Goal: Task Accomplishment & Management: Use online tool/utility

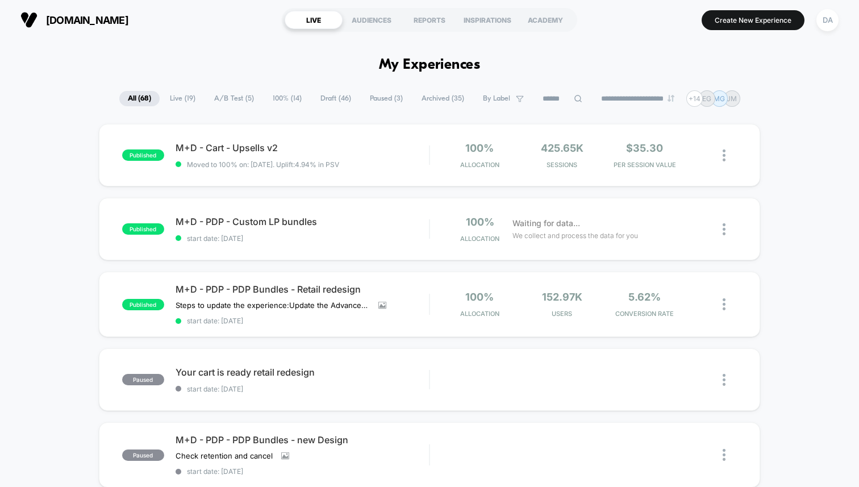
click at [321, 99] on span "Draft ( 46 )" at bounding box center [336, 98] width 48 height 15
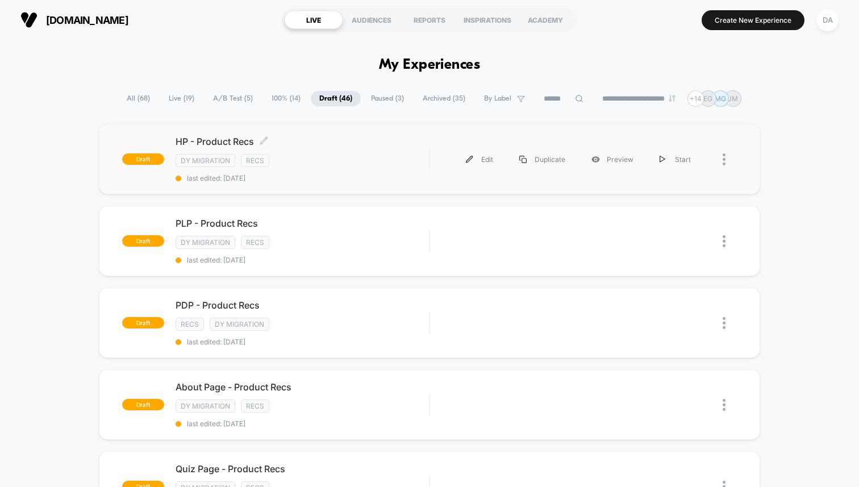
click at [333, 166] on div "DY Migration Recs" at bounding box center [302, 160] width 253 height 13
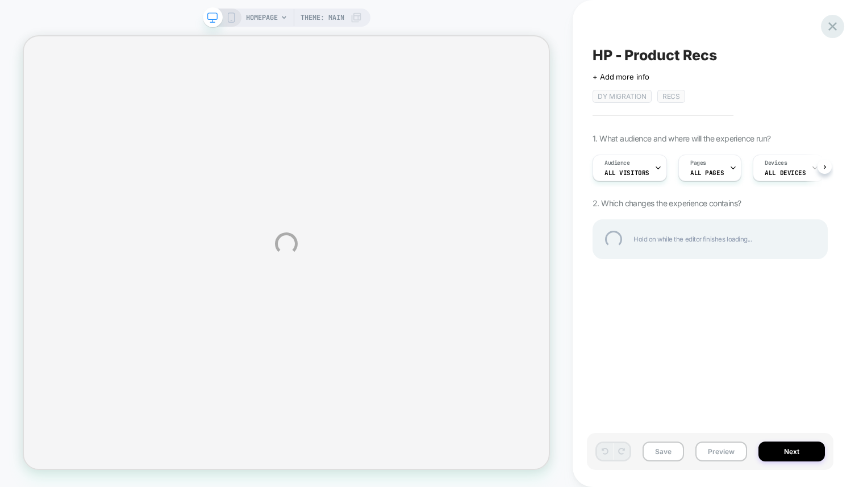
click at [837, 28] on div at bounding box center [832, 26] width 23 height 23
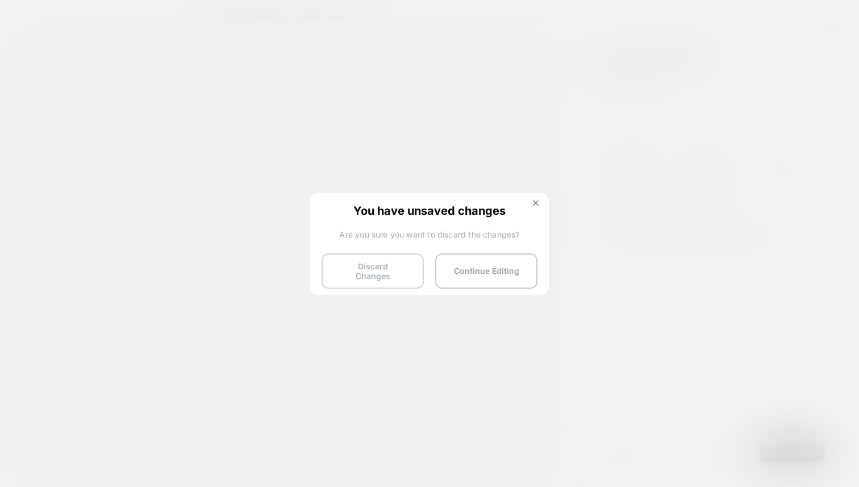
click at [389, 269] on button "Discard Changes" at bounding box center [373, 270] width 102 height 35
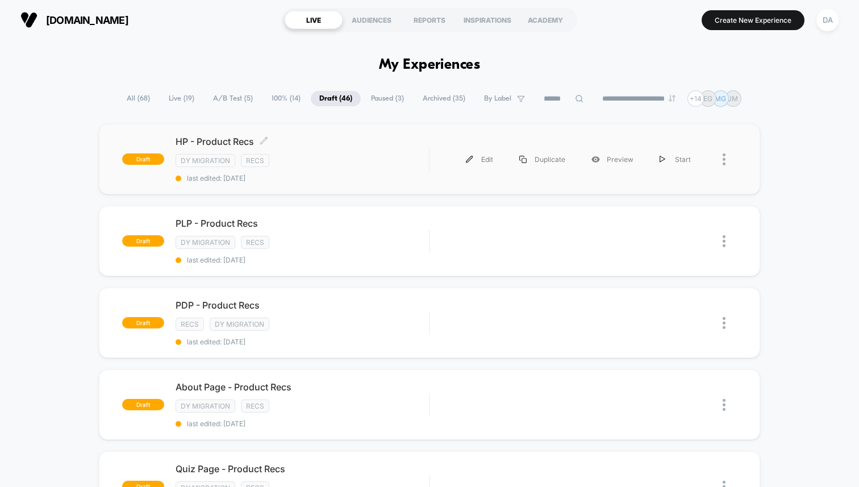
click at [309, 152] on div "HP - Product Recs Click to edit experience details Click to edit experience det…" at bounding box center [302, 159] width 253 height 47
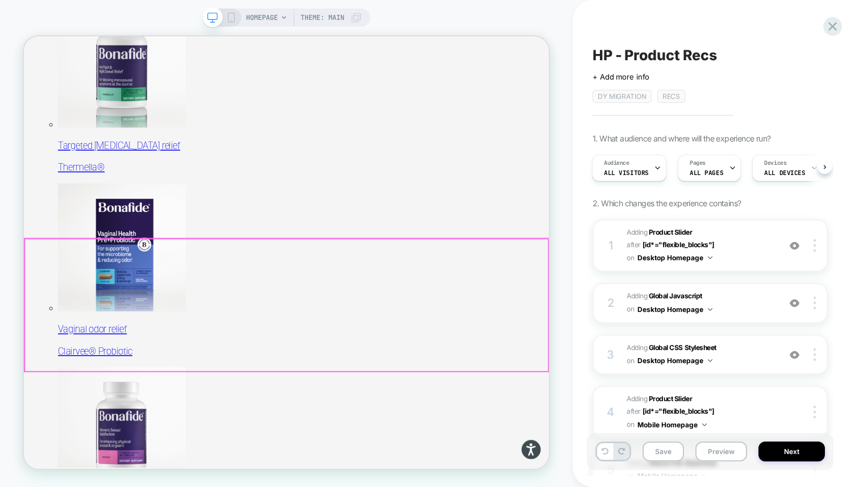
scroll to position [449, 0]
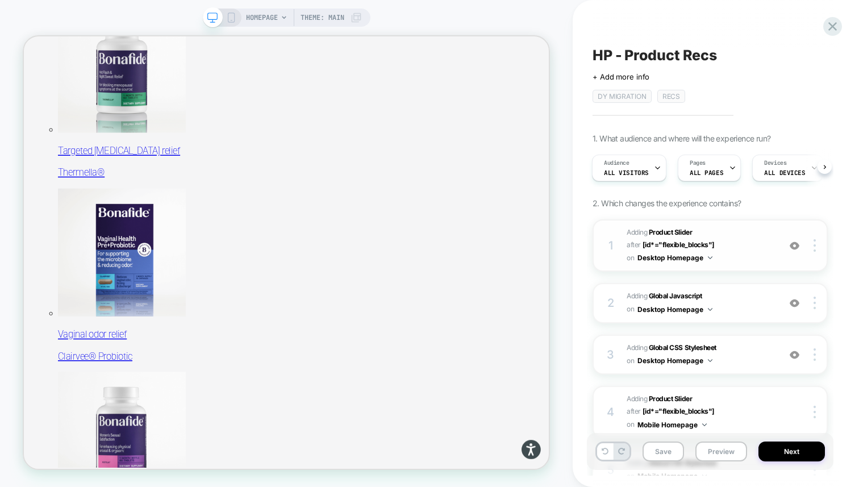
click at [741, 239] on span "#_loomi_addon_1755016232473_dup1757434986 Adding Product Slider AFTER [id*="fle…" at bounding box center [700, 245] width 147 height 39
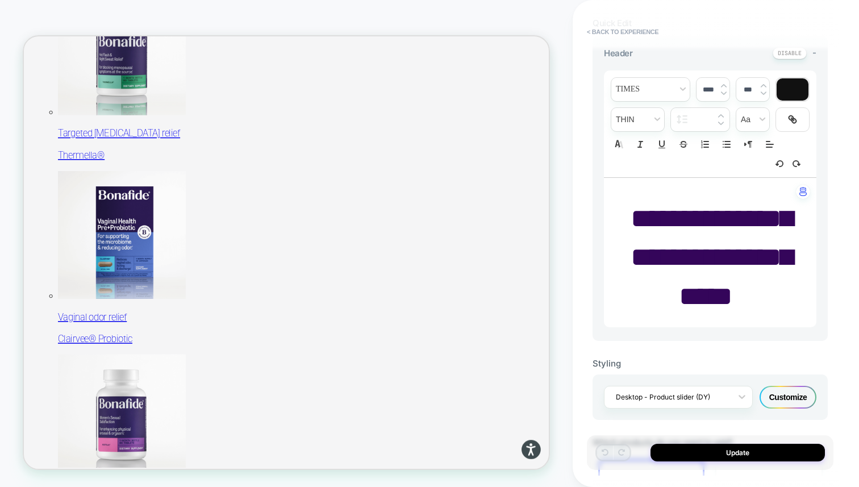
scroll to position [471, 0]
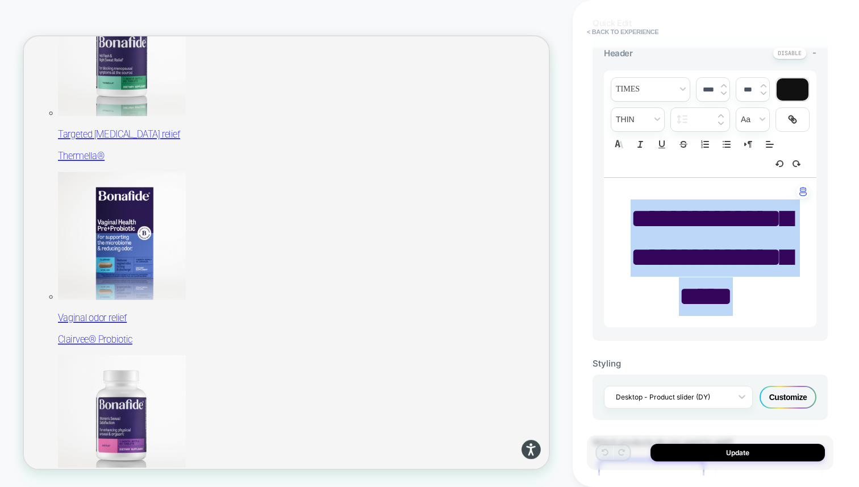
drag, startPoint x: 742, startPoint y: 335, endPoint x: 654, endPoint y: 216, distance: 147.9
click at [654, 216] on p "**********" at bounding box center [705, 257] width 181 height 116
type input "****"
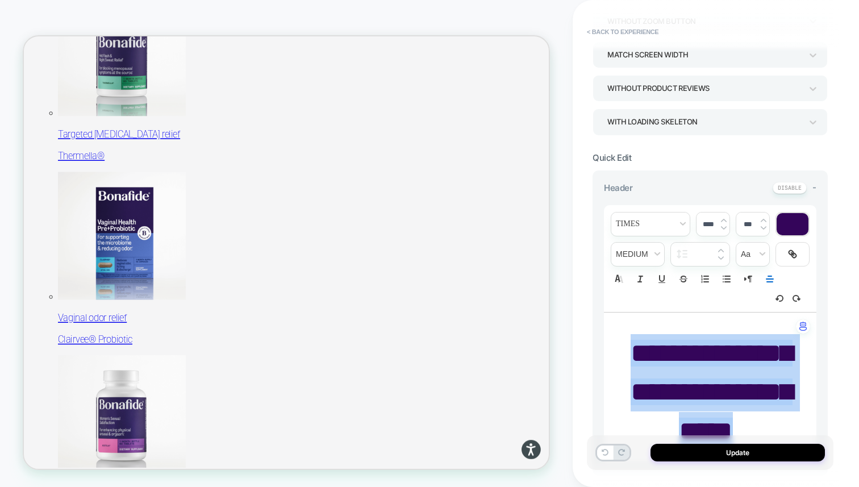
scroll to position [268, 0]
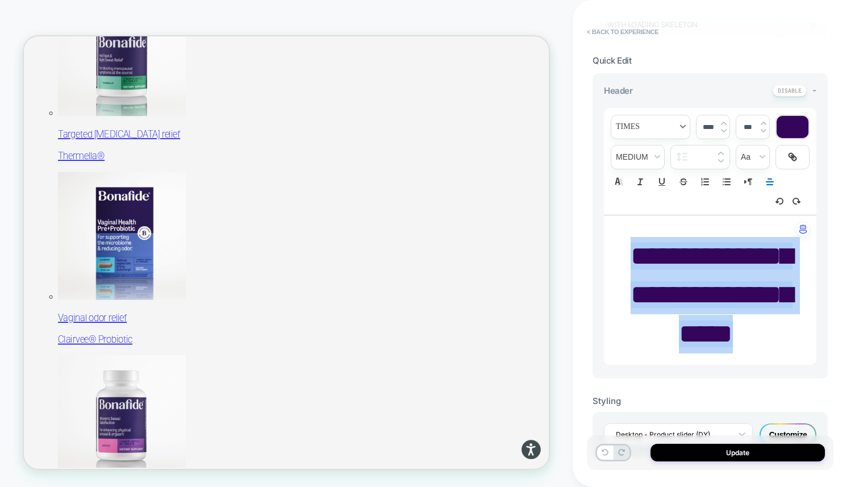
click at [637, 128] on span "font" at bounding box center [650, 126] width 78 height 23
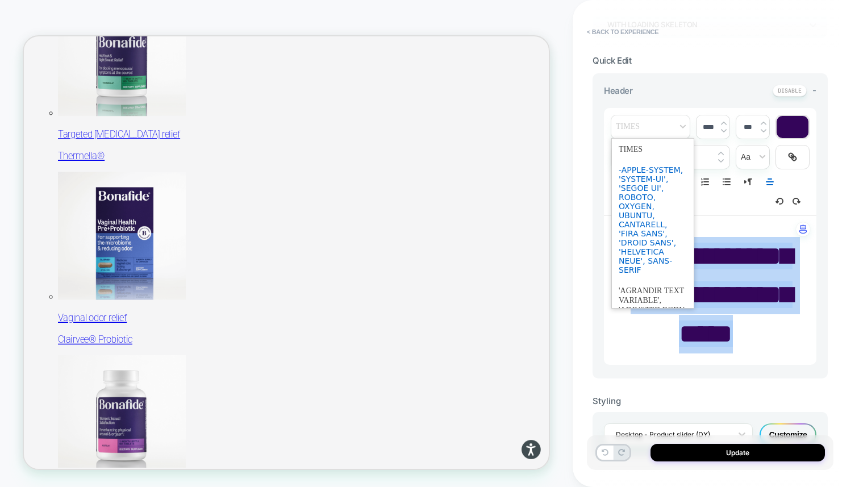
click at [640, 190] on span "font" at bounding box center [653, 220] width 68 height 120
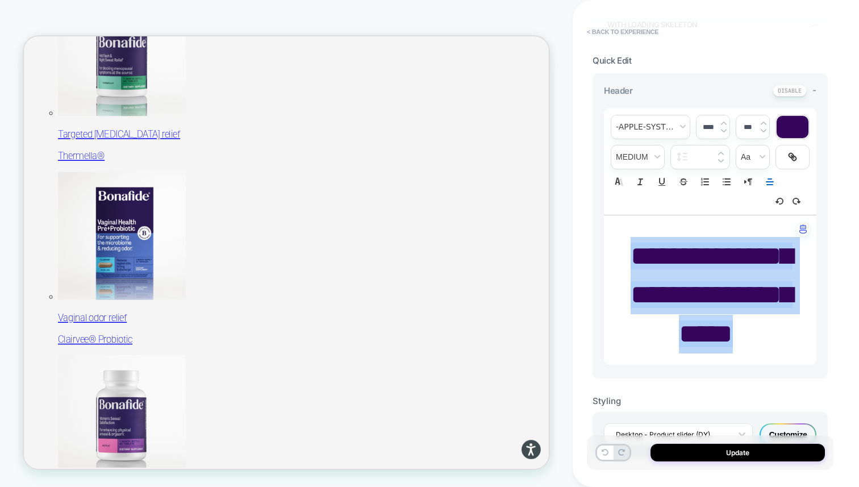
scroll to position [187, 0]
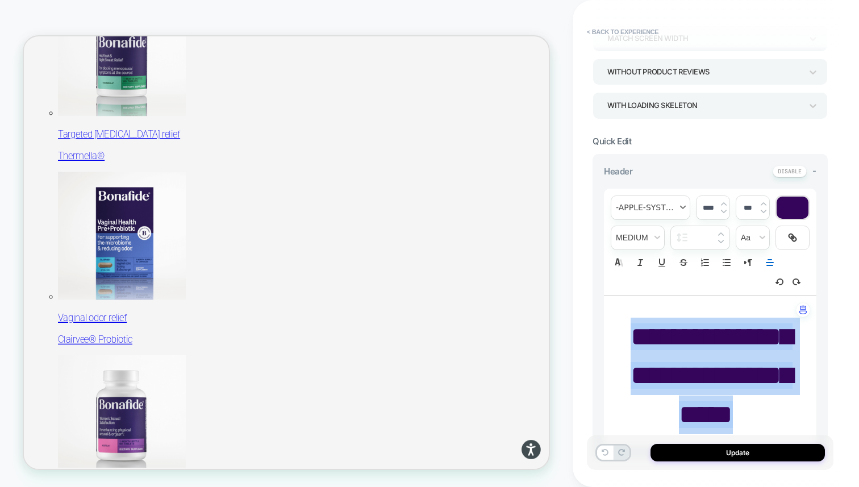
click at [659, 207] on span "font" at bounding box center [650, 207] width 78 height 23
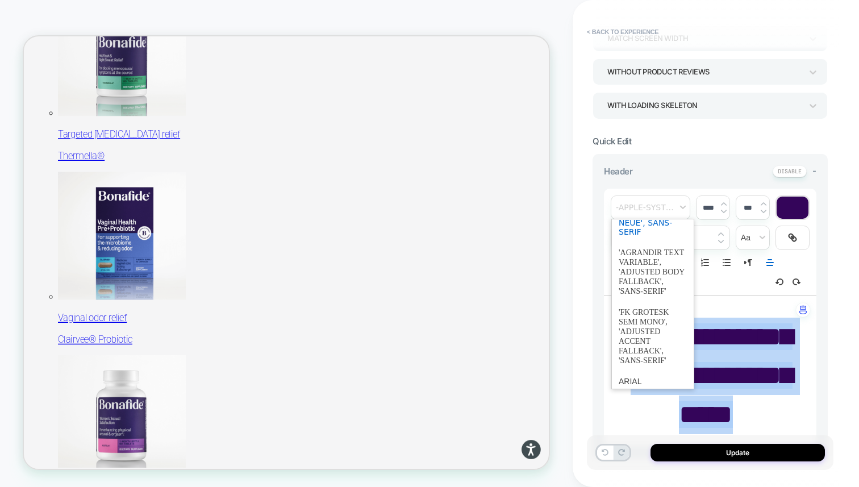
scroll to position [119, 0]
click at [653, 264] on span "font" at bounding box center [653, 271] width 68 height 60
click at [657, 210] on span "font" at bounding box center [650, 207] width 78 height 23
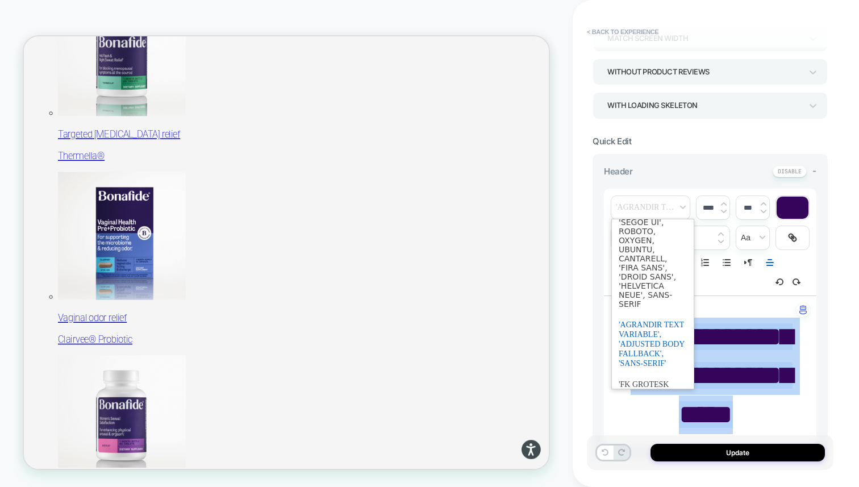
scroll to position [0, 0]
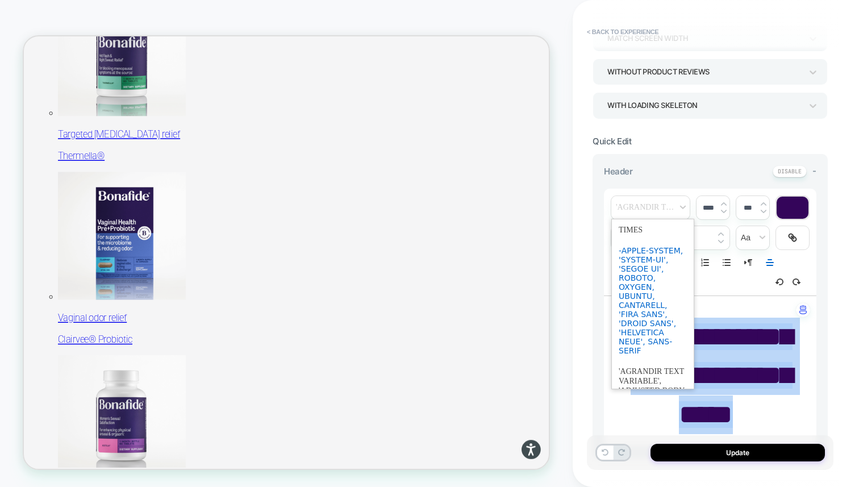
click at [640, 256] on span "font" at bounding box center [653, 300] width 68 height 120
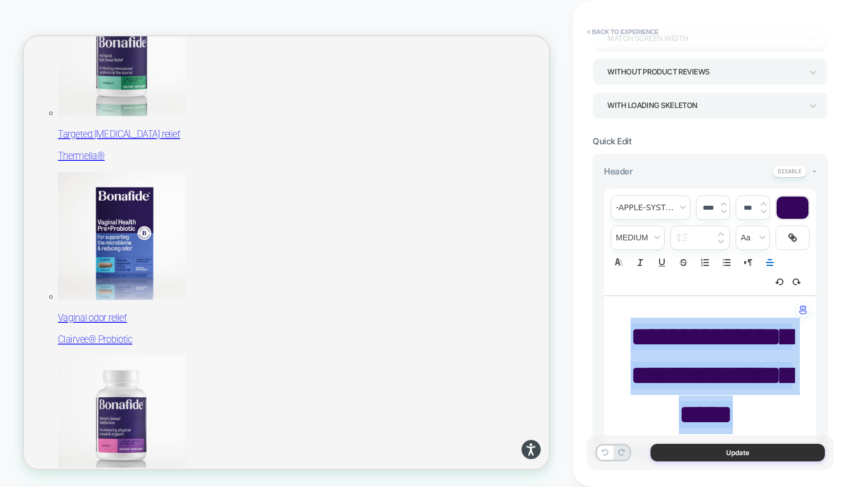
click at [721, 450] on button "Update" at bounding box center [737, 453] width 174 height 18
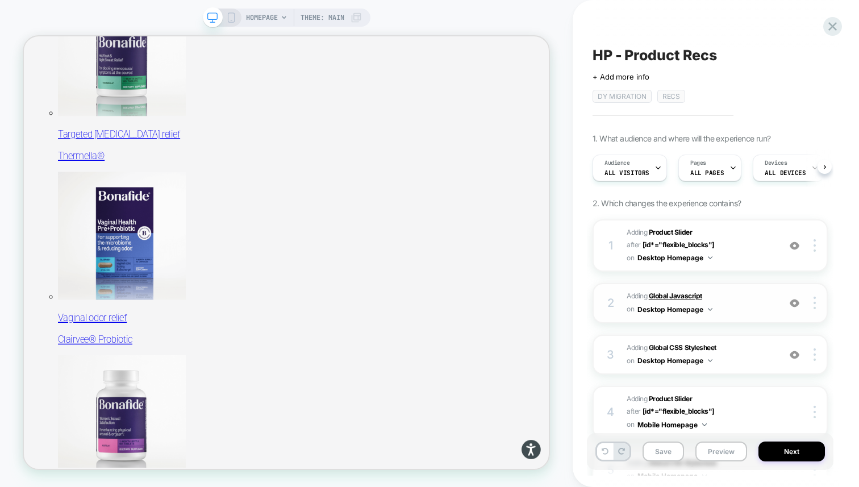
scroll to position [0, 1]
click at [662, 446] on button "Save" at bounding box center [662, 451] width 41 height 20
click at [835, 26] on icon at bounding box center [832, 26] width 15 height 15
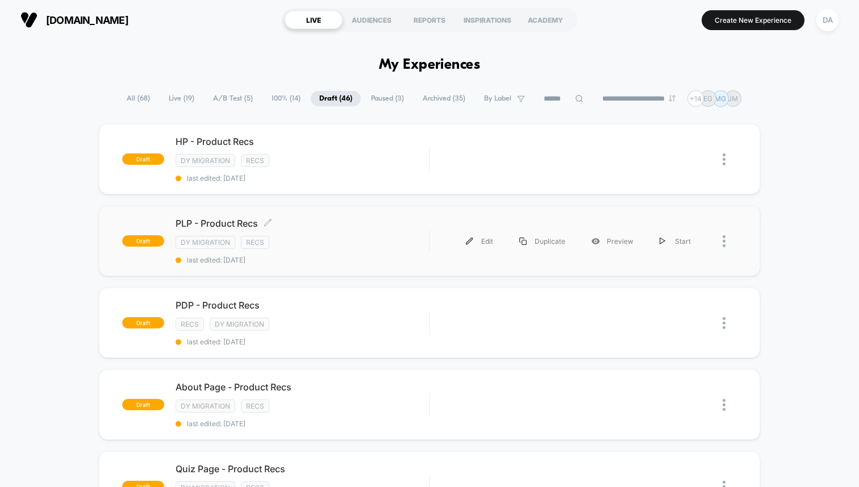
click at [362, 236] on div "DY Migration Recs" at bounding box center [302, 242] width 253 height 13
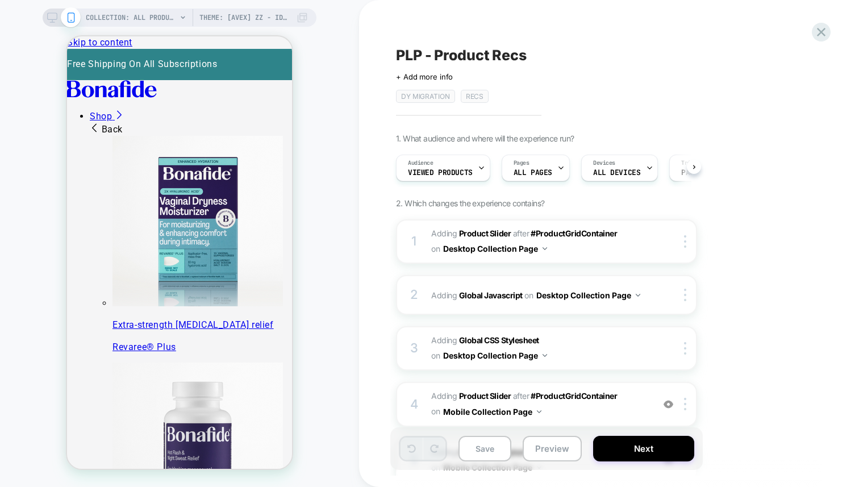
scroll to position [0, 1]
click at [204, 17] on span "Theme: [AVEX] ZZ - Identify Users" at bounding box center [244, 18] width 91 height 18
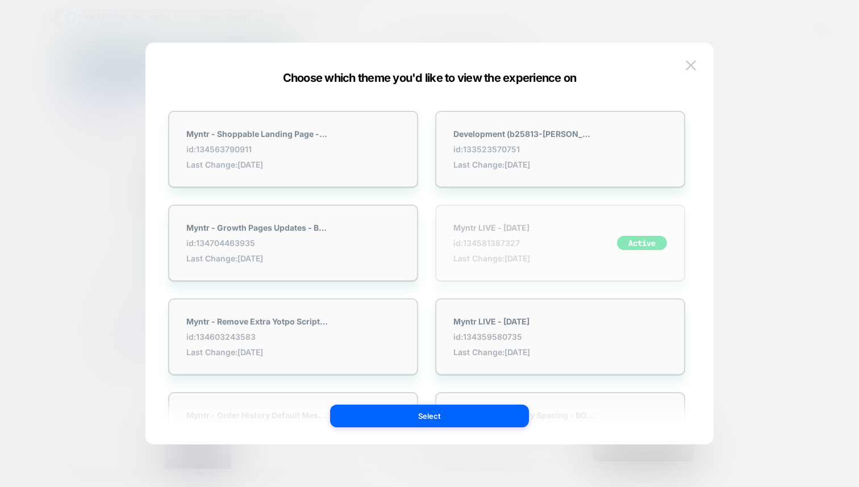
click at [516, 231] on strong "Myntr LIVE - [DATE]" at bounding box center [491, 228] width 77 height 10
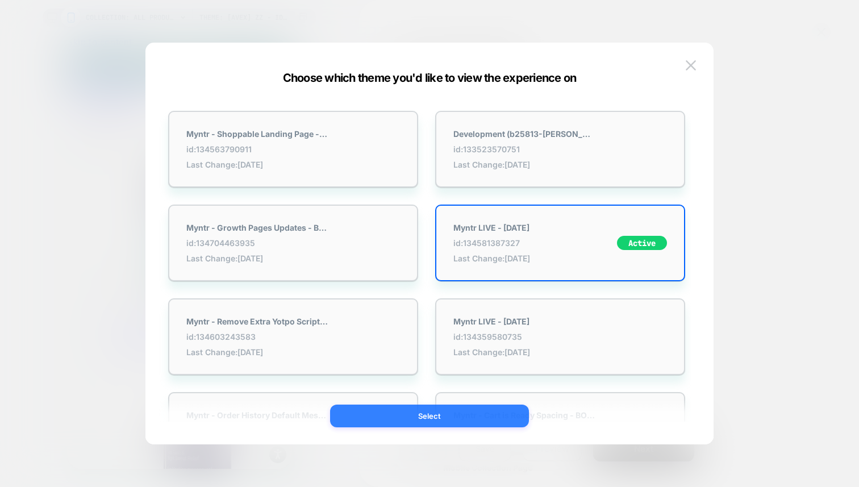
click at [458, 415] on button "Select" at bounding box center [429, 415] width 199 height 23
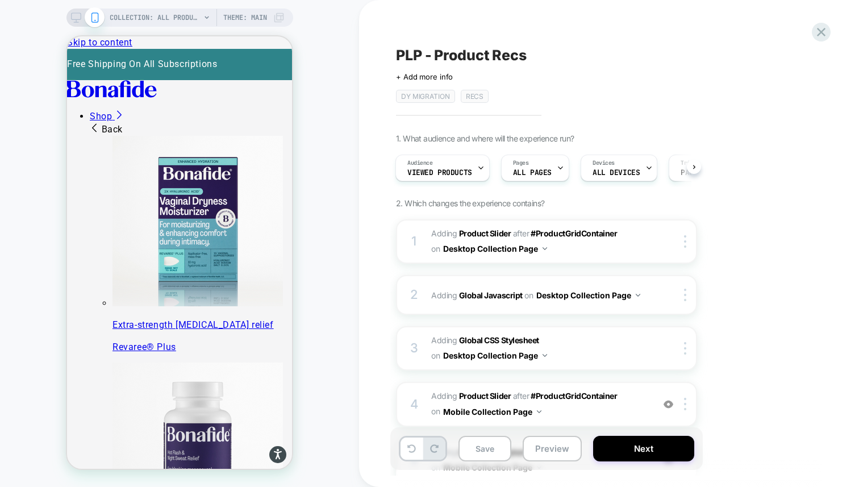
scroll to position [0, 1]
click at [542, 456] on button "Preview" at bounding box center [552, 449] width 59 height 26
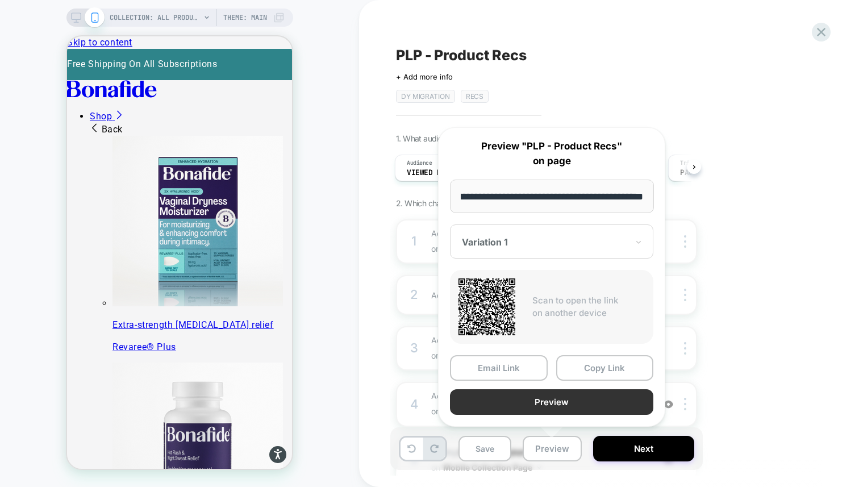
scroll to position [0, 0]
click at [548, 403] on button "Preview" at bounding box center [551, 402] width 203 height 26
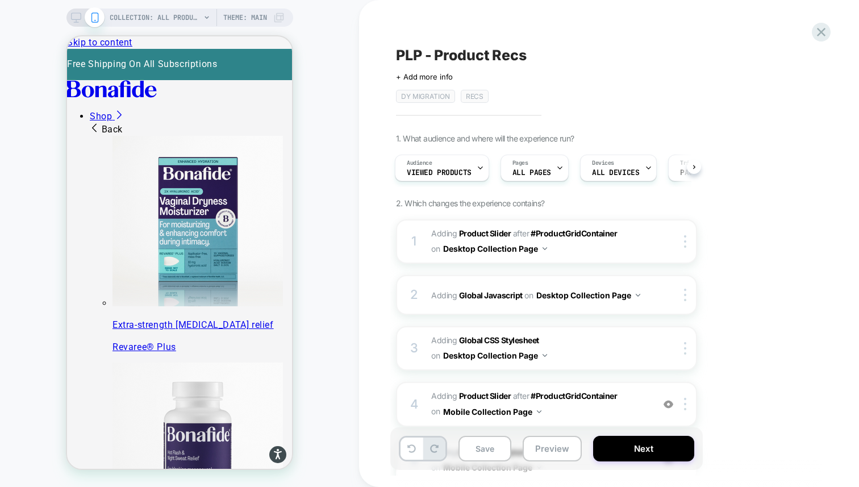
click at [76, 16] on icon at bounding box center [76, 17] width 10 height 10
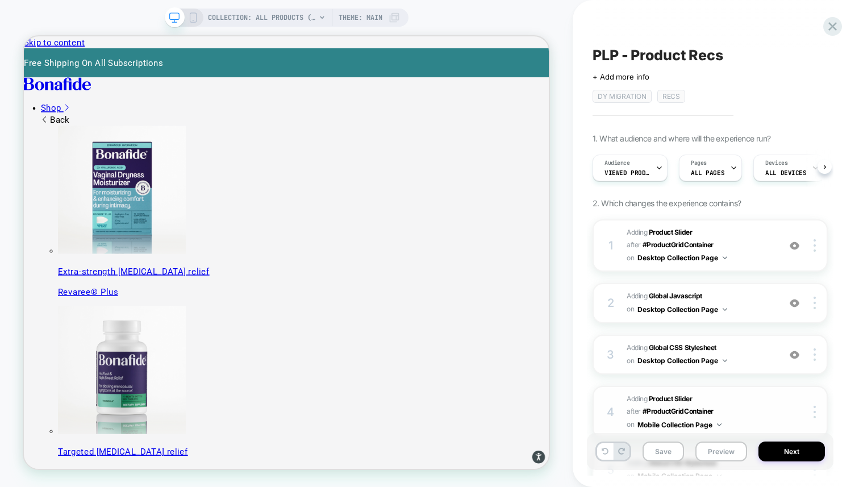
click at [732, 414] on span "#_loomi_addon_1755094638342_dup1757434986_dup1757435364_dup1758116578 Adding Pr…" at bounding box center [700, 412] width 147 height 39
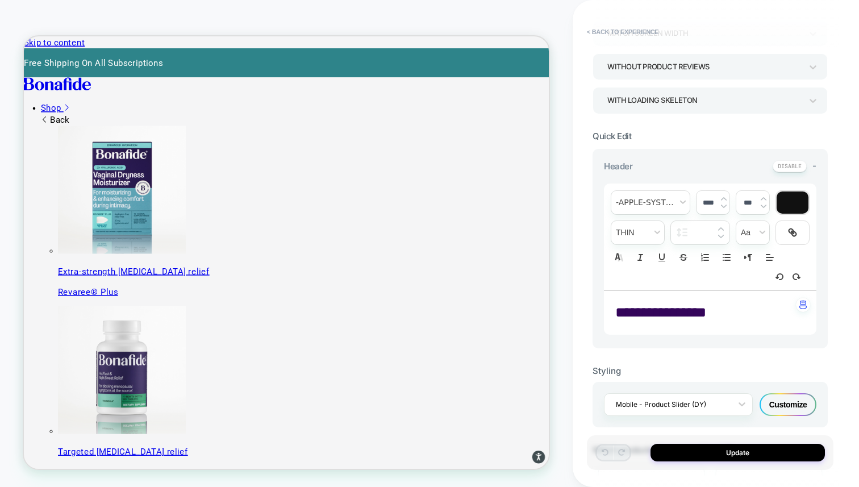
scroll to position [201, 0]
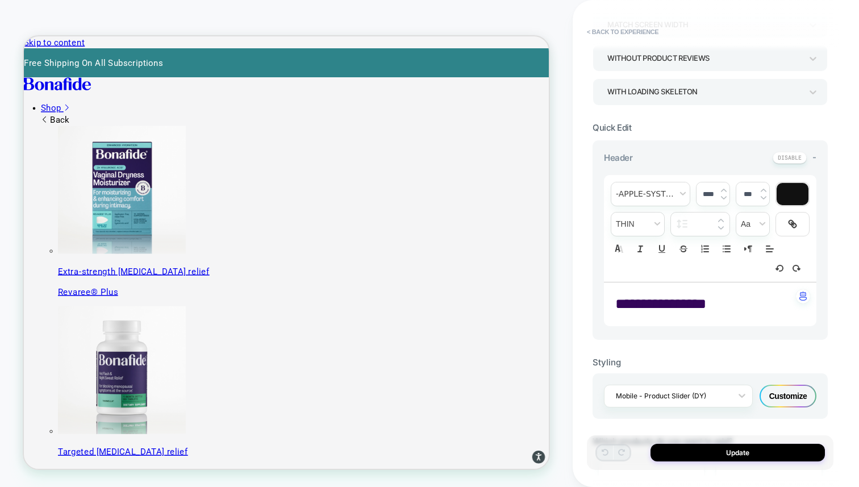
drag, startPoint x: 716, startPoint y: 302, endPoint x: 613, endPoint y: 294, distance: 103.1
click at [613, 294] on div "**********" at bounding box center [710, 304] width 212 height 44
click at [637, 309] on span "**********" at bounding box center [660, 304] width 91 height 14
type input "****"
click at [637, 309] on span "**********" at bounding box center [660, 304] width 91 height 14
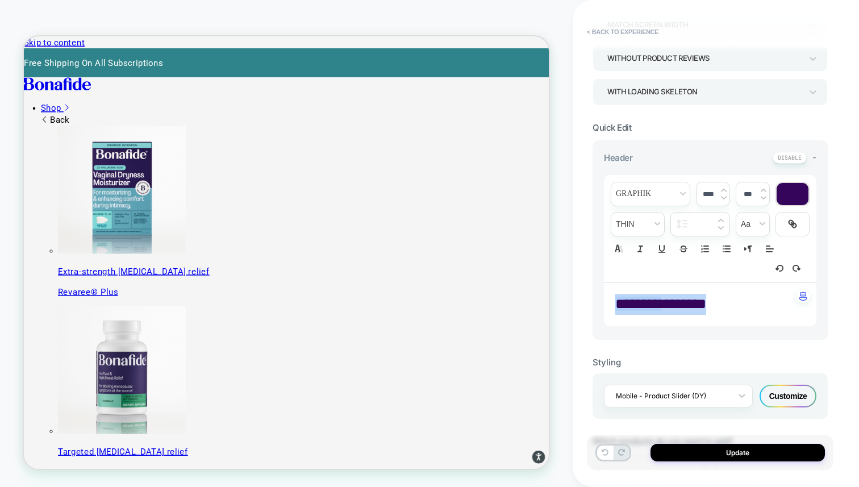
click at [637, 309] on span "********" at bounding box center [637, 304] width 45 height 14
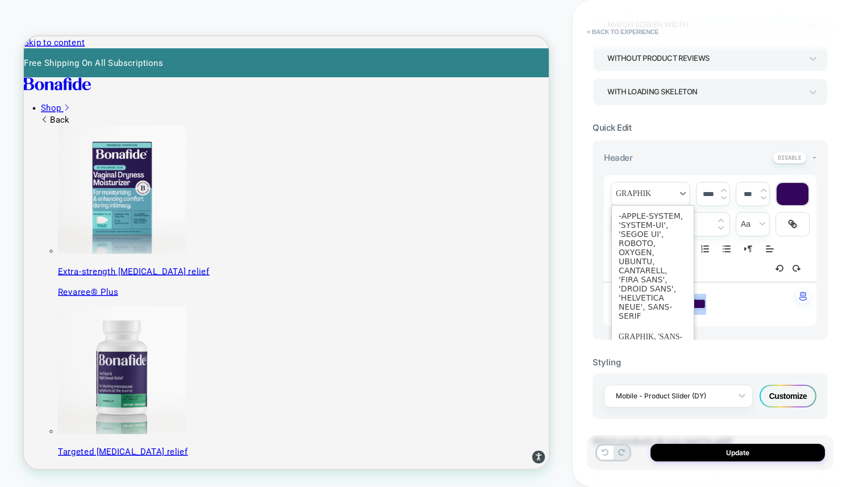
click at [664, 188] on span "font" at bounding box center [650, 193] width 78 height 23
click at [657, 243] on span "font" at bounding box center [653, 266] width 68 height 120
click at [645, 186] on span "font" at bounding box center [650, 193] width 78 height 23
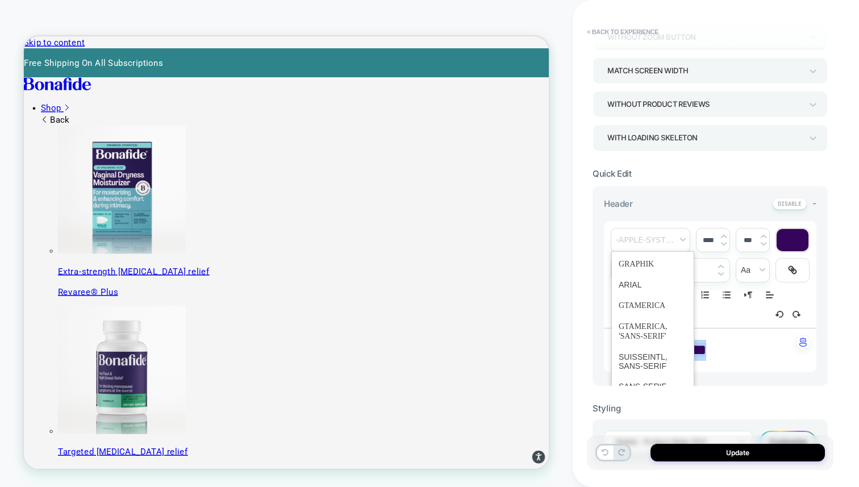
scroll to position [0, 0]
click at [841, 310] on div "**********" at bounding box center [716, 243] width 286 height 487
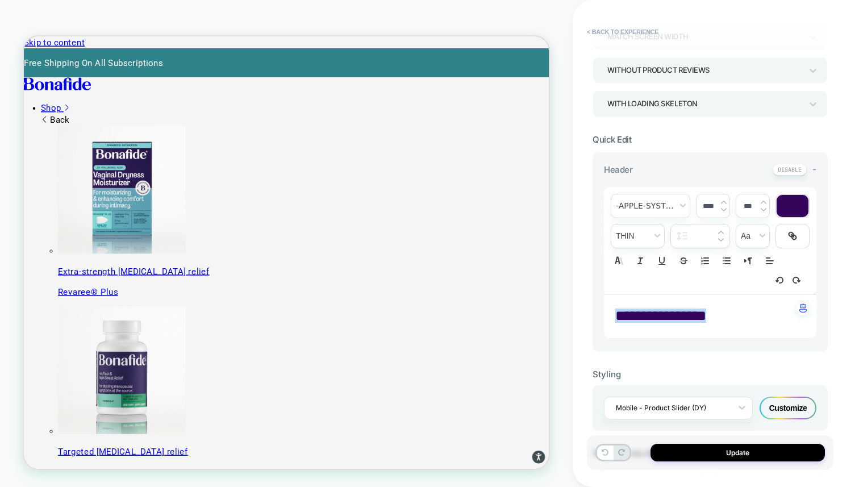
scroll to position [192, 0]
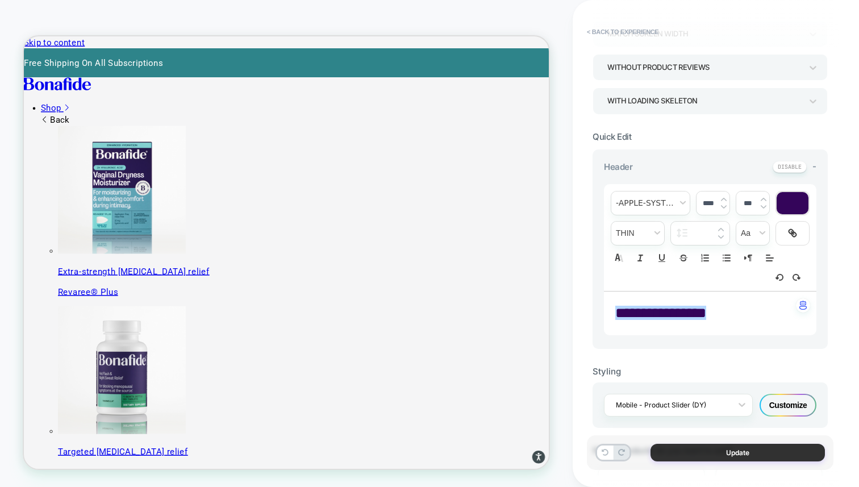
click at [705, 458] on button "Update" at bounding box center [737, 453] width 174 height 18
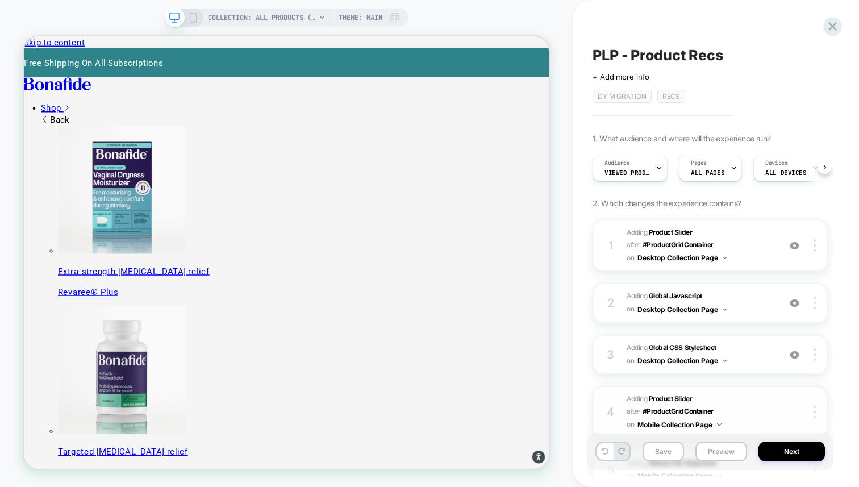
scroll to position [0, 1]
click at [666, 446] on button "Save" at bounding box center [662, 451] width 41 height 20
click at [188, 18] on icon at bounding box center [193, 17] width 10 height 10
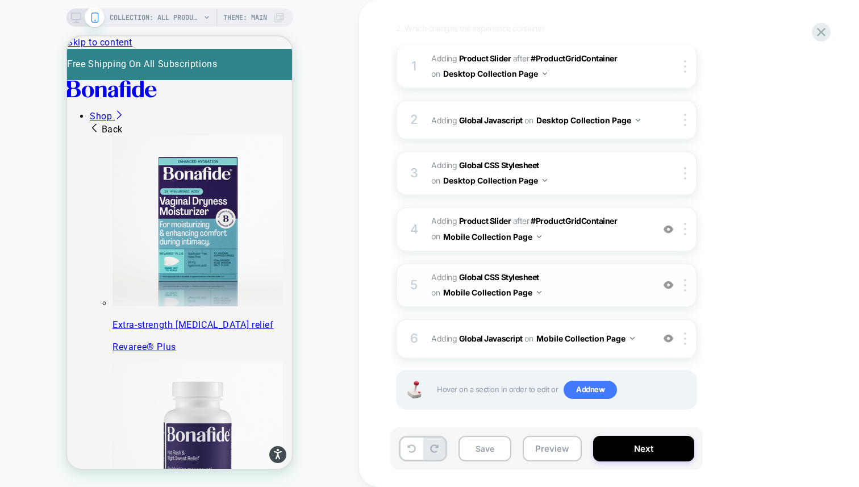
scroll to position [182, 0]
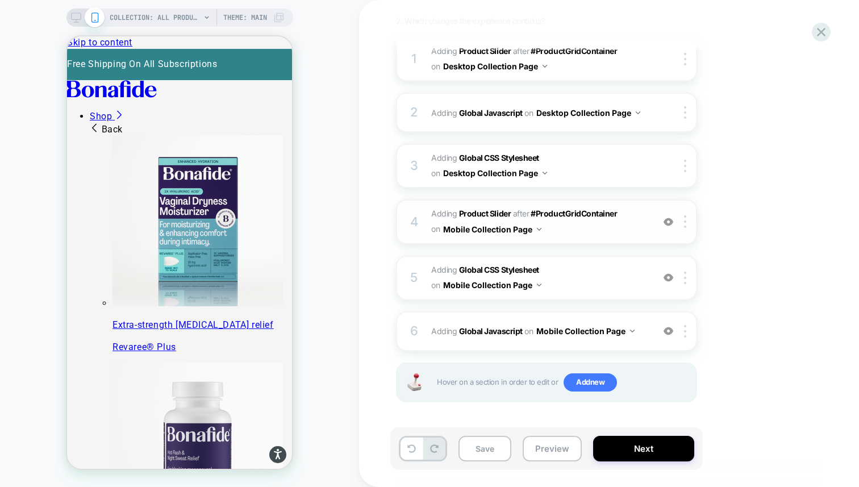
click at [565, 232] on span "#_loomi_addon_1755094638342_dup1757434986_dup1757435364_dup1758116578 Adding Pr…" at bounding box center [539, 221] width 216 height 31
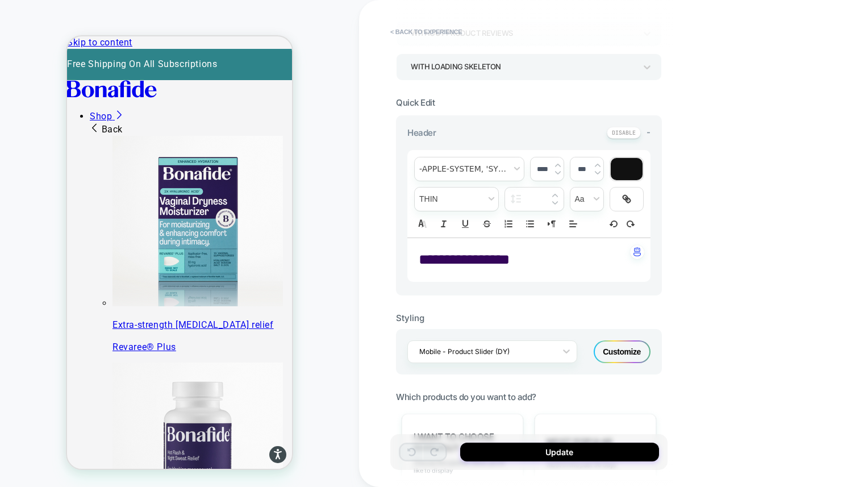
scroll to position [261, 0]
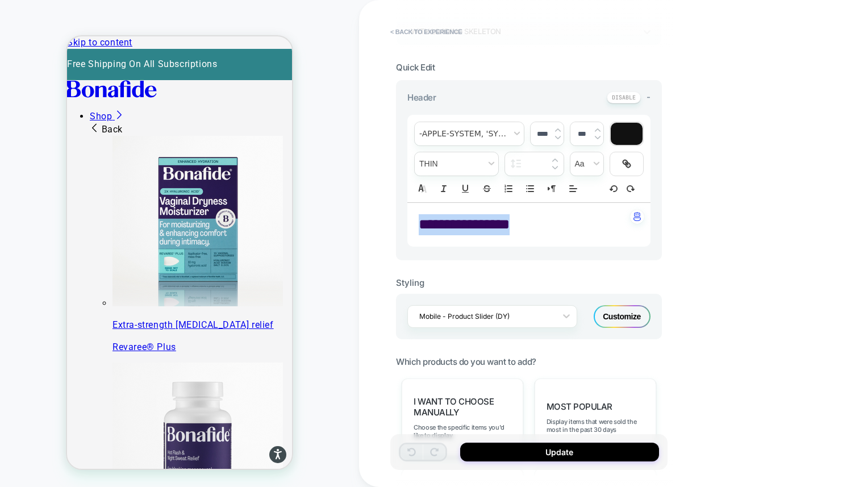
drag, startPoint x: 524, startPoint y: 220, endPoint x: 409, endPoint y: 220, distance: 115.3
click at [409, 220] on div "**********" at bounding box center [528, 225] width 243 height 44
type input "****"
click at [495, 225] on span "**********" at bounding box center [464, 224] width 91 height 14
drag, startPoint x: 531, startPoint y: 226, endPoint x: 421, endPoint y: 223, distance: 109.1
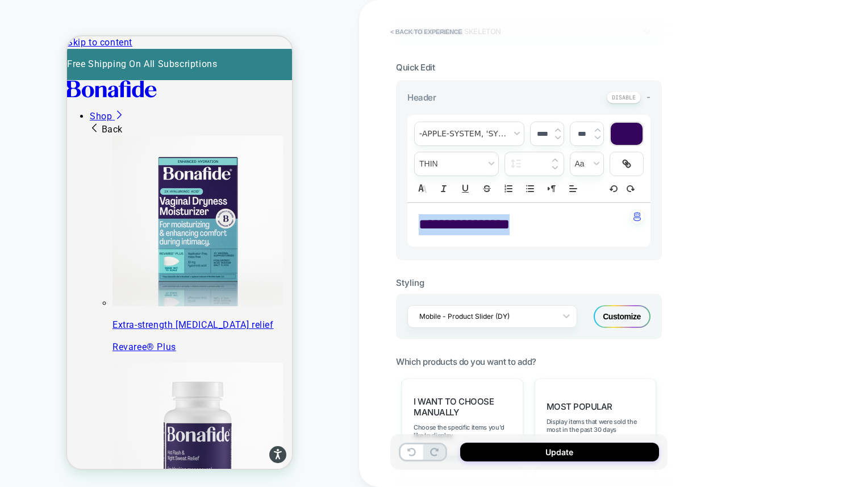
click at [421, 223] on p "**********" at bounding box center [525, 224] width 212 height 21
click at [457, 126] on span "font" at bounding box center [469, 133] width 109 height 23
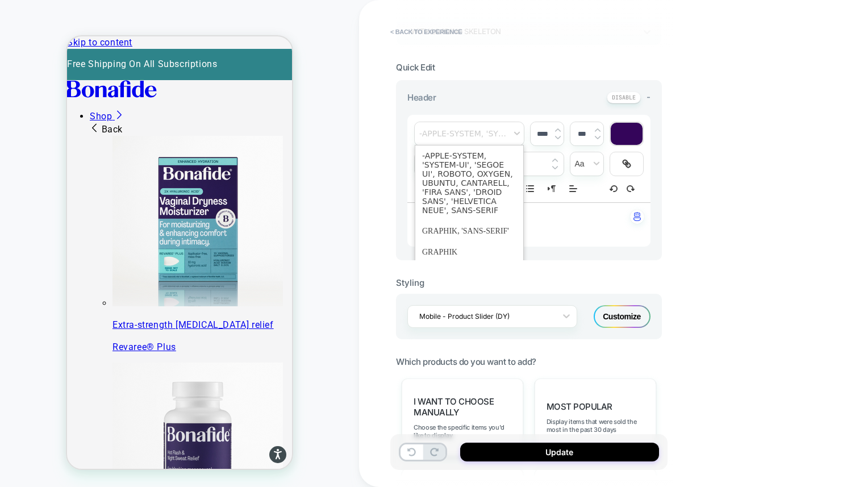
click at [763, 190] on div "**********" at bounding box center [609, 243] width 500 height 487
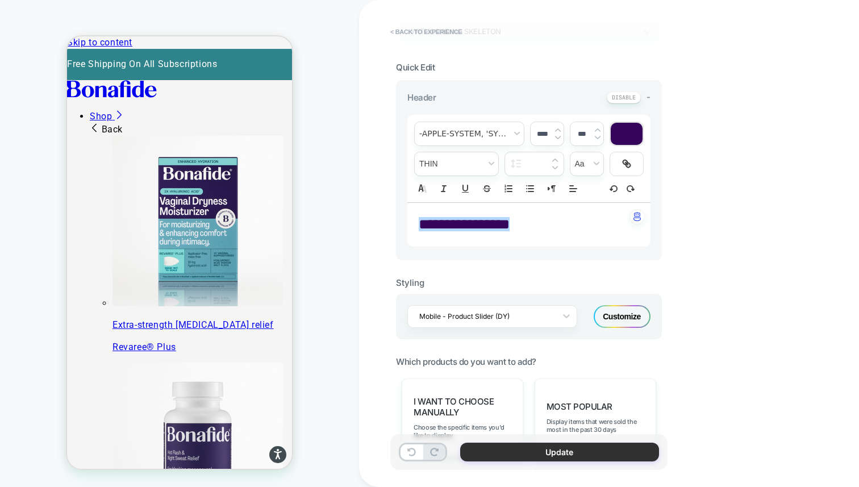
click at [533, 454] on button "Update" at bounding box center [559, 451] width 199 height 19
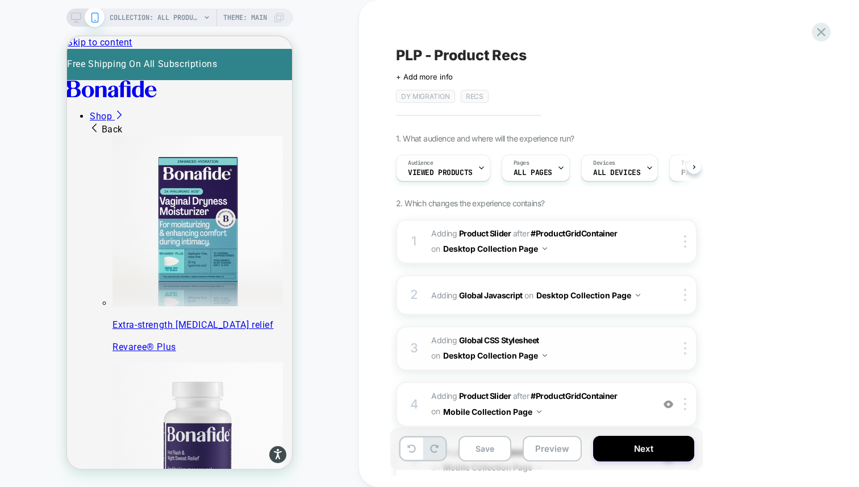
scroll to position [0, 1]
click at [562, 450] on button "Preview" at bounding box center [552, 449] width 59 height 26
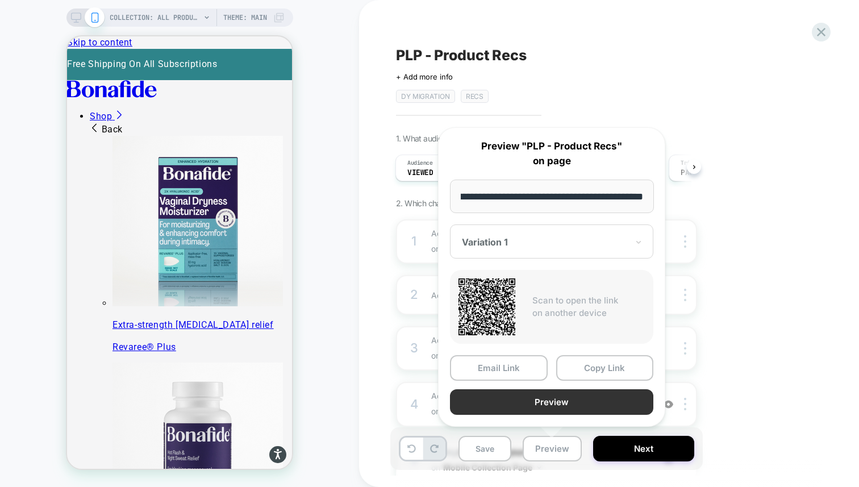
scroll to position [0, 0]
click at [548, 402] on button "Preview" at bounding box center [551, 402] width 203 height 26
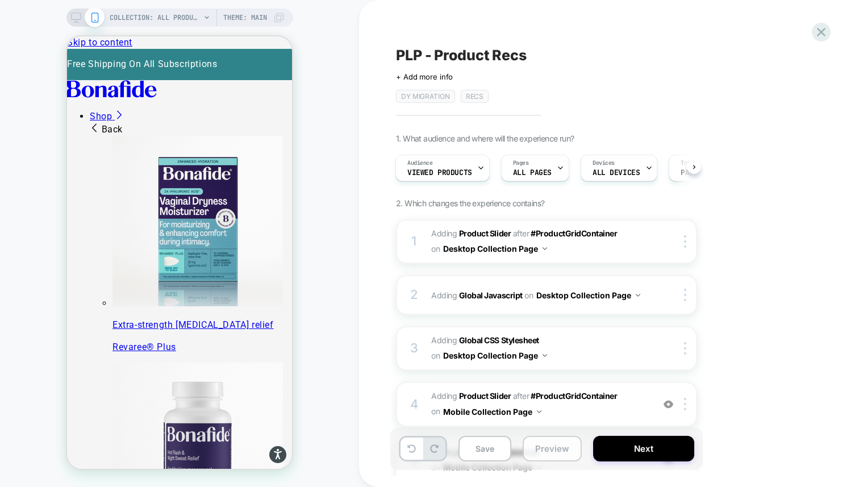
click at [538, 439] on button "Preview" at bounding box center [552, 449] width 59 height 26
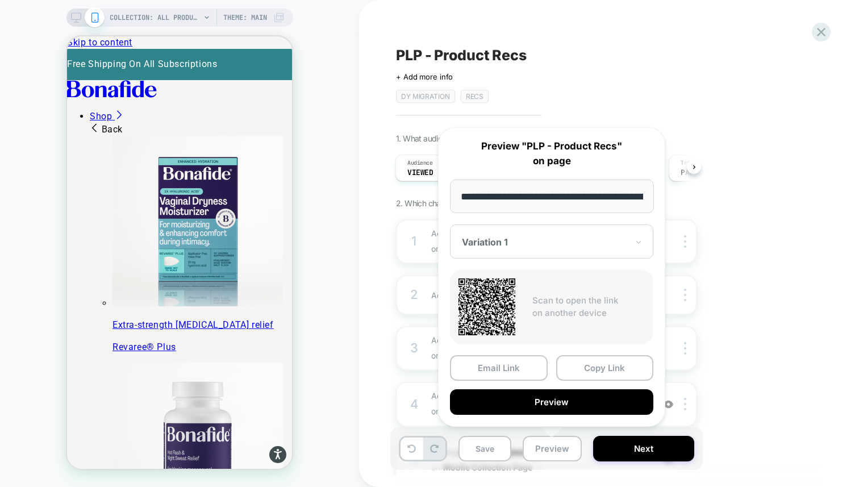
click at [752, 336] on div "1. What audience and where will the experience run? Audience Viewed Products Pa…" at bounding box center [603, 372] width 415 height 479
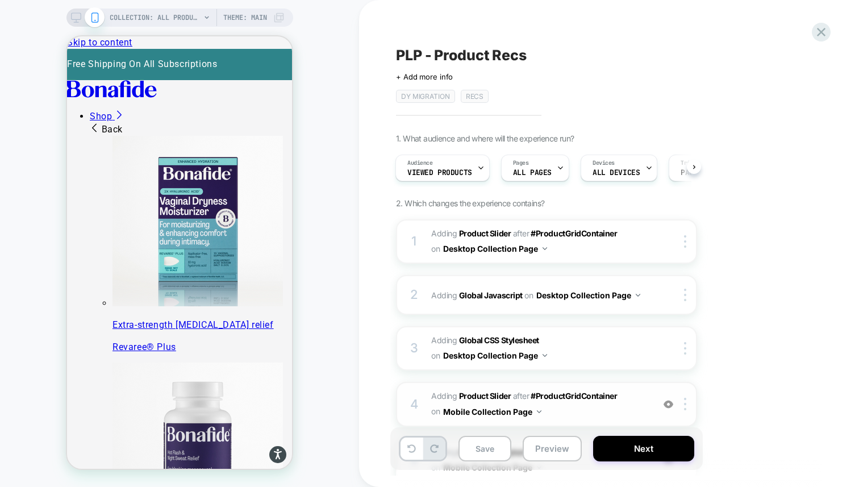
scroll to position [65, 0]
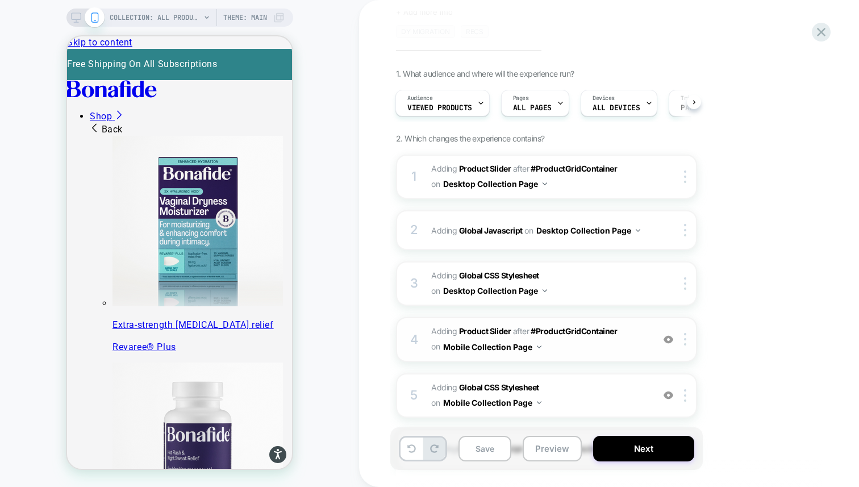
click at [581, 346] on span "#_loomi_addon_1755094638342_dup1757434986_dup1757435364_dup1758116578 Adding Pr…" at bounding box center [539, 339] width 216 height 31
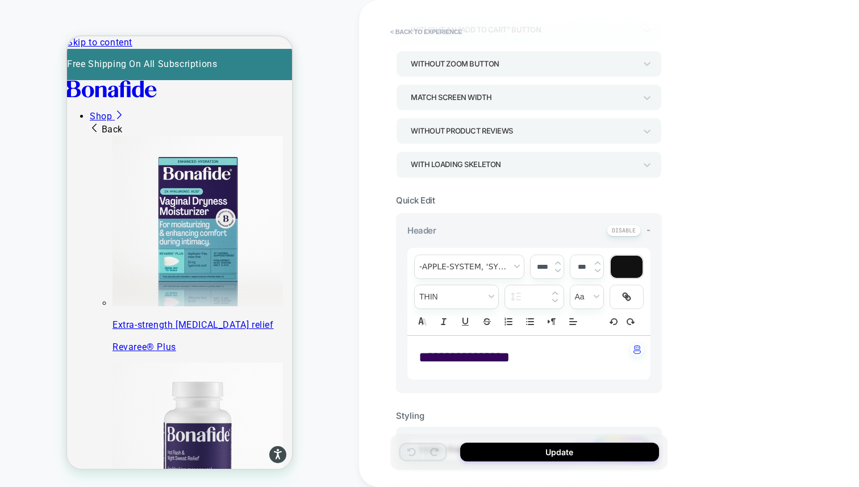
scroll to position [245, 0]
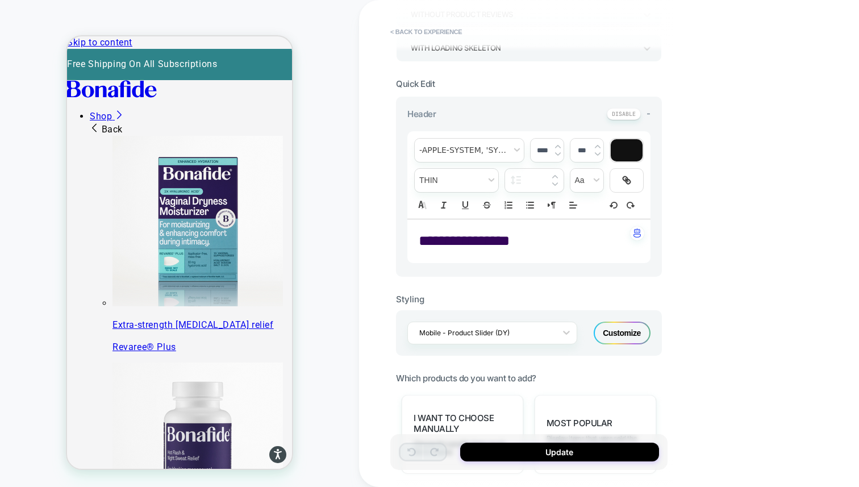
drag, startPoint x: 523, startPoint y: 240, endPoint x: 432, endPoint y: 237, distance: 91.5
click at [432, 237] on span "**********" at bounding box center [464, 240] width 91 height 14
click at [418, 240] on div "**********" at bounding box center [528, 241] width 243 height 44
type input "****"
drag, startPoint x: 423, startPoint y: 239, endPoint x: 536, endPoint y: 239, distance: 113.6
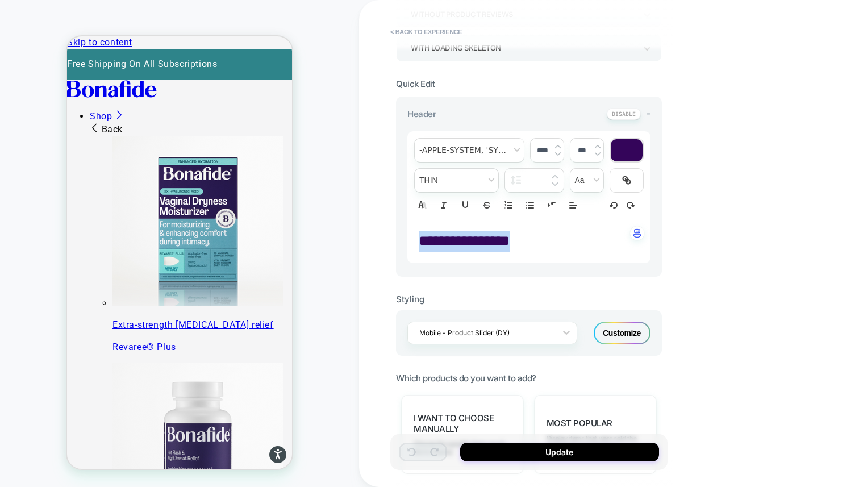
click at [536, 239] on p "**********" at bounding box center [525, 241] width 212 height 21
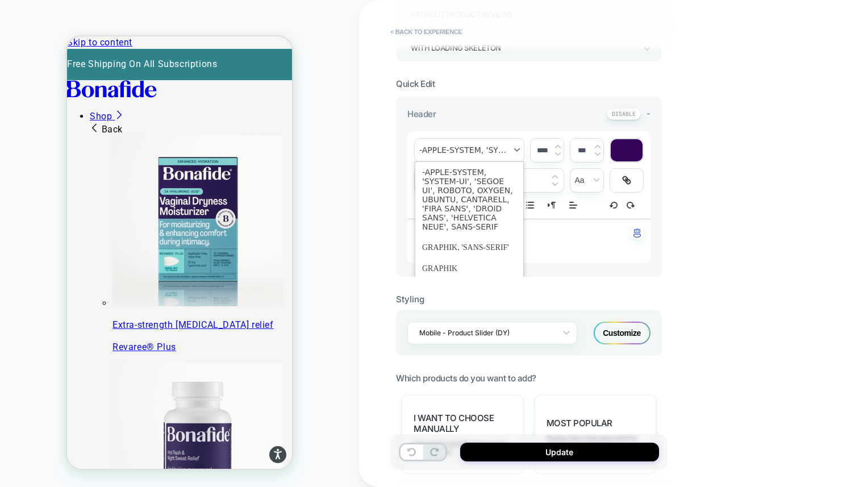
click at [469, 153] on span "font" at bounding box center [469, 150] width 109 height 23
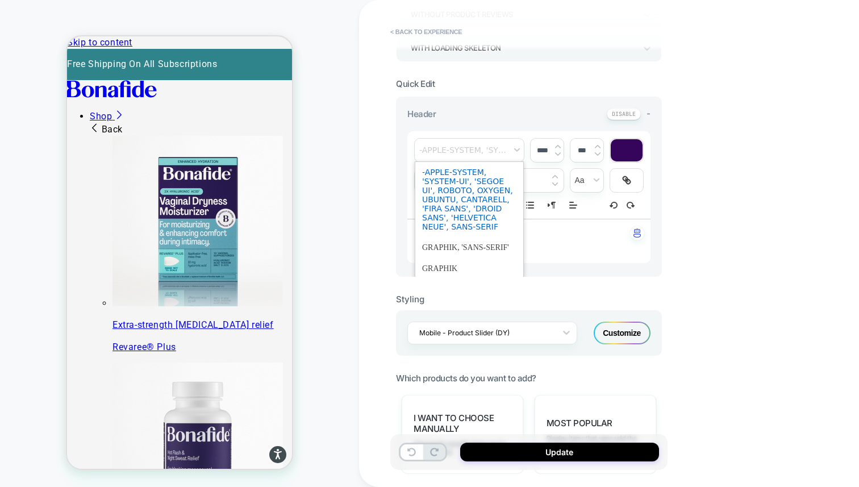
click at [473, 208] on span "font" at bounding box center [469, 199] width 94 height 75
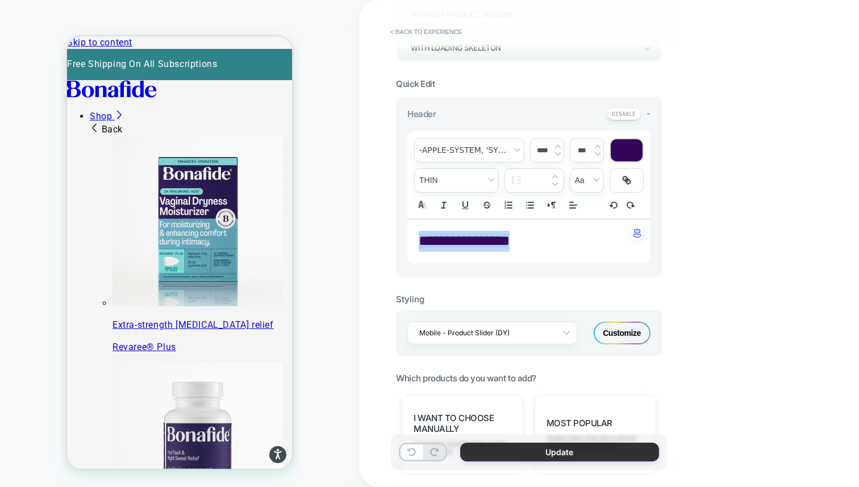
click at [534, 450] on button "Update" at bounding box center [559, 451] width 199 height 19
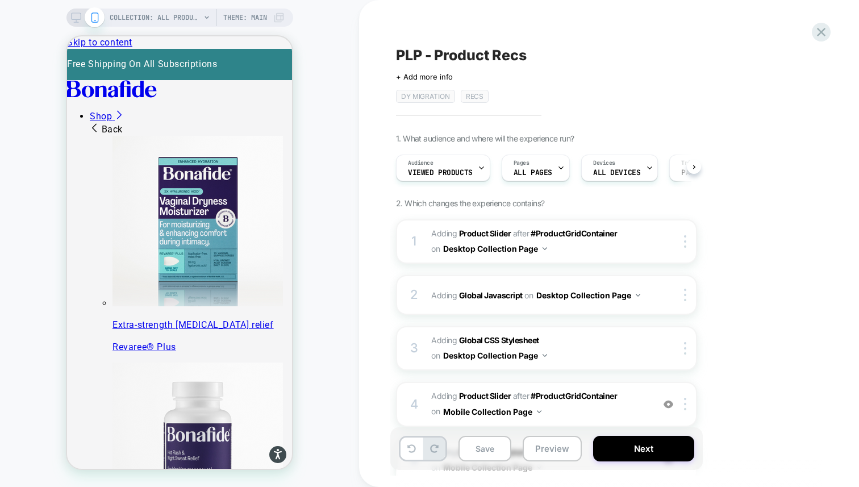
scroll to position [0, 1]
click at [69, 19] on div "COLLECTION: All Products (Category) Theme: MAIN" at bounding box center [179, 18] width 227 height 18
click at [589, 414] on span "#_loomi_addon_1755094638342_dup1757434986_dup1757435364_dup1758116578 Adding Pr…" at bounding box center [539, 404] width 216 height 31
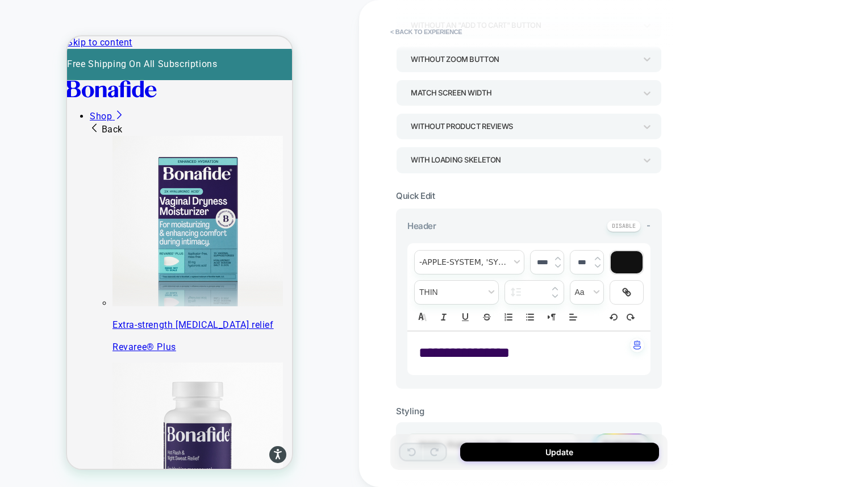
scroll to position [137, 0]
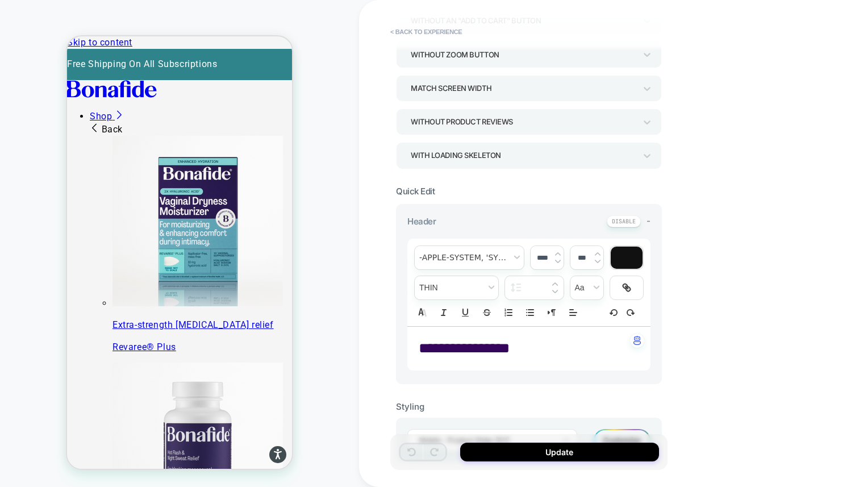
click at [485, 350] on span "**********" at bounding box center [464, 348] width 91 height 14
type input "****"
drag, startPoint x: 527, startPoint y: 350, endPoint x: 418, endPoint y: 349, distance: 108.5
click at [418, 349] on div "**********" at bounding box center [528, 349] width 243 height 44
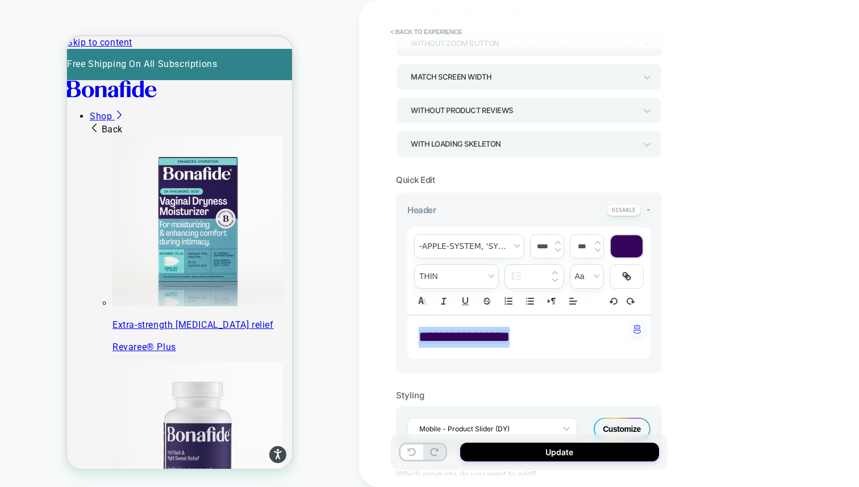
scroll to position [162, 0]
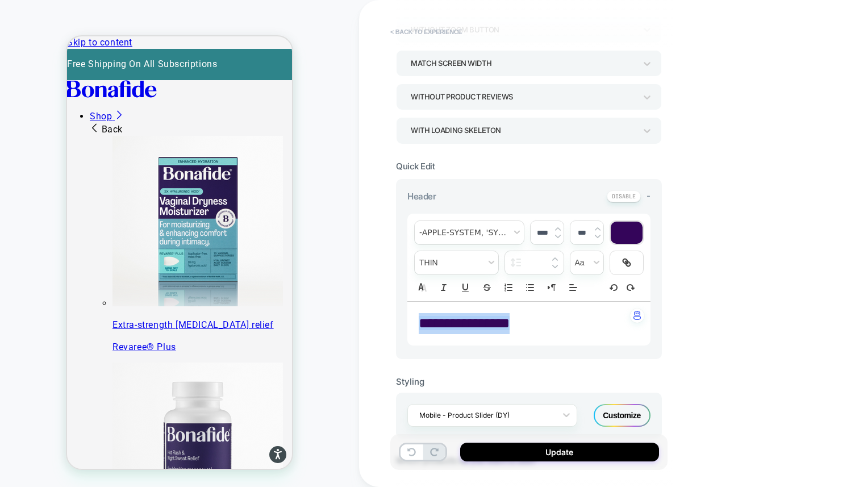
click at [411, 30] on button "< Back to experience" at bounding box center [426, 32] width 83 height 18
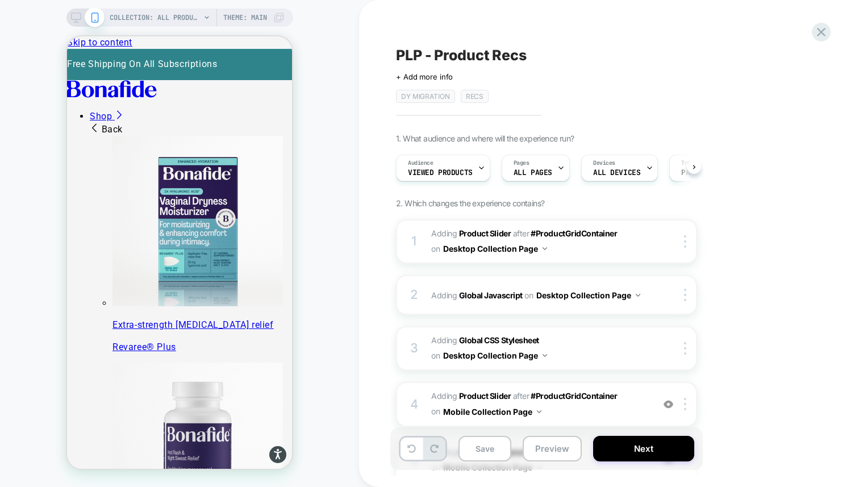
scroll to position [0, 1]
click at [72, 16] on icon at bounding box center [76, 17] width 10 height 10
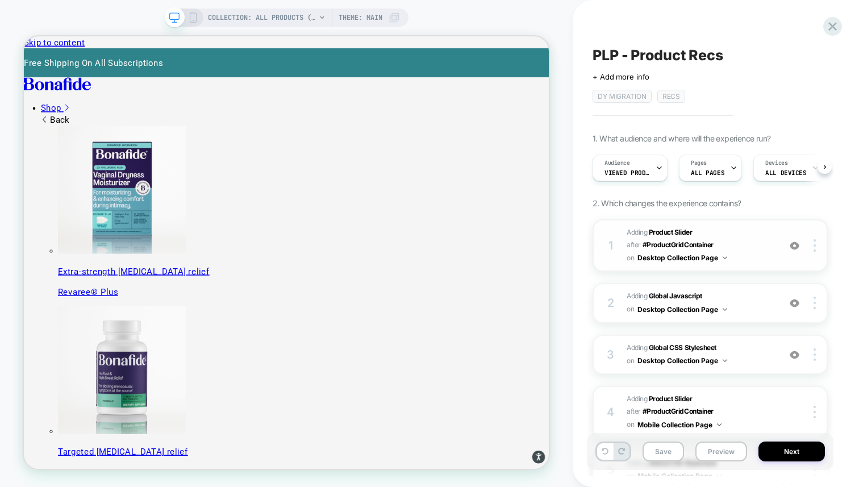
click at [748, 241] on span "#_loomi_addon_1755016232473_dup1757434986_dup1757435364_dup1758116578 Adding Pr…" at bounding box center [700, 245] width 147 height 39
click at [743, 358] on span "Adding Global CSS Stylesheet on Desktop Collection Page" at bounding box center [700, 354] width 147 height 27
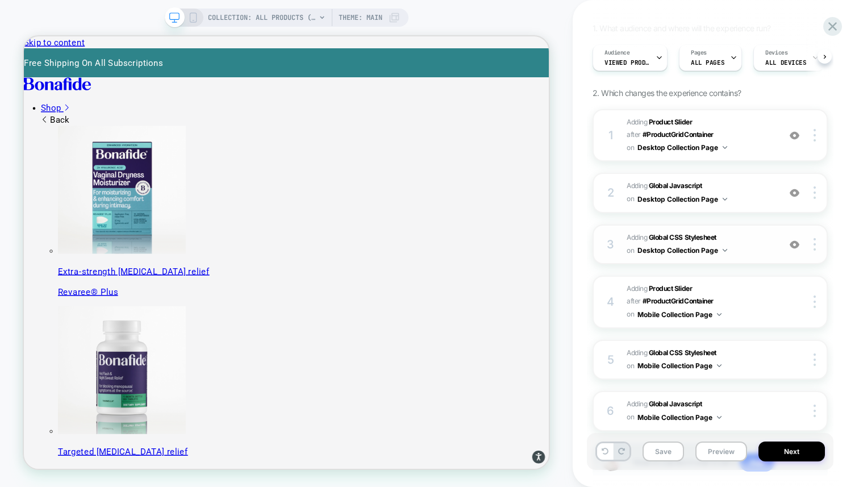
scroll to position [120, 0]
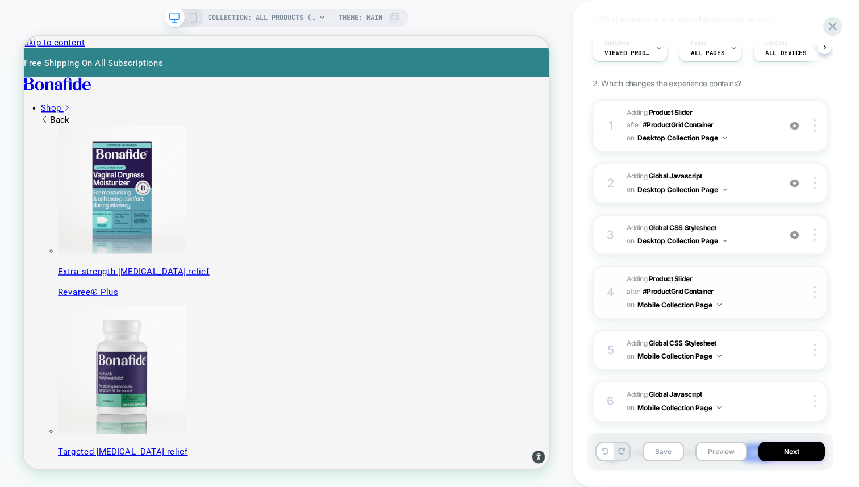
click at [733, 293] on span "#_loomi_addon_1755094638342_dup1757434986_dup1757435364_dup1758116578 Adding Pr…" at bounding box center [700, 292] width 147 height 39
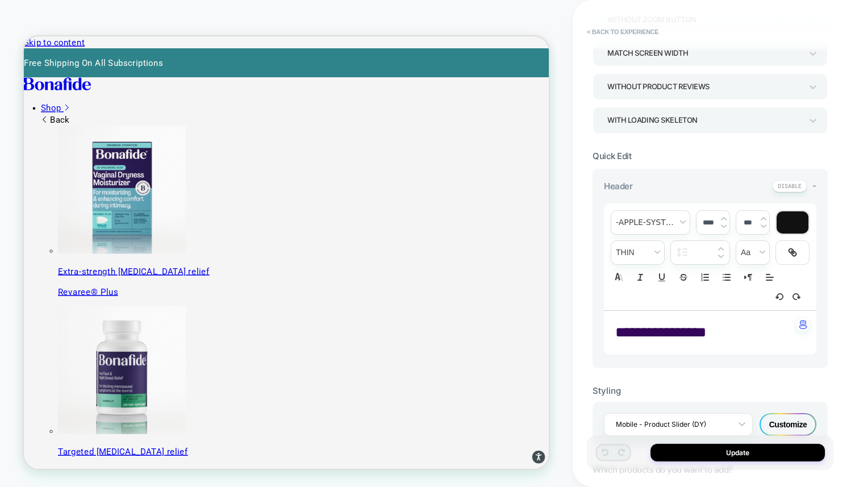
scroll to position [202, 0]
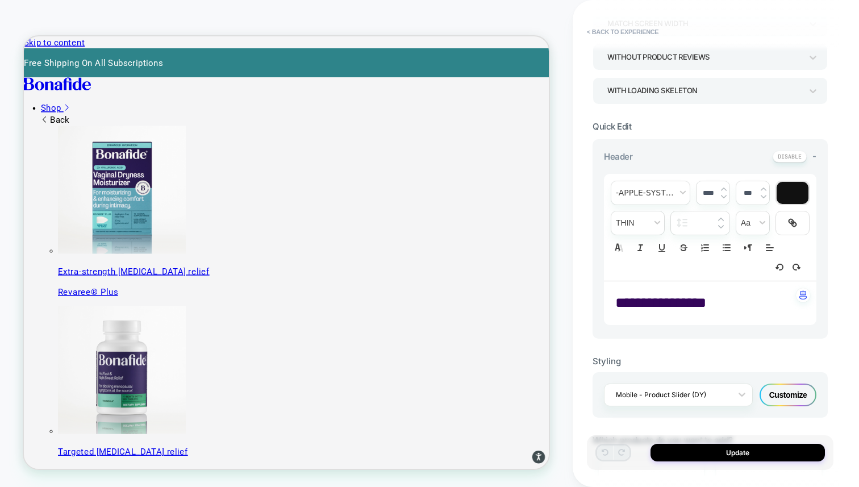
click at [686, 308] on span "**********" at bounding box center [660, 302] width 91 height 14
type input "****"
drag, startPoint x: 726, startPoint y: 300, endPoint x: 611, endPoint y: 300, distance: 115.3
click at [611, 300] on div "**********" at bounding box center [710, 303] width 212 height 44
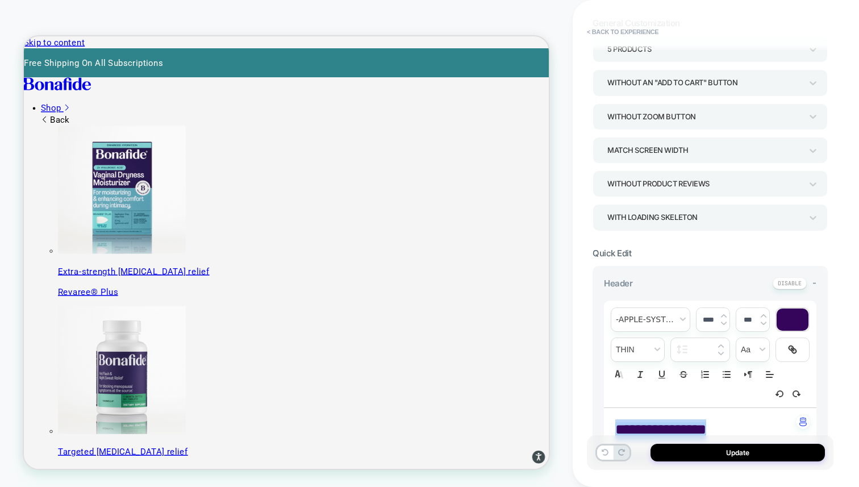
scroll to position [0, 0]
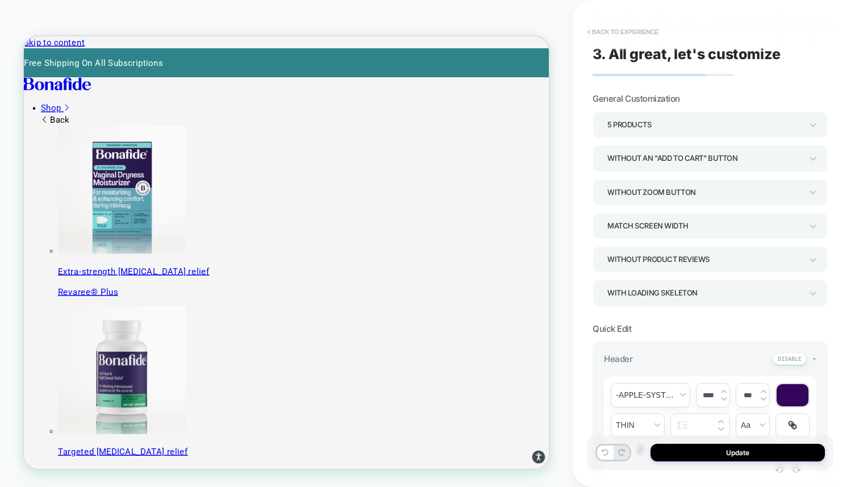
click at [597, 26] on button "< Back to experience" at bounding box center [622, 32] width 83 height 18
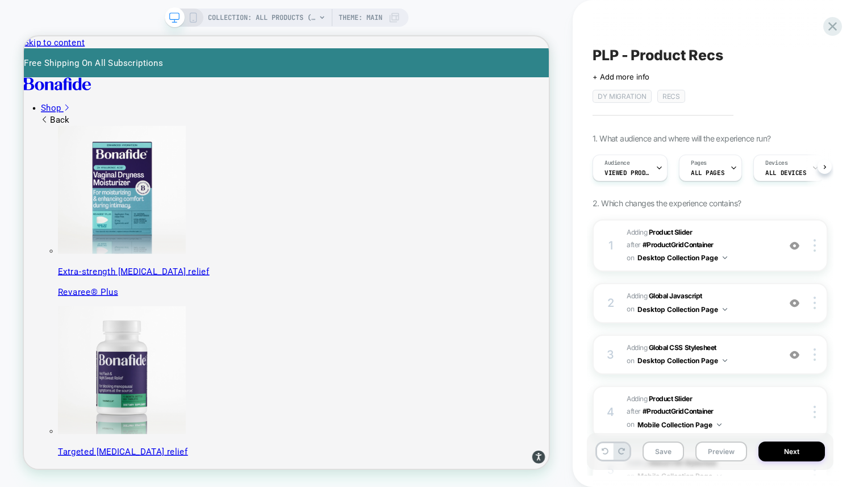
scroll to position [0, 1]
click at [739, 350] on span "Adding Global CSS Stylesheet on Desktop Collection Page" at bounding box center [700, 354] width 147 height 27
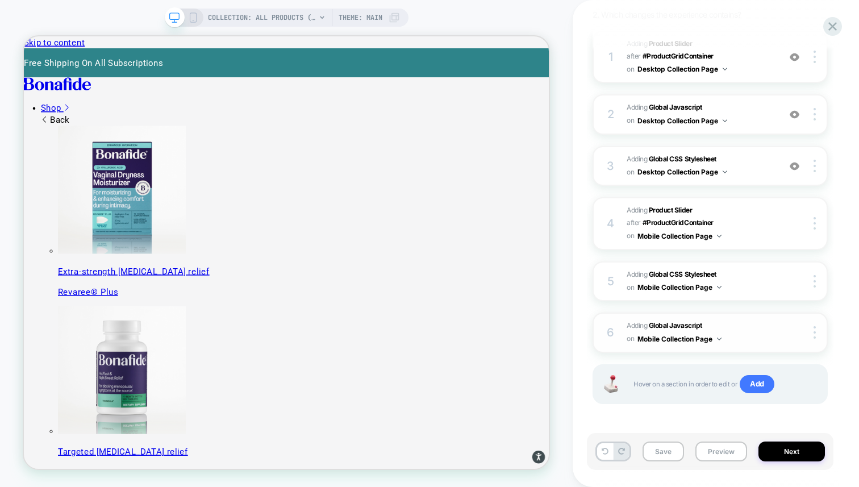
scroll to position [0, 0]
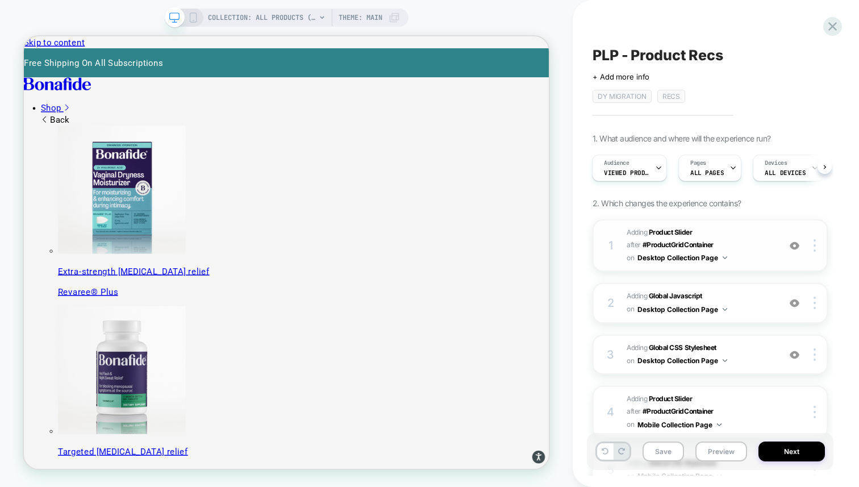
click at [745, 243] on span "#_loomi_addon_1755016232473_dup1757434986_dup1757435364_dup1758116578 Adding Pr…" at bounding box center [700, 245] width 147 height 39
click at [815, 244] on img at bounding box center [814, 245] width 2 height 12
click at [666, 452] on button "Save" at bounding box center [662, 451] width 41 height 20
click at [834, 31] on icon at bounding box center [832, 26] width 15 height 15
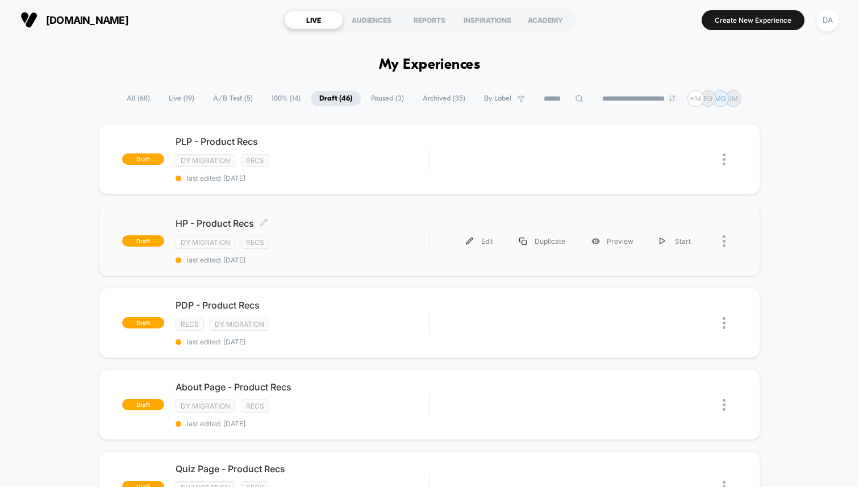
click at [335, 224] on span "HP - Product Recs Click to edit experience details" at bounding box center [302, 223] width 253 height 11
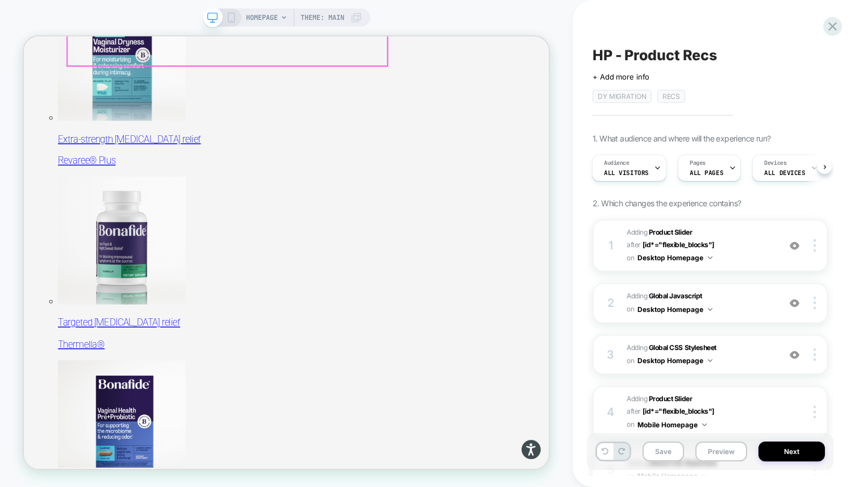
scroll to position [222, 0]
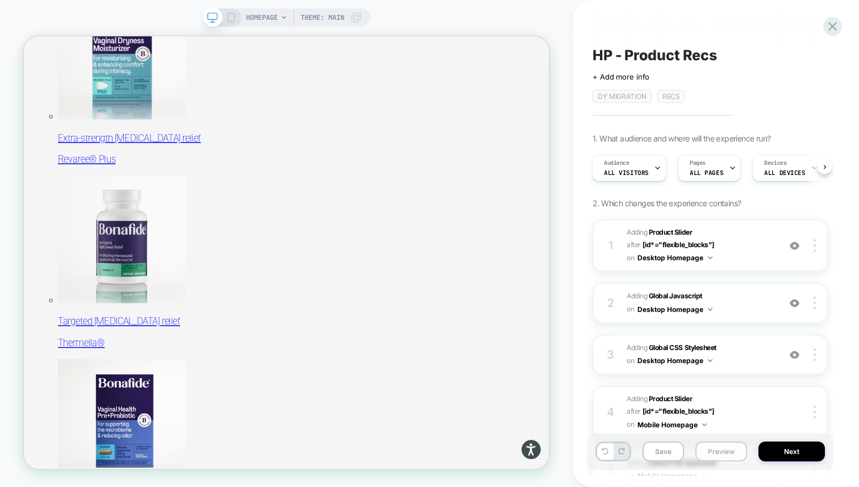
click at [719, 457] on button "Preview" at bounding box center [721, 451] width 52 height 20
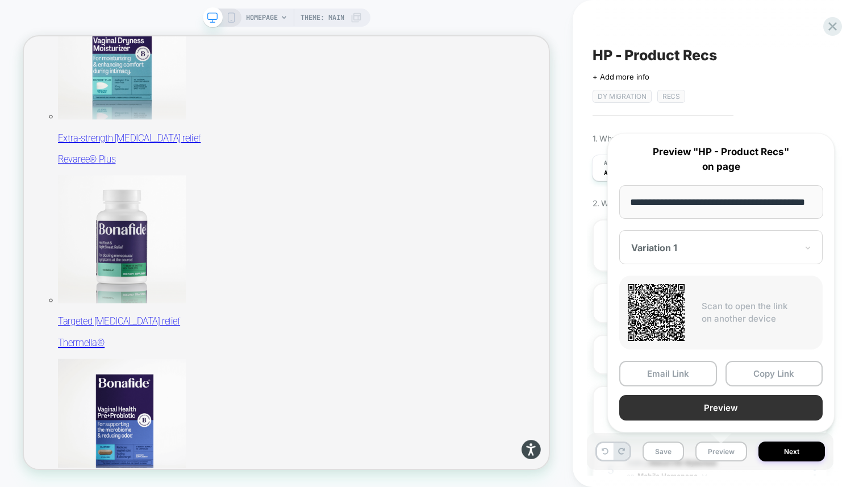
scroll to position [0, 0]
click at [696, 413] on button "Preview" at bounding box center [720, 408] width 203 height 26
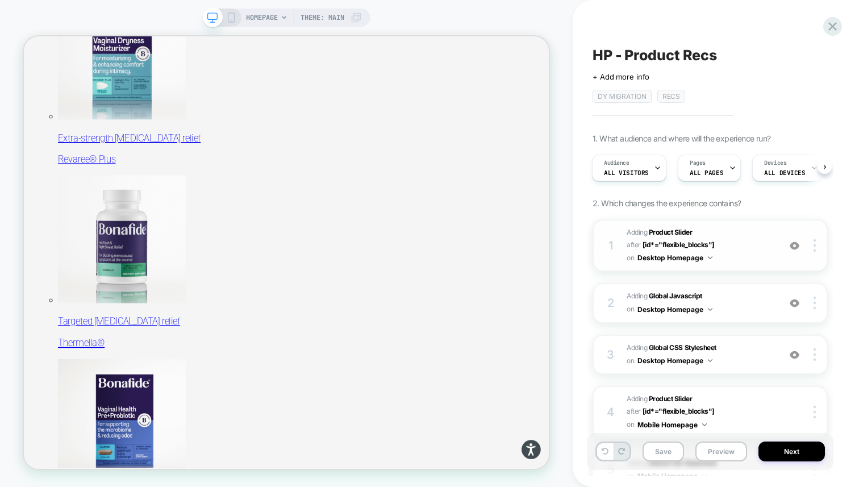
click at [738, 239] on span "#_loomi_addon_1755016232473_dup1757434986 Adding Product Slider AFTER [id*="fle…" at bounding box center [700, 245] width 147 height 39
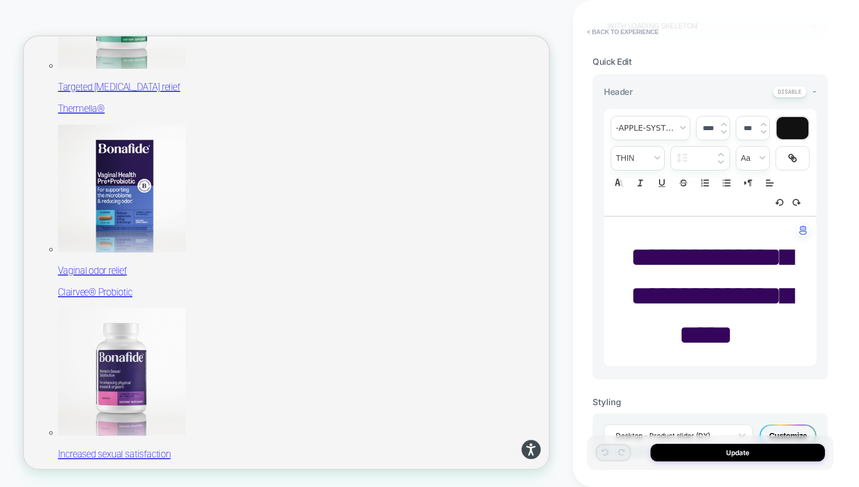
scroll to position [535, 0]
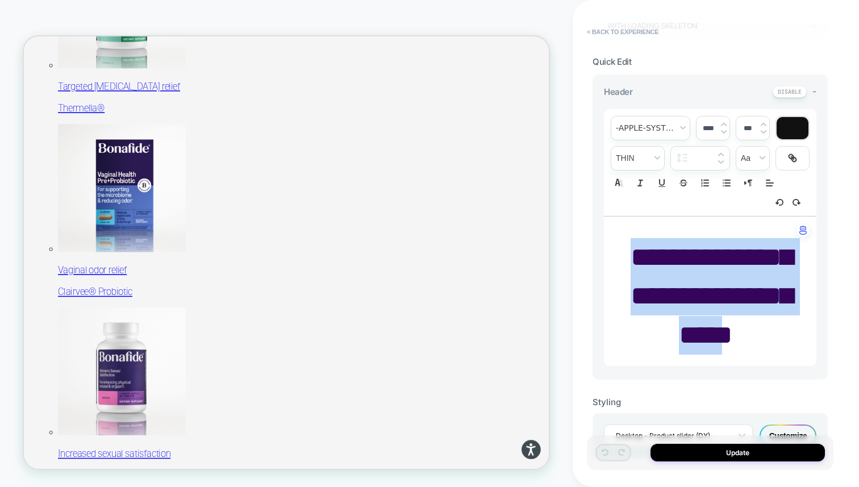
drag, startPoint x: 734, startPoint y: 369, endPoint x: 658, endPoint y: 254, distance: 137.2
click at [658, 254] on p "**********" at bounding box center [705, 296] width 181 height 116
type input "****"
click at [650, 128] on span "font" at bounding box center [650, 127] width 78 height 23
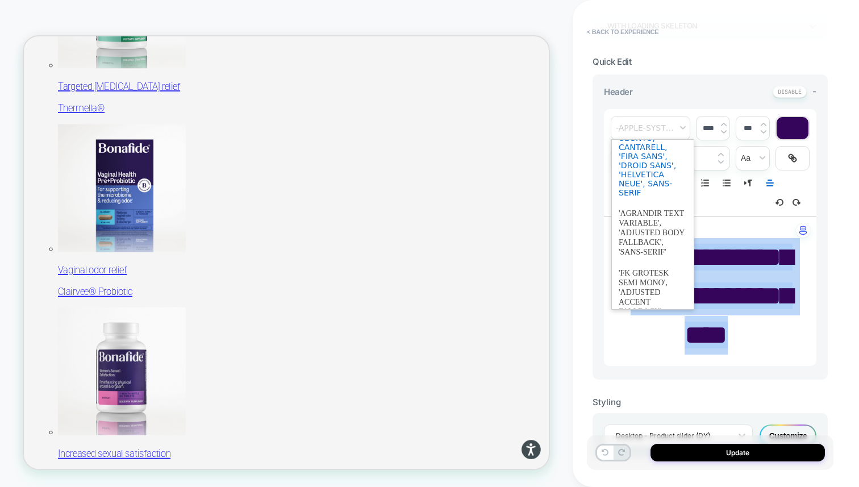
scroll to position [61, 0]
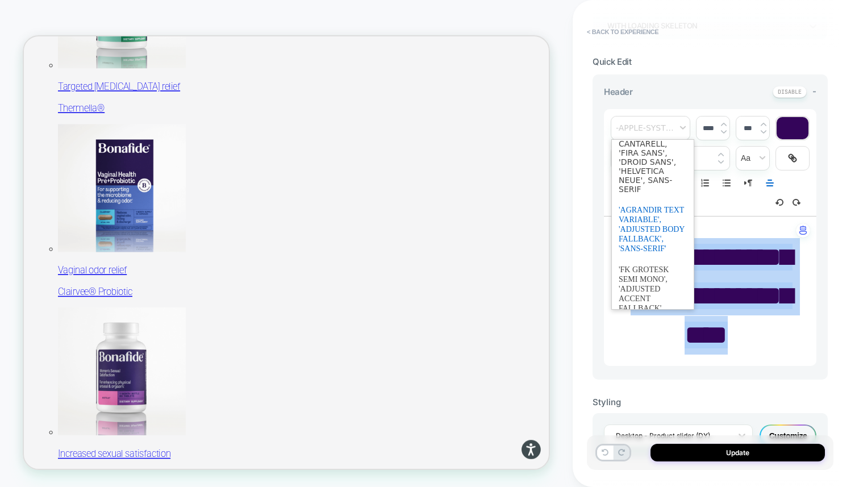
click at [639, 224] on span "font" at bounding box center [653, 229] width 68 height 60
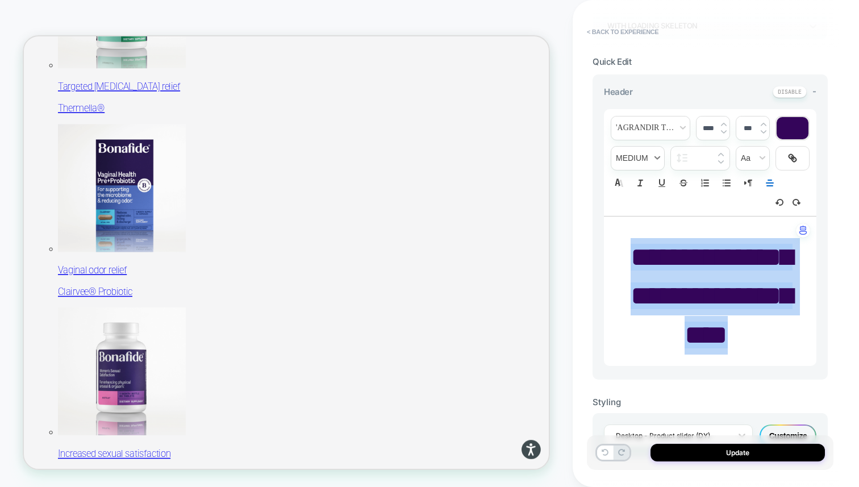
click at [640, 152] on span "fontWeight" at bounding box center [637, 158] width 53 height 23
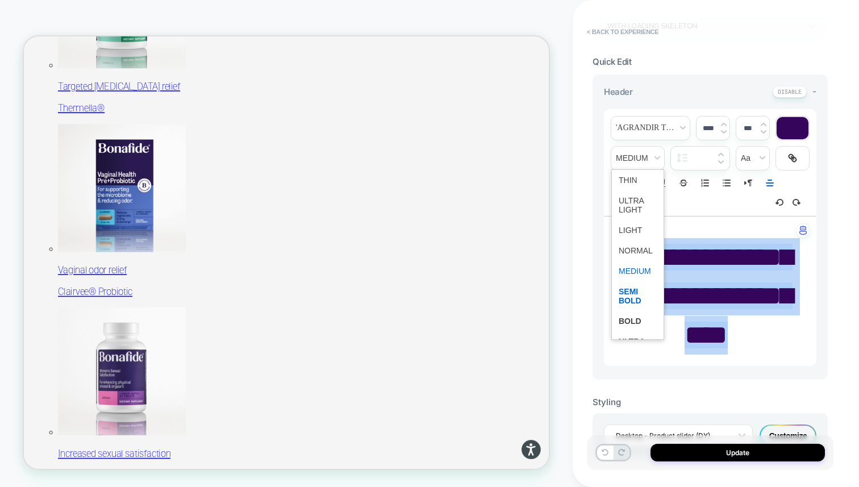
click at [636, 297] on span "fontWeight" at bounding box center [638, 296] width 38 height 30
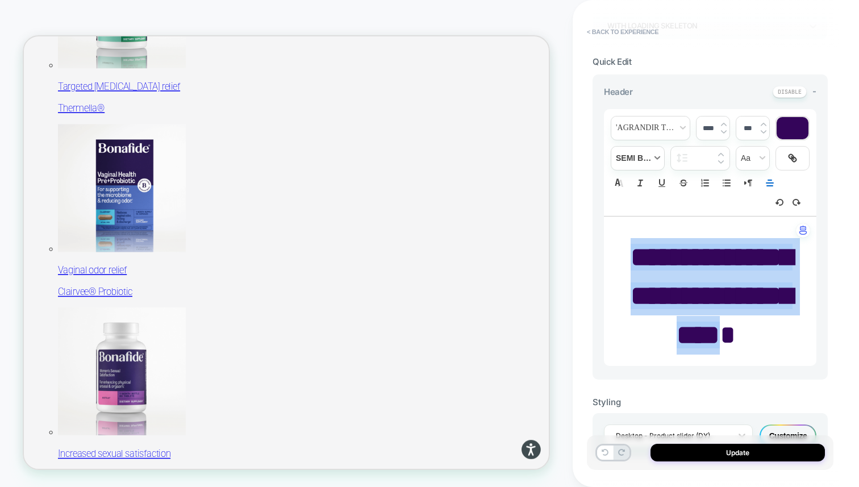
click at [645, 151] on span "fontWeight" at bounding box center [637, 158] width 53 height 23
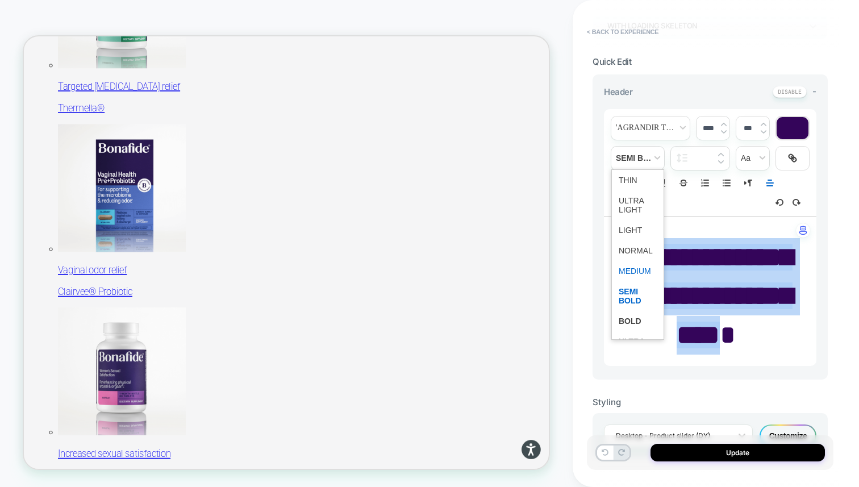
click at [643, 270] on span "fontWeight" at bounding box center [638, 271] width 38 height 20
click at [631, 158] on span "fontWeight" at bounding box center [637, 158] width 53 height 23
click at [634, 288] on span "fontWeight" at bounding box center [638, 296] width 38 height 30
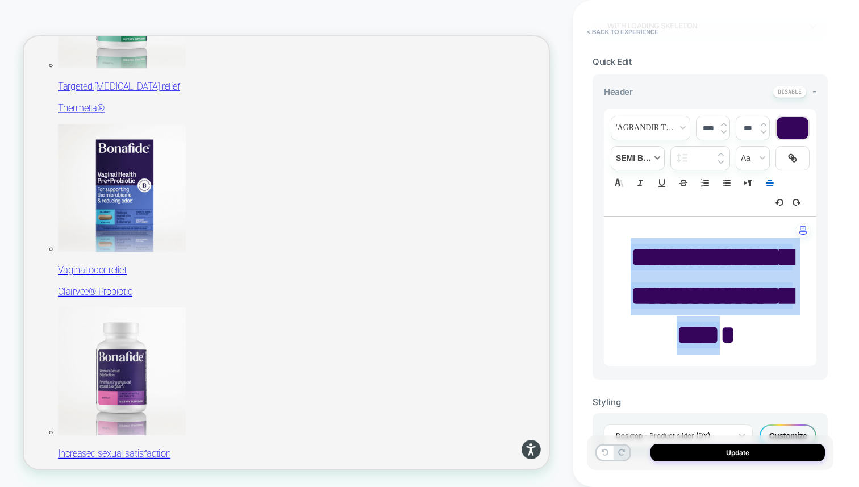
click at [639, 163] on span "fontWeight" at bounding box center [637, 158] width 53 height 23
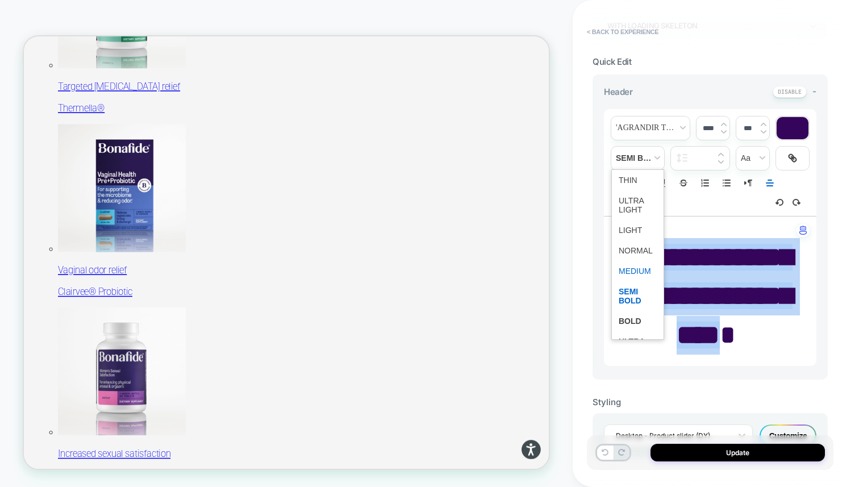
click at [636, 266] on span "fontWeight" at bounding box center [638, 271] width 38 height 20
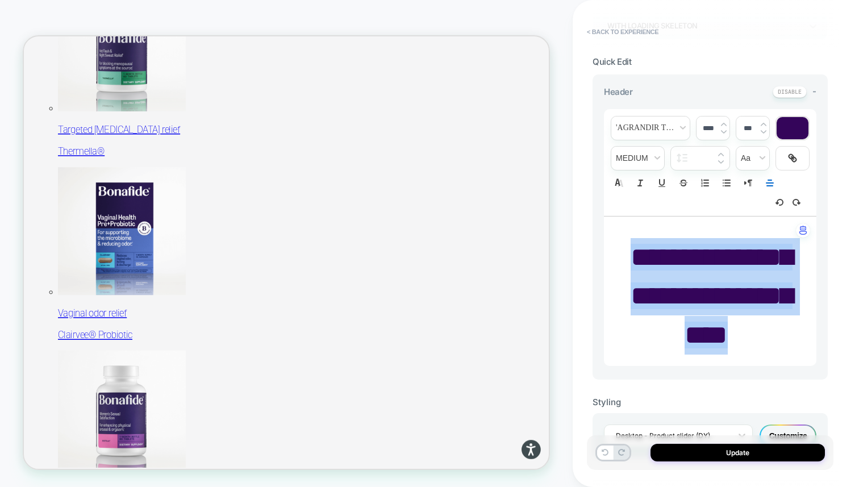
scroll to position [477, 0]
click at [696, 454] on button "Update" at bounding box center [737, 453] width 174 height 18
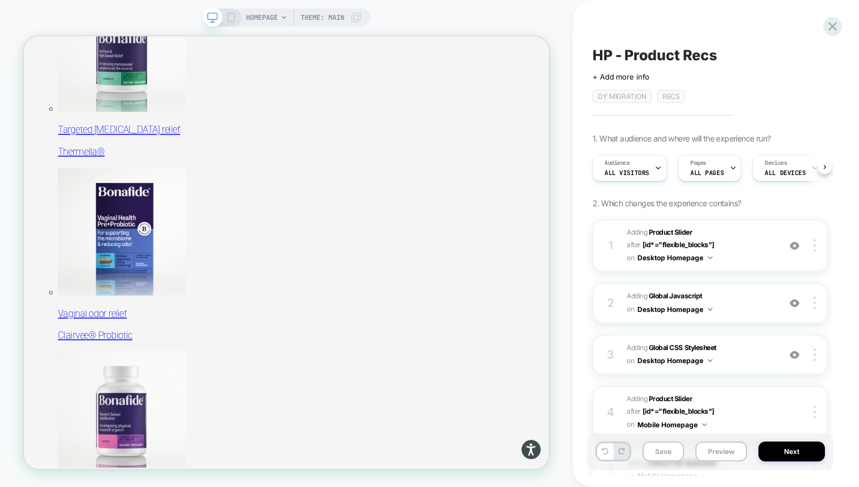
scroll to position [0, 1]
click at [669, 457] on button "Save" at bounding box center [662, 451] width 41 height 20
click at [226, 15] on icon at bounding box center [231, 17] width 10 height 10
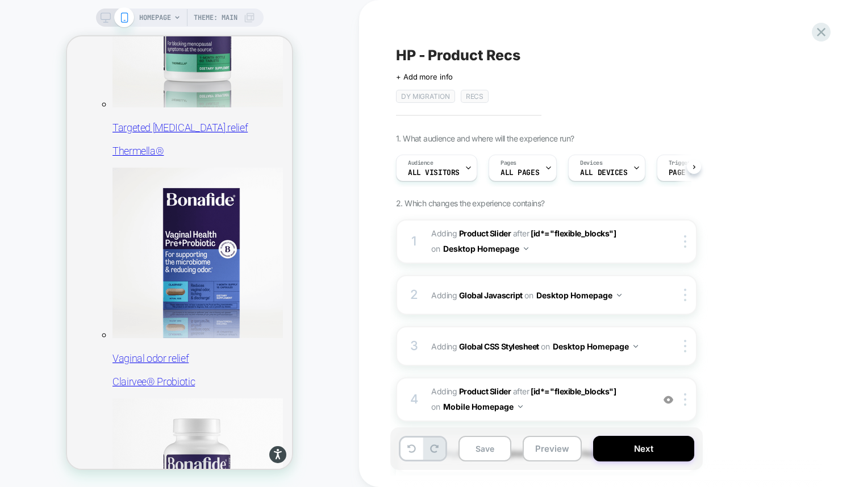
scroll to position [695, 0]
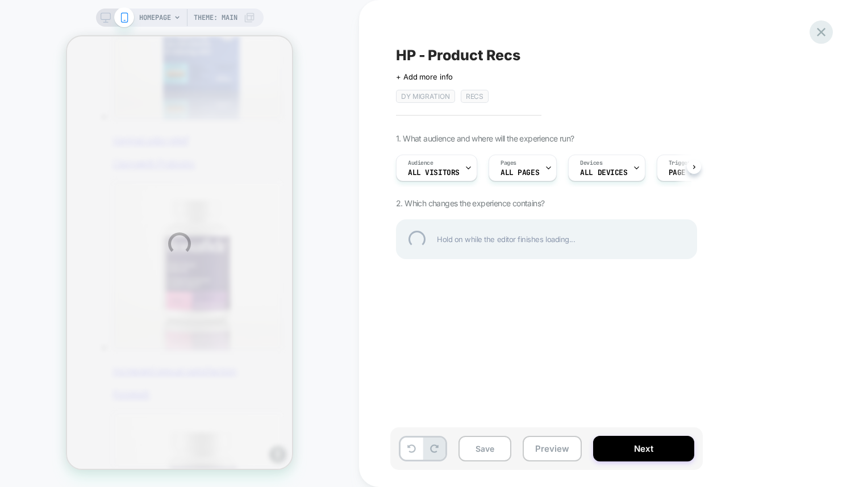
click at [821, 30] on div at bounding box center [820, 31] width 23 height 23
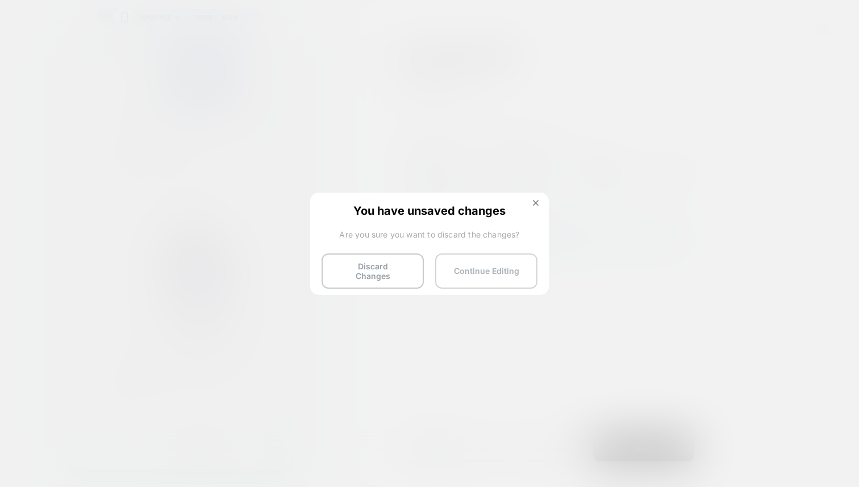
click at [471, 268] on button "Continue Editing" at bounding box center [486, 270] width 102 height 35
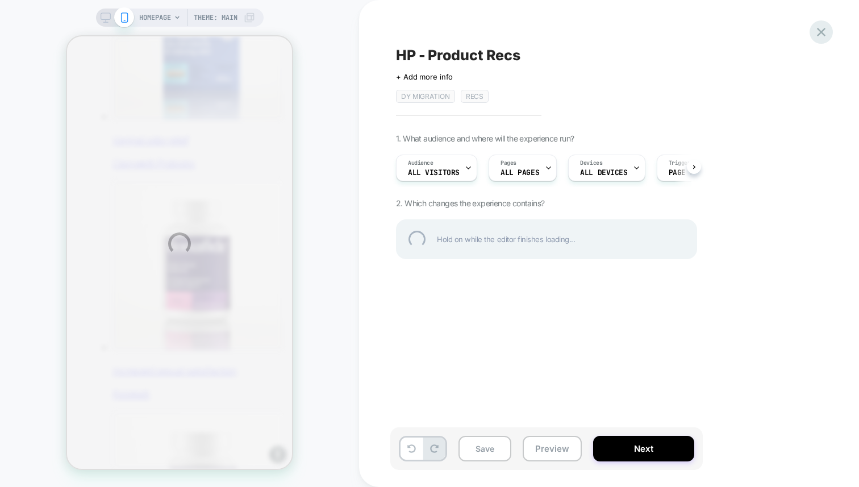
click at [820, 33] on div at bounding box center [820, 31] width 23 height 23
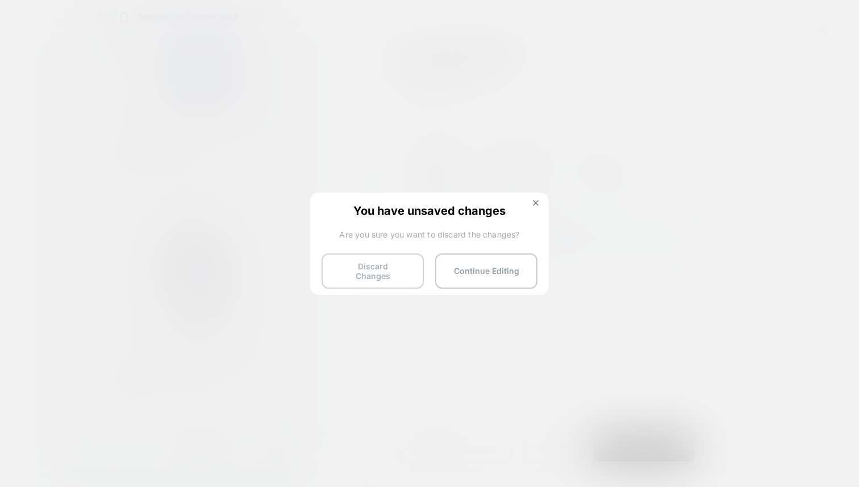
click at [386, 264] on button "Discard Changes" at bounding box center [373, 270] width 102 height 35
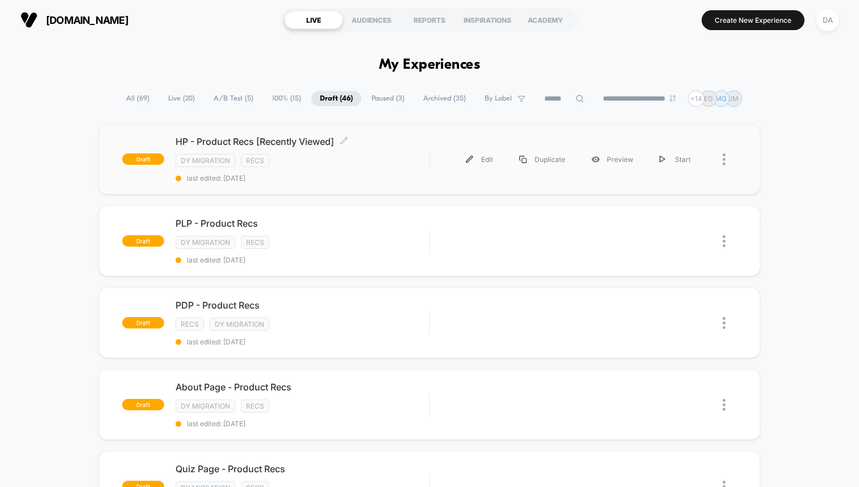
click at [374, 174] on span "last edited: [DATE]" at bounding box center [302, 178] width 253 height 9
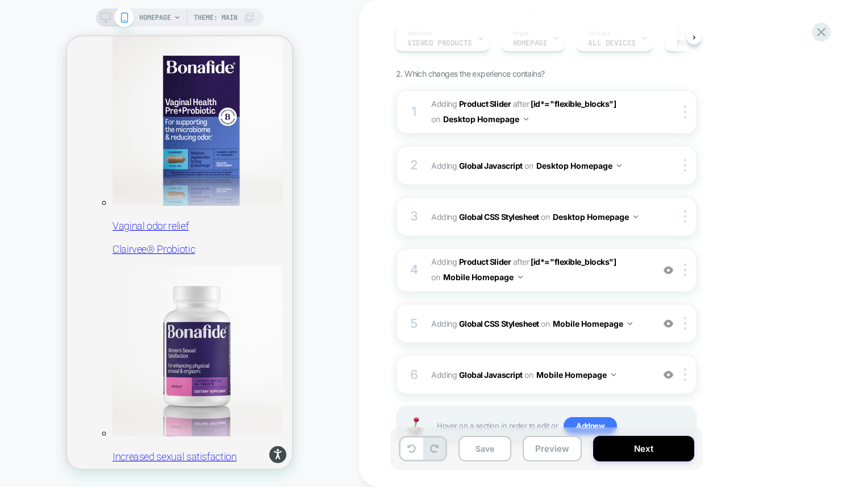
scroll to position [173, 0]
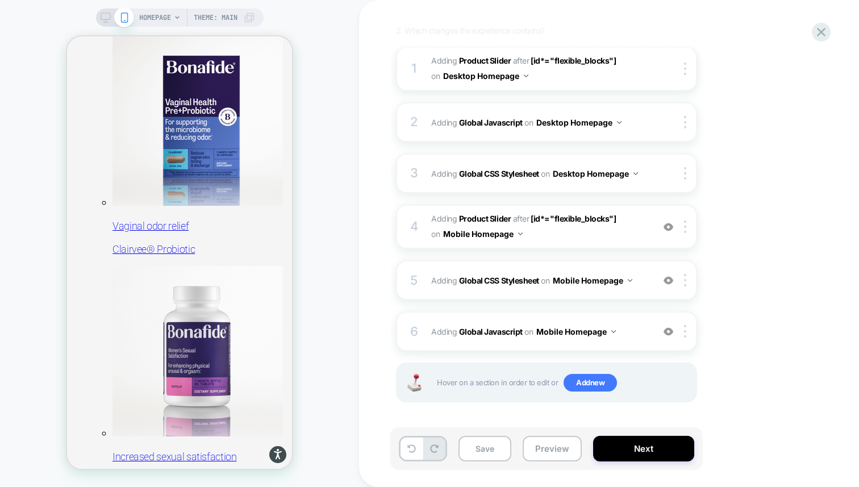
click at [127, 19] on icon at bounding box center [124, 17] width 10 height 10
click at [103, 20] on icon at bounding box center [106, 17] width 10 height 10
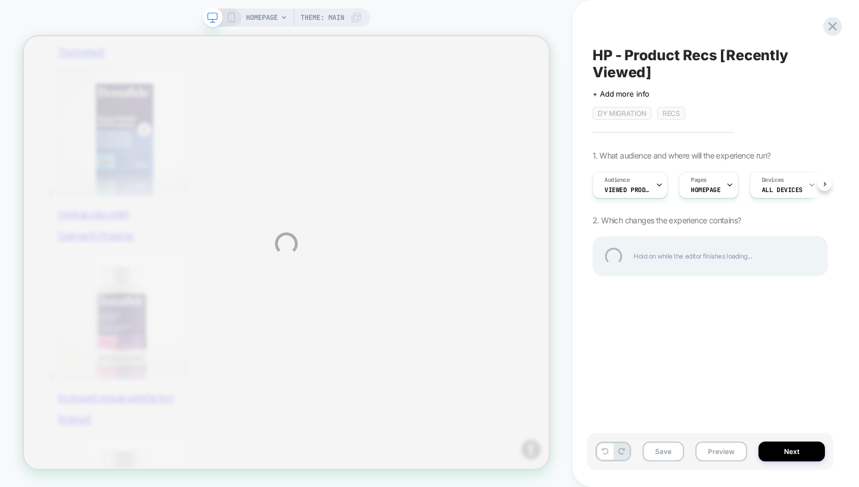
click at [302, 215] on div "HOMEPAGE Theme: MAIN HP - Product Recs [Recently Viewed] Click to edit experien…" at bounding box center [429, 243] width 859 height 487
click at [831, 21] on div at bounding box center [832, 26] width 23 height 23
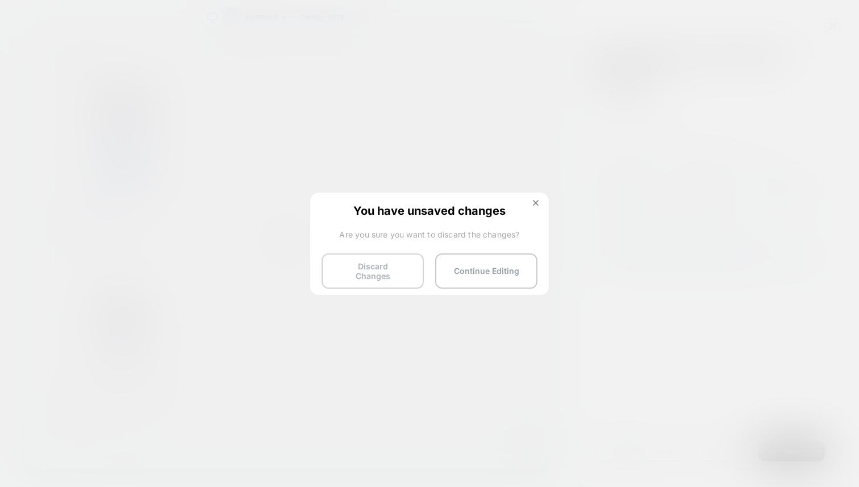
click at [390, 269] on button "Discard Changes" at bounding box center [373, 270] width 102 height 35
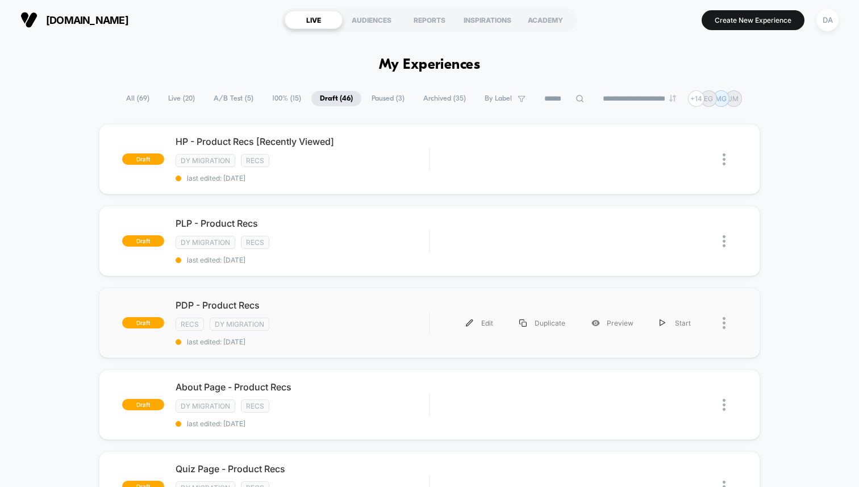
drag, startPoint x: 329, startPoint y: 237, endPoint x: 325, endPoint y: 292, distance: 54.7
click at [322, 311] on div "PDP - Product Recs Click to edit experience details Click to edit experience de…" at bounding box center [302, 322] width 253 height 47
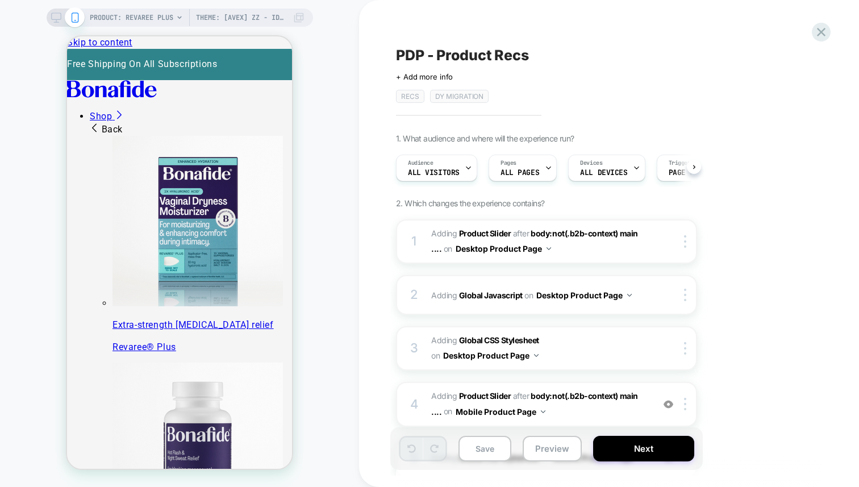
scroll to position [0, 1]
click at [272, 18] on span "Theme: [AVEX] ZZ - Identify Users" at bounding box center [241, 18] width 91 height 18
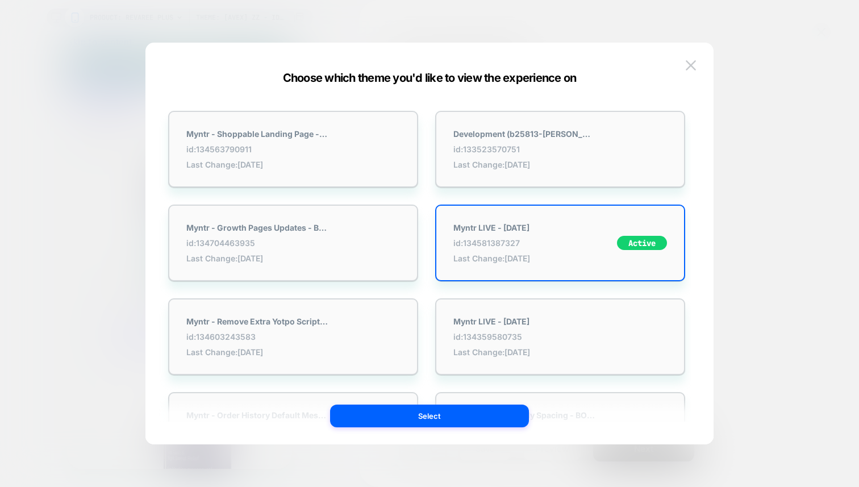
click at [464, 417] on button "Select" at bounding box center [429, 415] width 199 height 23
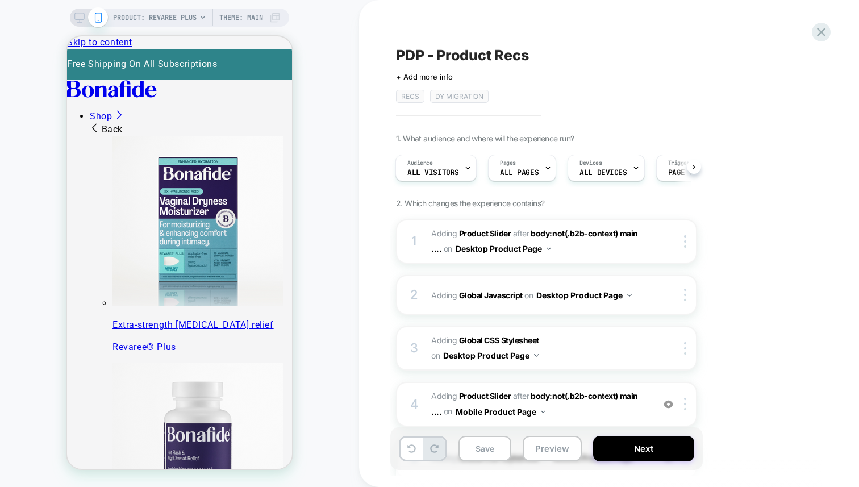
scroll to position [0, 1]
click at [490, 445] on button "Save" at bounding box center [484, 449] width 53 height 26
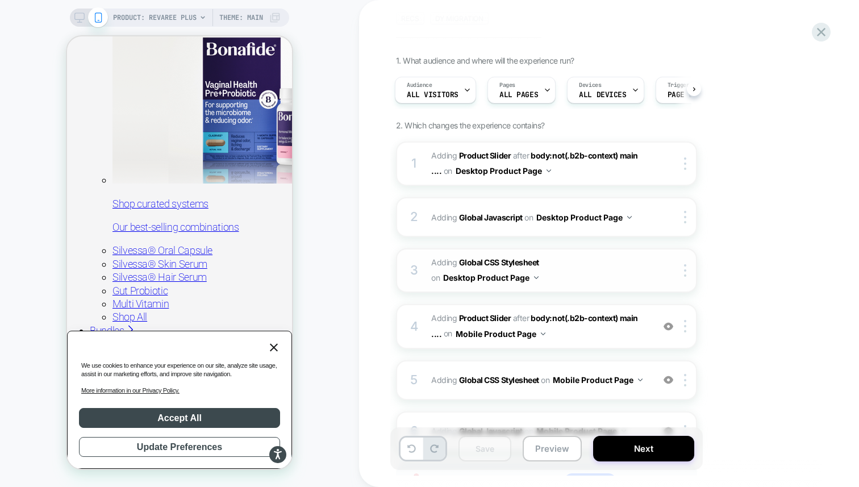
scroll to position [106, 0]
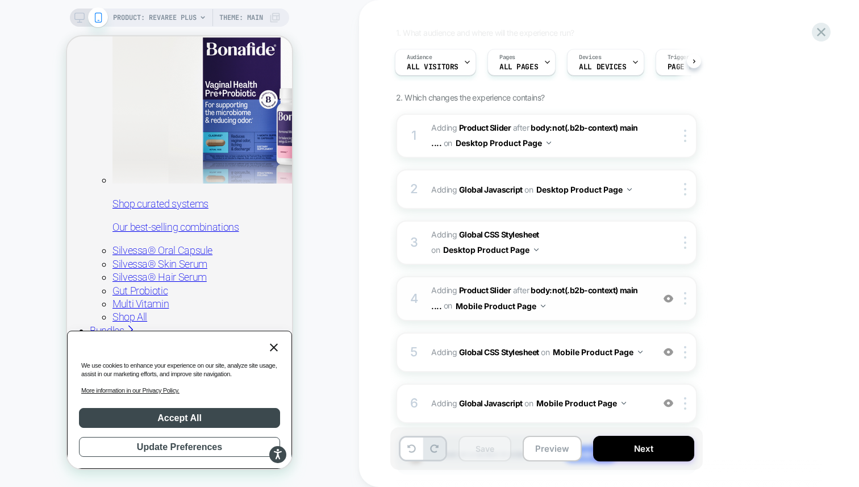
click at [610, 311] on span "#_loomi_addon_1755094638342_dup1757434986_dup1757435364 Adding Product Slider A…" at bounding box center [539, 298] width 216 height 31
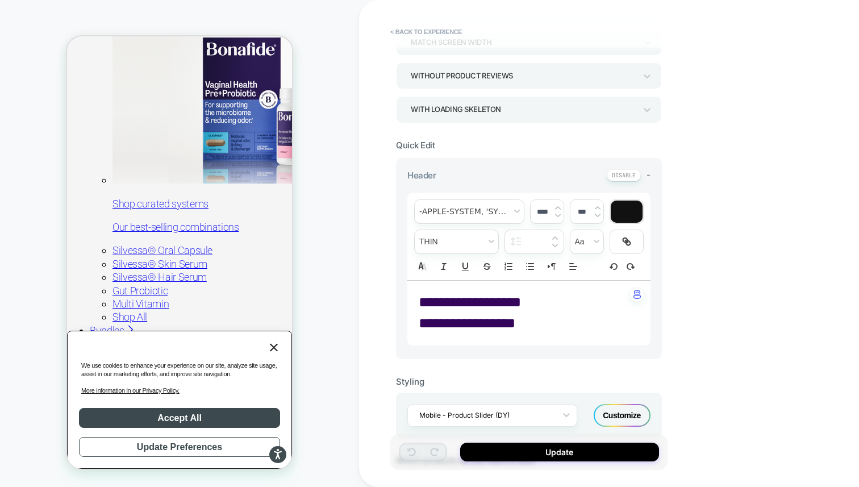
scroll to position [190, 0]
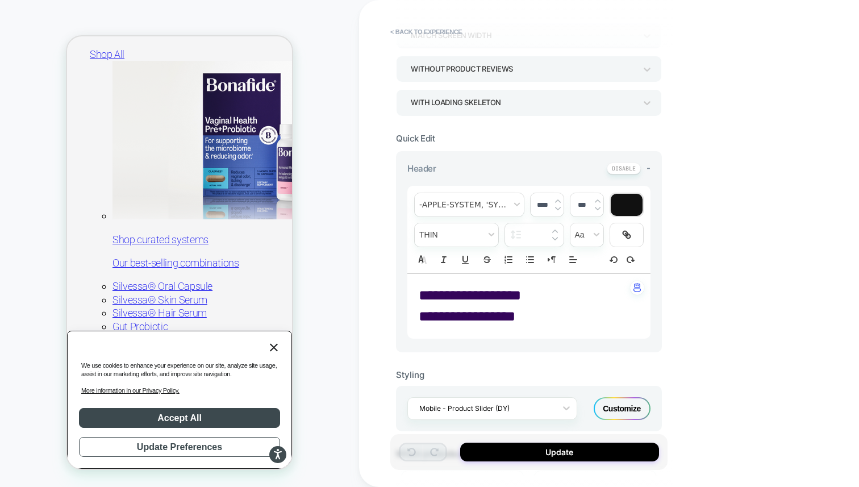
drag, startPoint x: 520, startPoint y: 317, endPoint x: 421, endPoint y: 292, distance: 102.5
click at [421, 292] on div "**********" at bounding box center [528, 306] width 243 height 65
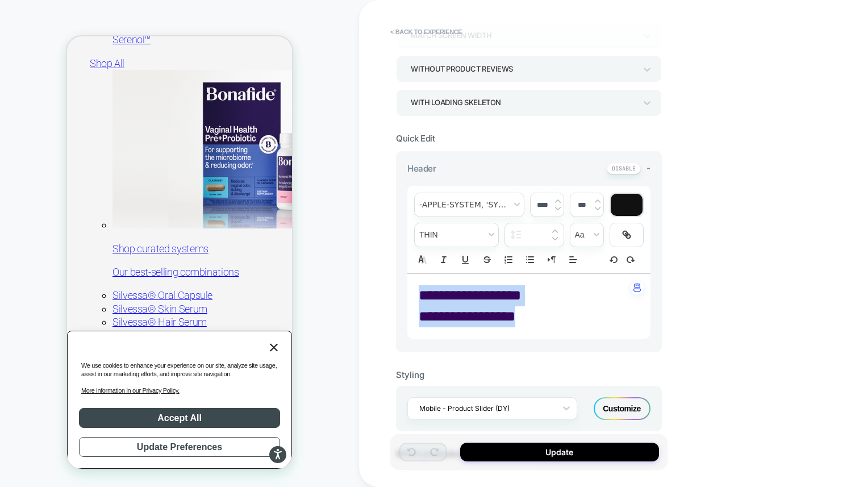
drag, startPoint x: 421, startPoint y: 292, endPoint x: 528, endPoint y: 313, distance: 109.4
click at [528, 313] on div "**********" at bounding box center [528, 306] width 243 height 65
click at [479, 200] on span "font" at bounding box center [469, 204] width 109 height 23
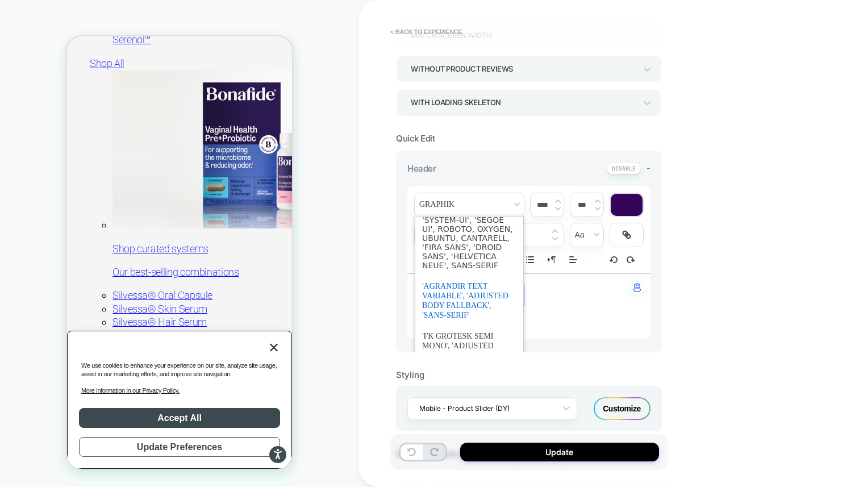
scroll to position [18, 0]
click at [461, 294] on span "font" at bounding box center [469, 299] width 94 height 50
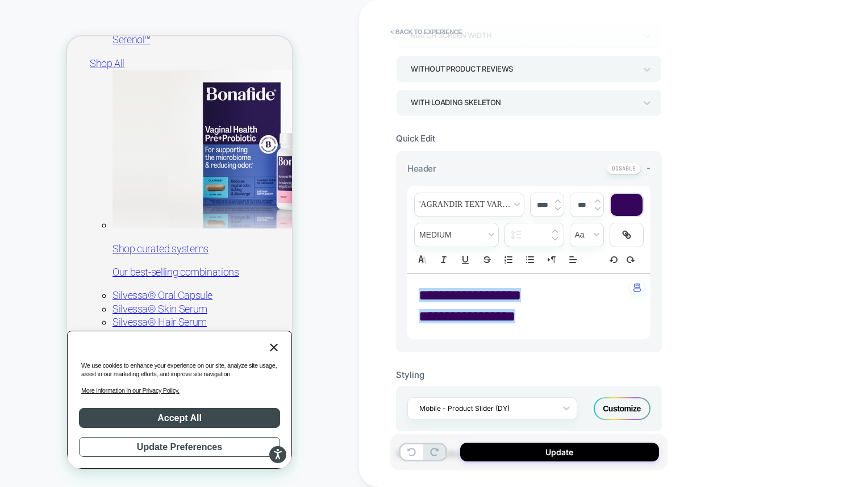
click at [539, 202] on input "****" at bounding box center [542, 205] width 23 height 9
type input "***"
type input "****"
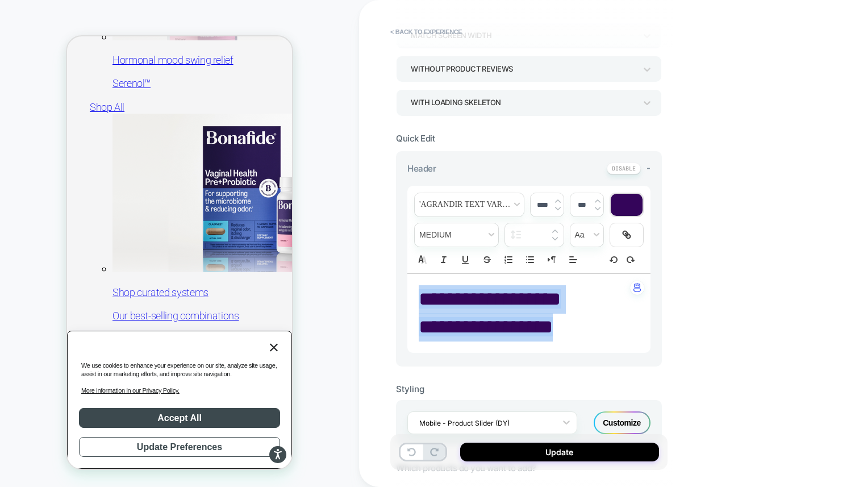
scroll to position [1223, 0]
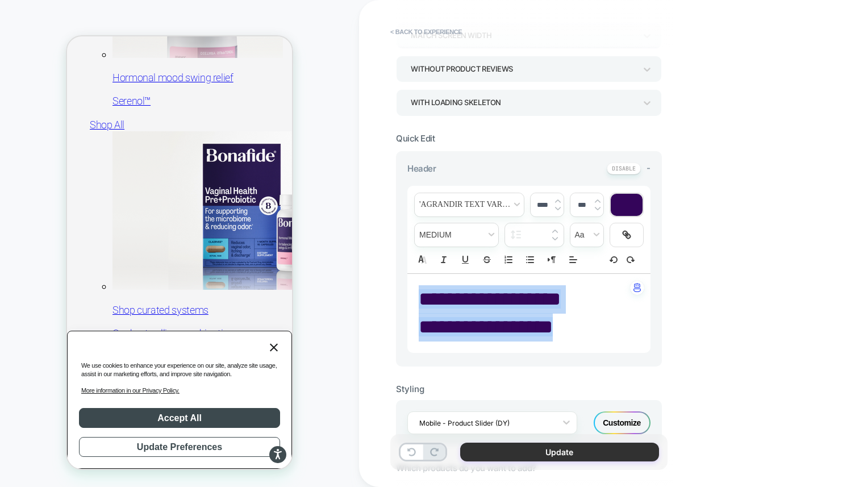
click at [595, 456] on button "Update" at bounding box center [559, 451] width 199 height 19
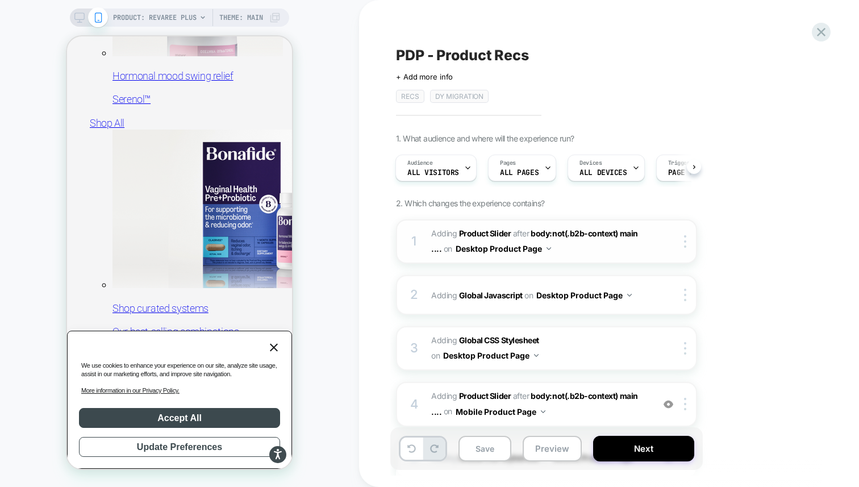
scroll to position [1293, 0]
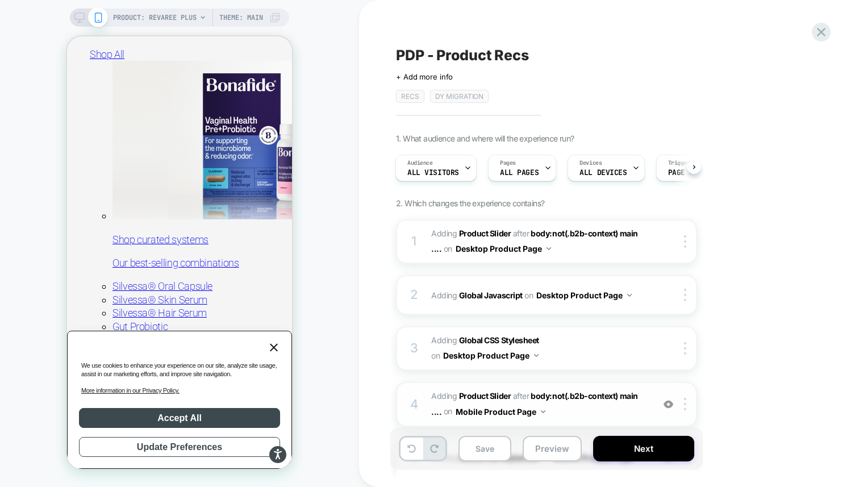
click at [583, 408] on span "#_loomi_addon_1755094638342_dup1757434986_dup1757435364 Adding Product Slider A…" at bounding box center [539, 404] width 216 height 31
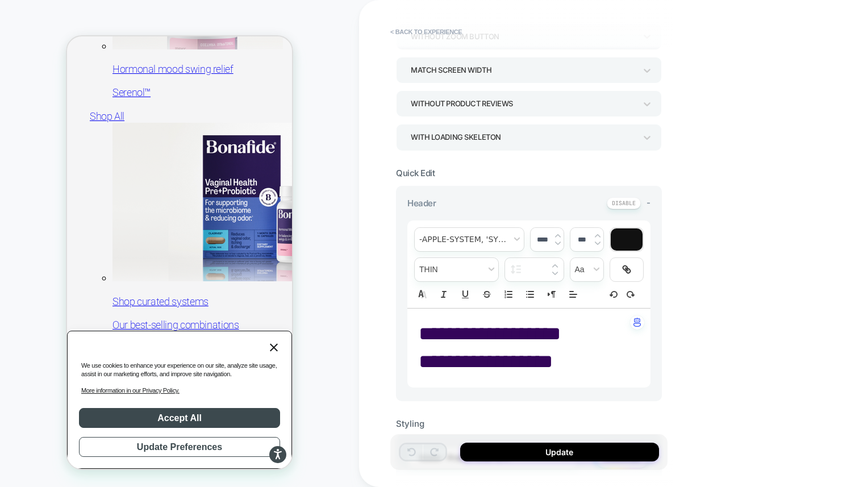
scroll to position [216, 0]
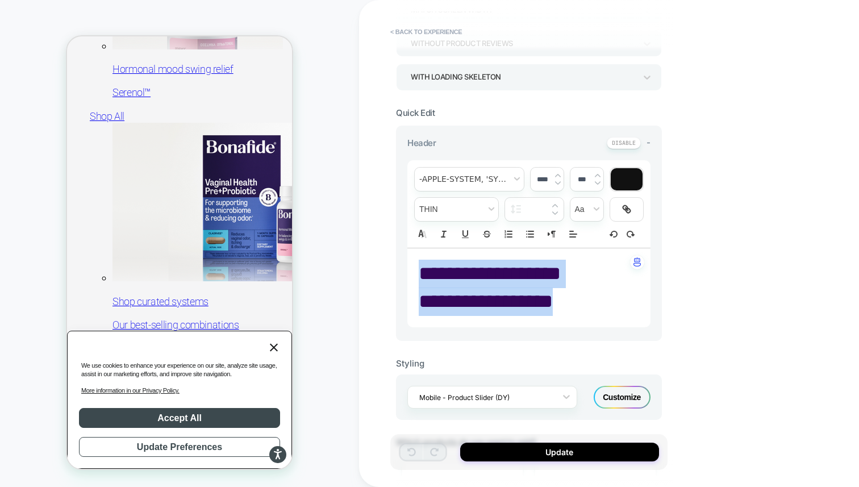
drag, startPoint x: 570, startPoint y: 304, endPoint x: 414, endPoint y: 269, distance: 159.6
click at [414, 269] on div "**********" at bounding box center [528, 287] width 243 height 79
type input "****"
click at [462, 174] on span "font" at bounding box center [469, 179] width 109 height 23
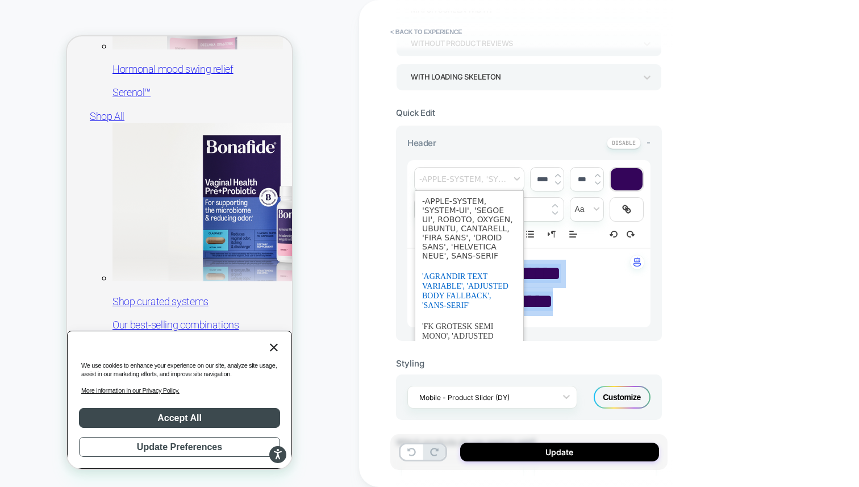
click at [456, 297] on span "font" at bounding box center [469, 291] width 94 height 50
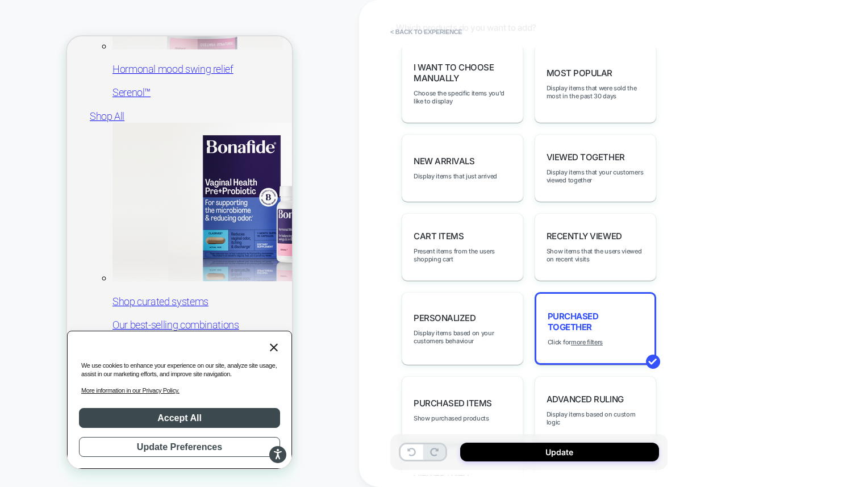
scroll to position [648, 0]
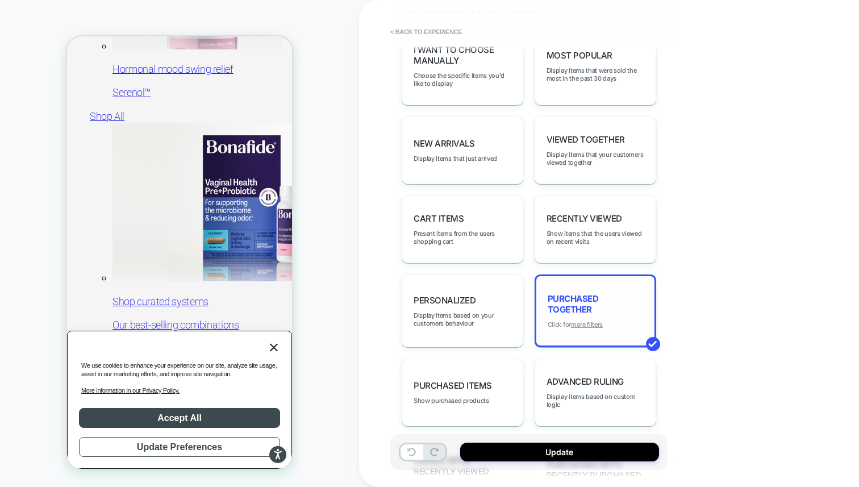
click at [583, 320] on u "more filters" at bounding box center [587, 324] width 32 height 8
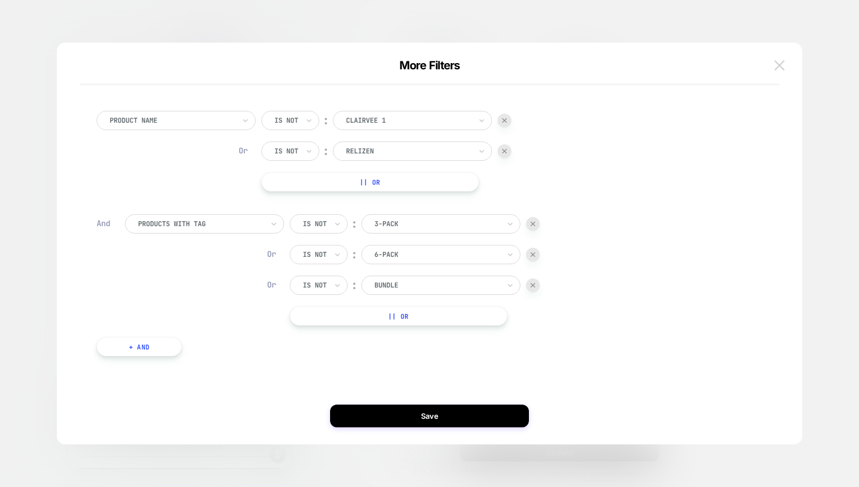
click at [783, 65] on img at bounding box center [779, 65] width 10 height 10
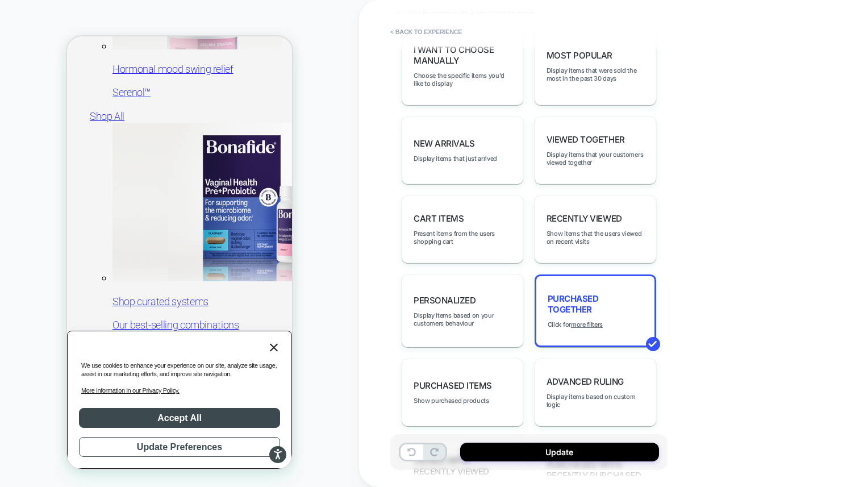
scroll to position [0, 0]
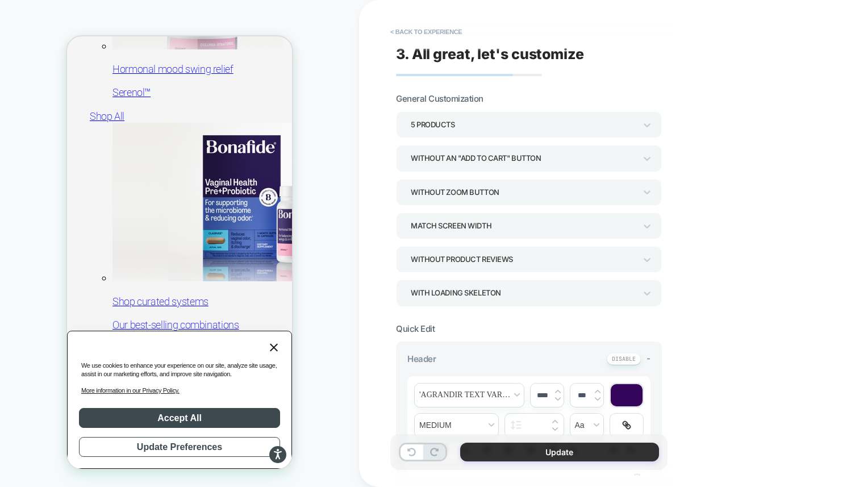
click at [532, 453] on button "Update" at bounding box center [559, 451] width 199 height 19
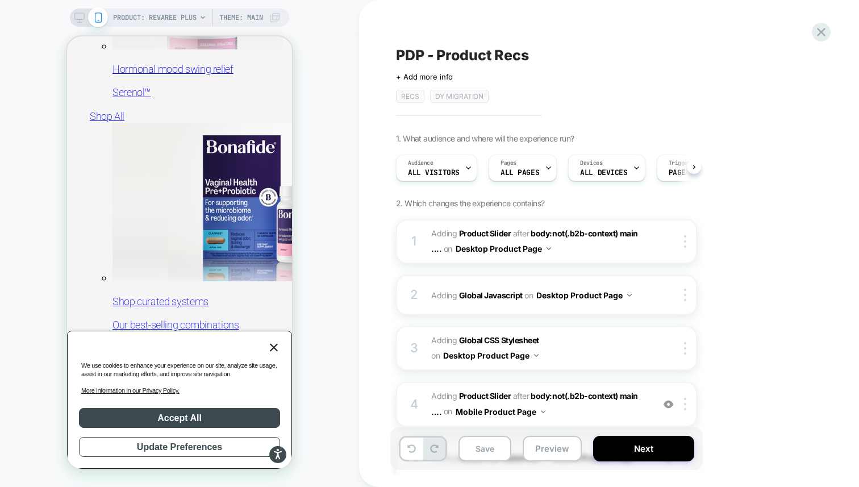
scroll to position [0, 1]
click at [494, 445] on button "Save" at bounding box center [484, 449] width 53 height 26
click at [74, 18] on icon at bounding box center [79, 17] width 10 height 10
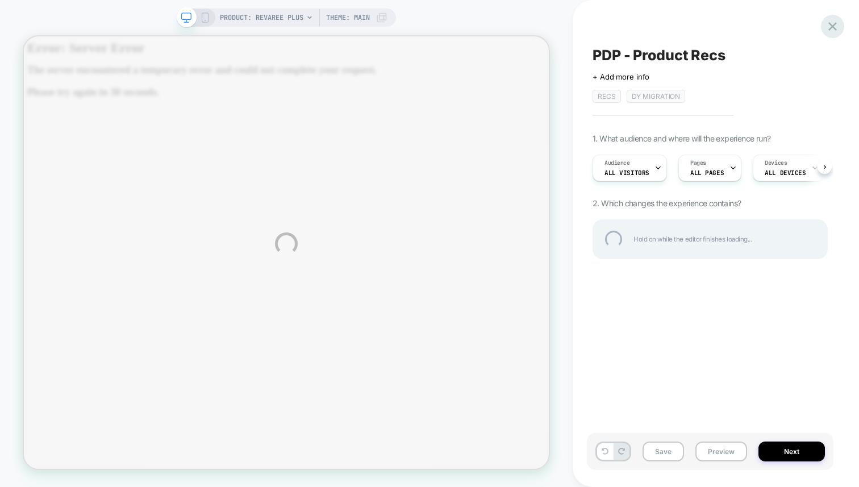
click at [837, 21] on div at bounding box center [832, 26] width 23 height 23
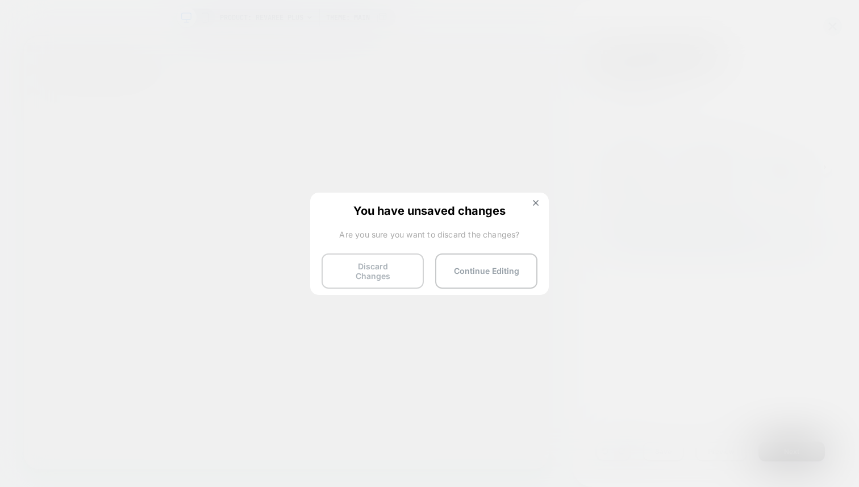
click at [407, 275] on button "Discard Changes" at bounding box center [373, 270] width 102 height 35
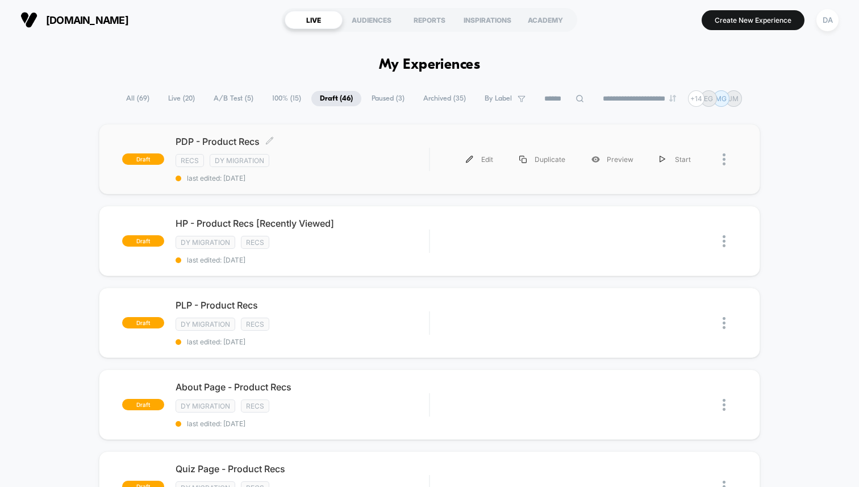
click at [343, 157] on div "Recs DY Migration" at bounding box center [302, 160] width 253 height 13
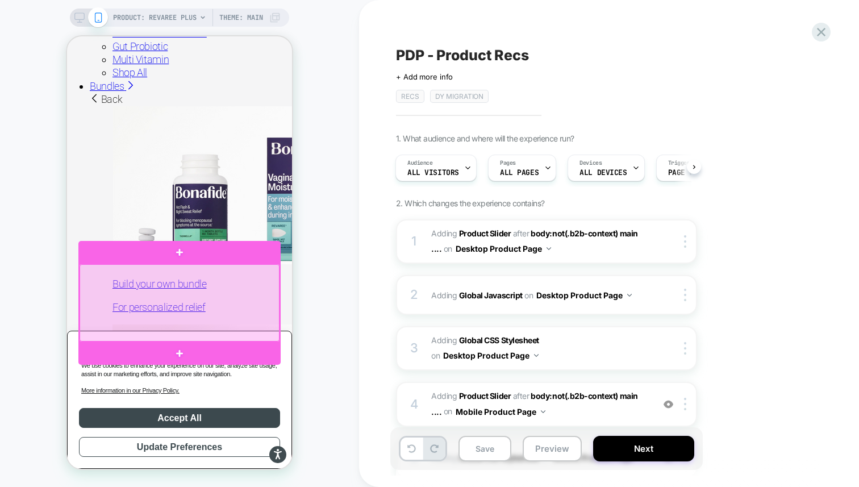
scroll to position [1552, 0]
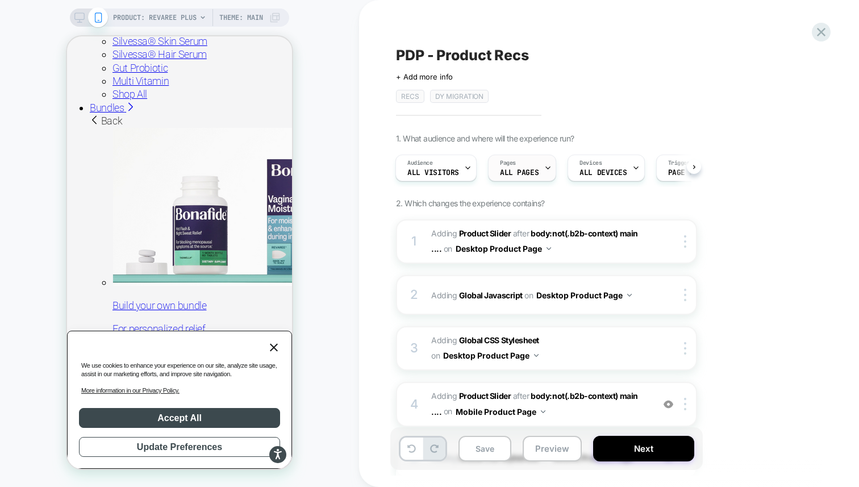
click at [529, 166] on div "Pages ALL PAGES" at bounding box center [519, 168] width 61 height 26
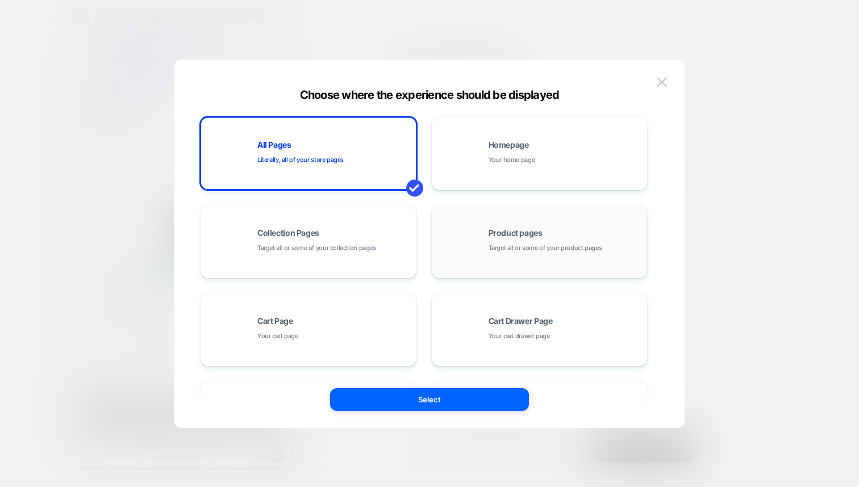
click at [538, 251] on span "Target all or some of your product pages" at bounding box center [546, 248] width 114 height 11
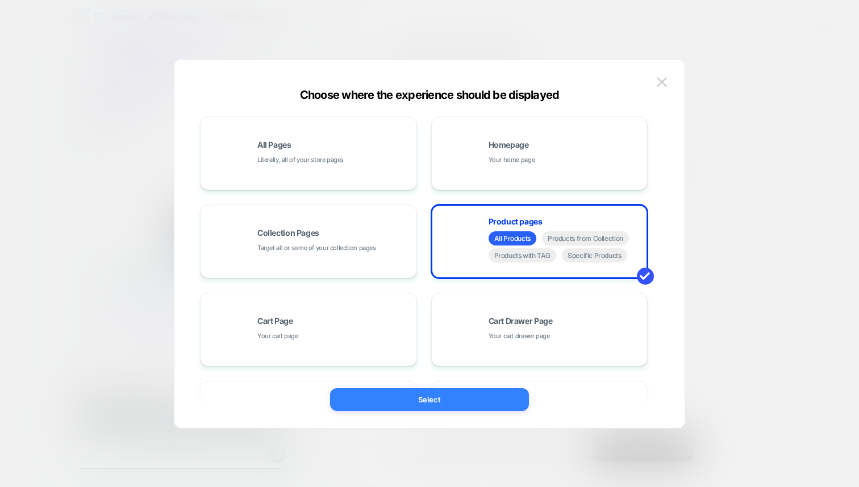
click at [456, 402] on button "Select" at bounding box center [429, 399] width 199 height 23
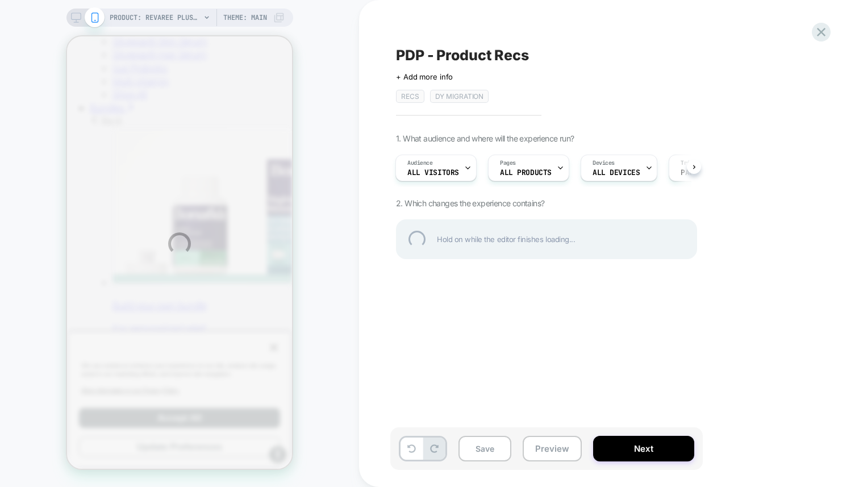
click at [534, 167] on div "PRODUCT: Revaree Plus 3 Month Plan PRODUCT: Revaree Plus 3 Month Plan Theme: MA…" at bounding box center [429, 243] width 859 height 487
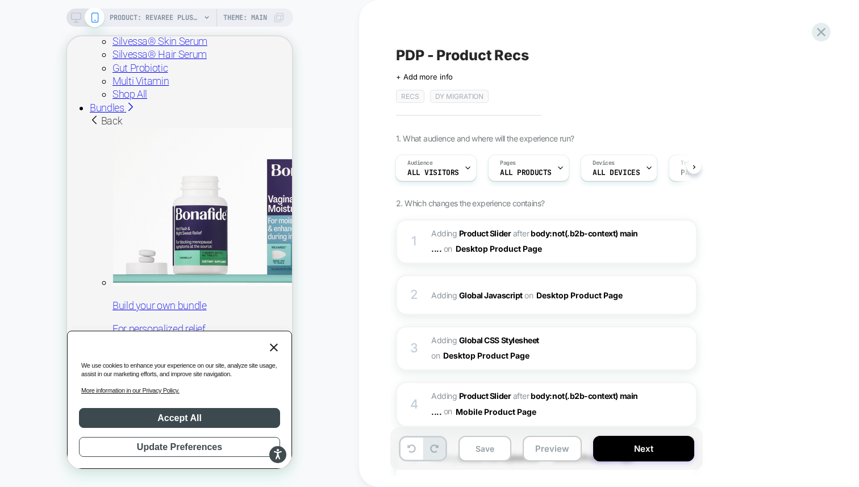
scroll to position [0, 1]
click at [488, 450] on button "Save" at bounding box center [484, 449] width 53 height 26
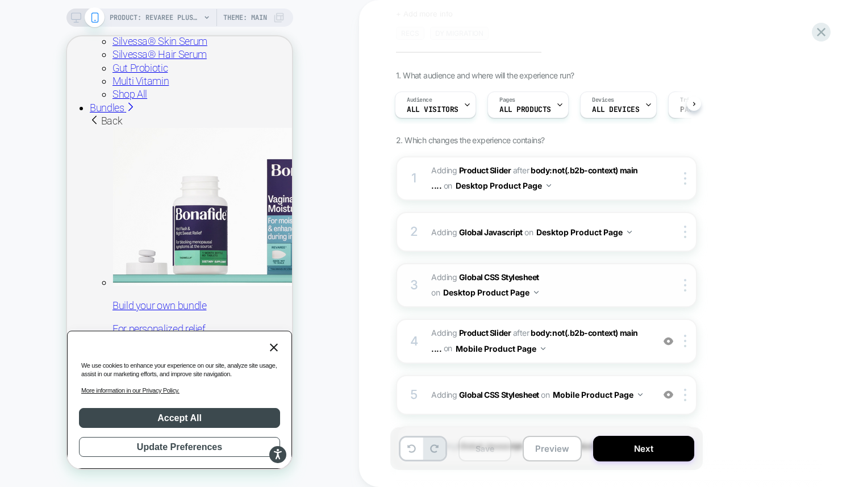
scroll to position [0, 0]
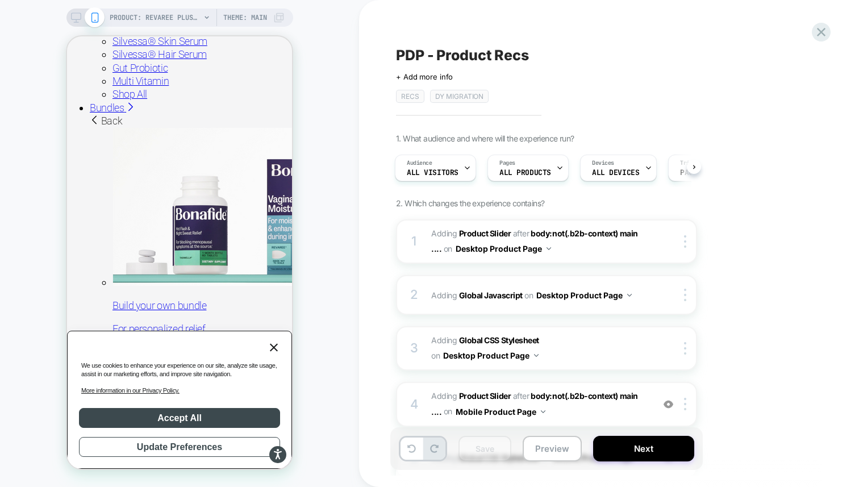
click at [76, 14] on icon at bounding box center [76, 17] width 10 height 10
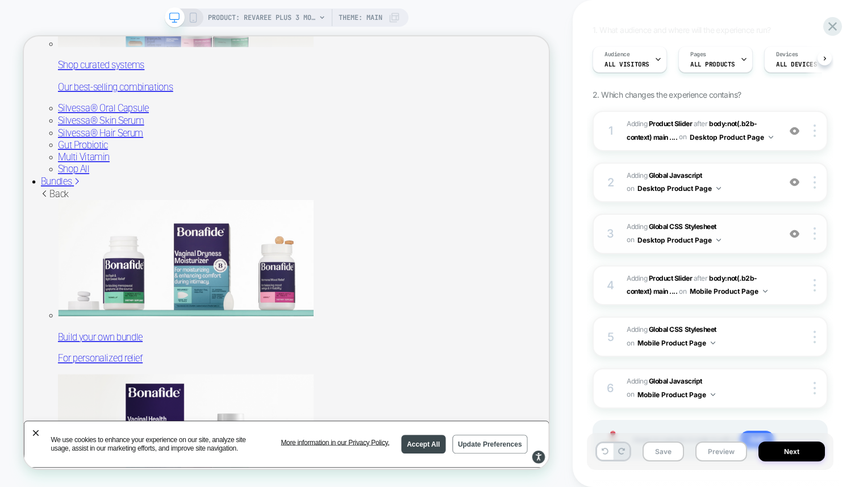
scroll to position [119, 0]
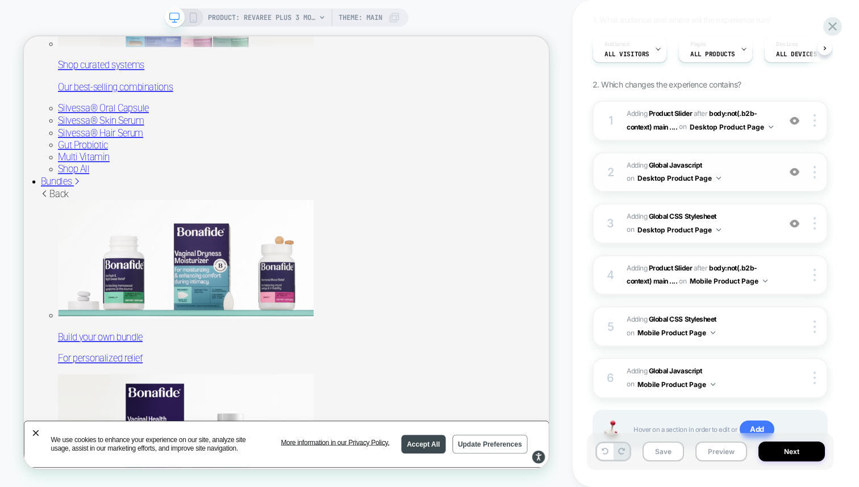
click at [729, 183] on span "Adding Global Javascript on Desktop Product Page" at bounding box center [700, 172] width 147 height 27
click at [761, 134] on span "#_loomi_addon_1755016232473_dup1757434986_dup1757435364 Adding Product Slider A…" at bounding box center [700, 120] width 147 height 27
click at [665, 449] on button "Save" at bounding box center [662, 451] width 41 height 20
click at [755, 134] on span "#_loomi_addon_1755016232473_dup1757434986_dup1757435364 Adding Product Slider A…" at bounding box center [700, 120] width 147 height 27
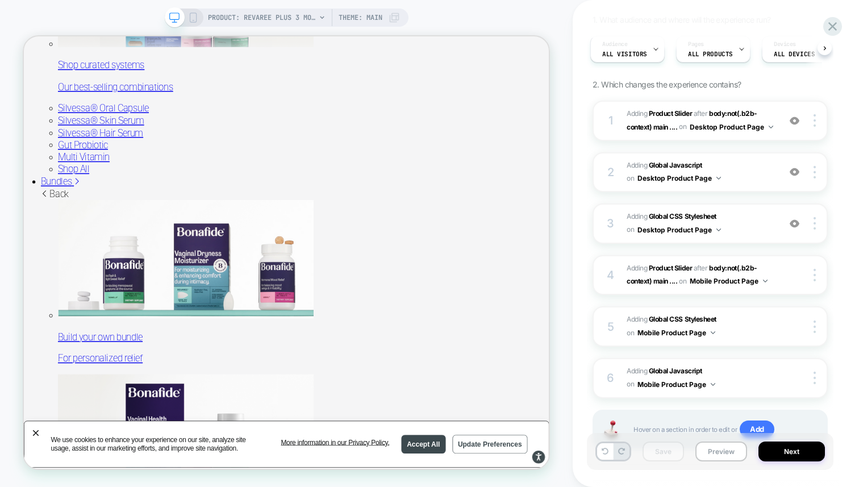
click at [841, 18] on div "PDP - Product Recs Click to edit experience details + Add more info Recs DY Mig…" at bounding box center [716, 243] width 286 height 487
click at [833, 25] on icon at bounding box center [832, 26] width 9 height 9
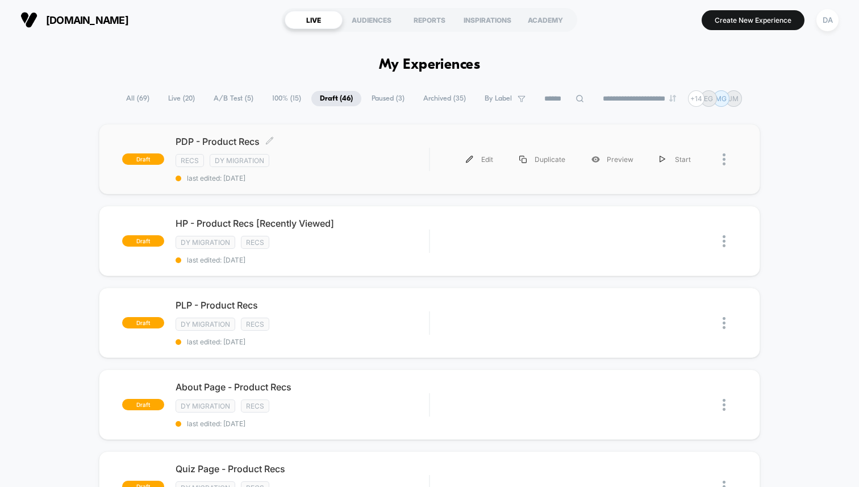
click at [366, 137] on span "PDP - Product Recs Click to edit experience details" at bounding box center [302, 141] width 253 height 11
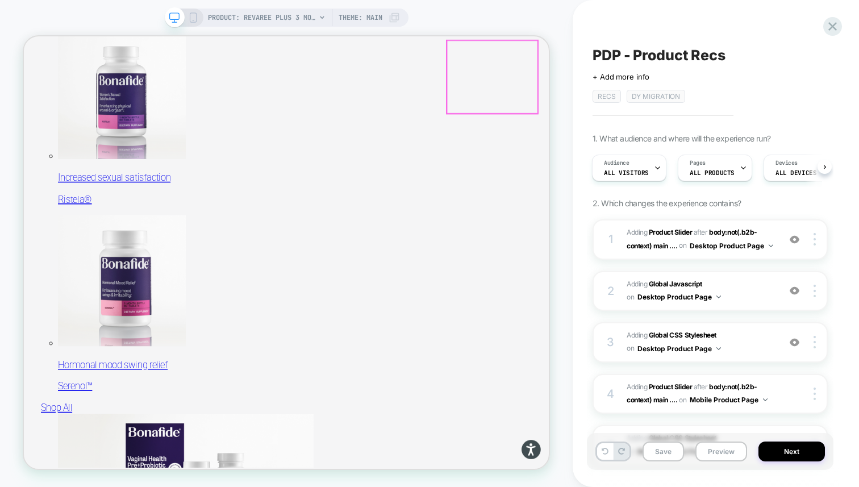
scroll to position [904, 0]
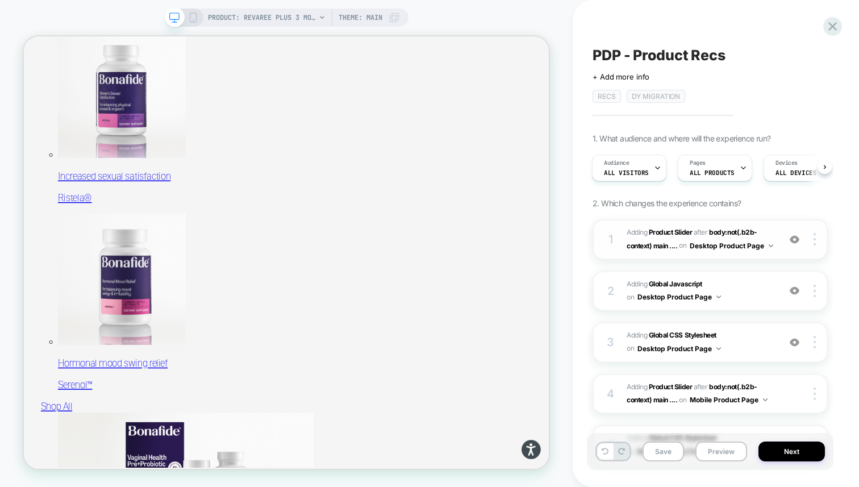
click at [754, 252] on span "#_loomi_addon_1755016232473_dup1757434986_dup1757435364 Adding Product Slider A…" at bounding box center [700, 239] width 147 height 27
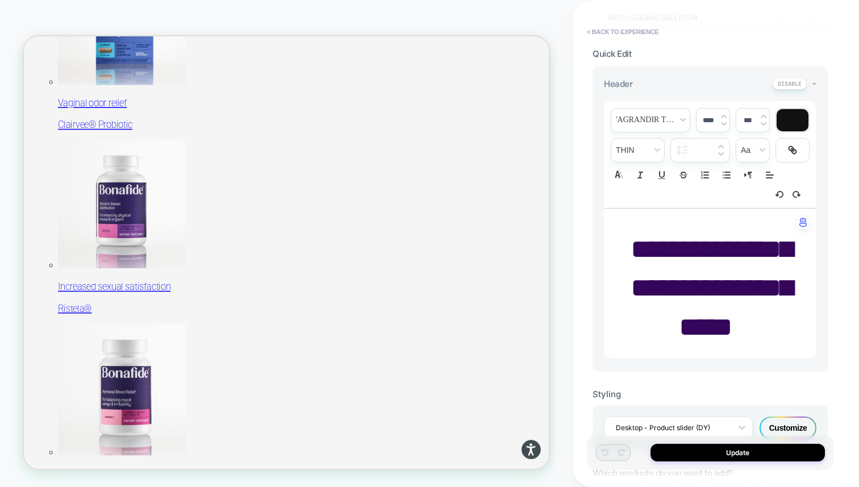
scroll to position [757, 0]
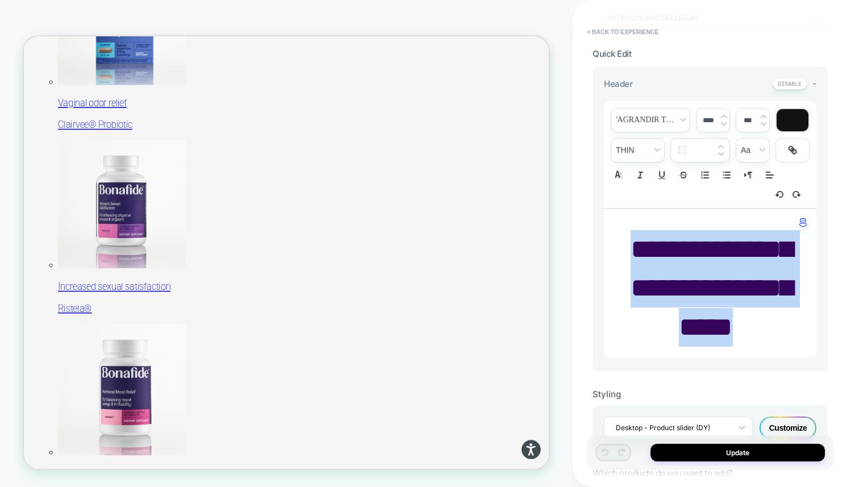
drag, startPoint x: 743, startPoint y: 374, endPoint x: 669, endPoint y: 256, distance: 139.6
click at [669, 256] on p "**********" at bounding box center [705, 288] width 181 height 116
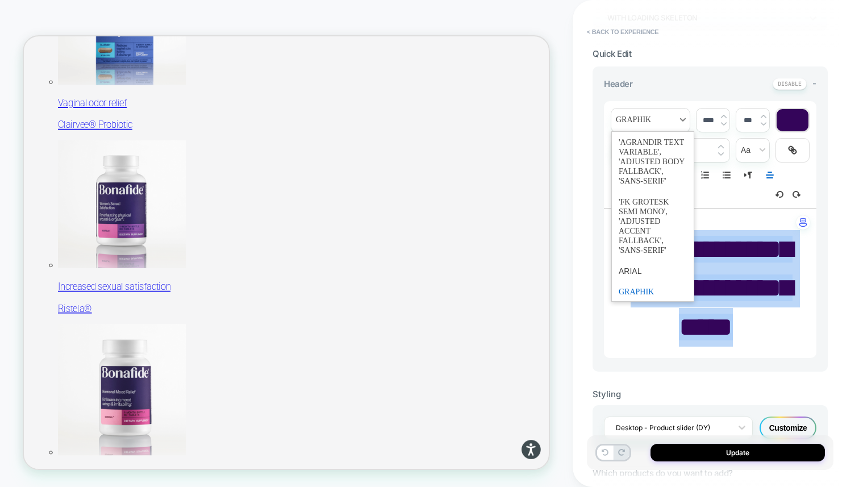
click at [633, 125] on span "font" at bounding box center [650, 119] width 78 height 23
click at [642, 166] on span "font" at bounding box center [653, 162] width 68 height 60
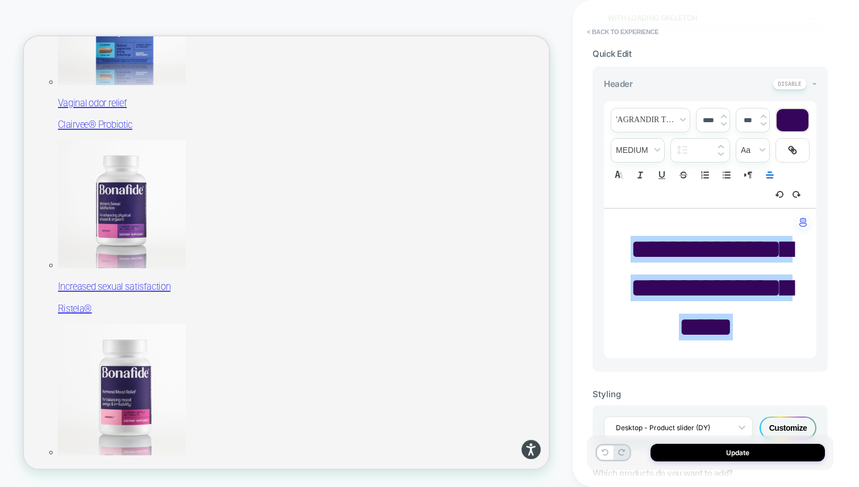
click at [708, 119] on input "****" at bounding box center [707, 120] width 23 height 9
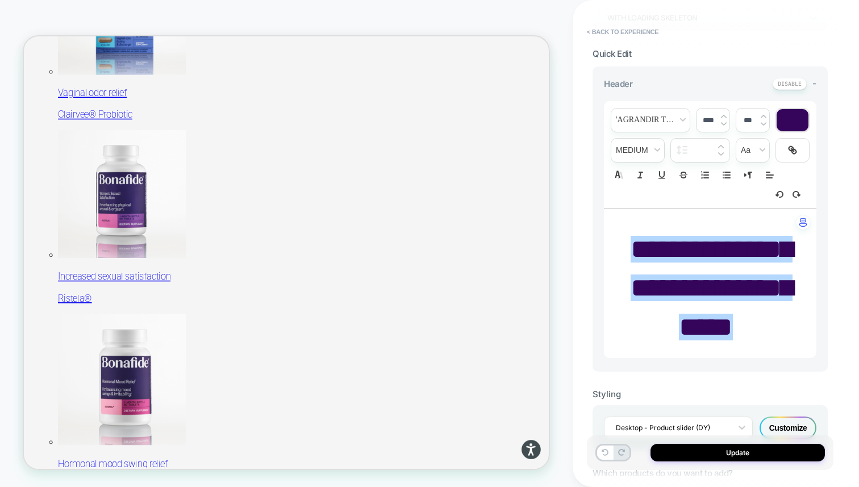
scroll to position [778, 0]
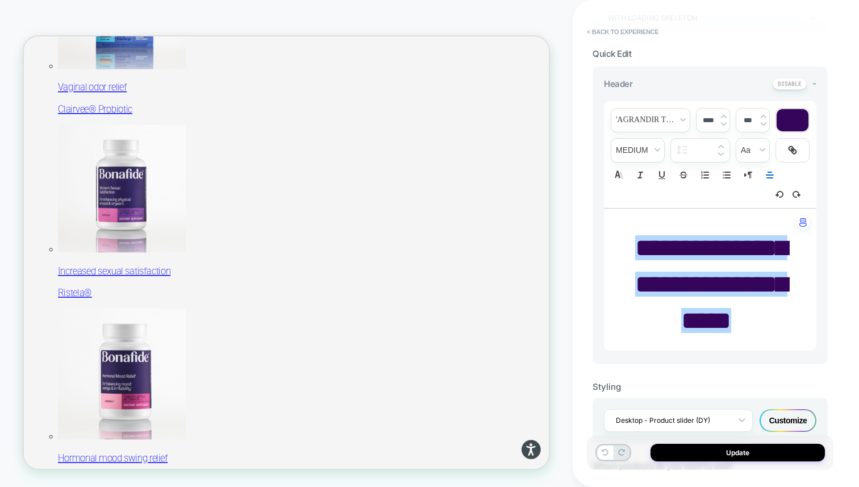
click at [707, 117] on input "****" at bounding box center [707, 120] width 23 height 9
click at [708, 122] on input "****" at bounding box center [707, 120] width 23 height 9
type input "***"
type input "****"
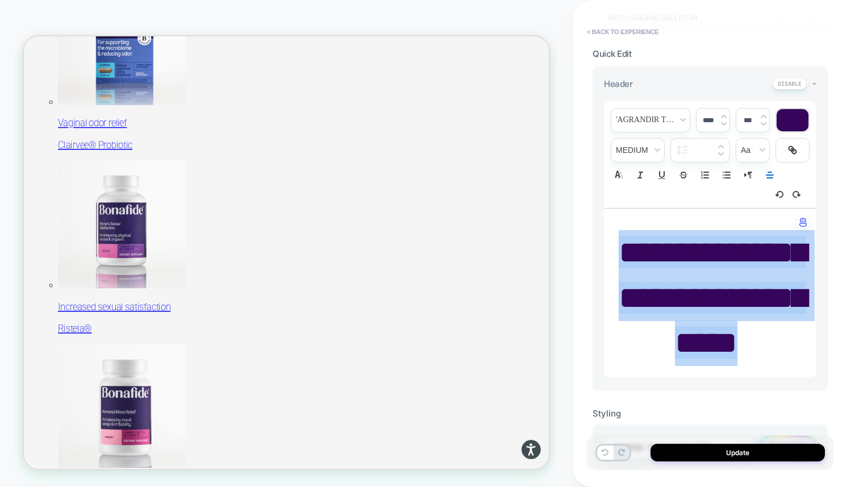
scroll to position [733, 0]
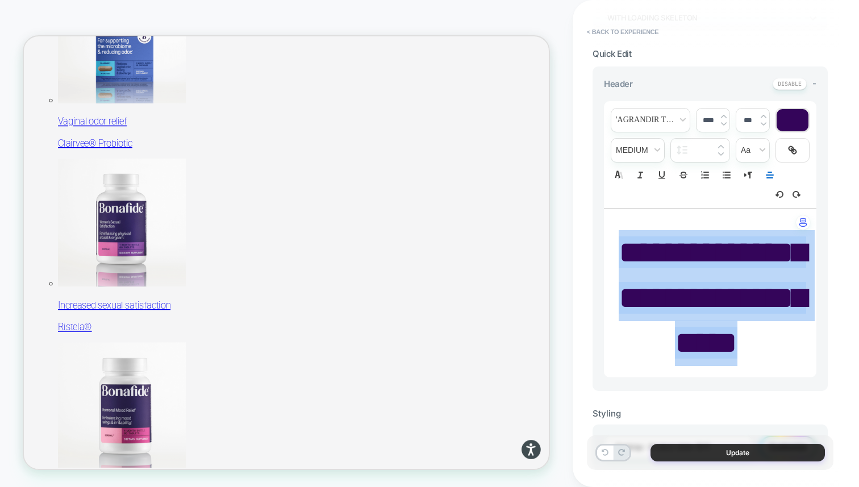
click at [744, 453] on button "Update" at bounding box center [737, 453] width 174 height 18
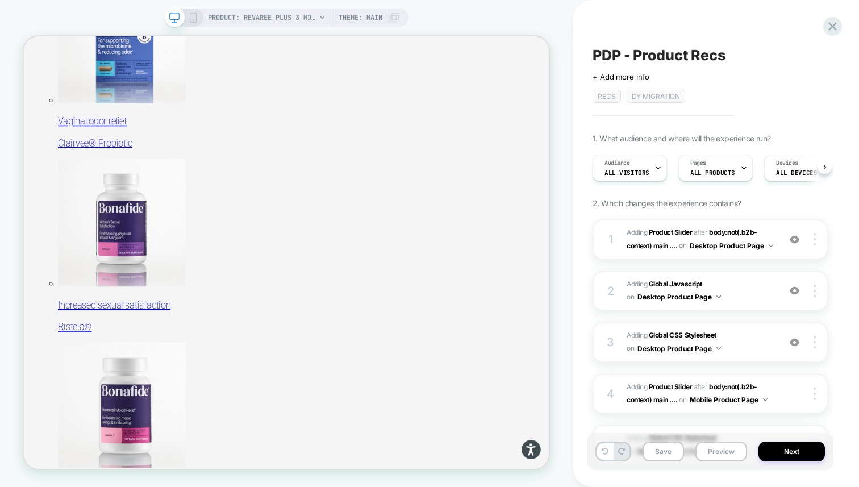
scroll to position [0, 1]
click at [748, 253] on span "#_loomi_addon_1755016232473_dup1757434986_dup1757435364 Adding Product Slider A…" at bounding box center [700, 239] width 147 height 27
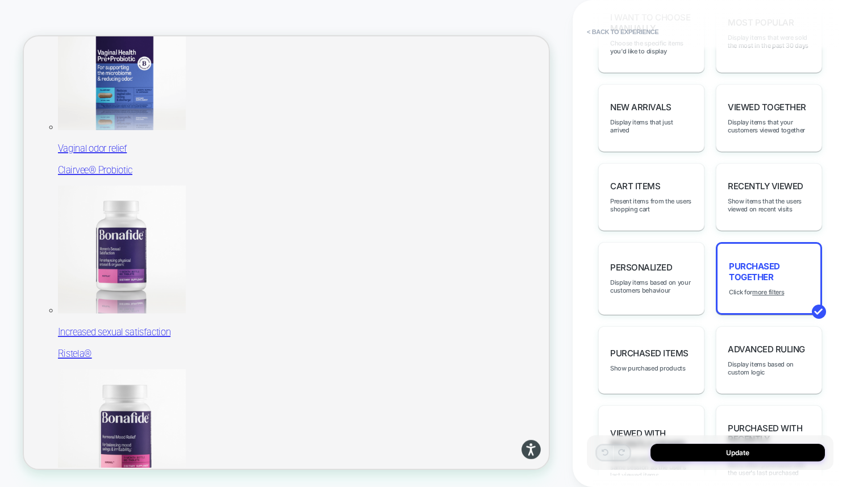
scroll to position [696, 0]
click at [775, 296] on u "more filters" at bounding box center [768, 292] width 32 height 8
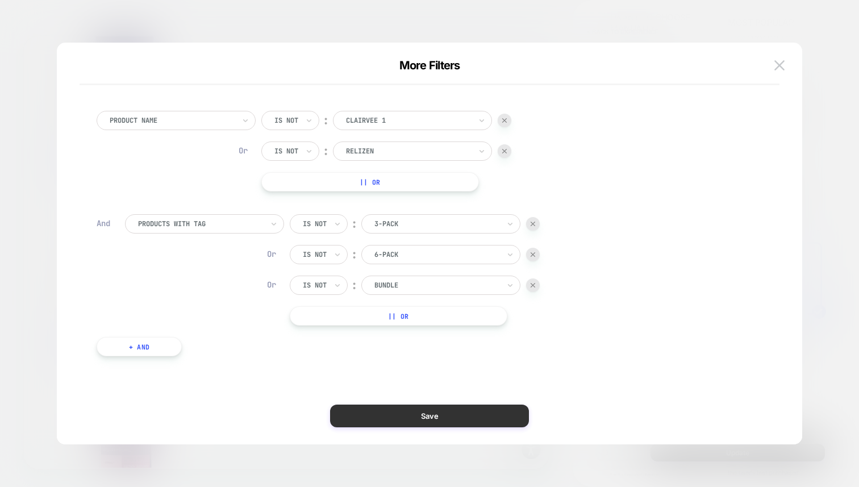
click at [410, 414] on button "Save" at bounding box center [429, 415] width 199 height 23
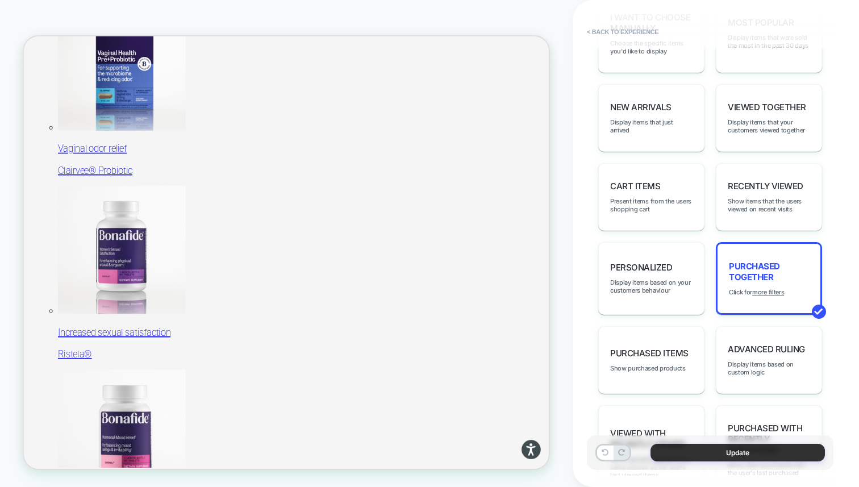
click at [691, 448] on button "Update" at bounding box center [737, 453] width 174 height 18
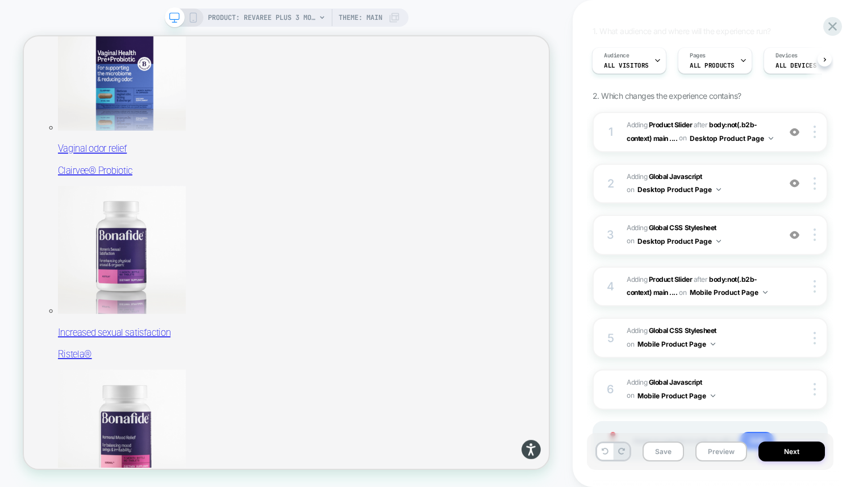
scroll to position [0, 0]
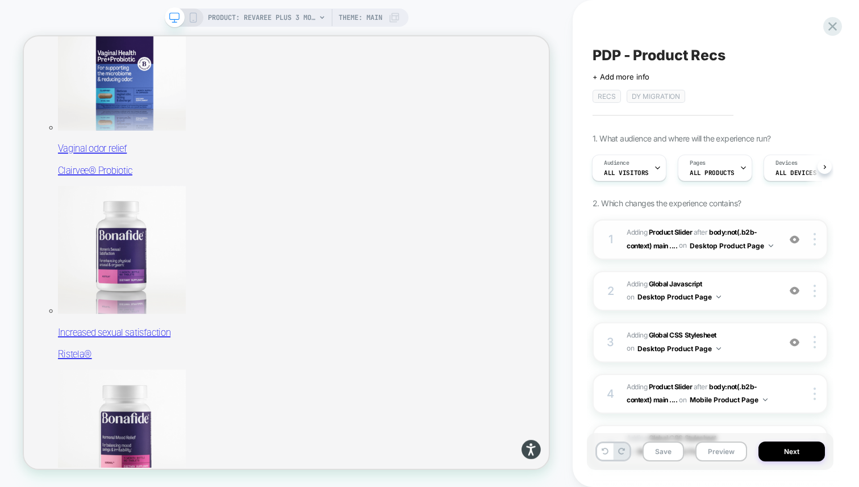
click at [744, 252] on span "#_loomi_addon_1755016232473_dup1757434986_dup1757435364 Adding Product Slider A…" at bounding box center [700, 239] width 147 height 27
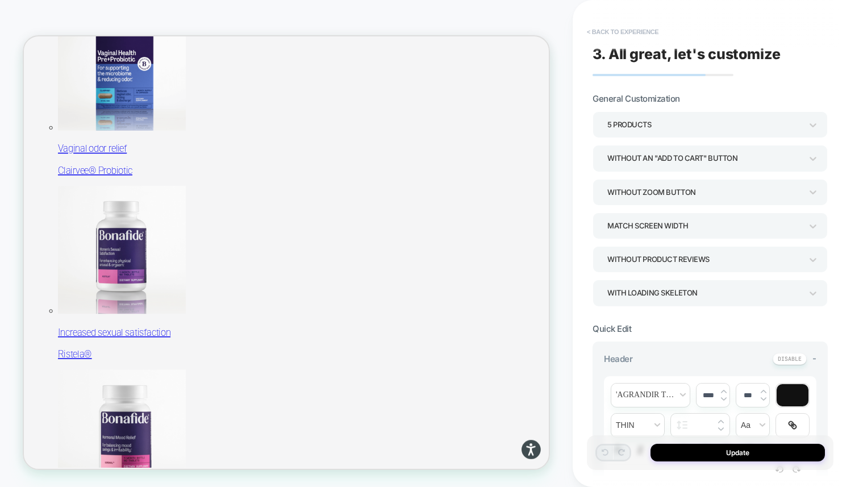
click at [594, 32] on button "< Back to experience" at bounding box center [622, 32] width 83 height 18
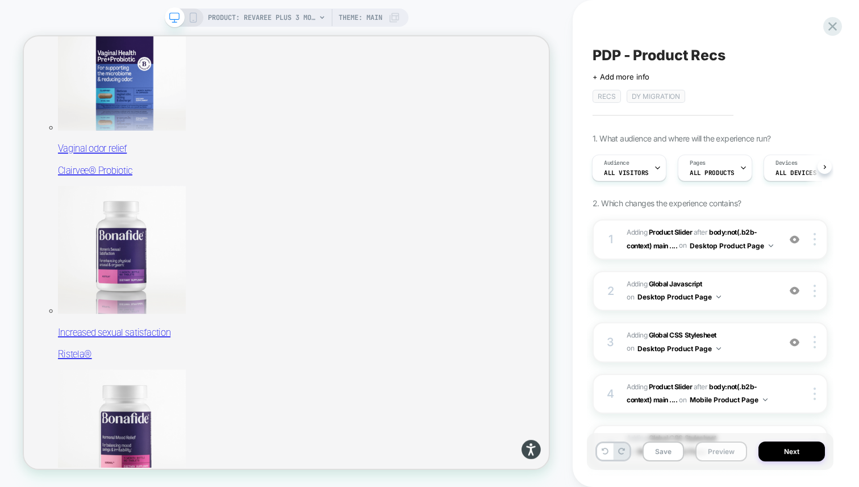
click at [718, 457] on button "Preview" at bounding box center [721, 451] width 52 height 20
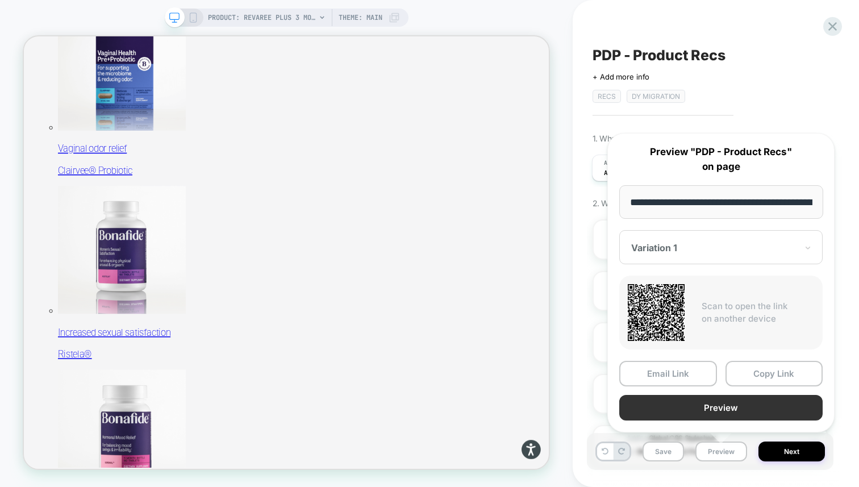
click at [704, 402] on button "Preview" at bounding box center [720, 408] width 203 height 26
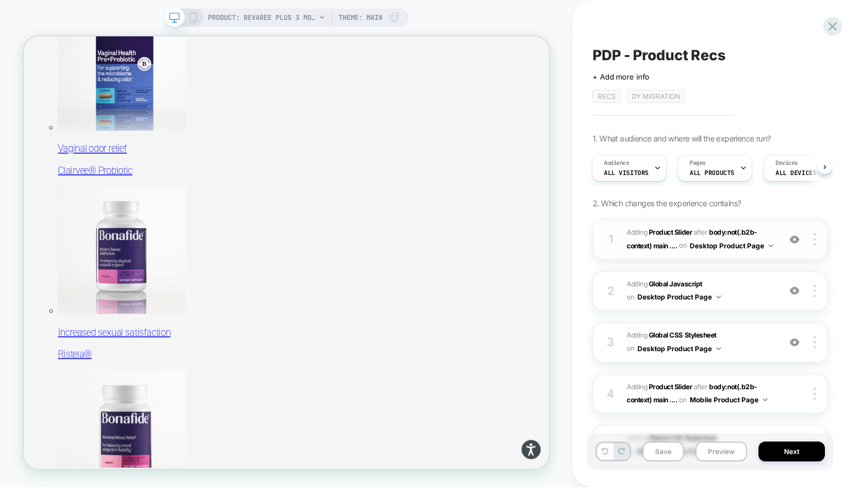
click at [749, 246] on span "#_loomi_addon_1755016232473_dup1757434986_dup1757435364 Adding Product Slider A…" at bounding box center [700, 239] width 147 height 27
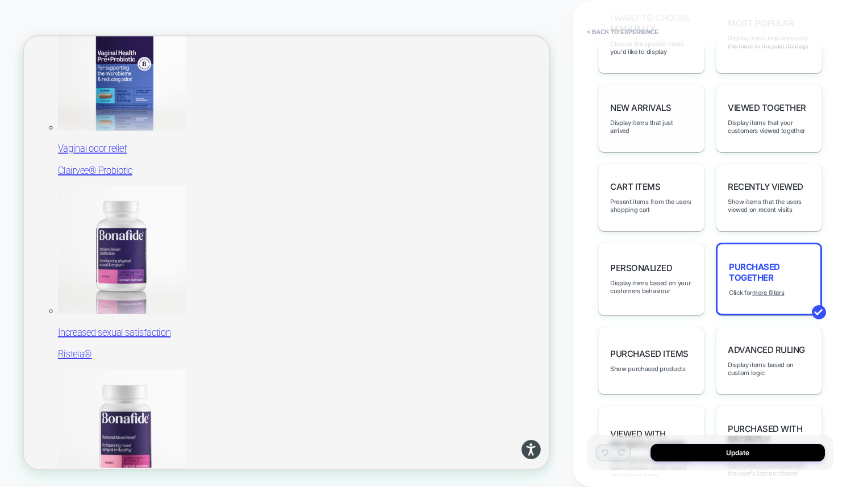
scroll to position [794, 0]
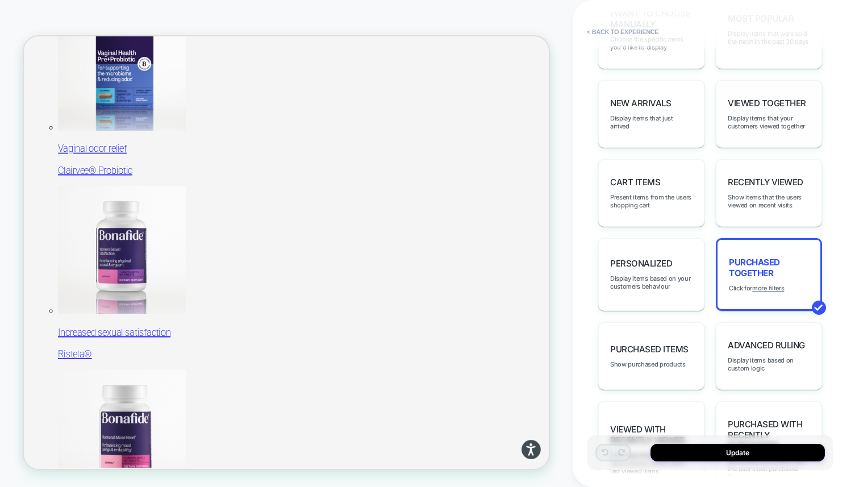
click at [752, 148] on div "Viewed Together Display items that your customers viewed together" at bounding box center [769, 114] width 106 height 68
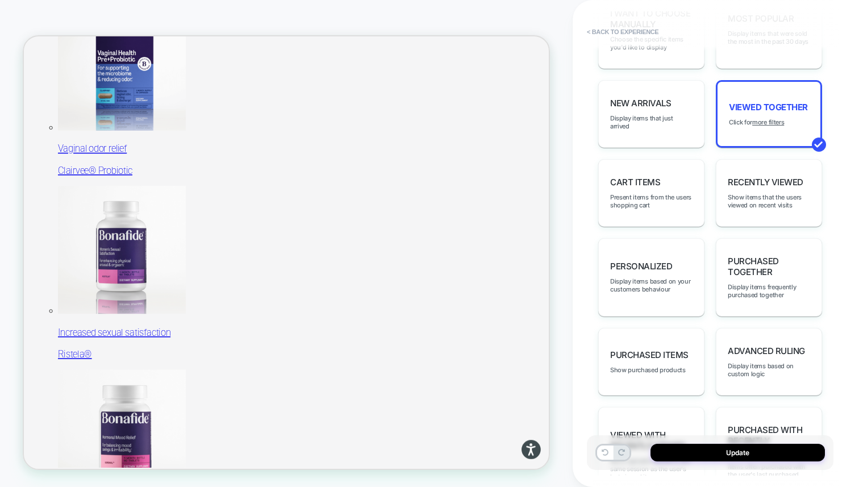
scroll to position [0, 0]
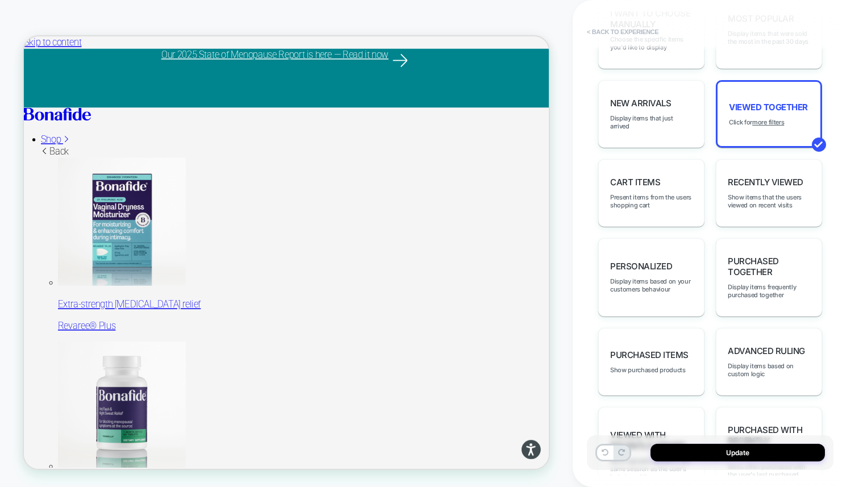
click at [598, 30] on button "< Back to experience" at bounding box center [622, 32] width 83 height 18
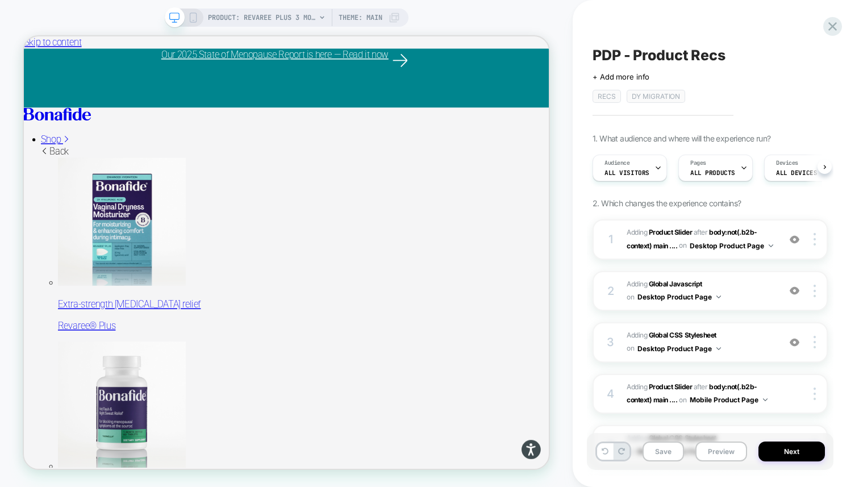
scroll to position [0, 1]
click at [742, 249] on span "#_loomi_addon_1755016232473_dup1757434986_dup1757435364 Adding Product Slider A…" at bounding box center [700, 239] width 147 height 27
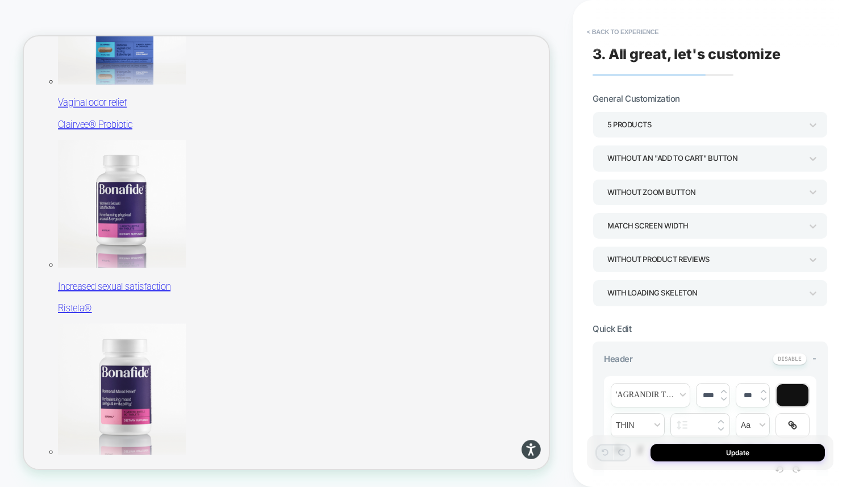
click at [663, 127] on div "5 Products" at bounding box center [704, 124] width 194 height 15
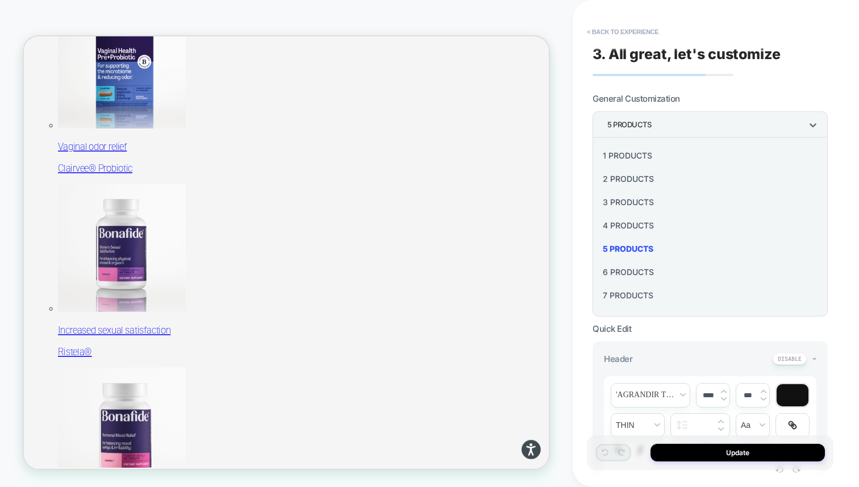
scroll to position [696, 0]
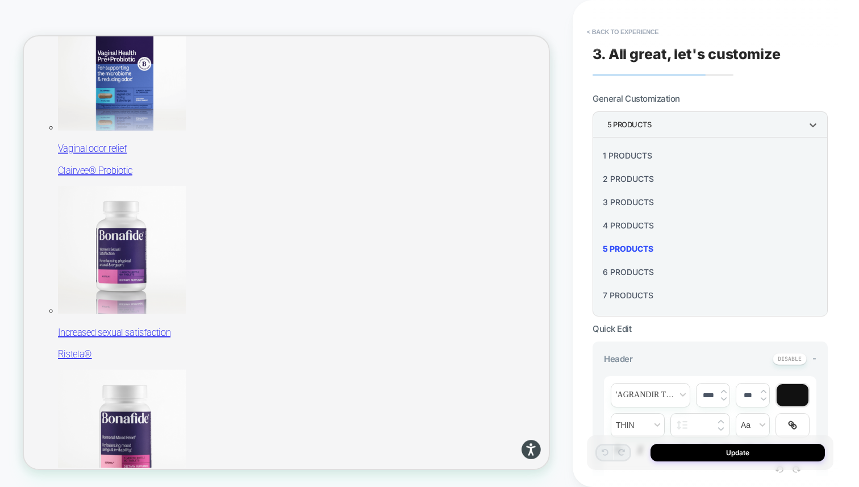
click at [634, 270] on div "6 Products" at bounding box center [710, 271] width 226 height 23
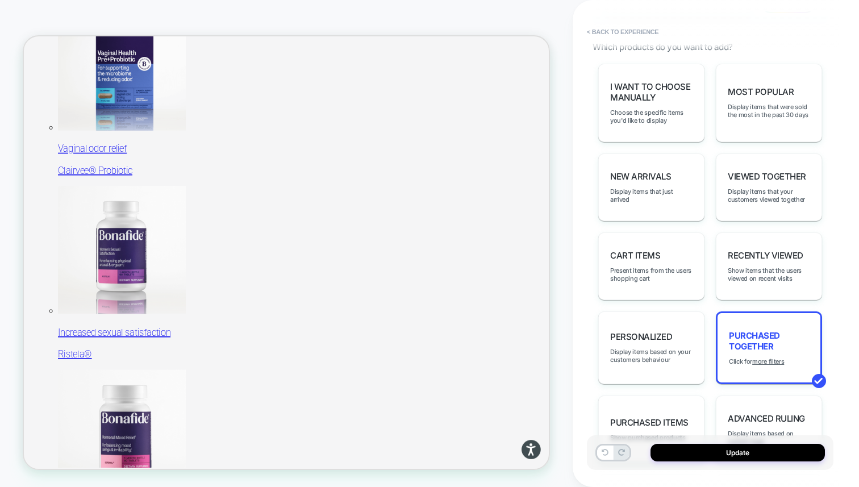
scroll to position [735, 0]
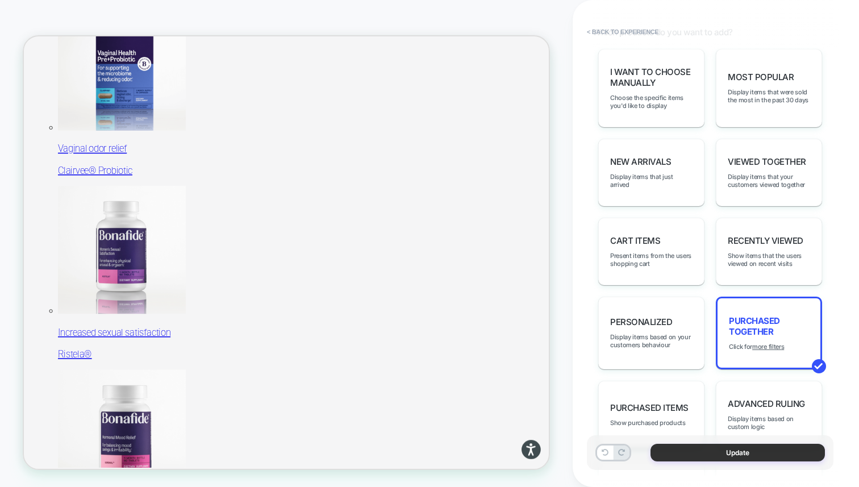
click at [698, 455] on button "Update" at bounding box center [737, 453] width 174 height 18
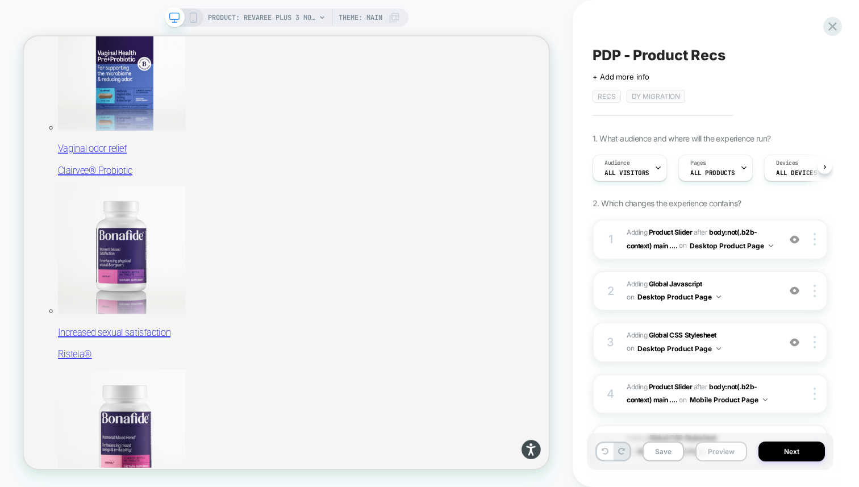
scroll to position [0, 1]
click at [669, 448] on button "Save" at bounding box center [662, 451] width 41 height 20
click at [717, 453] on button "Preview" at bounding box center [721, 451] width 52 height 20
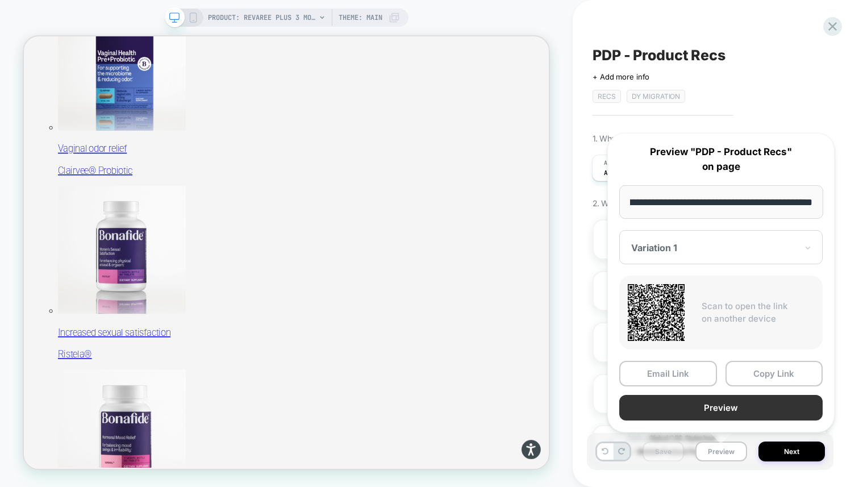
scroll to position [0, 0]
click at [670, 403] on button "Preview" at bounding box center [720, 408] width 203 height 26
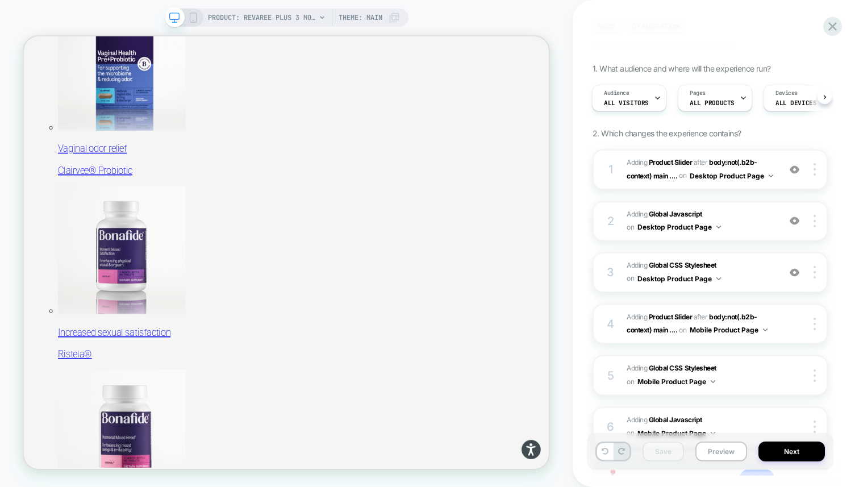
scroll to position [77, 0]
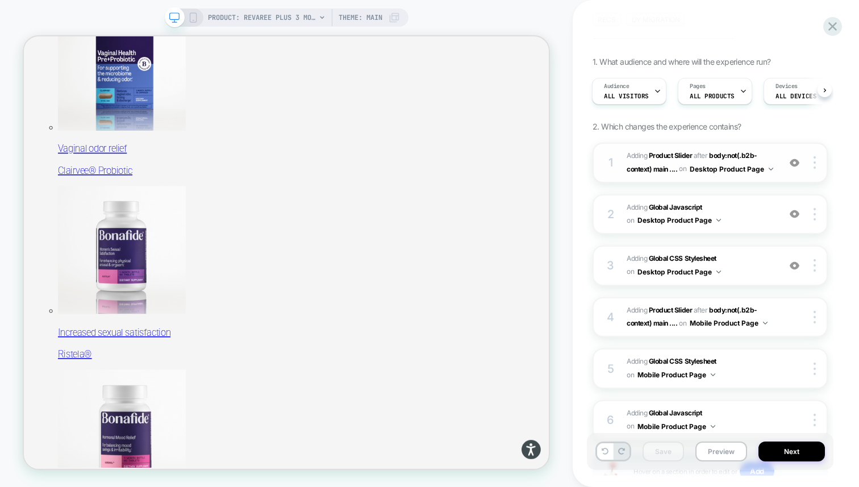
click at [746, 174] on span "#_loomi_addon_1755016232473_dup1757434986_dup1757435364 Adding Product Slider A…" at bounding box center [700, 162] width 147 height 27
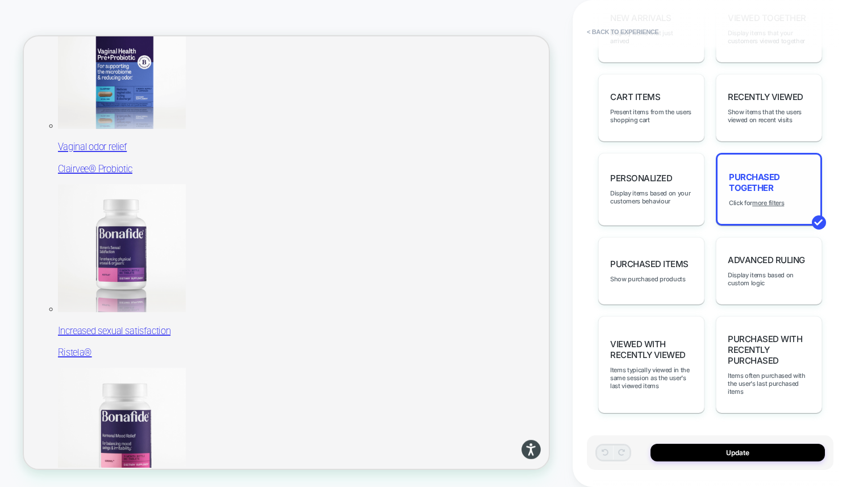
scroll to position [696, 0]
click at [771, 207] on u "more filters" at bounding box center [768, 203] width 32 height 8
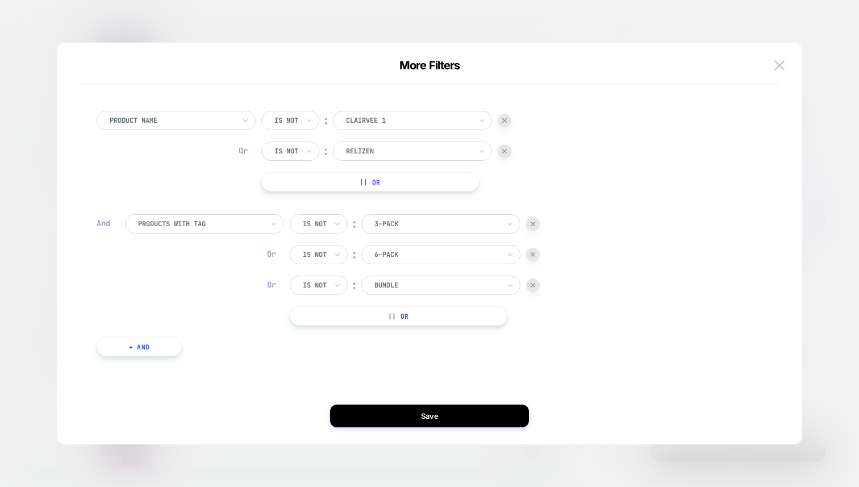
click at [397, 222] on div at bounding box center [436, 224] width 125 height 10
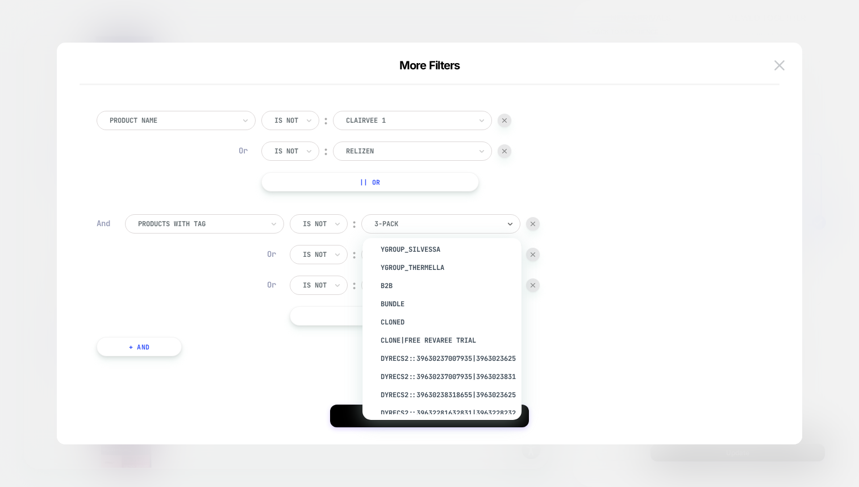
scroll to position [147, 0]
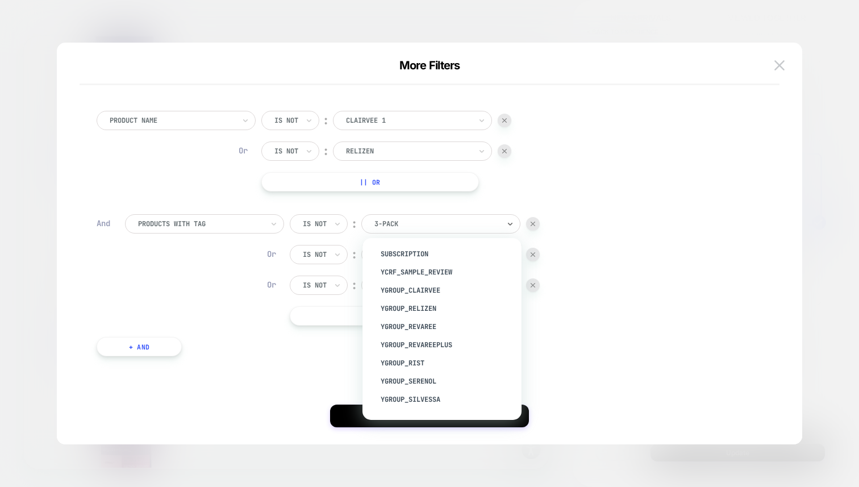
click at [308, 363] on div "Product Name Is not ︰ clairvee 1 CLAIRVEE 1 Or Is not ︰ relizen RELIZEN || Or A…" at bounding box center [424, 233] width 666 height 279
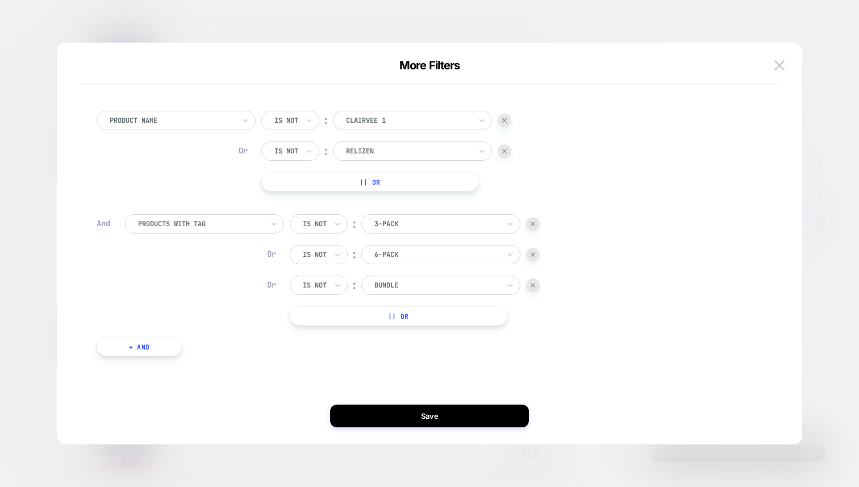
click at [349, 312] on button "|| Or" at bounding box center [399, 315] width 218 height 19
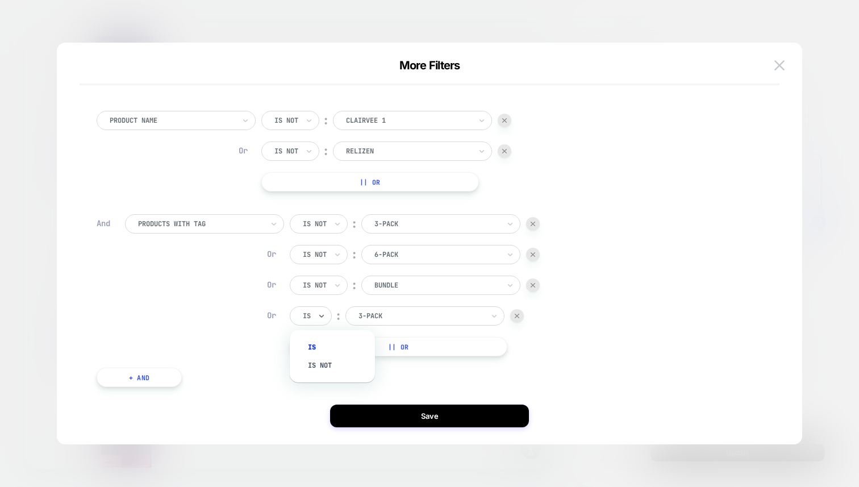
click at [326, 312] on div "Is" at bounding box center [311, 315] width 42 height 19
click at [323, 361] on div "Is not" at bounding box center [338, 365] width 74 height 18
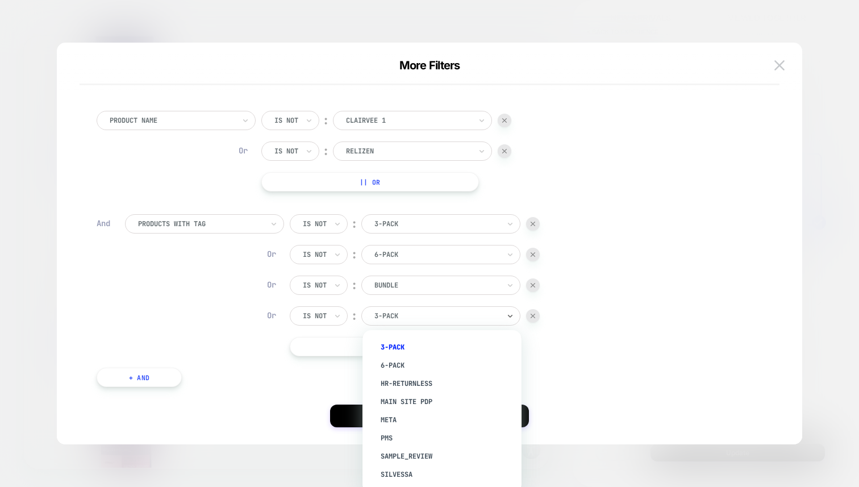
click at [391, 313] on div at bounding box center [436, 316] width 125 height 10
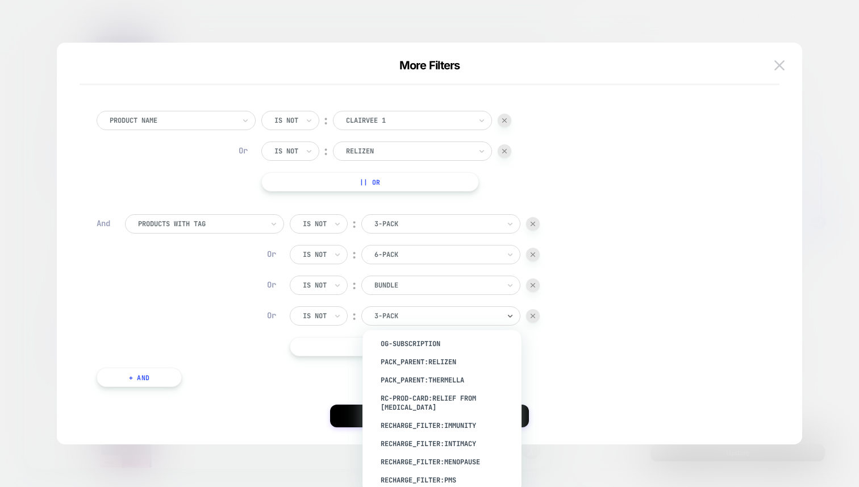
scroll to position [1947, 0]
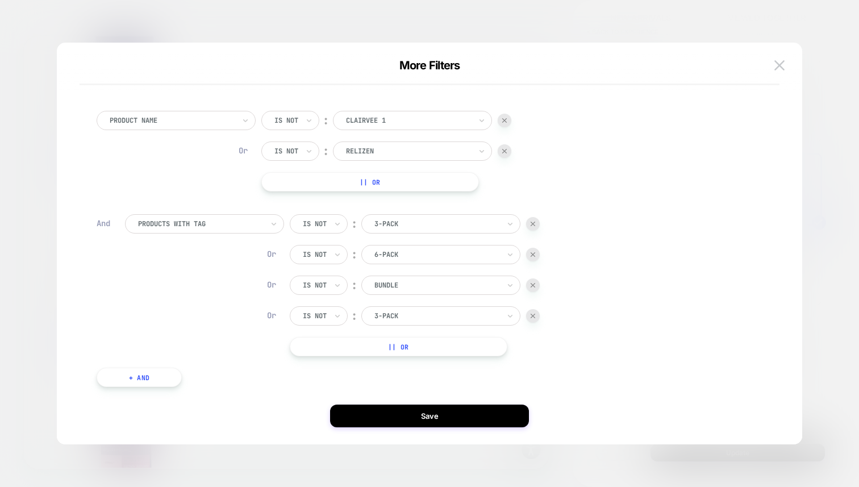
click at [604, 311] on div "products with tag Is not ︰ 3-pack Or Is not ︰ 6-pack Or Is not ︰ bundle Or Is n…" at bounding box center [438, 285] width 626 height 142
click at [535, 314] on img at bounding box center [533, 316] width 5 height 5
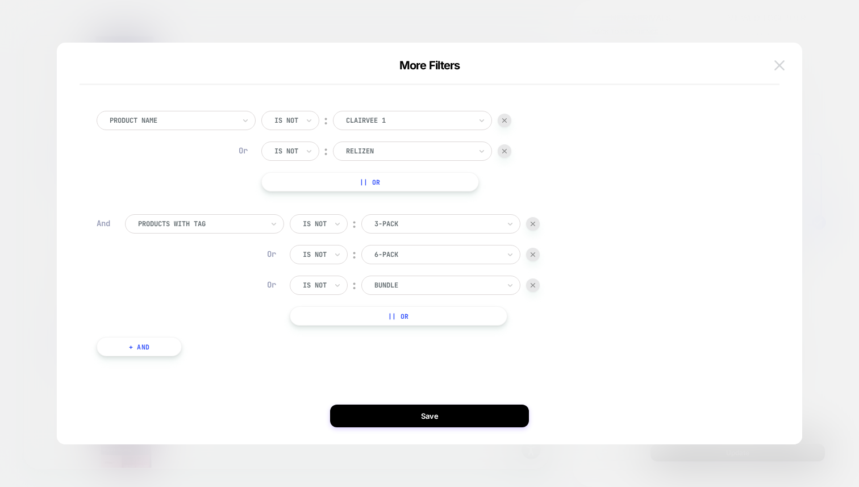
click at [774, 64] on button at bounding box center [779, 65] width 17 height 17
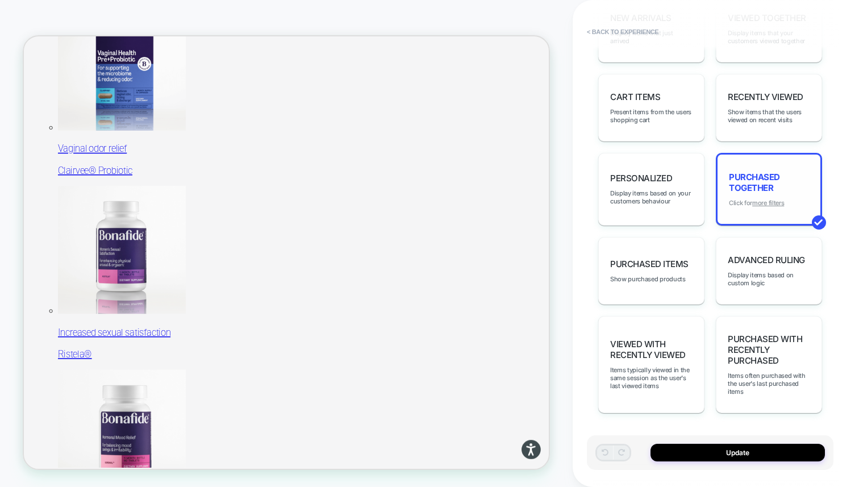
click at [775, 207] on u "more filters" at bounding box center [768, 203] width 32 height 8
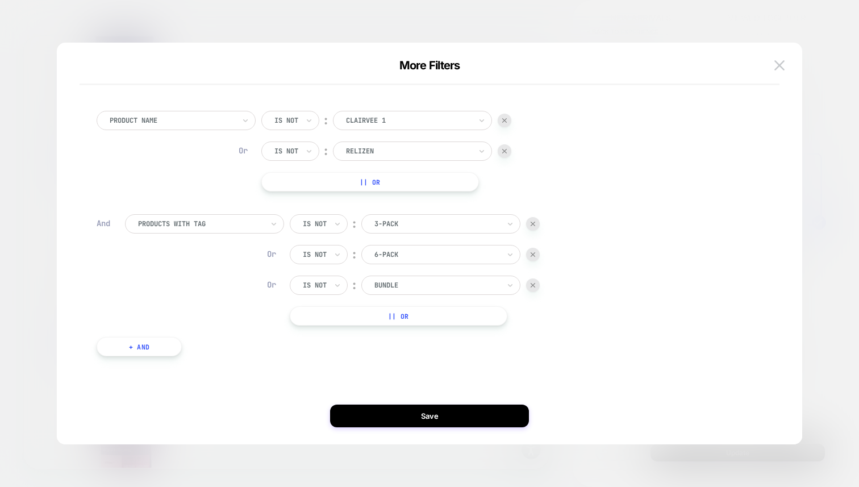
click at [364, 315] on button "|| Or" at bounding box center [399, 315] width 218 height 19
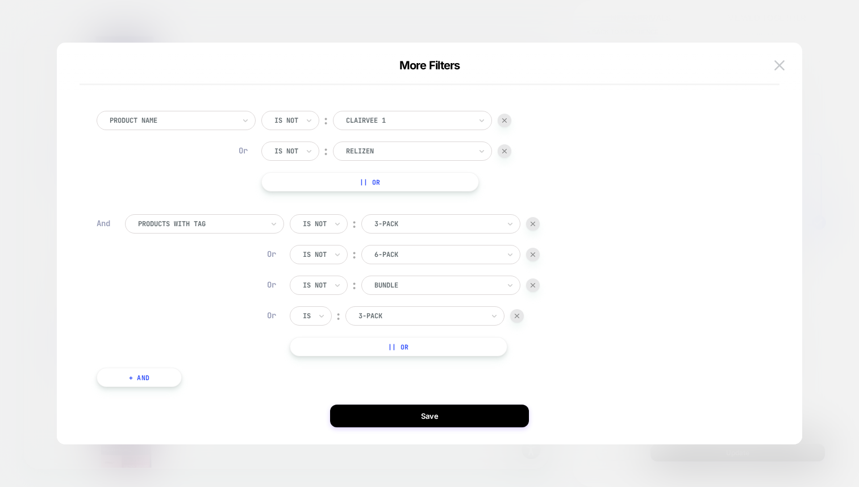
click at [309, 319] on div at bounding box center [307, 316] width 8 height 10
click at [322, 361] on div "Is not" at bounding box center [338, 365] width 74 height 18
click at [389, 314] on div at bounding box center [436, 316] width 125 height 10
type input "*"
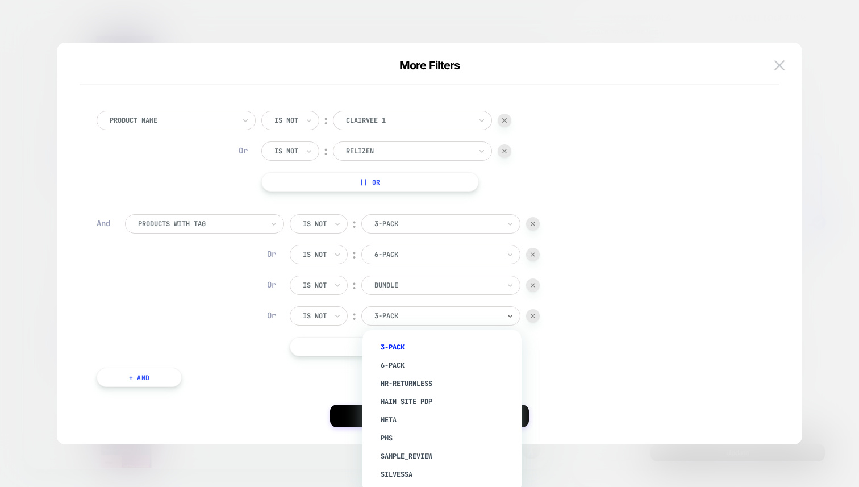
click at [535, 317] on img at bounding box center [533, 316] width 5 height 5
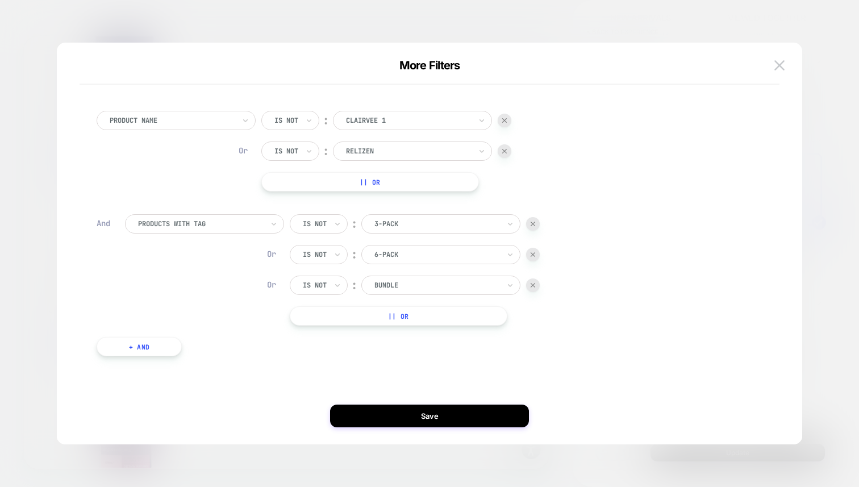
click at [119, 345] on button "+ And" at bounding box center [139, 346] width 85 height 19
click at [226, 355] on div at bounding box center [200, 358] width 125 height 10
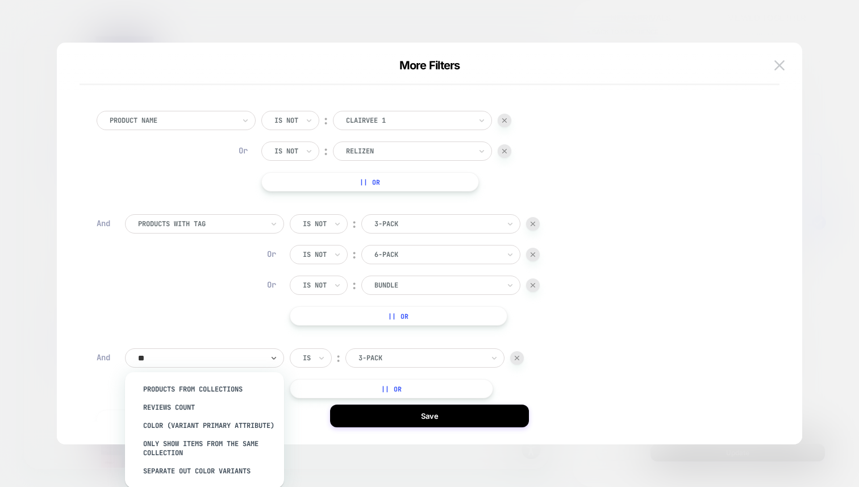
type input "***"
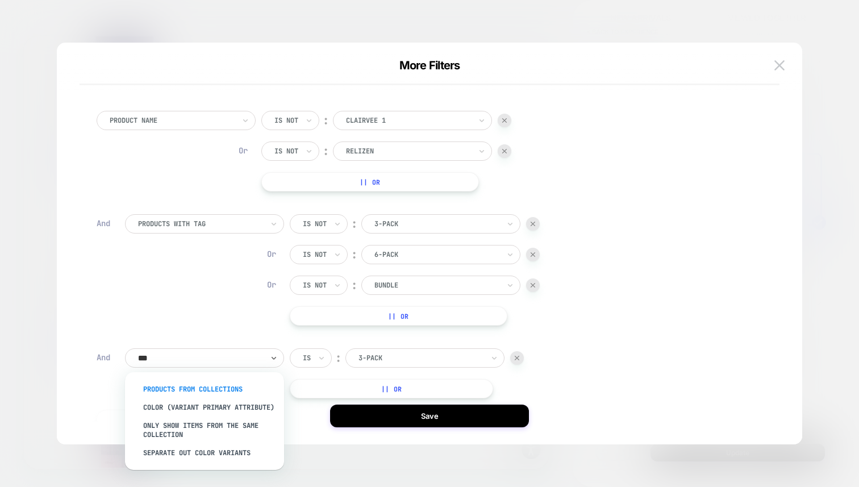
click at [247, 385] on div "products from collections" at bounding box center [210, 389] width 148 height 18
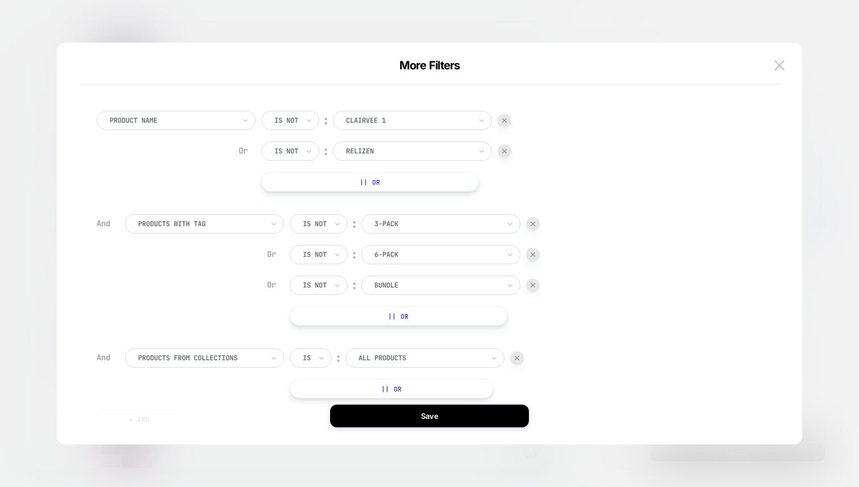
click at [331, 353] on div "Is" at bounding box center [311, 357] width 42 height 19
click at [318, 353] on icon at bounding box center [322, 357] width 8 height 11
click at [318, 405] on div "Is not" at bounding box center [338, 407] width 74 height 18
click at [386, 354] on div at bounding box center [436, 358] width 125 height 10
type input "*"
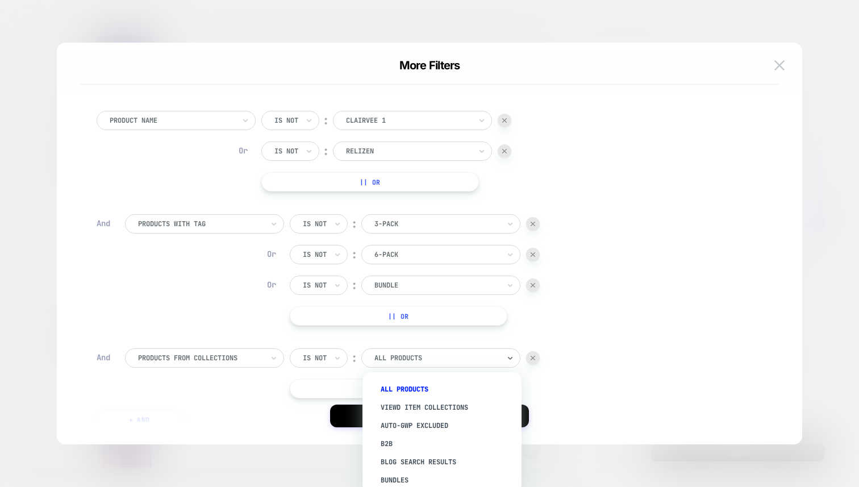
type input "*"
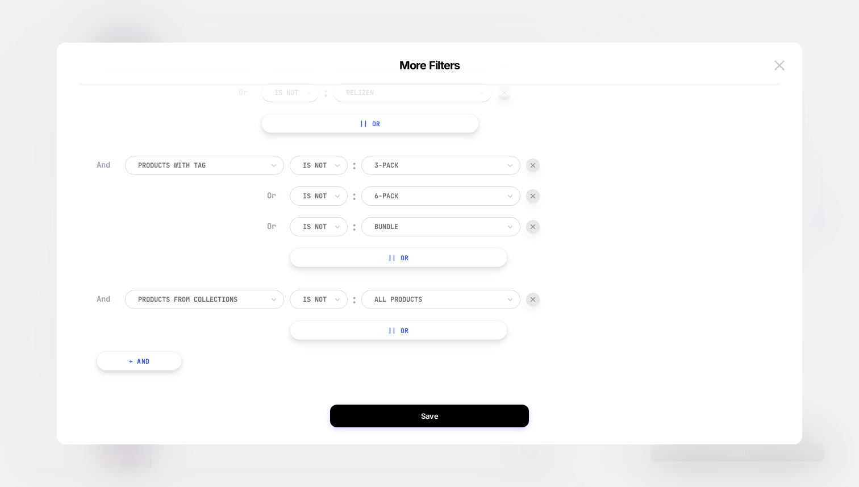
scroll to position [62, 0]
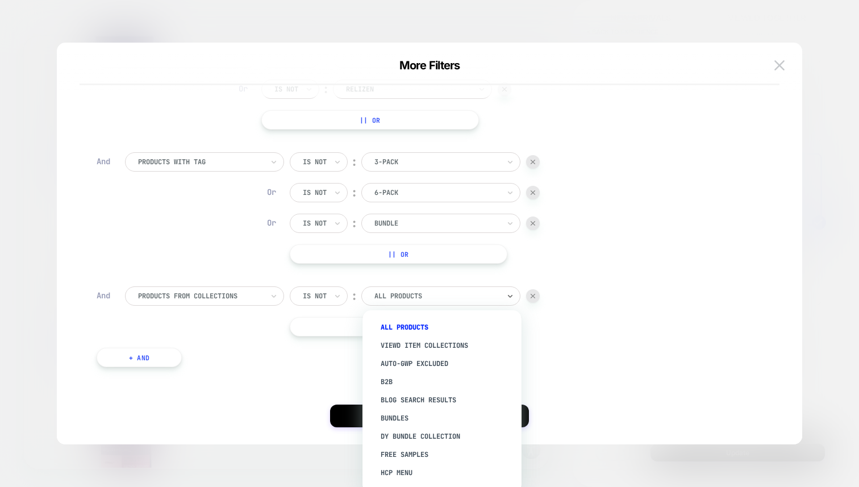
click at [441, 297] on div at bounding box center [436, 296] width 125 height 10
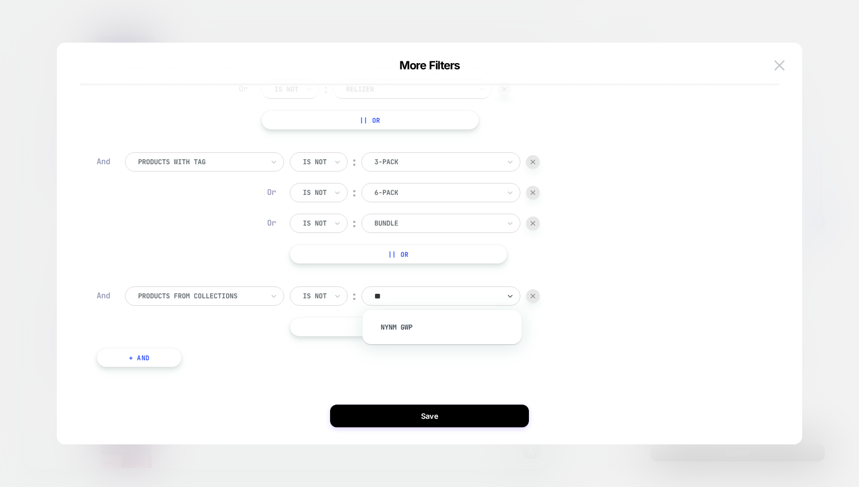
type input "*"
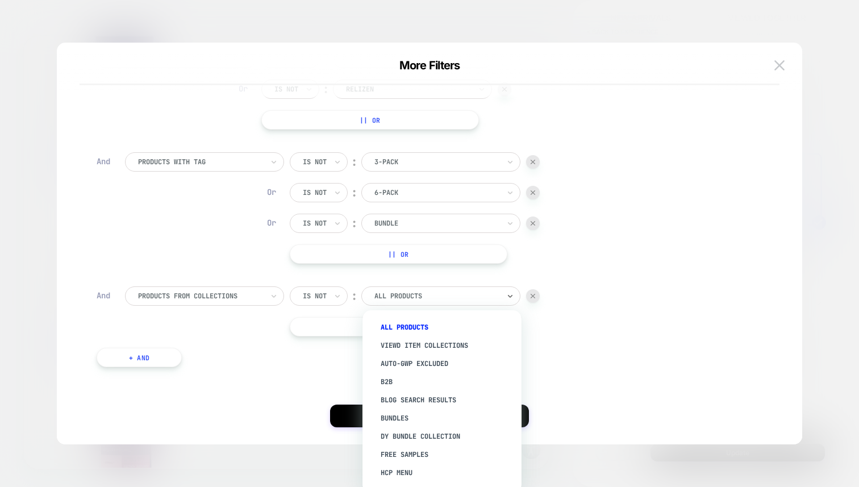
type input "*"
click at [414, 415] on div "Bundles" at bounding box center [448, 416] width 148 height 18
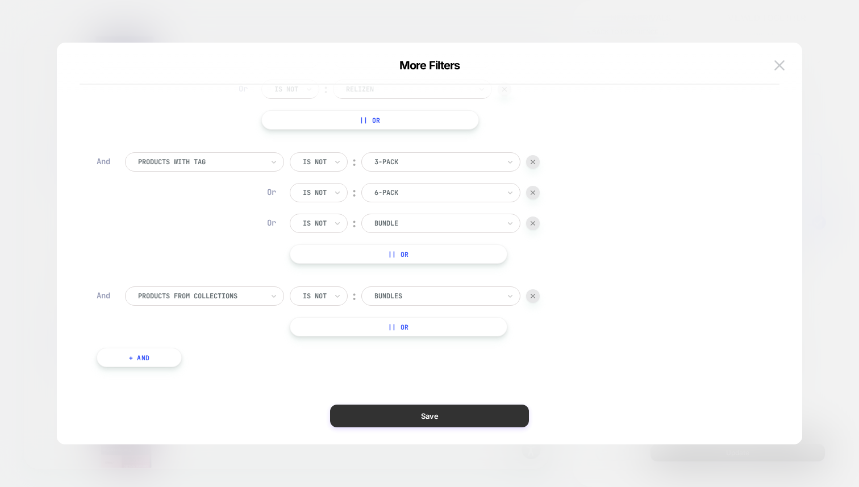
click at [426, 420] on button "Save" at bounding box center [429, 415] width 199 height 23
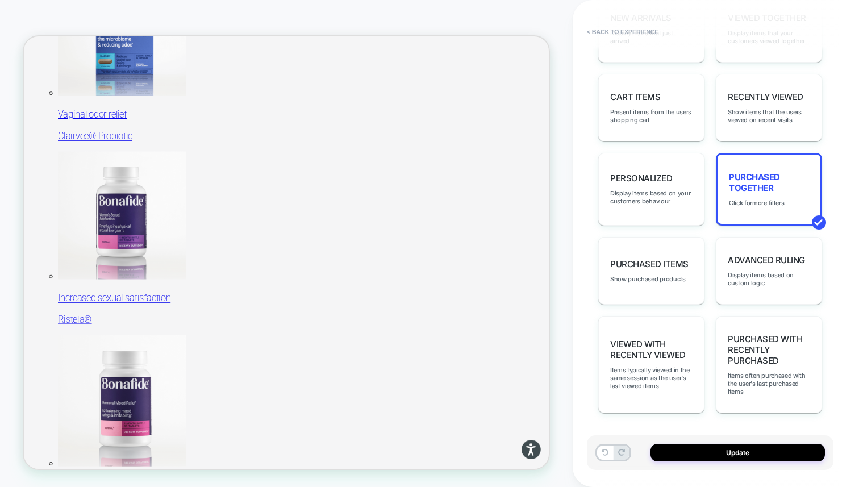
scroll to position [744, 0]
click at [780, 207] on u "more filters" at bounding box center [768, 203] width 32 height 8
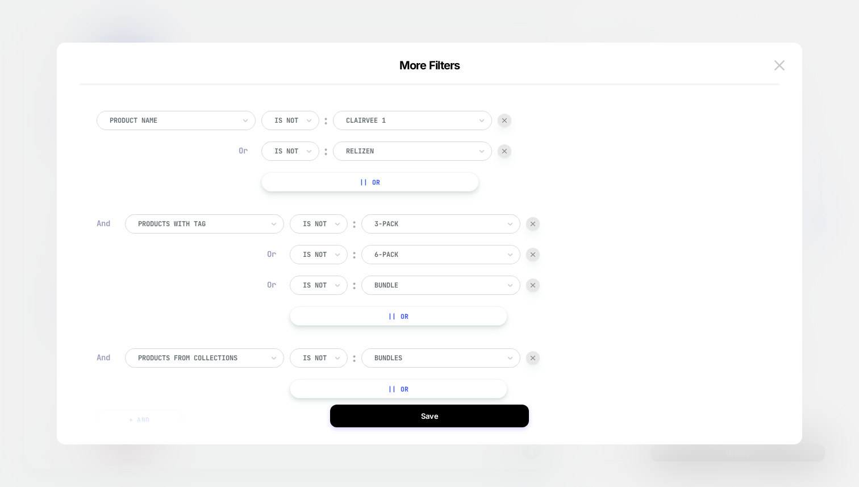
scroll to position [64, 0]
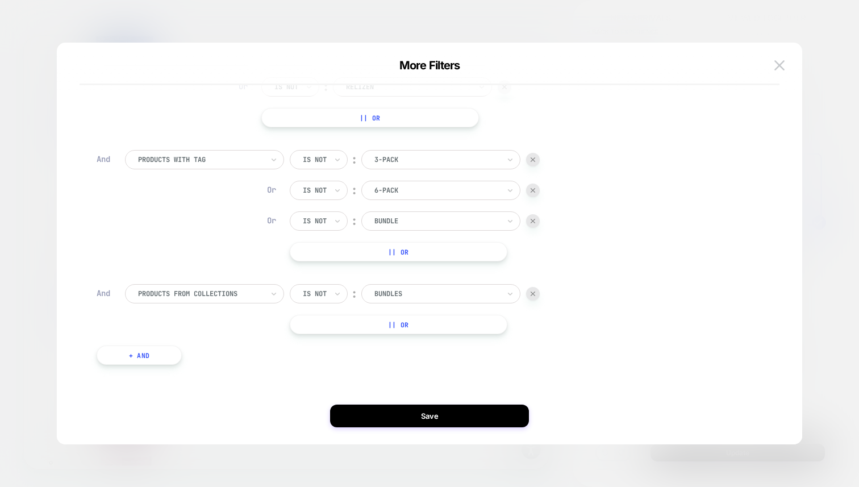
click at [533, 294] on img at bounding box center [533, 293] width 5 height 5
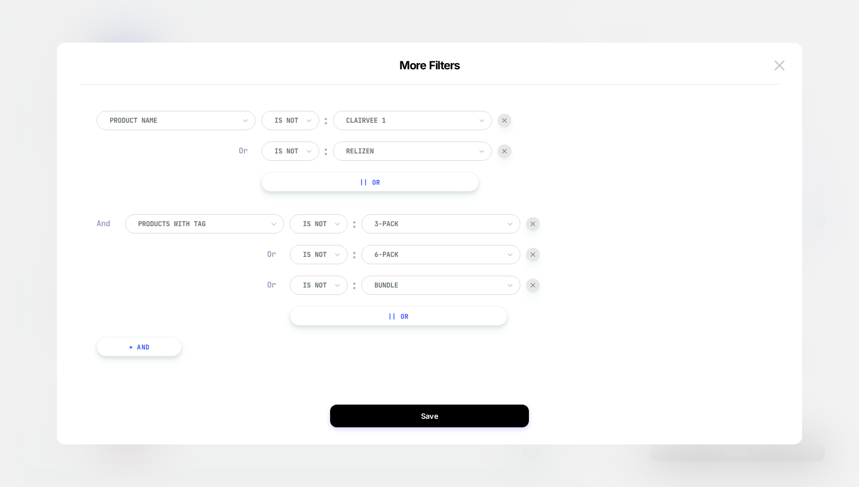
click at [139, 343] on button "+ And" at bounding box center [139, 346] width 85 height 19
click at [194, 361] on div at bounding box center [200, 358] width 125 height 10
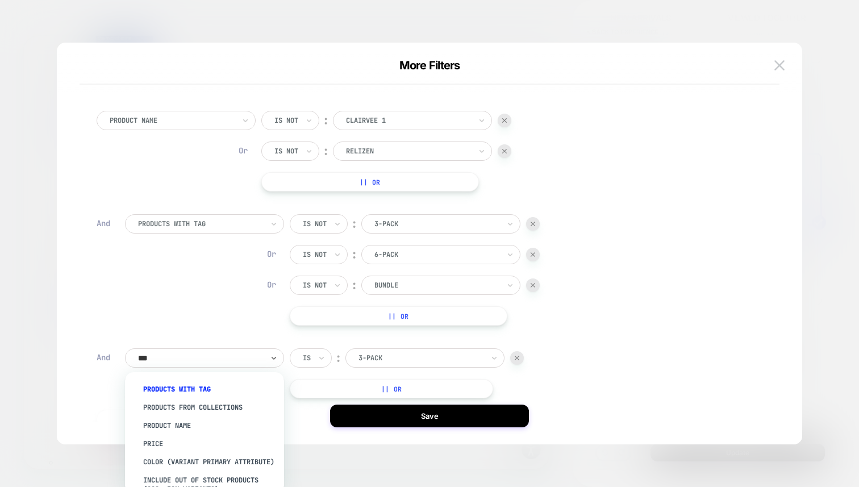
type input "****"
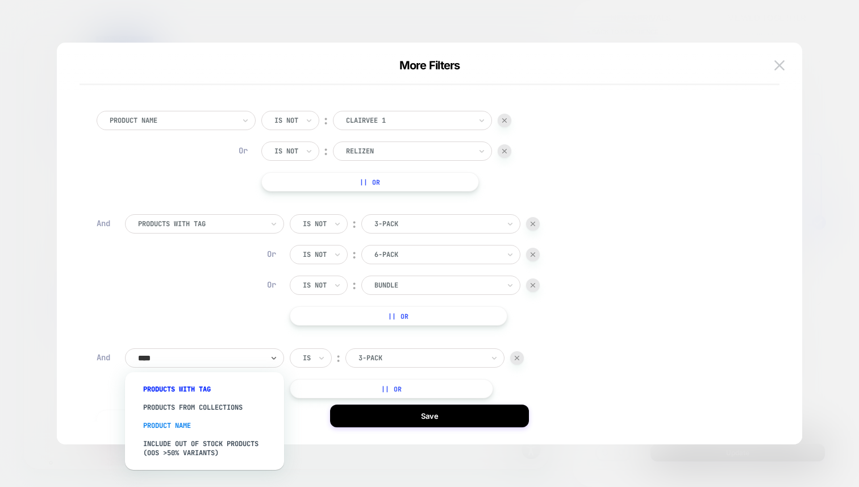
click at [198, 425] on div "Product Name" at bounding box center [210, 425] width 148 height 18
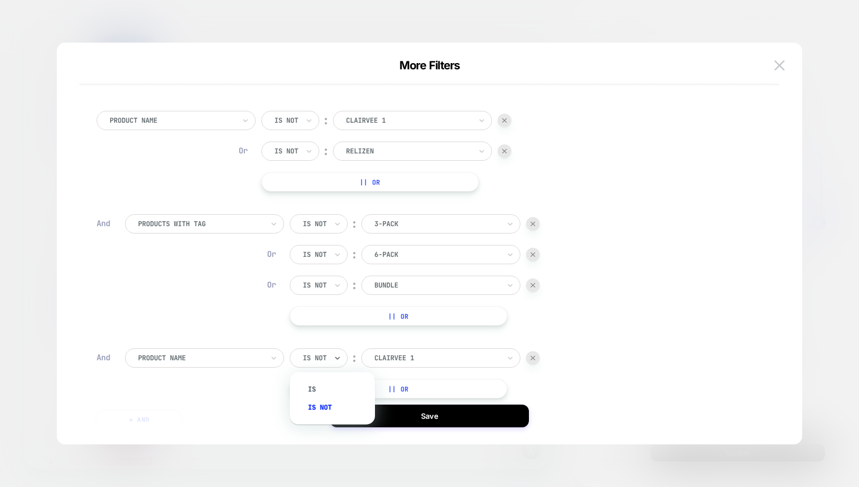
click at [331, 354] on div "Is not" at bounding box center [319, 357] width 58 height 19
click at [396, 354] on div at bounding box center [436, 358] width 125 height 10
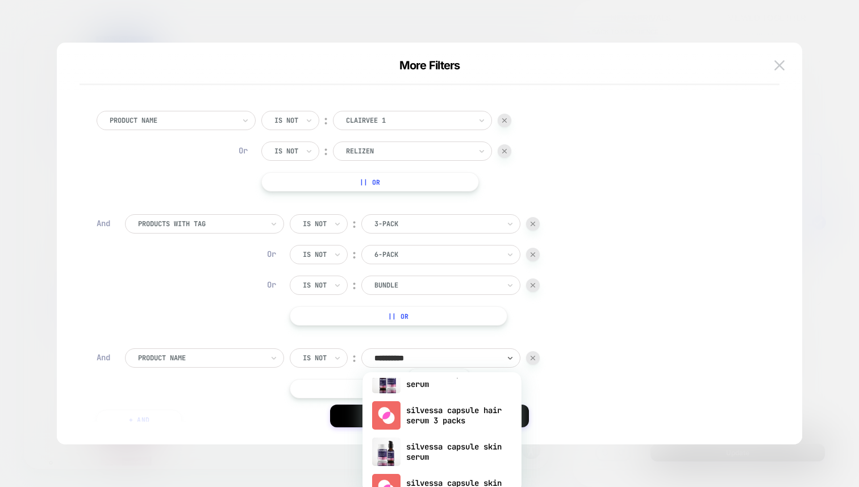
scroll to position [3, 0]
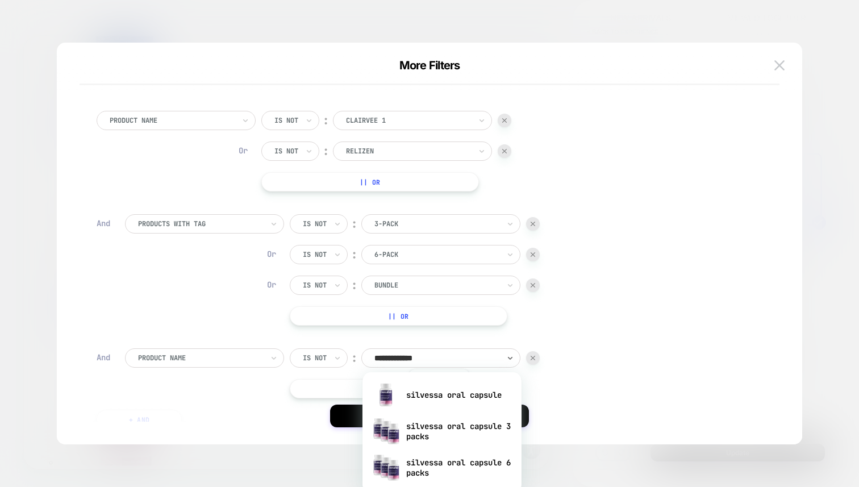
type input "**********"
click at [439, 434] on div "silvessa oral capsule 3 packs" at bounding box center [442, 431] width 148 height 36
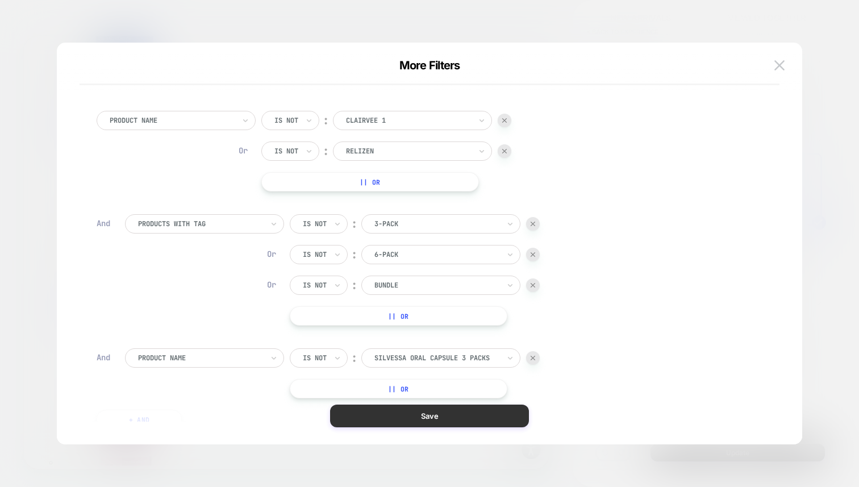
click at [474, 421] on button "Save" at bounding box center [429, 415] width 199 height 23
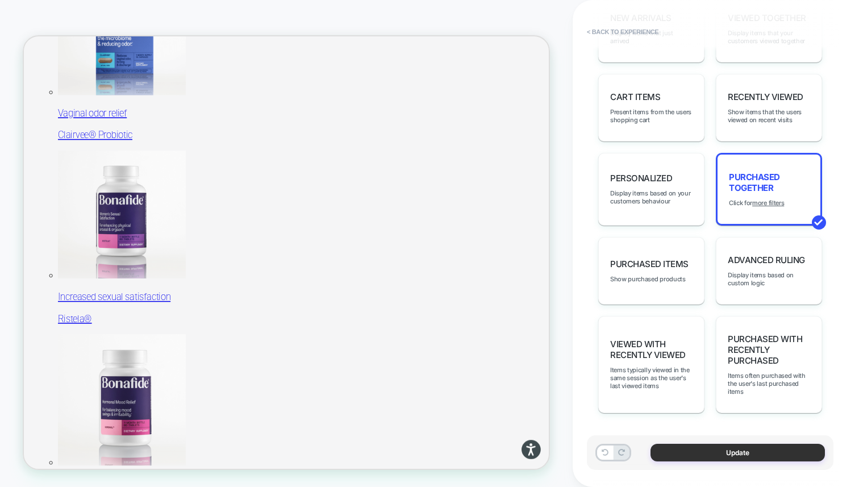
click at [705, 450] on button "Update" at bounding box center [737, 453] width 174 height 18
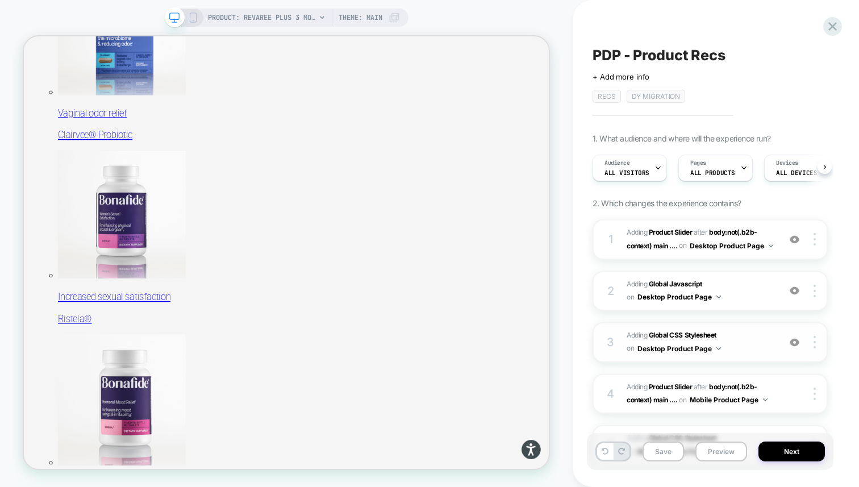
scroll to position [0, 1]
click at [654, 450] on button "Save" at bounding box center [662, 451] width 41 height 20
click at [727, 452] on button "Preview" at bounding box center [721, 451] width 52 height 20
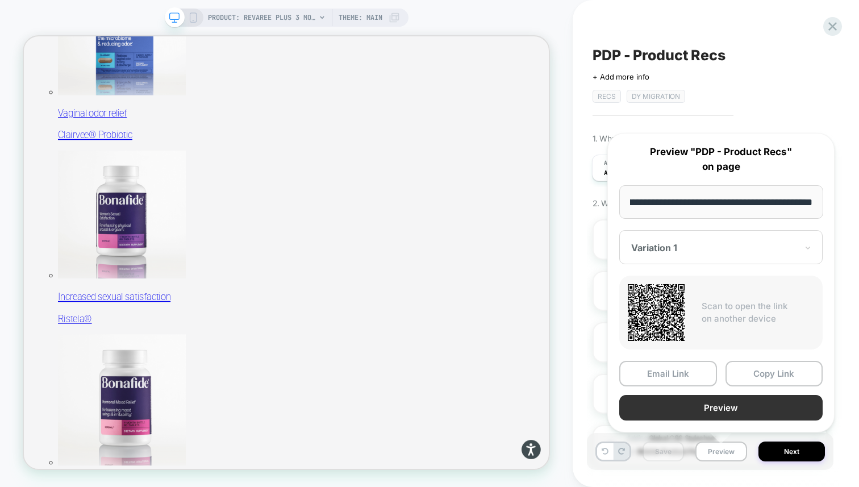
scroll to position [0, 0]
click at [741, 408] on button "Preview" at bounding box center [720, 408] width 203 height 26
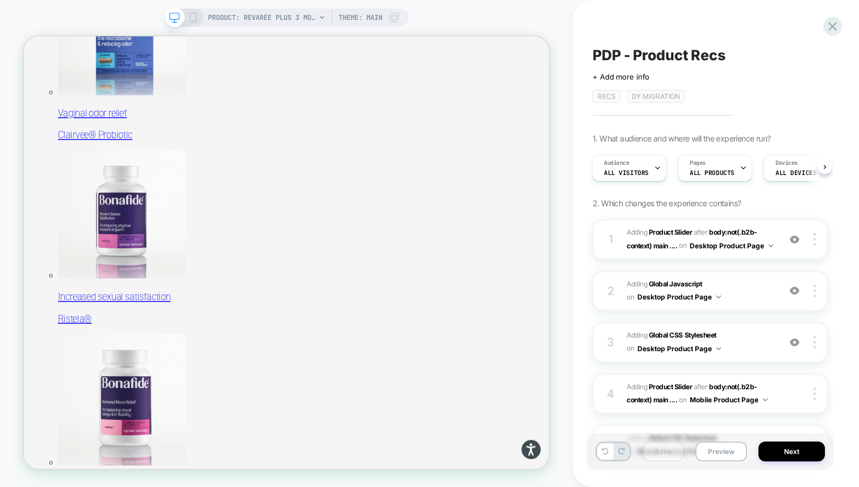
click at [193, 19] on icon at bounding box center [193, 17] width 10 height 10
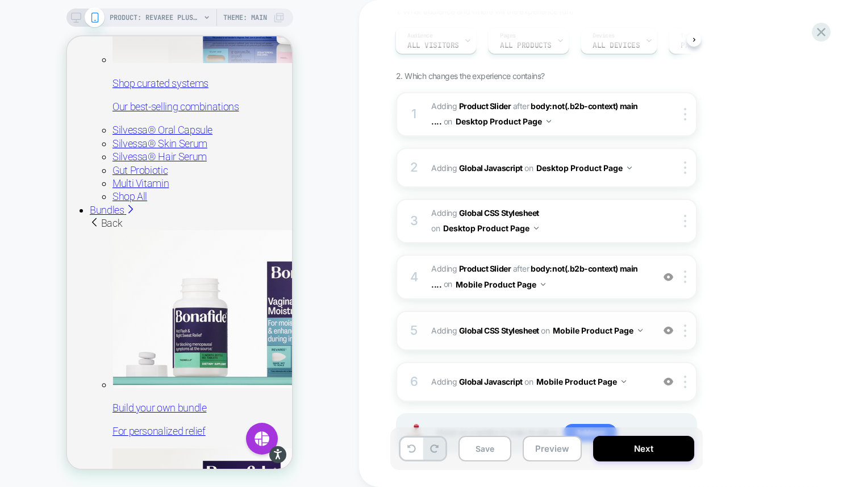
scroll to position [126, 0]
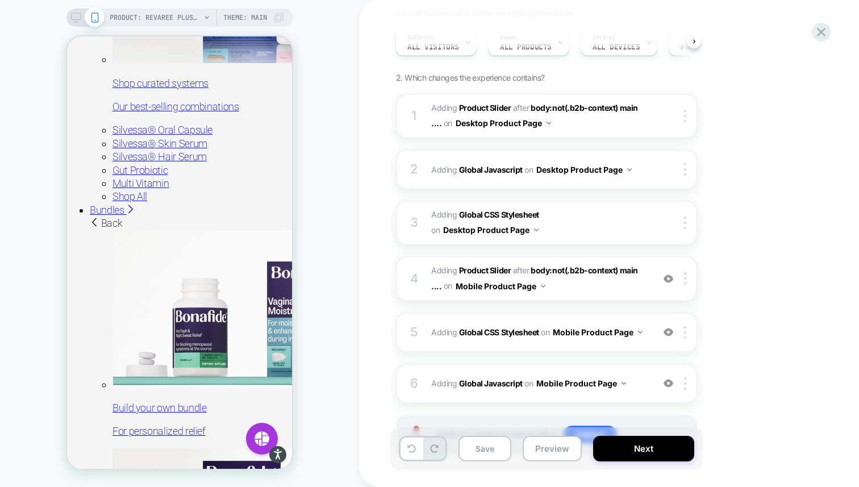
click at [598, 283] on span "#_loomi_addon_1755094638342_dup1757434986_dup1757435364 Adding Product Slider A…" at bounding box center [539, 278] width 216 height 31
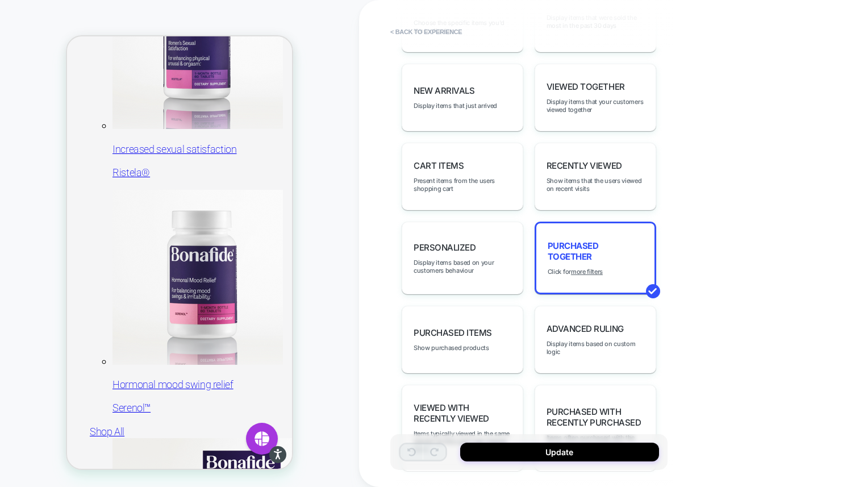
scroll to position [739, 0]
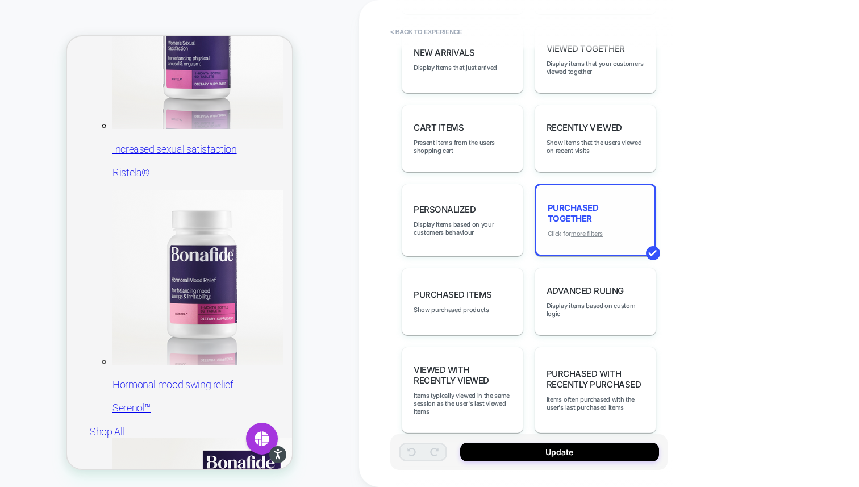
click at [588, 229] on u "more filters" at bounding box center [587, 233] width 32 height 8
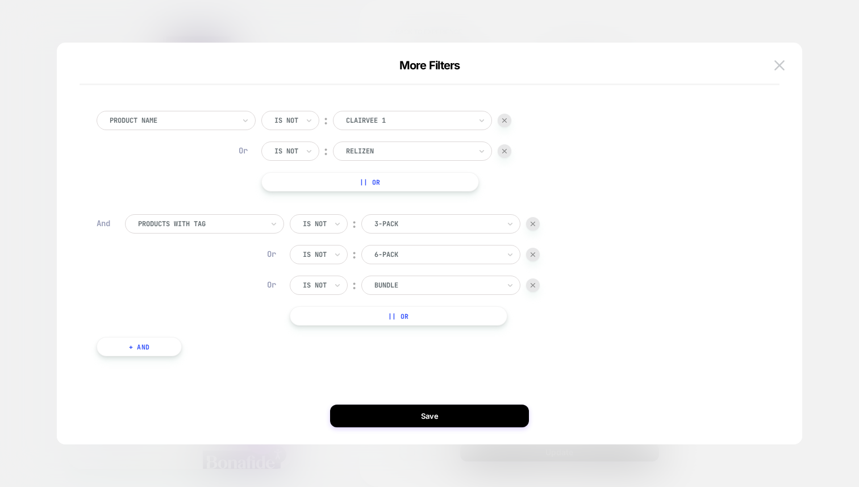
click at [120, 349] on button "+ And" at bounding box center [139, 346] width 85 height 19
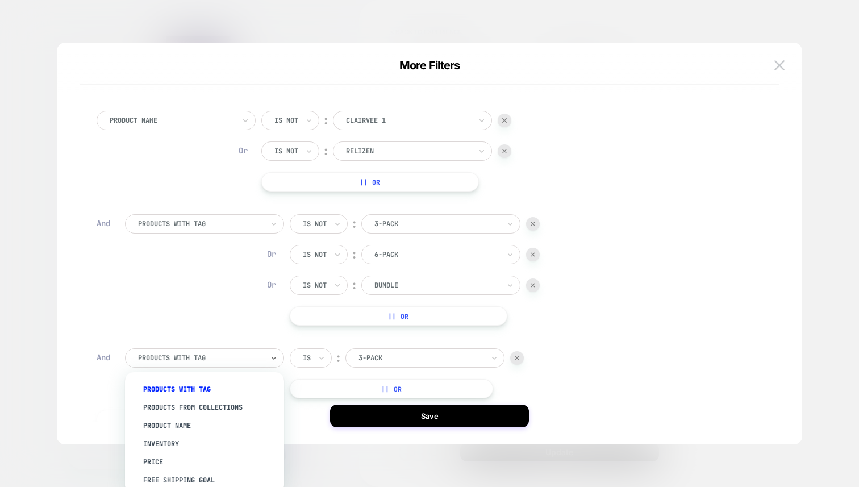
click at [189, 363] on div "products with tag" at bounding box center [200, 358] width 127 height 12
click at [204, 420] on div "Product Name" at bounding box center [210, 425] width 148 height 18
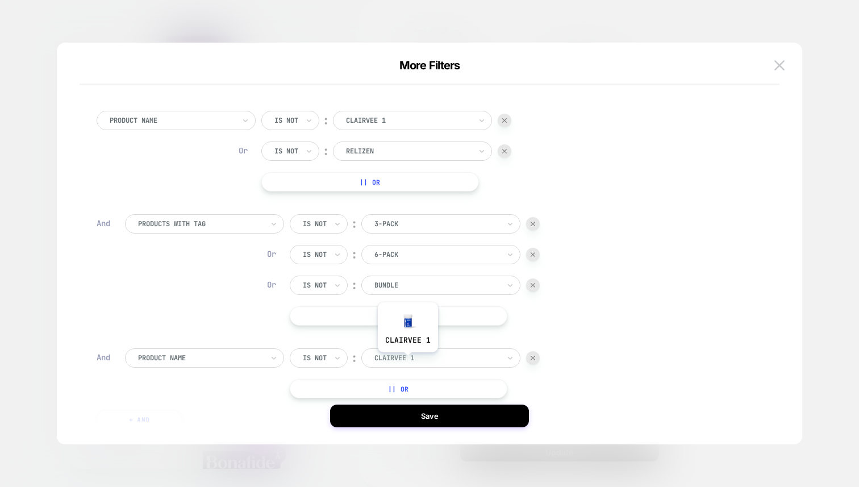
click at [407, 360] on div at bounding box center [436, 358] width 125 height 10
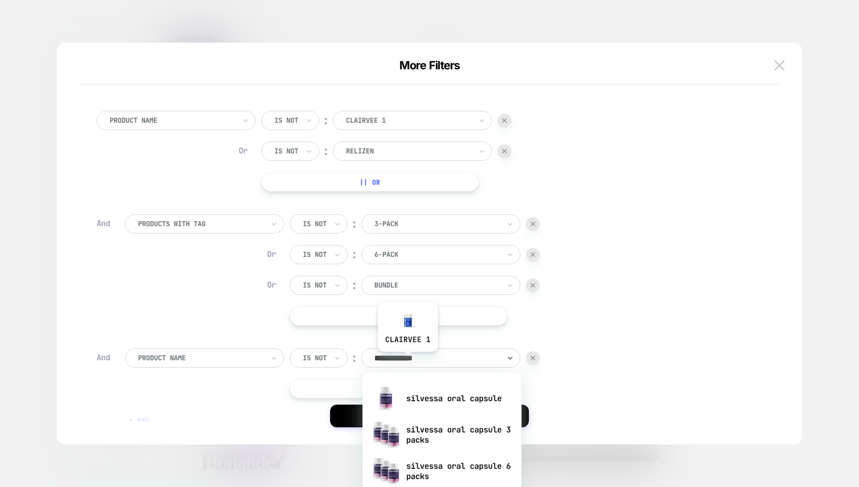
type input "**********"
click at [435, 440] on div "silvessa oral capsule 3 packs" at bounding box center [442, 434] width 148 height 36
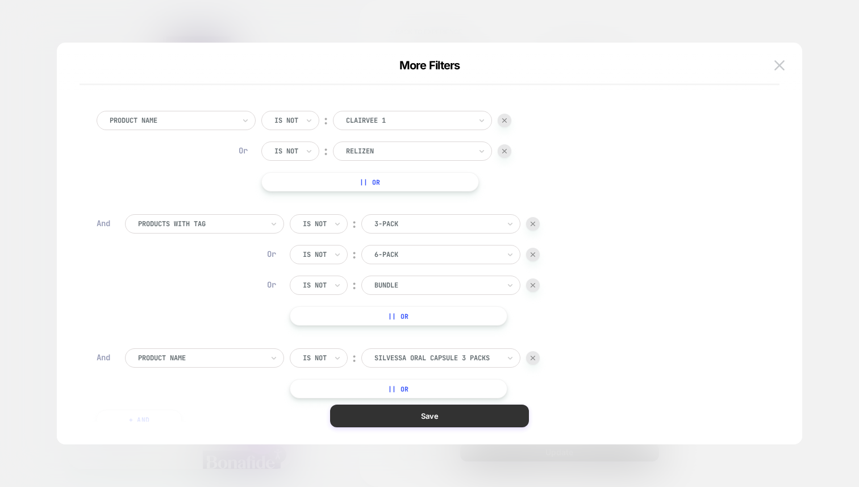
click at [445, 419] on button "Save" at bounding box center [429, 415] width 199 height 23
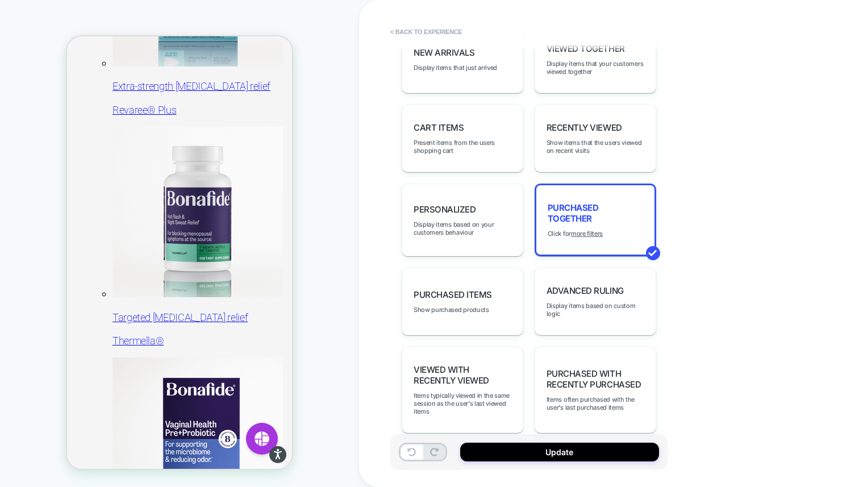
scroll to position [438, 0]
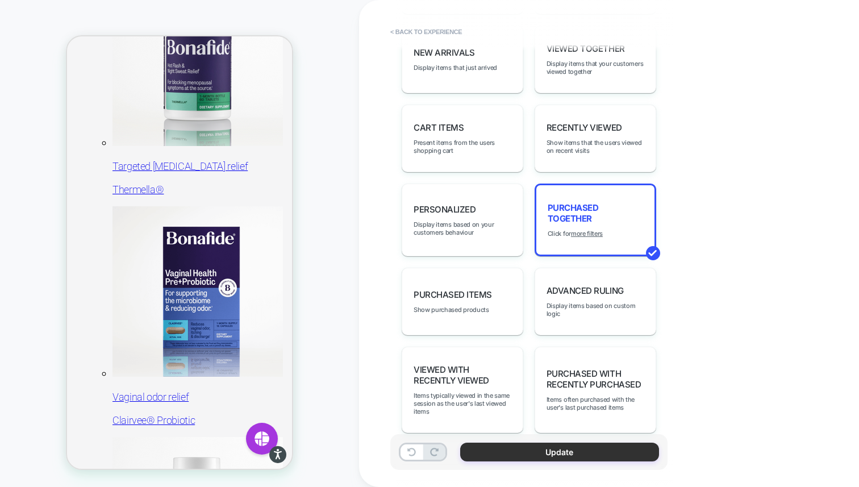
click at [523, 457] on button "Update" at bounding box center [559, 451] width 199 height 19
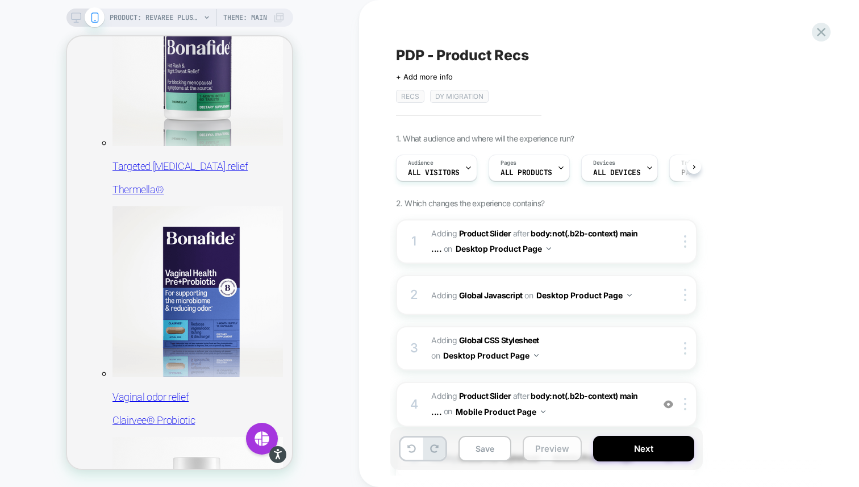
scroll to position [0, 1]
click at [548, 453] on button "Preview" at bounding box center [552, 449] width 59 height 26
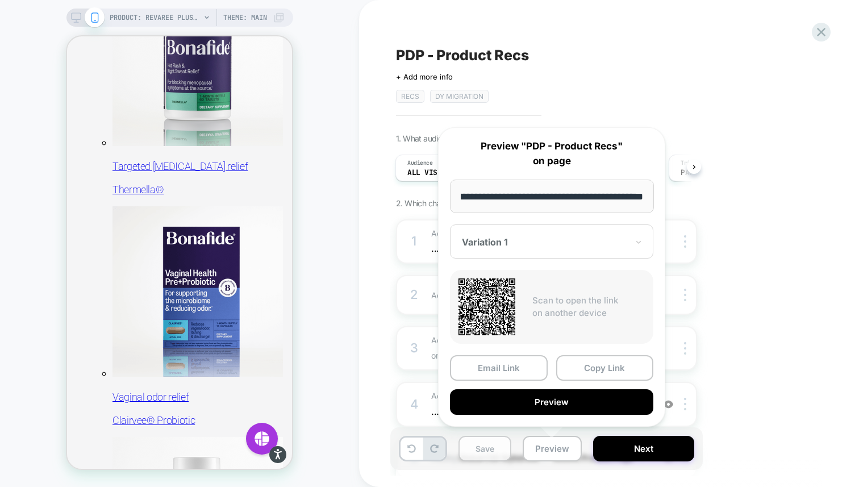
scroll to position [0, 0]
click at [490, 445] on button "Save" at bounding box center [484, 449] width 53 height 26
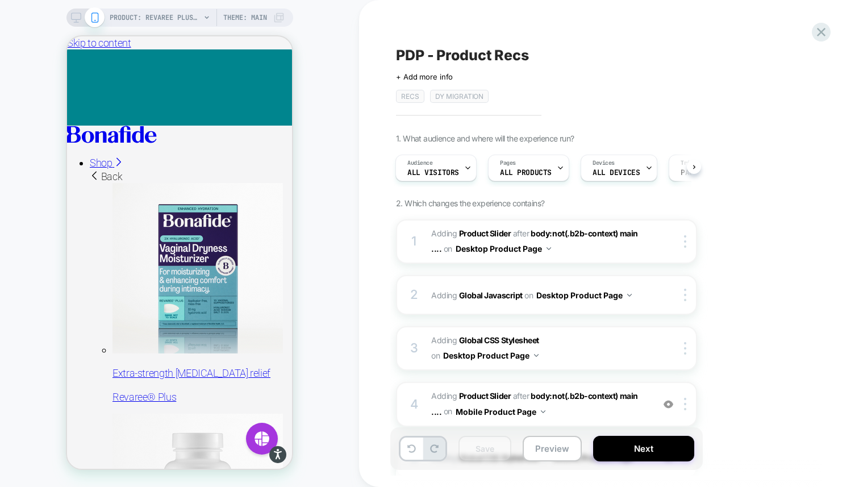
click at [75, 16] on icon at bounding box center [76, 17] width 10 height 10
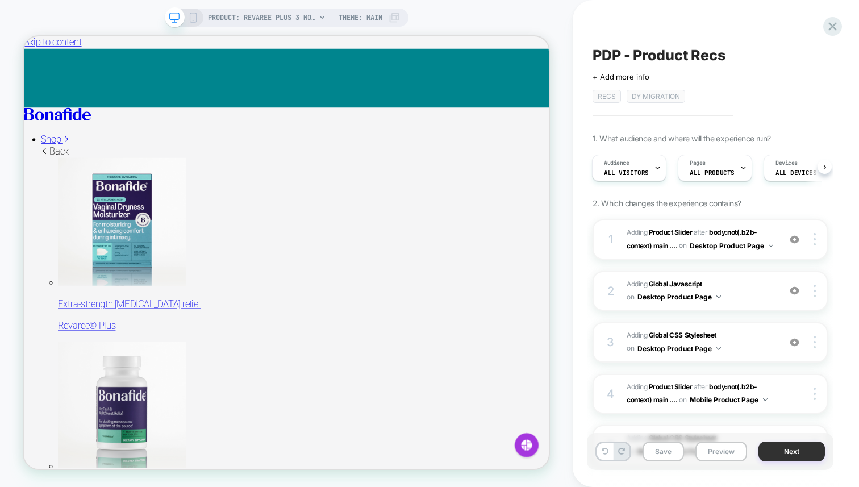
click at [808, 450] on button "Next" at bounding box center [791, 451] width 66 height 20
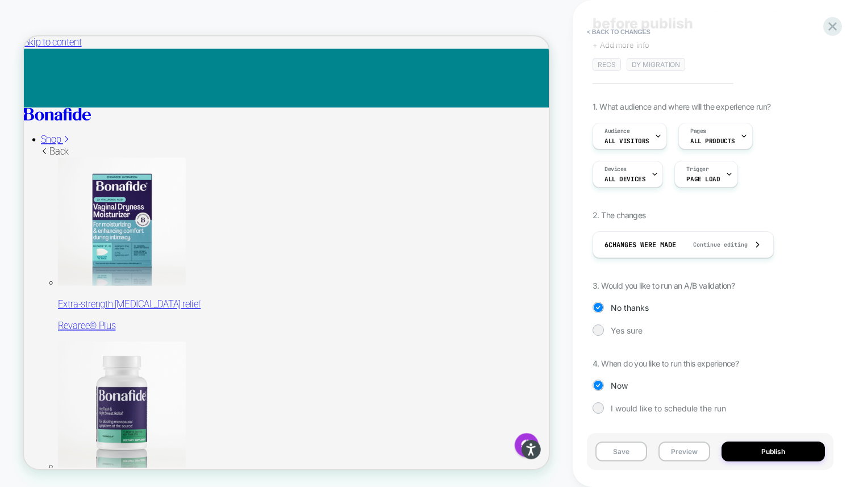
scroll to position [48, 0]
click at [799, 453] on button "Publish" at bounding box center [772, 451] width 103 height 20
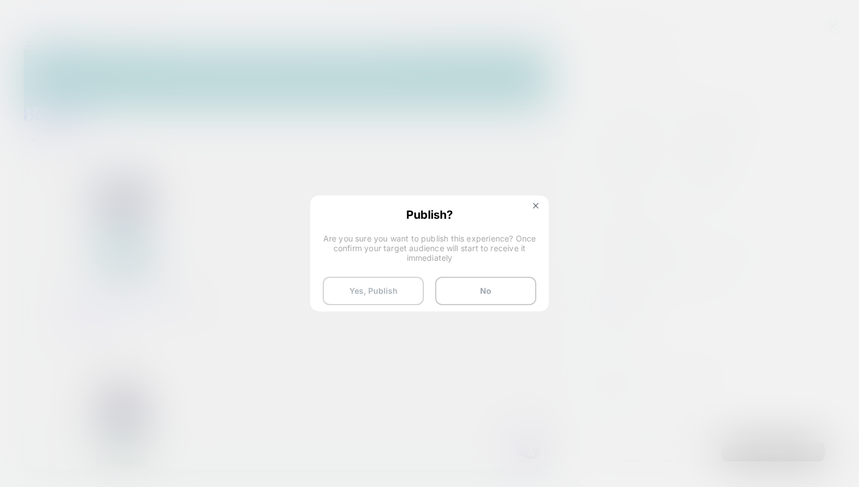
click at [372, 289] on button "Yes, Publish" at bounding box center [373, 291] width 101 height 28
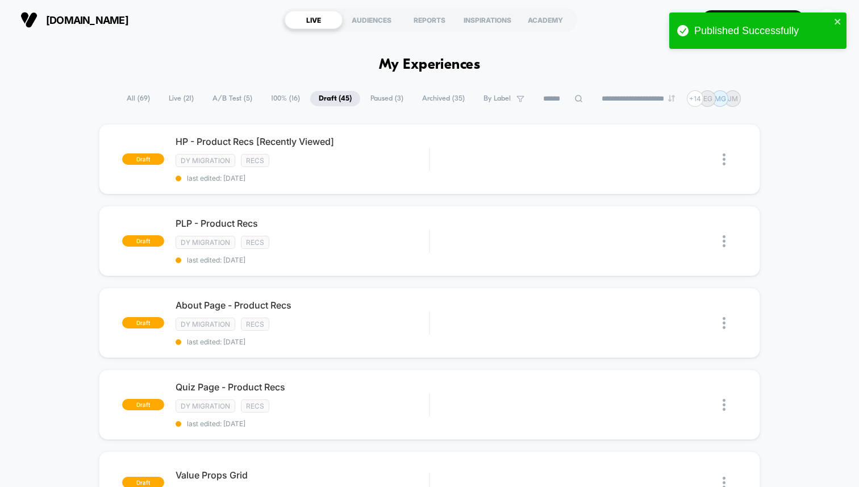
click at [266, 96] on span "100% ( 16 )" at bounding box center [285, 98] width 46 height 15
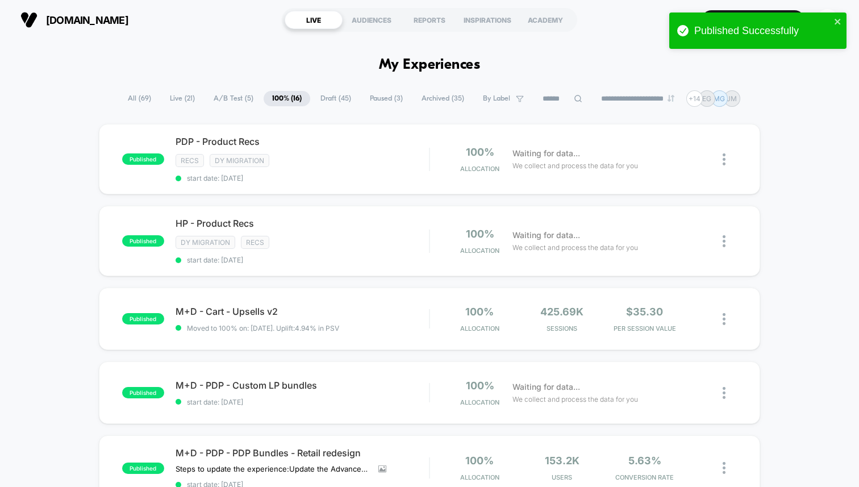
click at [331, 96] on span "Draft ( 45 )" at bounding box center [336, 98] width 48 height 15
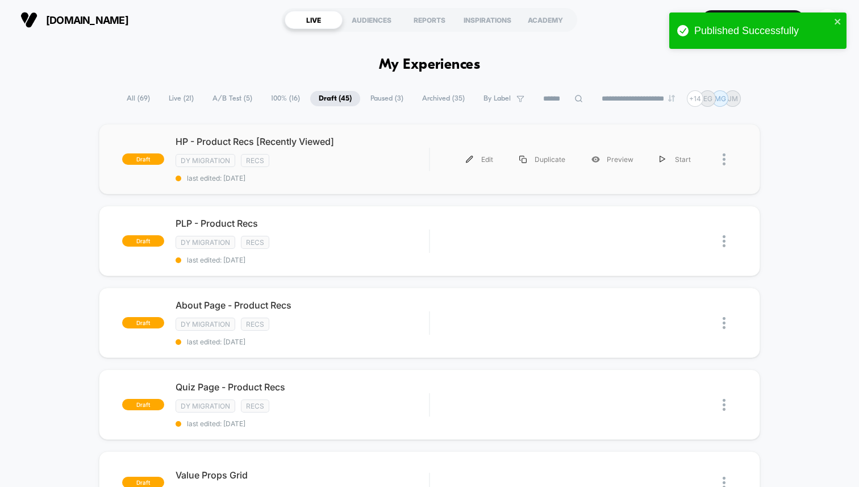
scroll to position [23, 0]
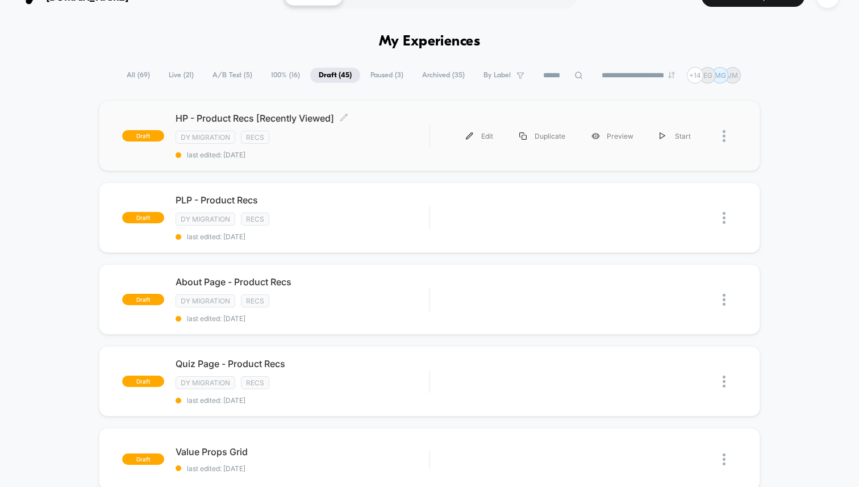
click at [388, 139] on div "DY Migration Recs" at bounding box center [302, 137] width 253 height 13
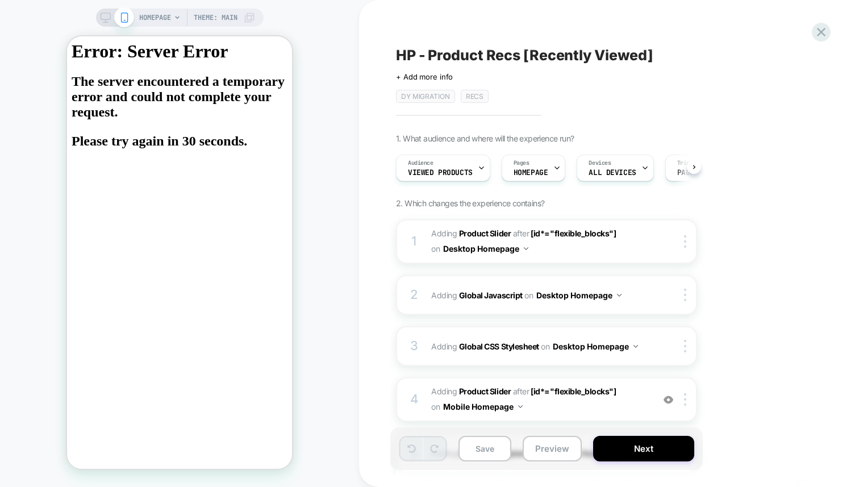
scroll to position [0, 1]
click at [107, 19] on icon at bounding box center [106, 17] width 10 height 10
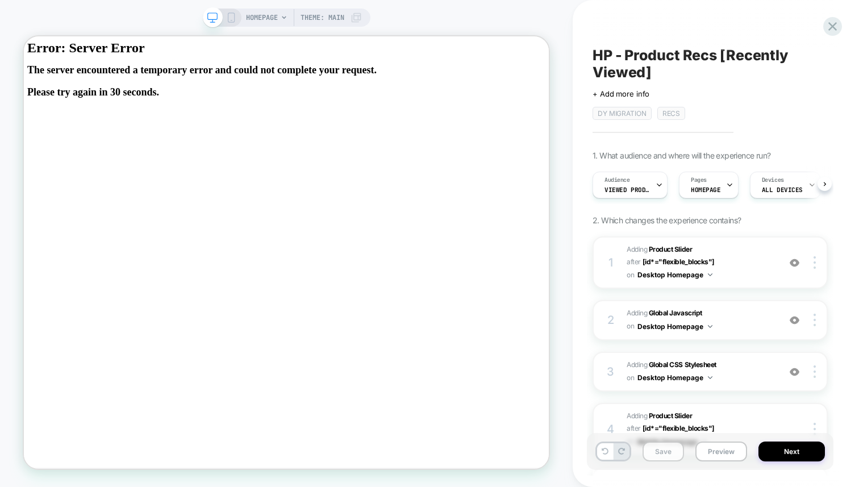
click at [659, 454] on button "Save" at bounding box center [662, 451] width 41 height 20
click at [829, 28] on icon at bounding box center [832, 26] width 15 height 15
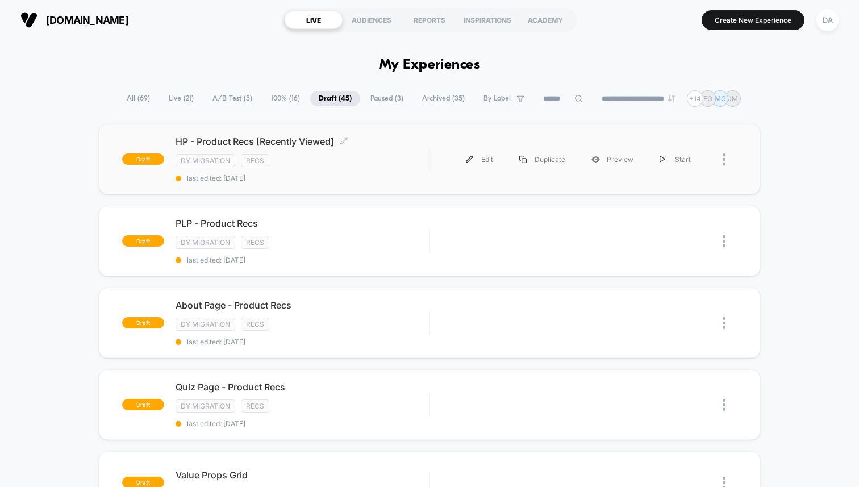
click at [374, 154] on div "DY Migration Recs" at bounding box center [302, 160] width 253 height 13
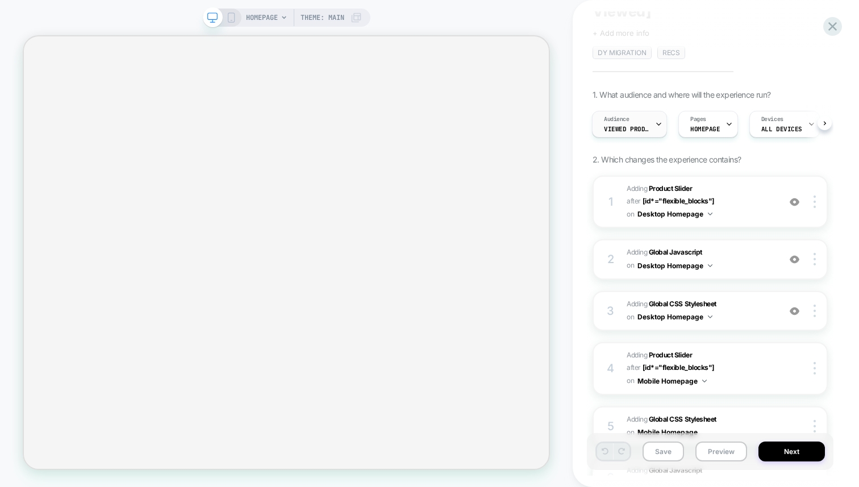
scroll to position [78, 0]
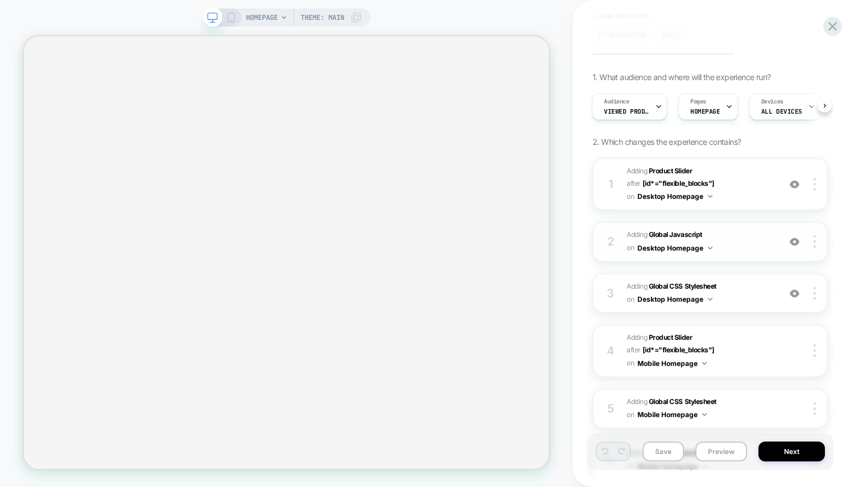
click at [724, 241] on span "Adding Global Javascript on Desktop Homepage" at bounding box center [700, 241] width 147 height 27
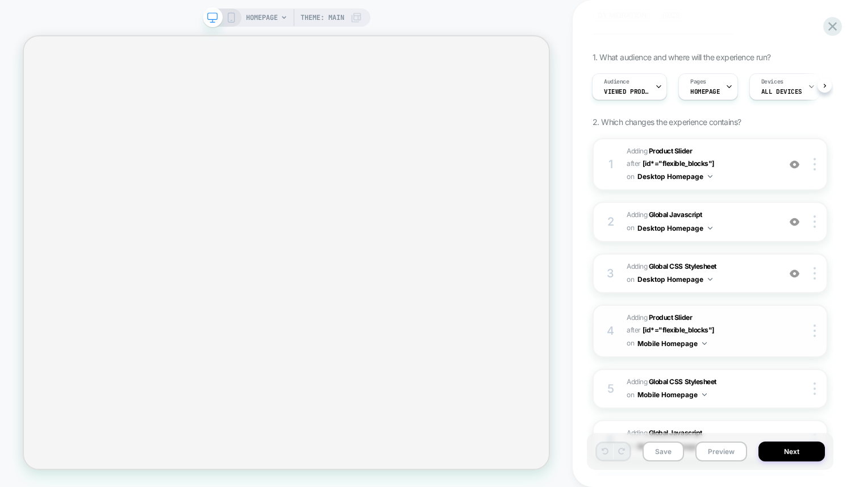
scroll to position [0, 0]
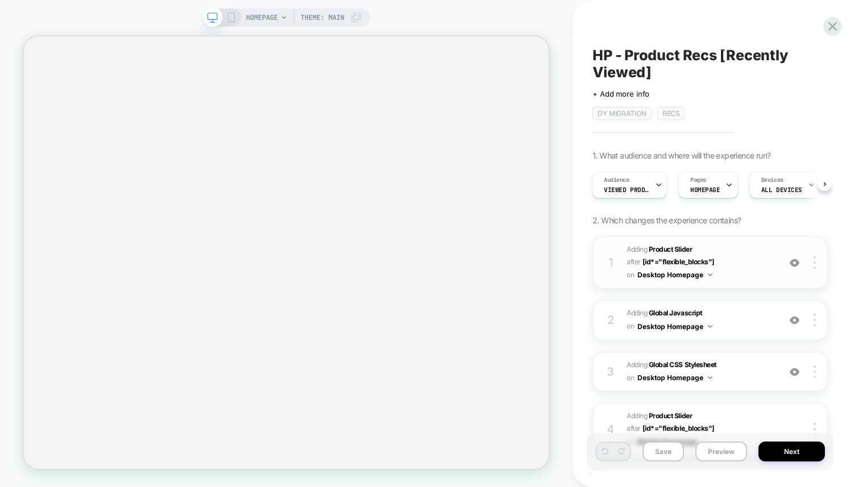
click at [754, 258] on span "#_loomi_addon_1755016232473_dup1757434986_dup1758641065 Adding Product Slider A…" at bounding box center [700, 262] width 147 height 39
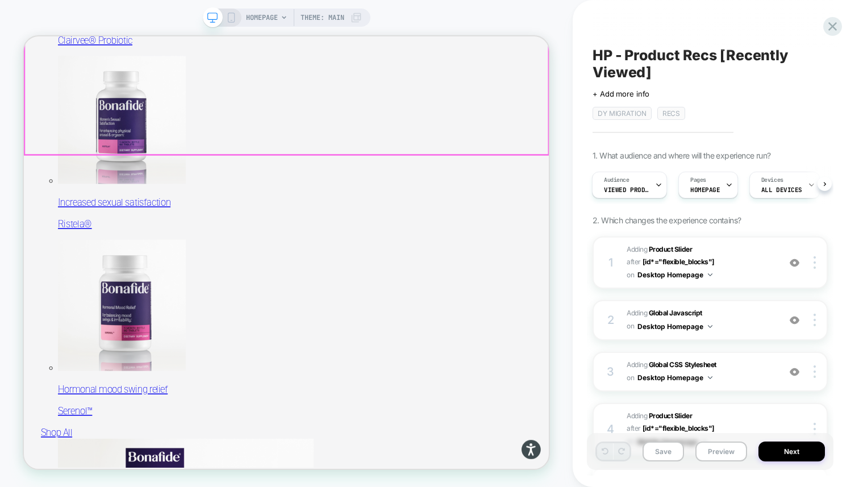
scroll to position [955, 0]
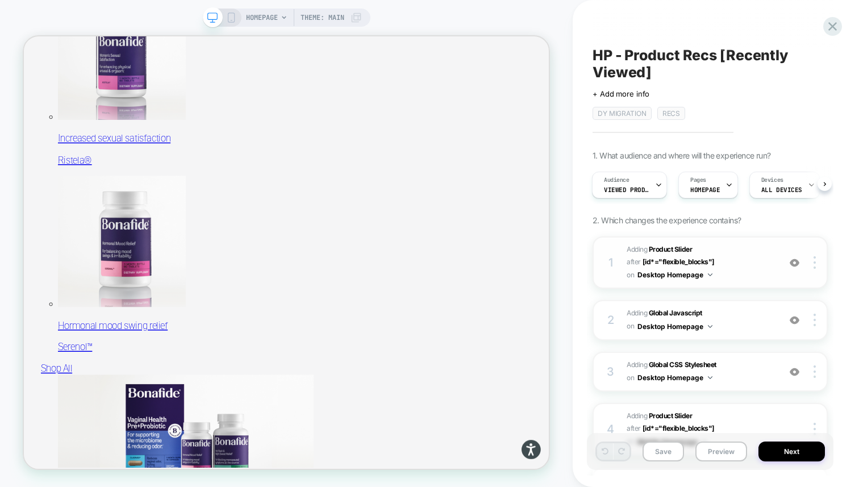
click at [731, 260] on span "#_loomi_addon_1755016232473_dup1757434986_dup1758641065 Adding Product Slider A…" at bounding box center [700, 262] width 147 height 39
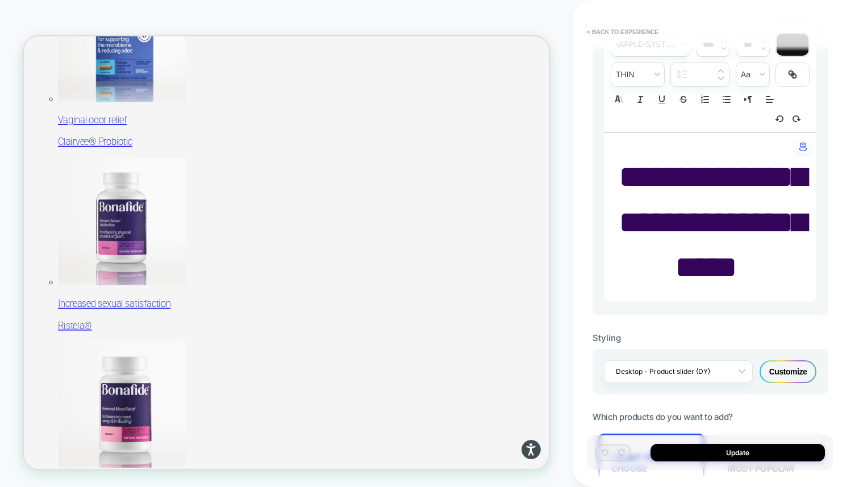
scroll to position [346, 0]
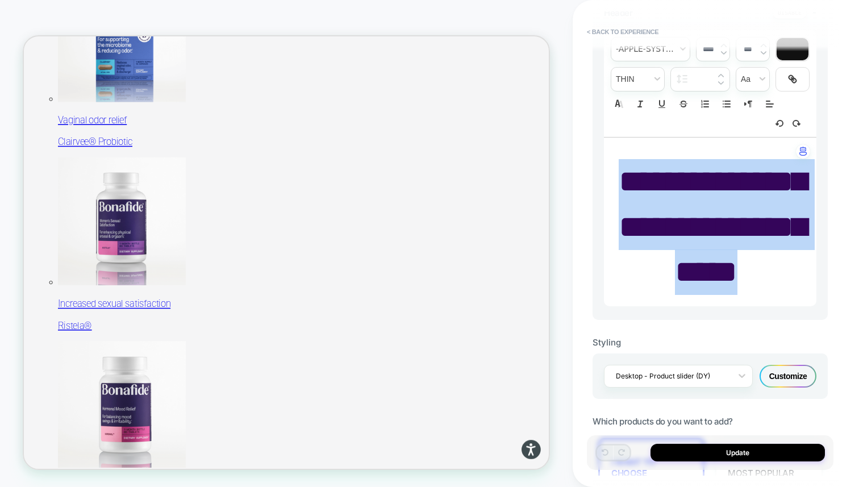
drag, startPoint x: 744, startPoint y: 321, endPoint x: 657, endPoint y: 188, distance: 158.5
click at [657, 188] on span "**********" at bounding box center [712, 226] width 187 height 122
type input "****"
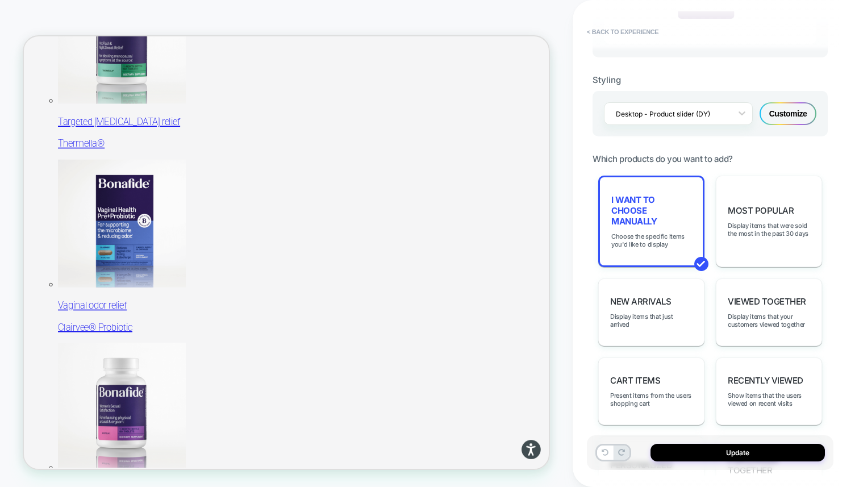
scroll to position [595, 0]
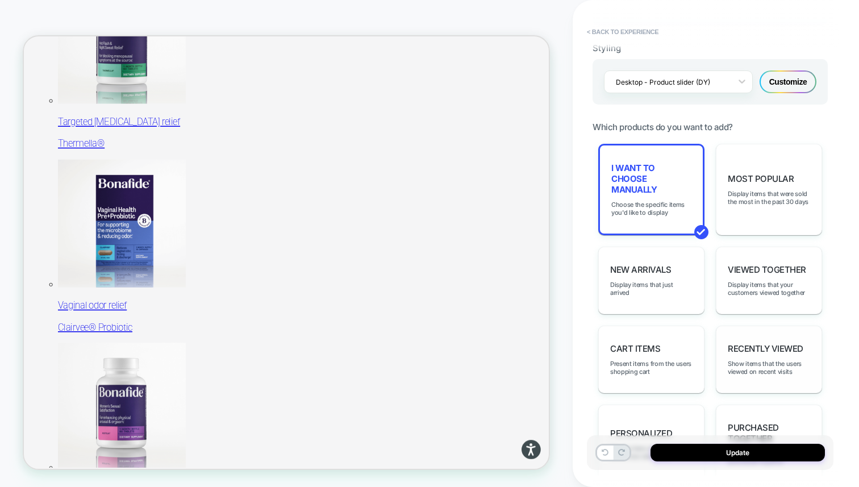
click at [762, 343] on span "Recently Viewed" at bounding box center [766, 348] width 76 height 11
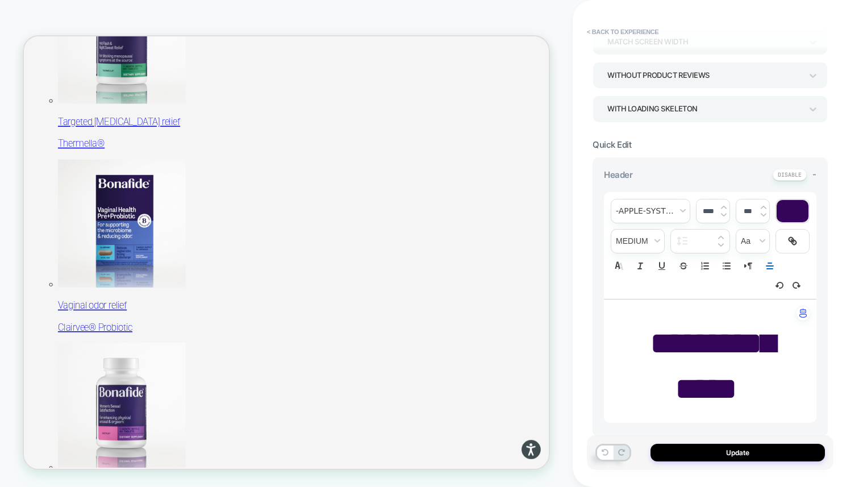
scroll to position [0, 0]
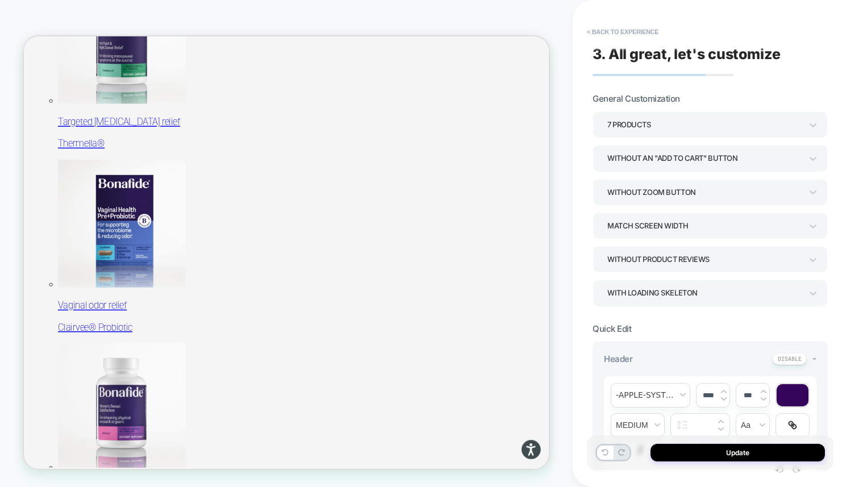
click at [627, 120] on div "7 Products" at bounding box center [704, 124] width 194 height 15
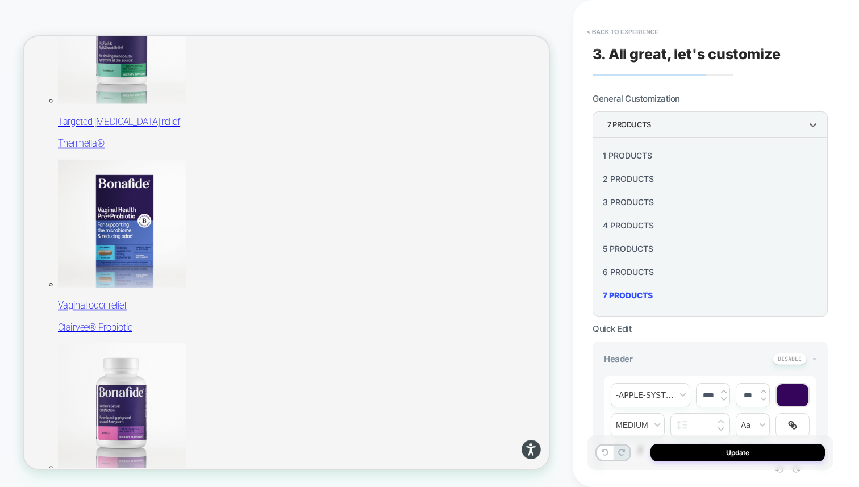
click at [642, 266] on div "6 Products" at bounding box center [710, 271] width 226 height 23
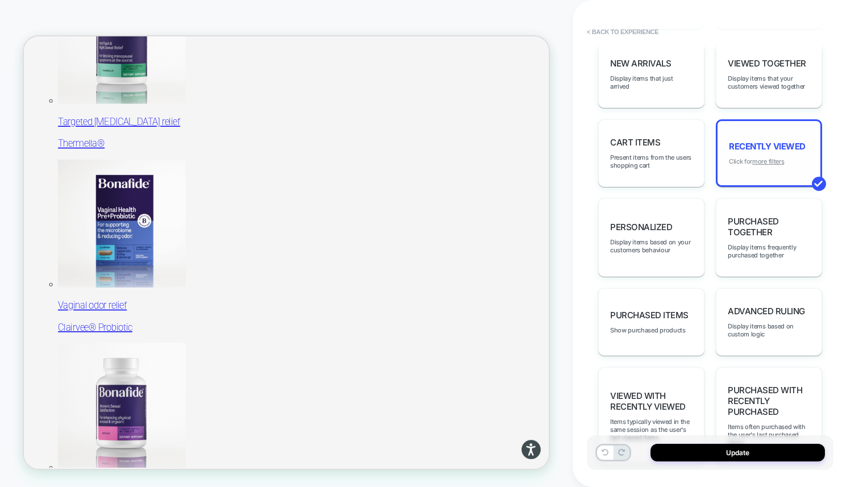
scroll to position [788, 0]
click at [777, 157] on u "more filters" at bounding box center [768, 161] width 32 height 8
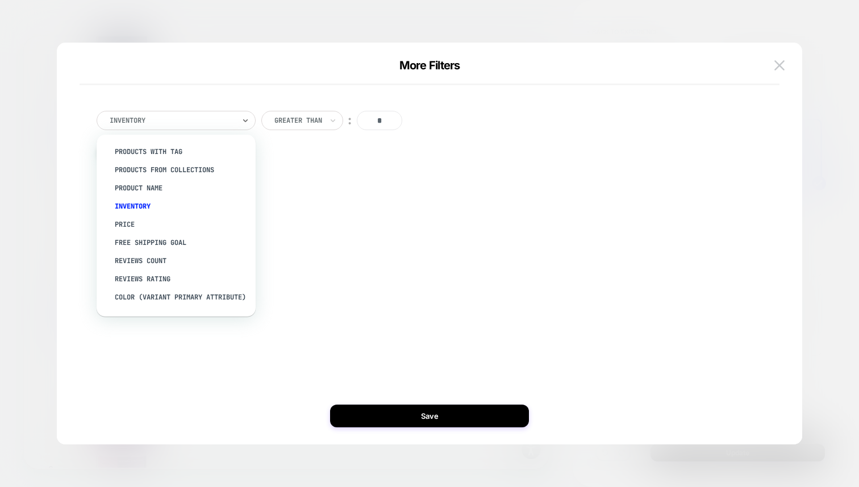
click at [140, 114] on div "Inventory" at bounding box center [171, 120] width 127 height 12
click at [164, 182] on div "Product Name" at bounding box center [182, 188] width 148 height 18
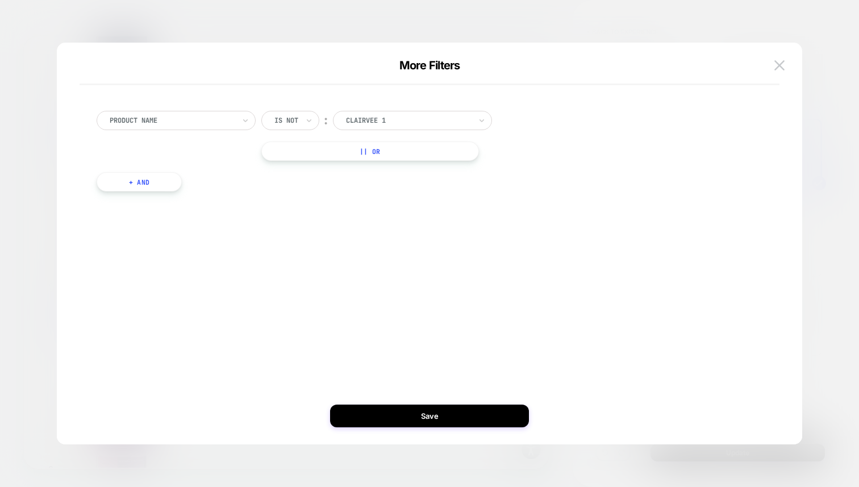
click at [321, 156] on button "|| Or" at bounding box center [370, 150] width 218 height 19
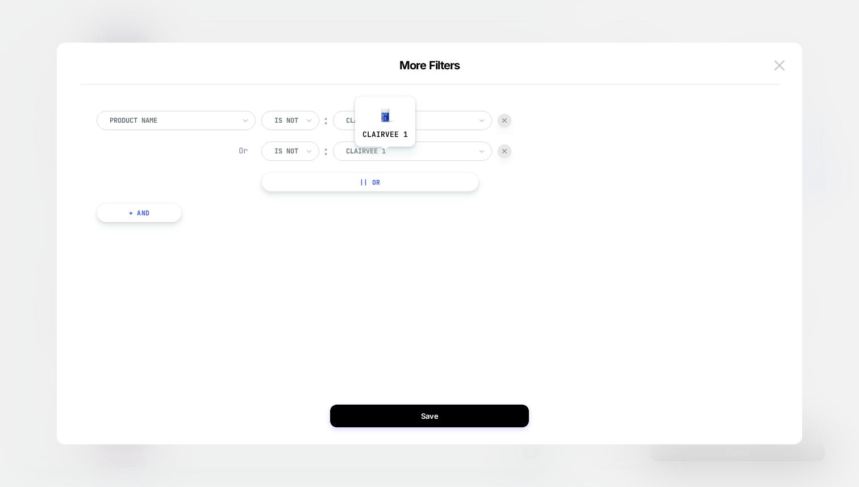
click at [389, 150] on div at bounding box center [408, 151] width 125 height 10
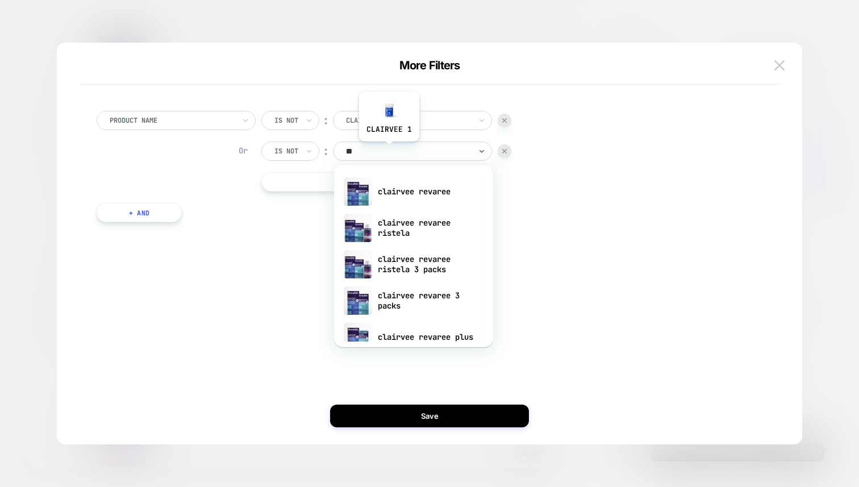
type input "***"
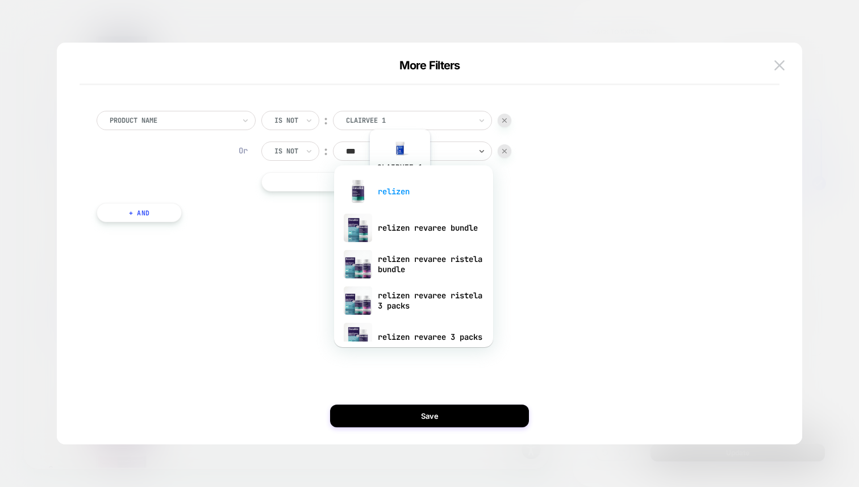
click at [399, 188] on div "relizen" at bounding box center [414, 191] width 148 height 36
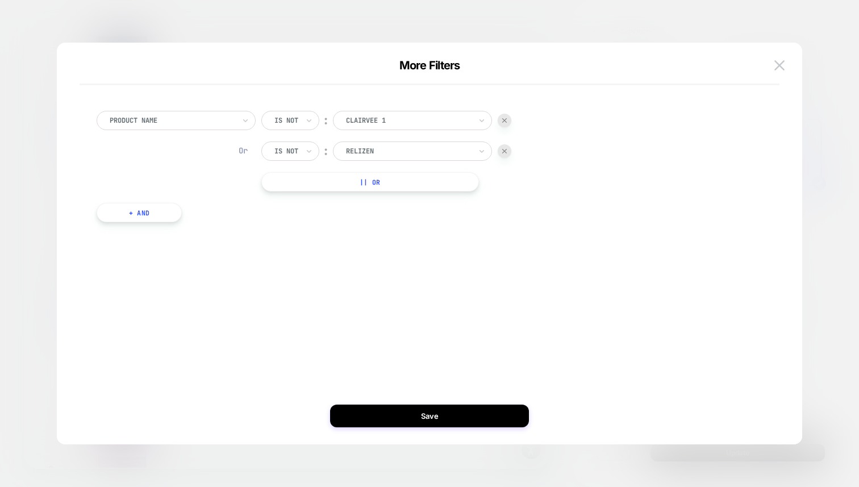
click at [138, 211] on button "+ And" at bounding box center [139, 212] width 85 height 19
click at [174, 225] on div at bounding box center [200, 224] width 125 height 10
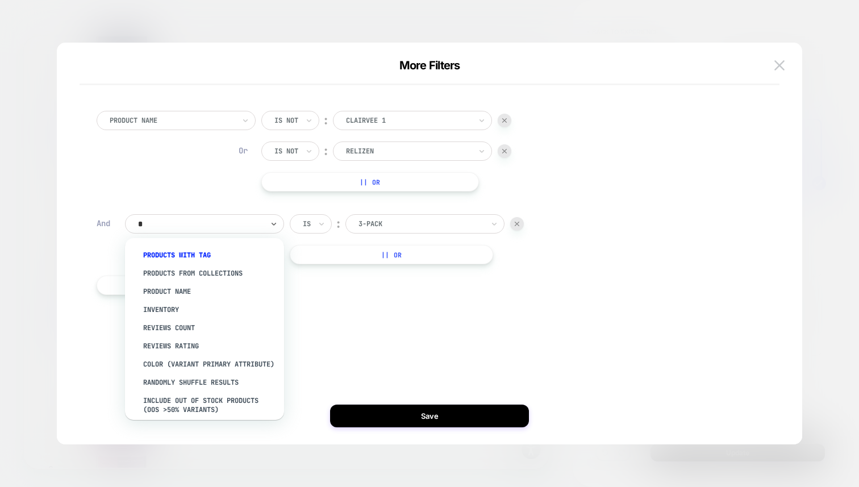
type input "*"
click at [382, 222] on div at bounding box center [420, 224] width 125 height 10
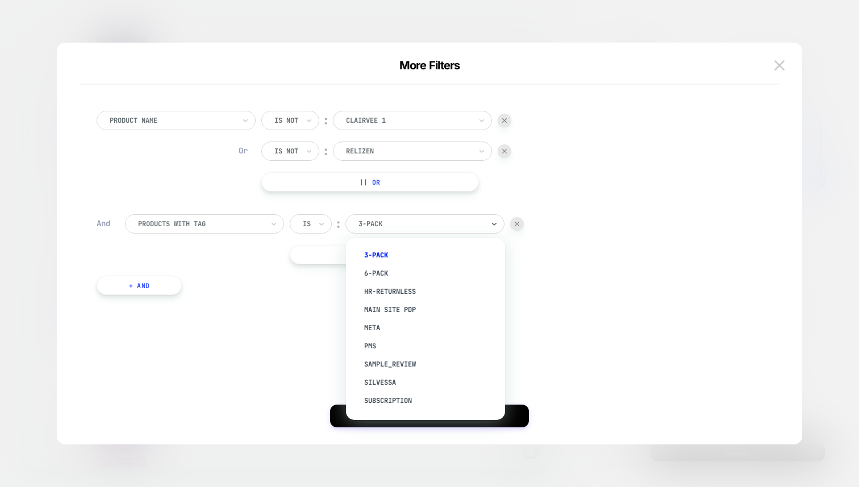
click at [297, 220] on div "Is" at bounding box center [311, 223] width 42 height 19
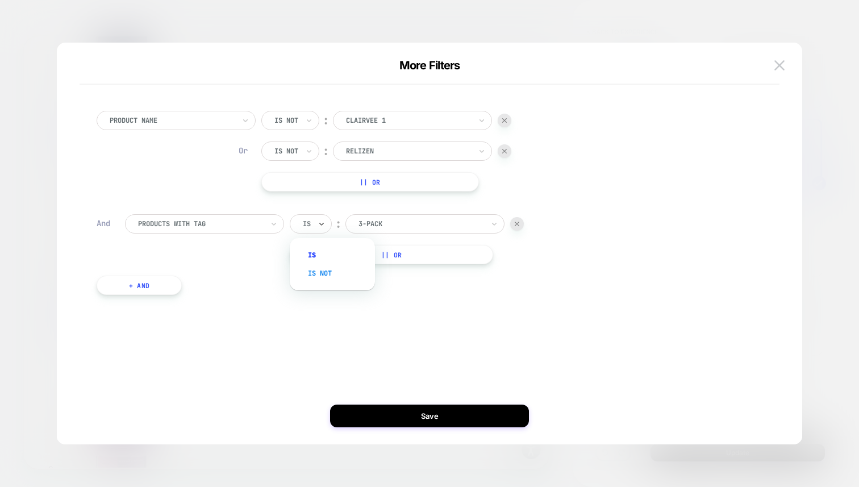
click at [312, 278] on div "Is not" at bounding box center [338, 273] width 74 height 18
click at [366, 258] on button "|| Or" at bounding box center [399, 254] width 218 height 19
click at [317, 252] on div "Is" at bounding box center [311, 254] width 42 height 19
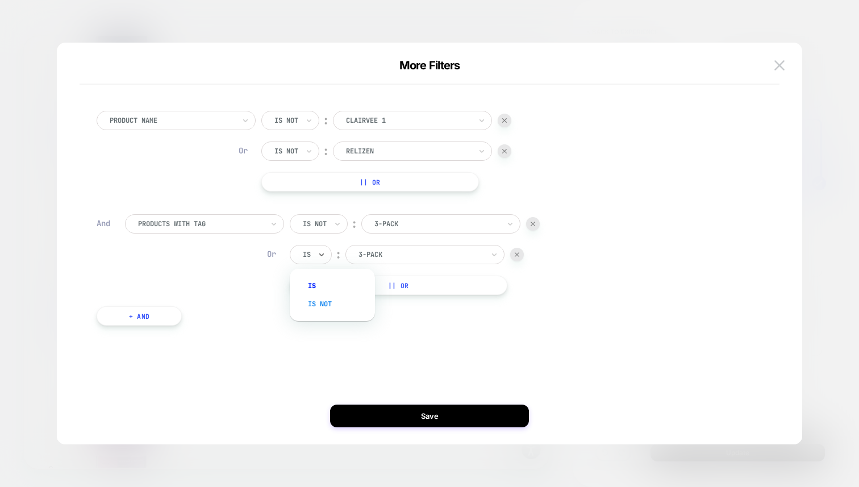
click at [324, 304] on div "Is not" at bounding box center [338, 304] width 74 height 18
click at [391, 256] on div at bounding box center [436, 254] width 125 height 10
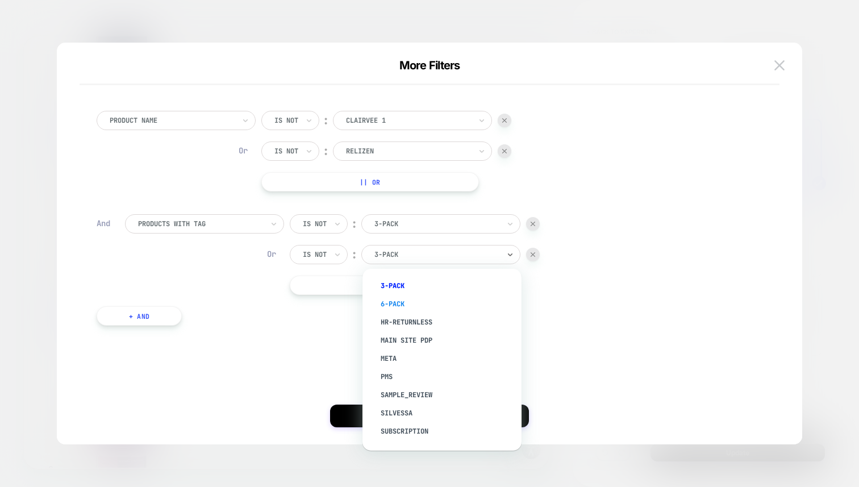
click at [398, 310] on div "6-pack" at bounding box center [448, 304] width 148 height 18
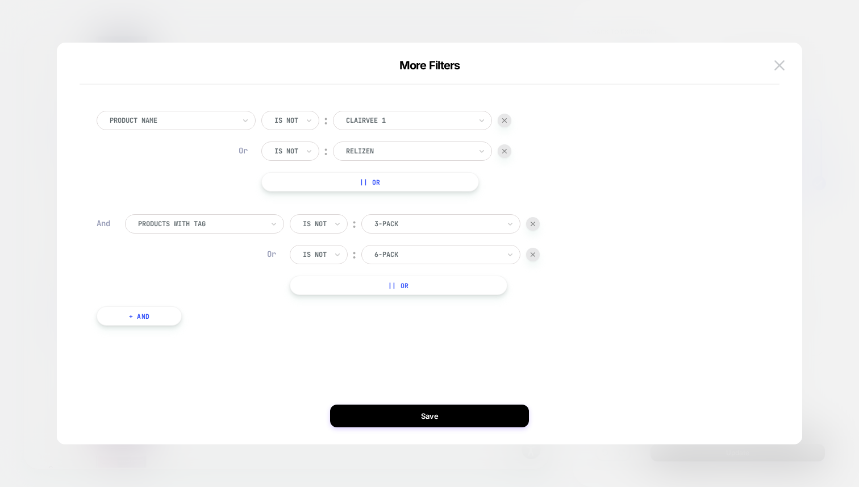
click at [366, 289] on button "|| Or" at bounding box center [399, 284] width 218 height 19
click at [310, 287] on div at bounding box center [307, 285] width 8 height 10
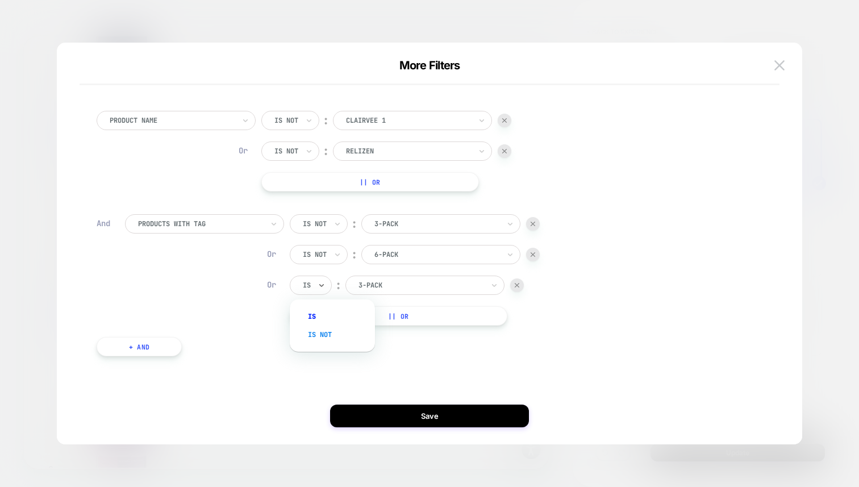
click at [329, 341] on div "Is not" at bounding box center [338, 334] width 74 height 18
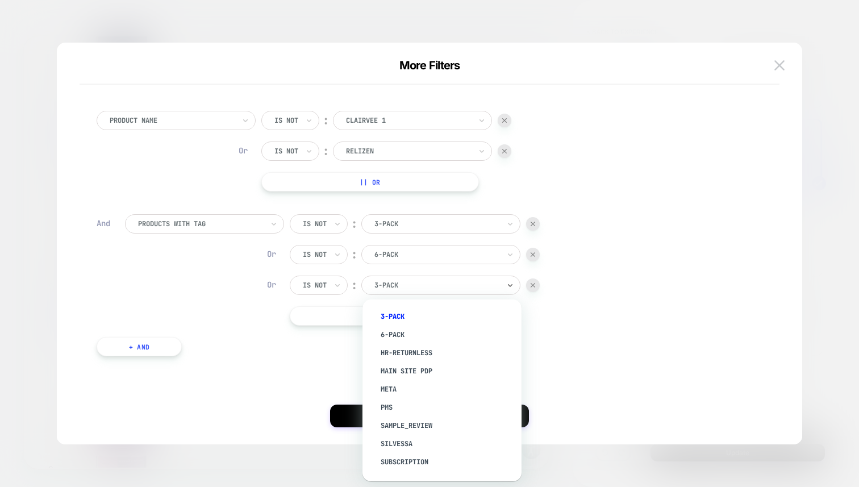
click at [400, 287] on div at bounding box center [436, 285] width 125 height 10
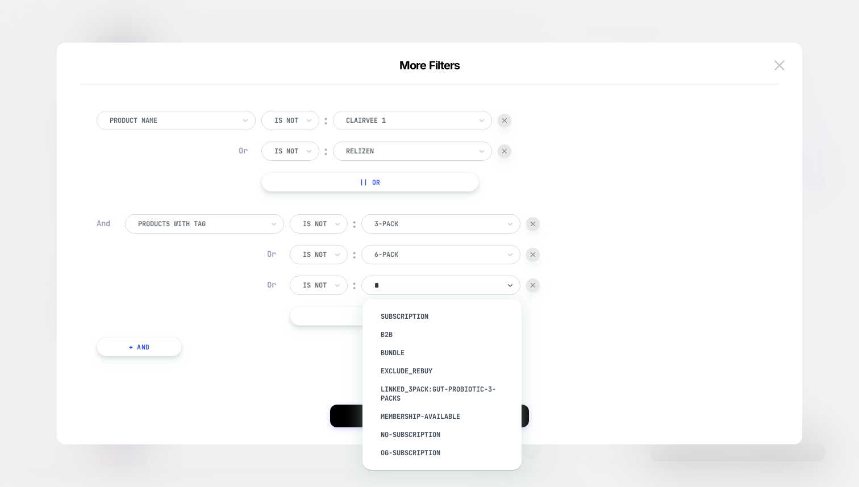
type input "**"
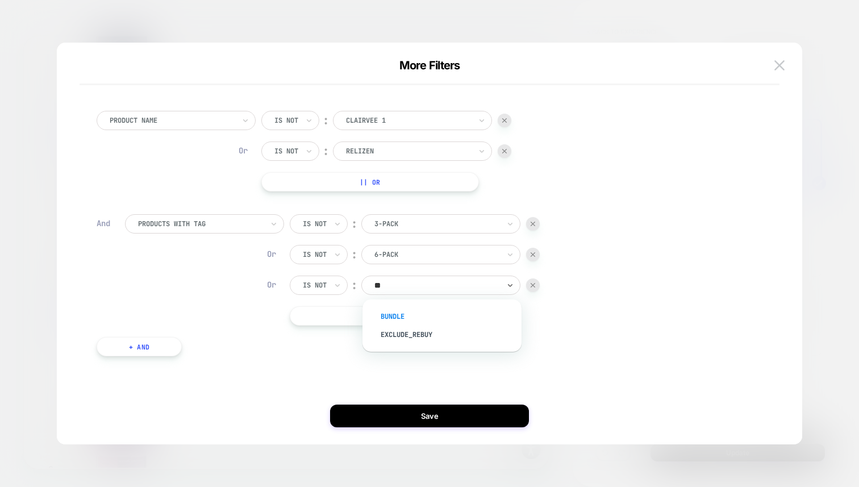
click at [398, 311] on div "bundle" at bounding box center [448, 316] width 148 height 18
click at [152, 347] on button "+ And" at bounding box center [139, 346] width 85 height 19
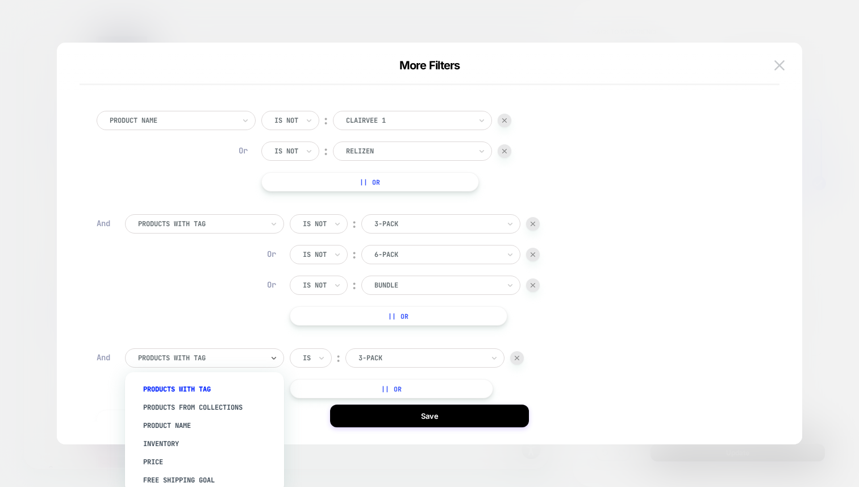
click at [226, 356] on div at bounding box center [200, 358] width 125 height 10
type input "****"
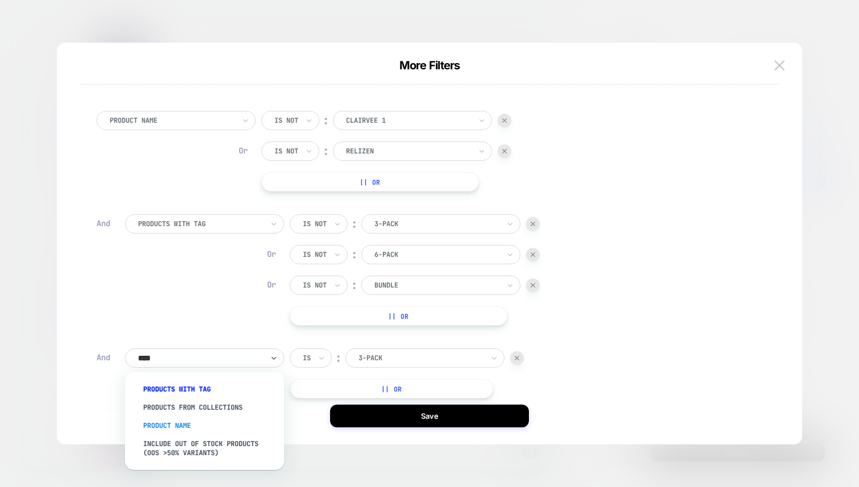
click at [210, 419] on div "Product Name" at bounding box center [210, 425] width 148 height 18
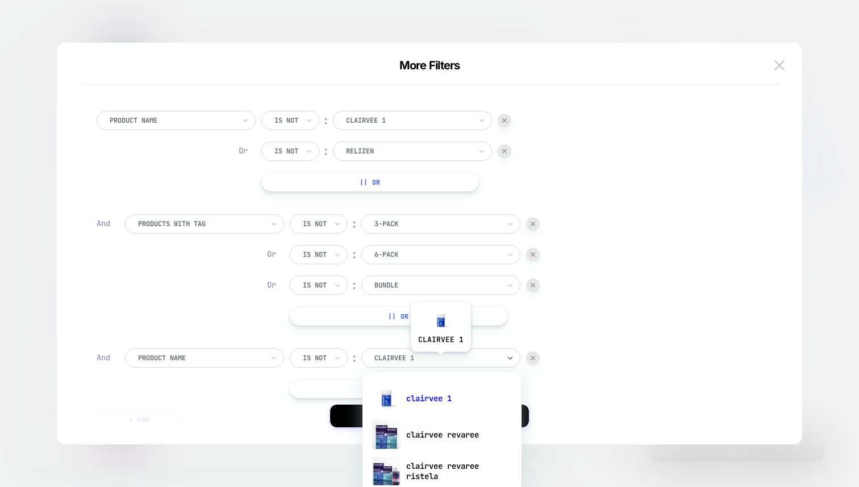
click at [440, 360] on div at bounding box center [436, 358] width 125 height 10
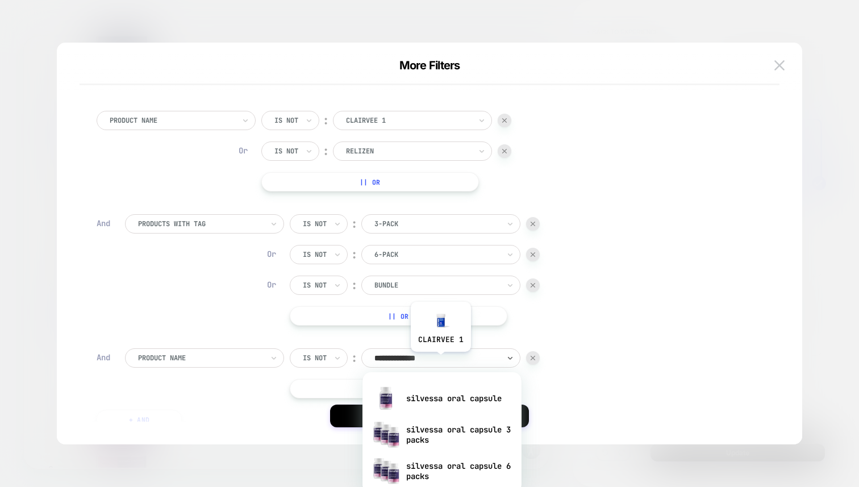
type input "**********"
click at [442, 439] on div "silvessa oral capsule 3 packs" at bounding box center [442, 434] width 148 height 36
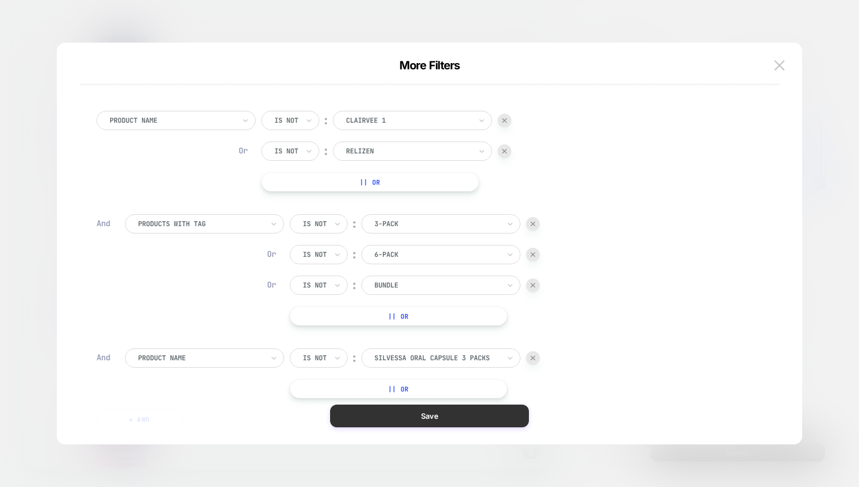
click at [436, 418] on button "Save" at bounding box center [429, 415] width 199 height 23
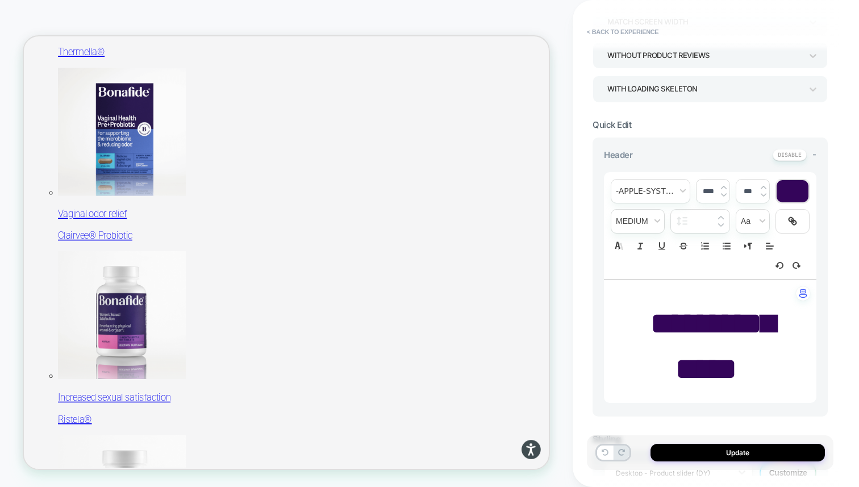
scroll to position [221, 0]
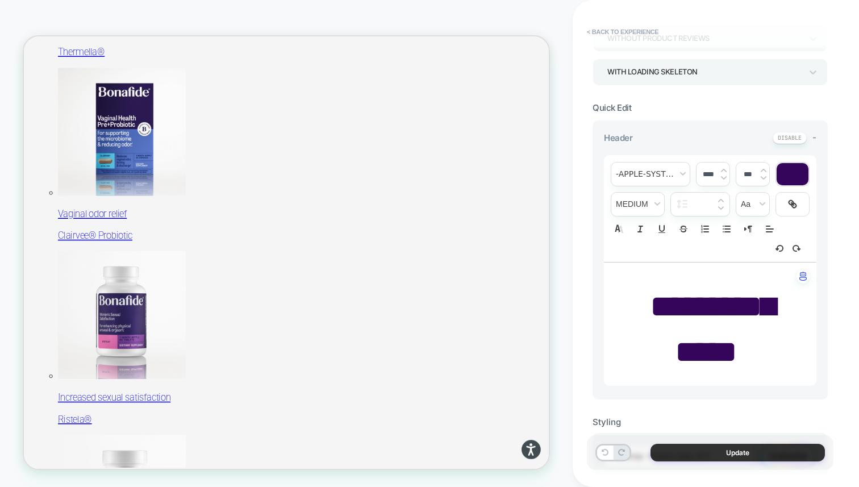
click at [730, 454] on button "Update" at bounding box center [737, 453] width 174 height 18
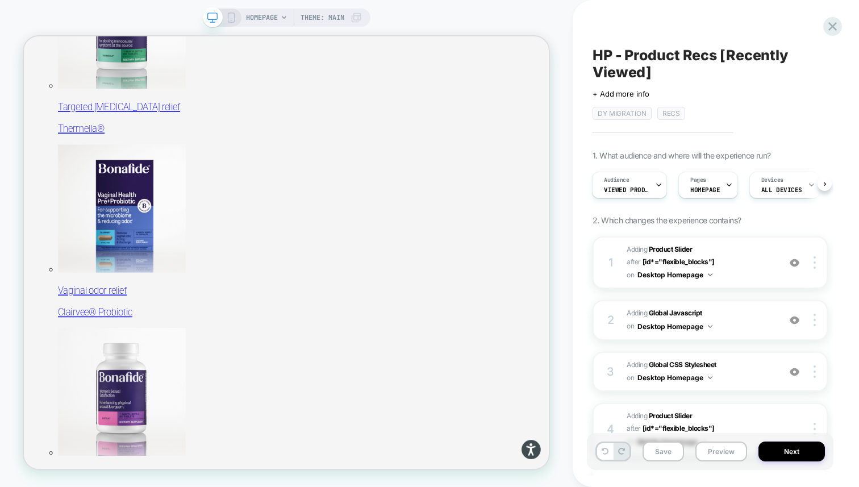
scroll to position [610, 0]
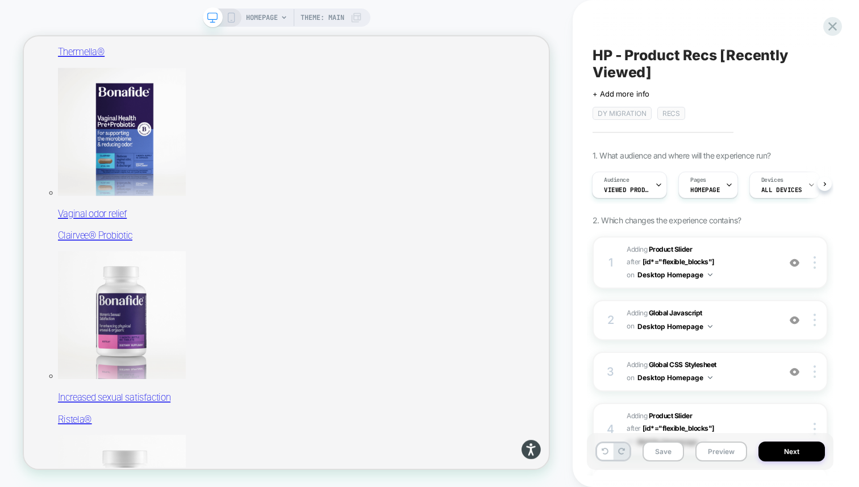
click at [231, 16] on icon at bounding box center [231, 17] width 10 height 10
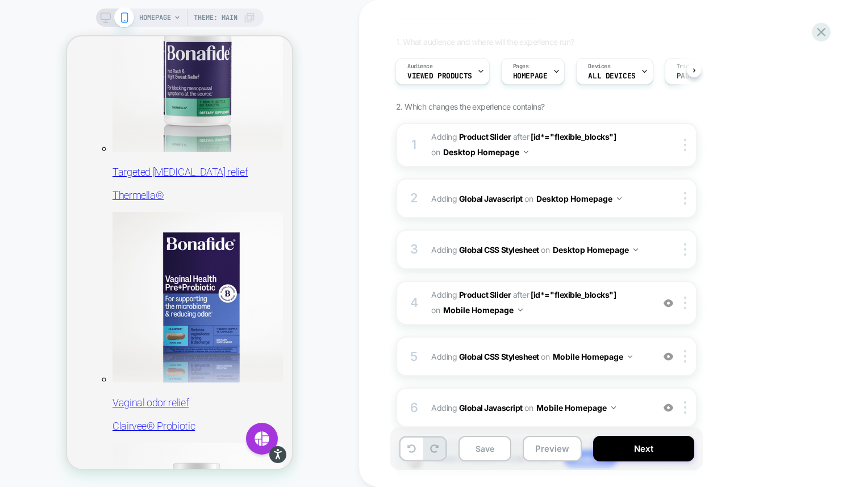
scroll to position [108, 0]
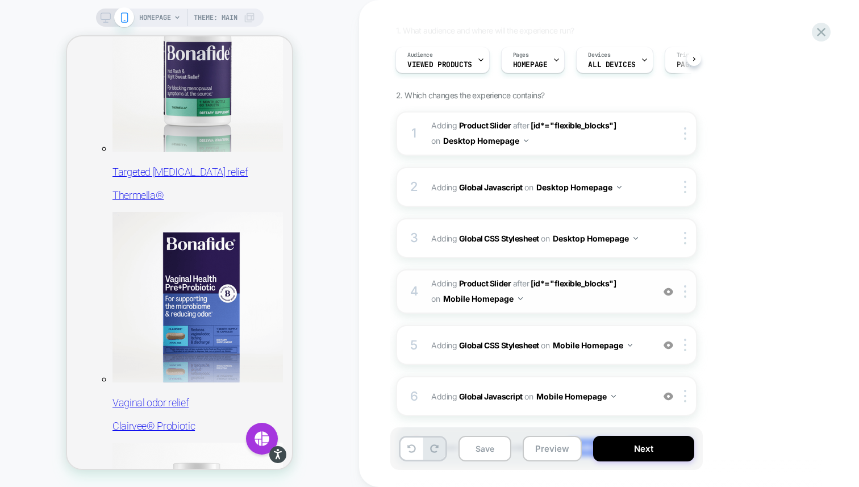
click at [633, 293] on span "#_loomi_addon_1755094638342_dup1757434986_dup1758641065 Adding Product Slider A…" at bounding box center [539, 291] width 216 height 31
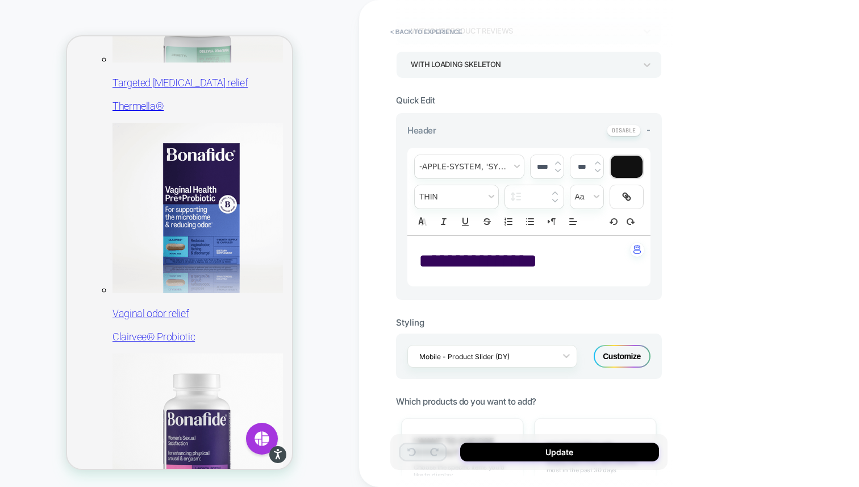
scroll to position [520, 0]
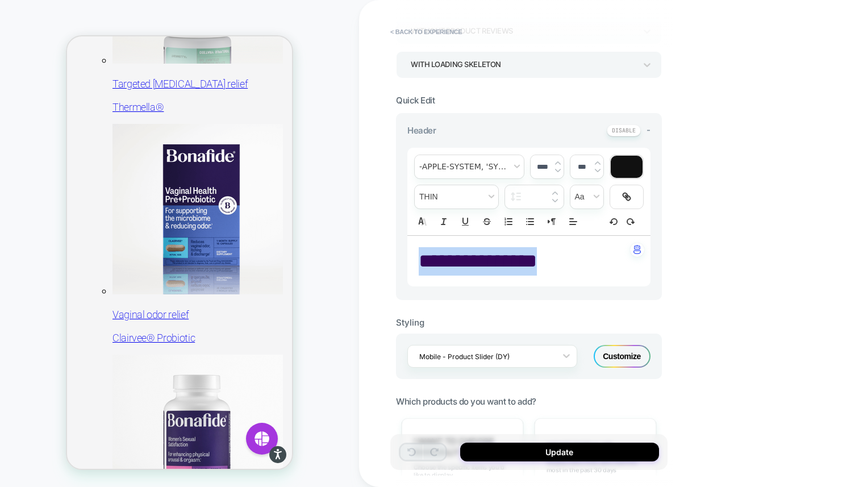
drag, startPoint x: 567, startPoint y: 258, endPoint x: 423, endPoint y: 258, distance: 144.3
click at [423, 258] on p "**********" at bounding box center [525, 261] width 212 height 28
type input "****"
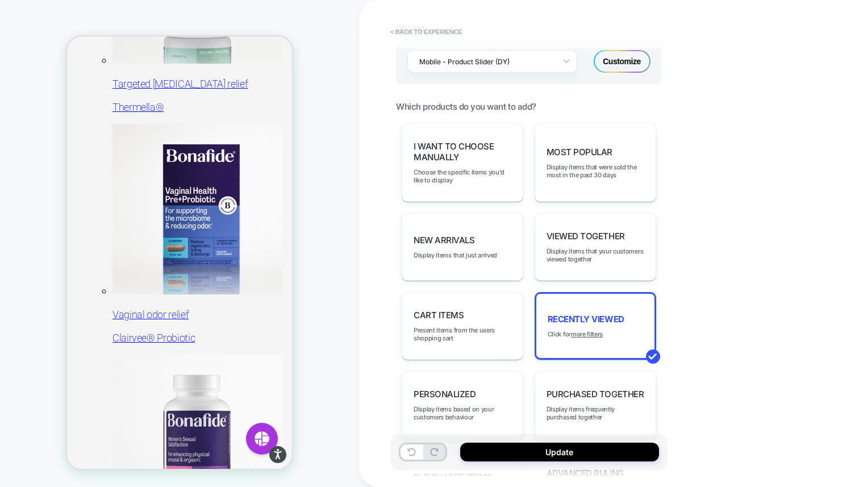
scroll to position [555, 0]
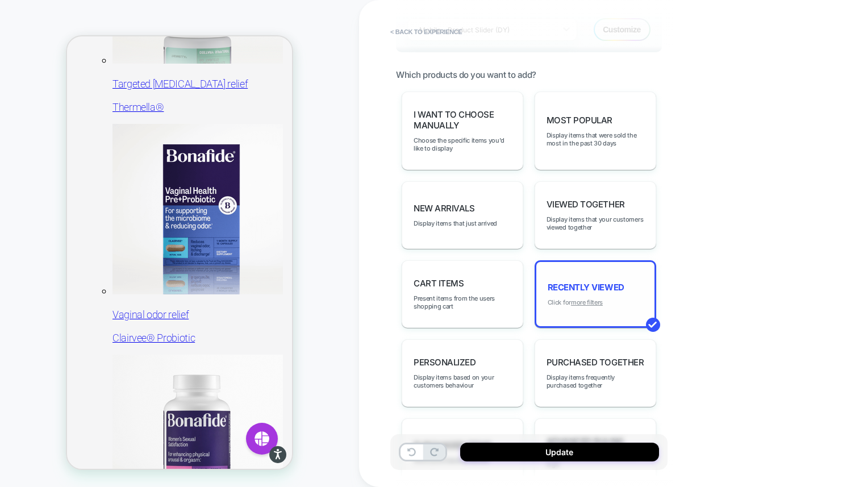
click at [583, 298] on u "more filters" at bounding box center [587, 302] width 32 height 8
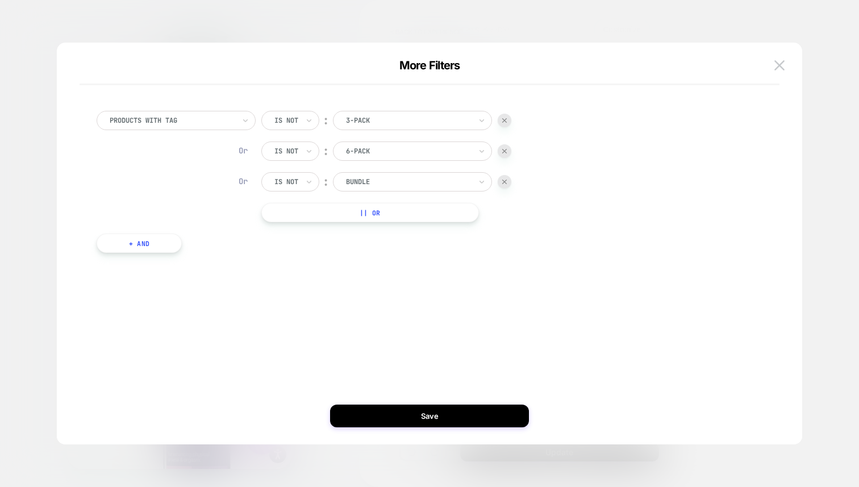
click at [135, 248] on button "+ And" at bounding box center [139, 242] width 85 height 19
click at [201, 252] on div at bounding box center [200, 254] width 125 height 10
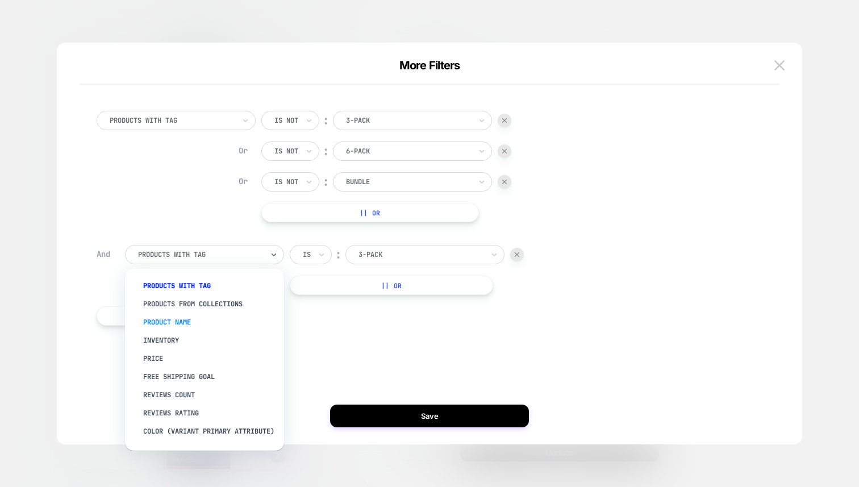
click at [216, 314] on div "Product Name" at bounding box center [210, 322] width 148 height 18
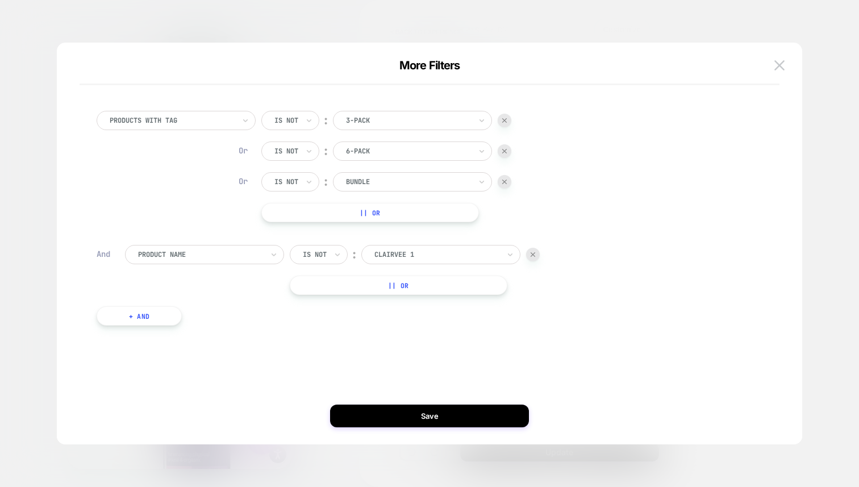
click at [318, 285] on button "|| Or" at bounding box center [399, 284] width 218 height 19
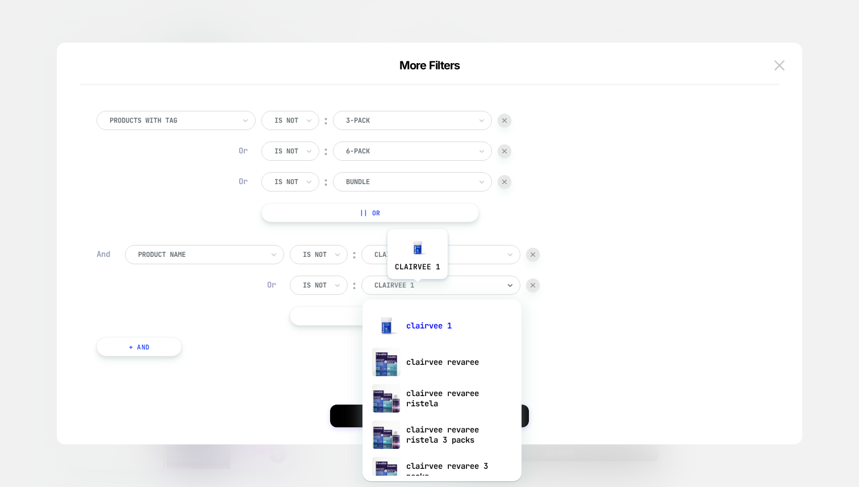
click at [417, 287] on div at bounding box center [436, 285] width 125 height 10
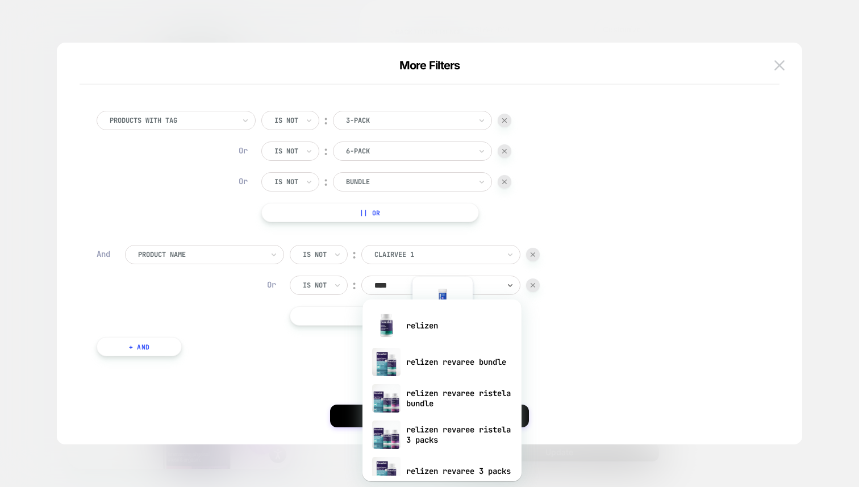
type input "*****"
click at [433, 336] on div "relizen" at bounding box center [442, 325] width 148 height 36
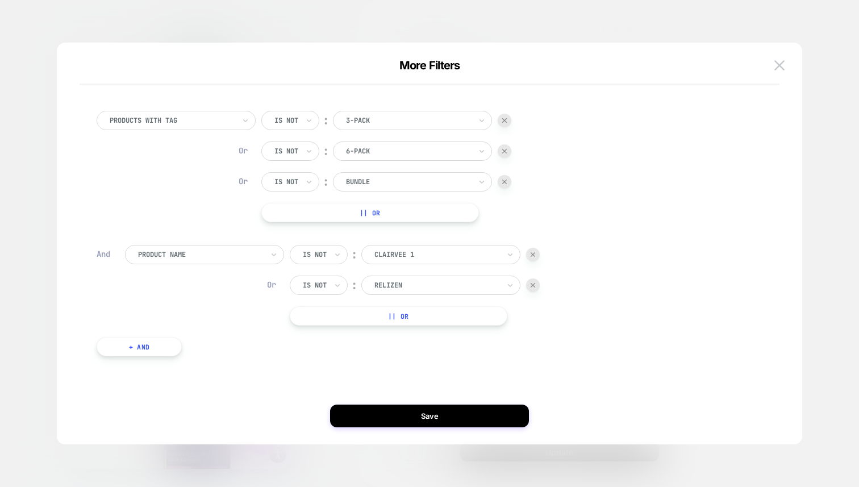
click at [355, 320] on button "|| Or" at bounding box center [399, 315] width 218 height 19
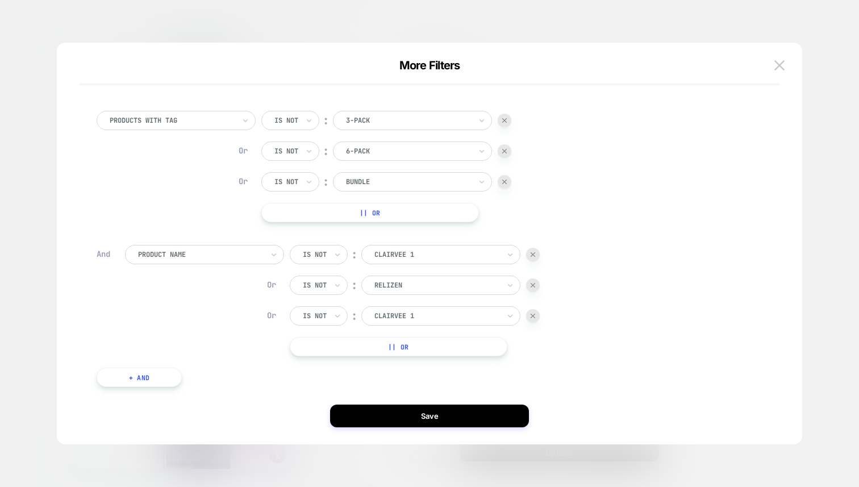
click at [327, 314] on div at bounding box center [315, 316] width 24 height 10
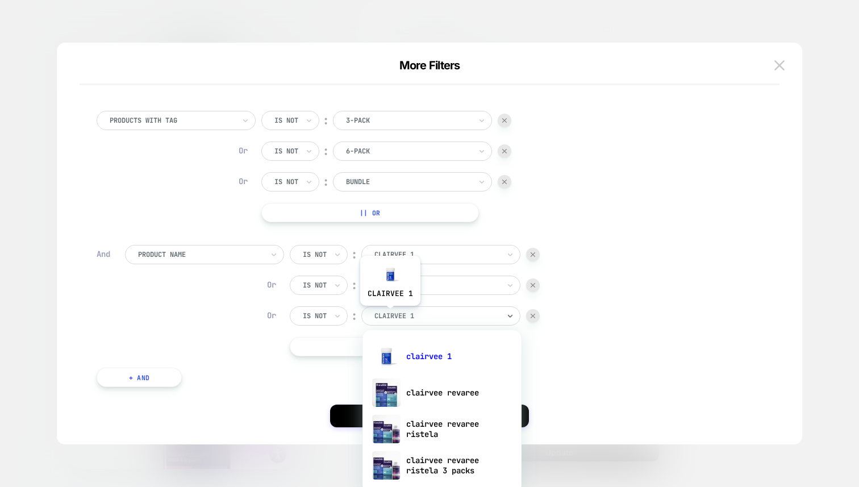
click at [390, 314] on div at bounding box center [436, 316] width 125 height 10
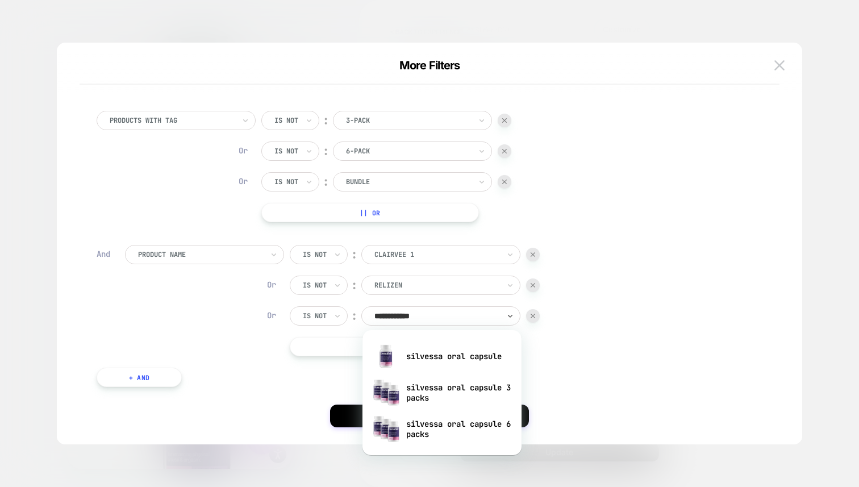
type input "**********"
click at [457, 393] on div "silvessa oral capsule 3 packs" at bounding box center [442, 392] width 148 height 36
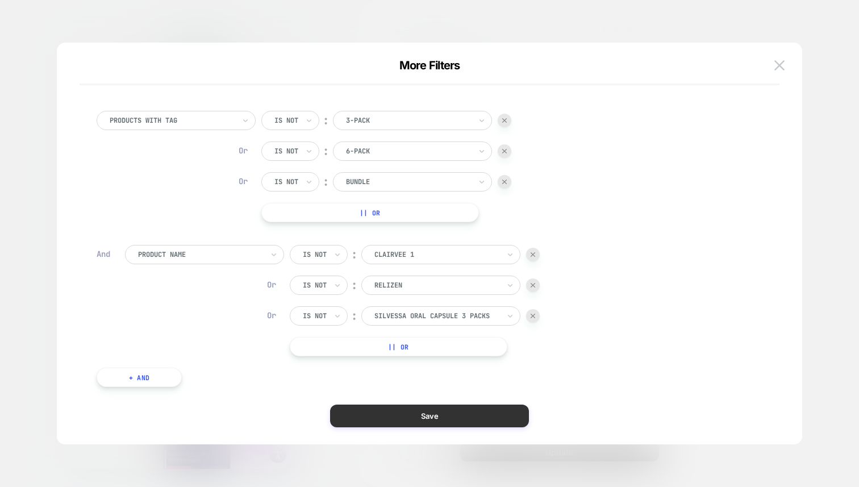
click at [445, 413] on button "Save" at bounding box center [429, 415] width 199 height 23
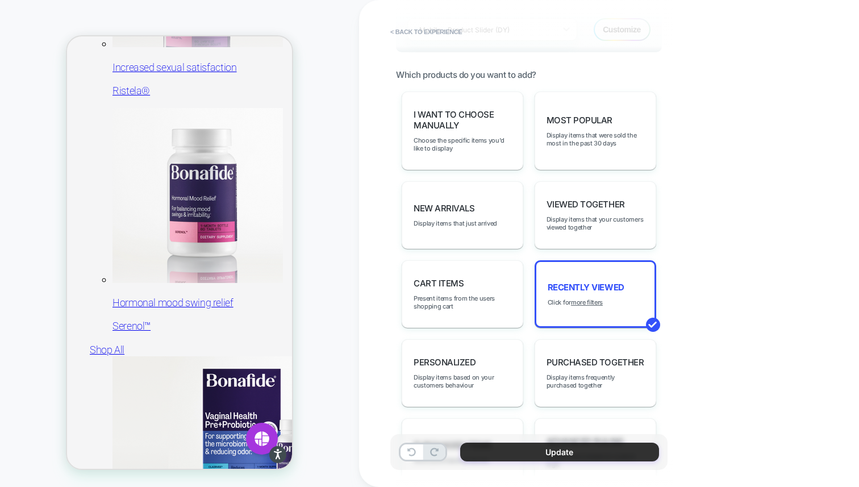
click at [501, 454] on button "Update" at bounding box center [559, 451] width 199 height 19
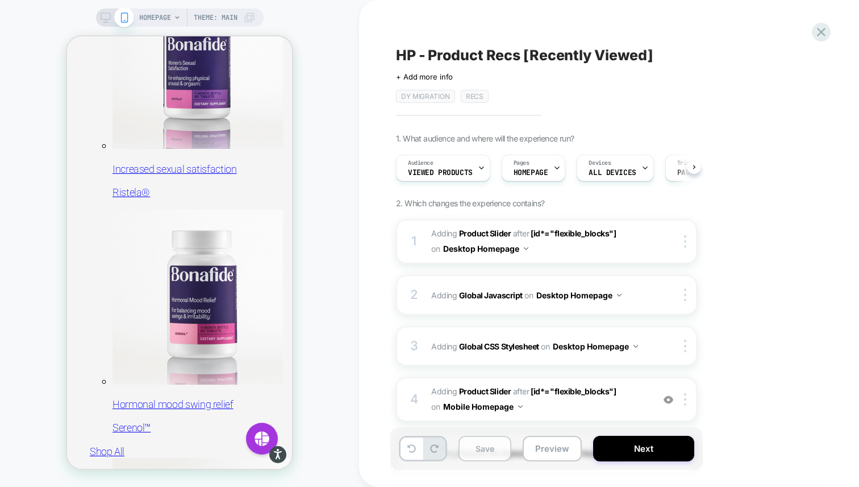
scroll to position [0, 1]
click at [484, 454] on button "Save" at bounding box center [484, 449] width 53 height 26
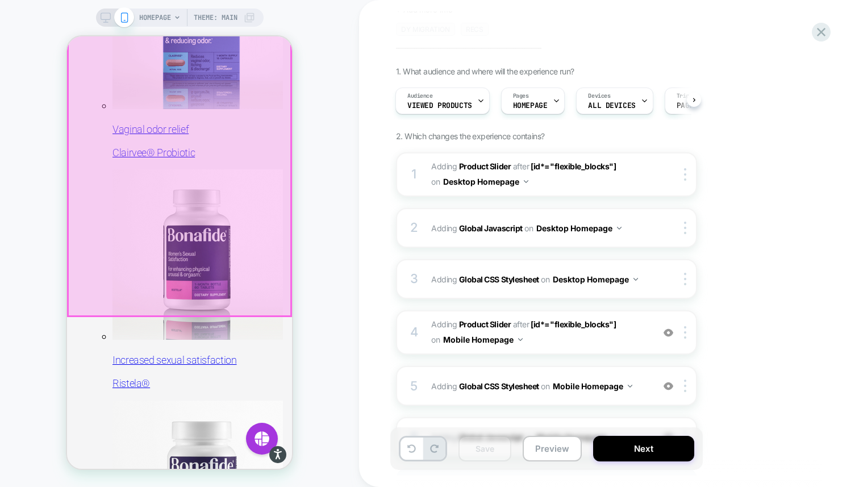
scroll to position [470, 0]
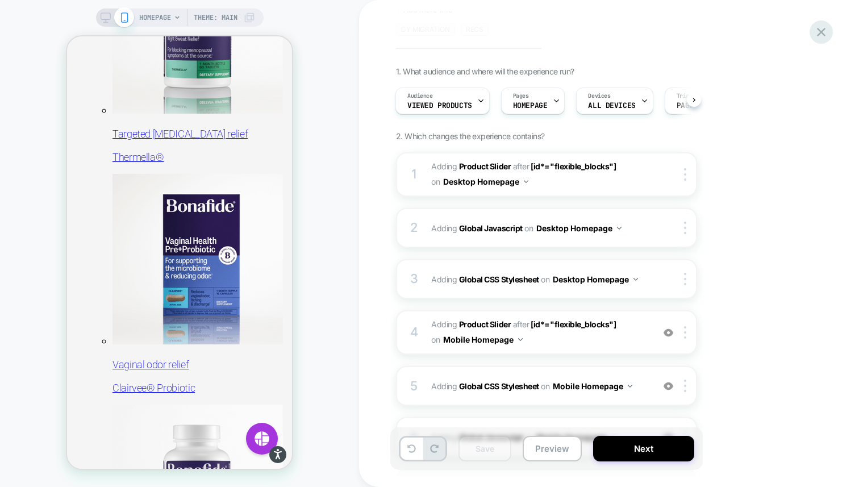
click at [828, 30] on icon at bounding box center [820, 31] width 15 height 15
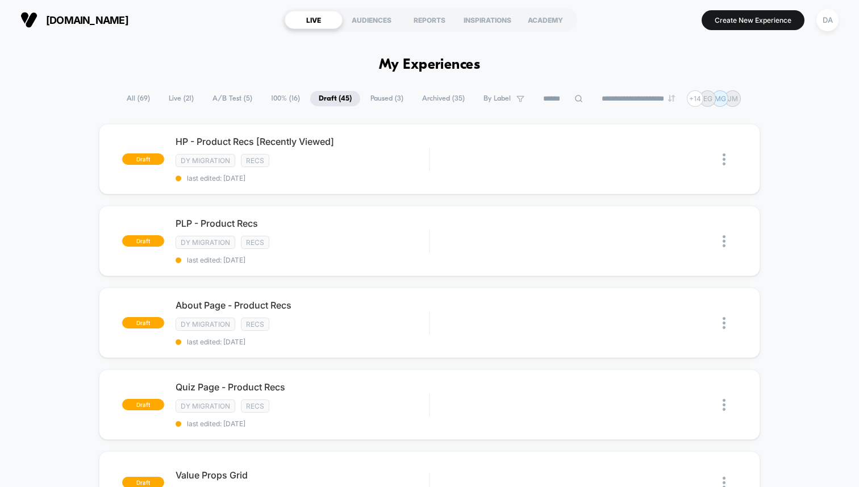
click at [229, 93] on span "A/B Test ( 5 )" at bounding box center [232, 98] width 57 height 15
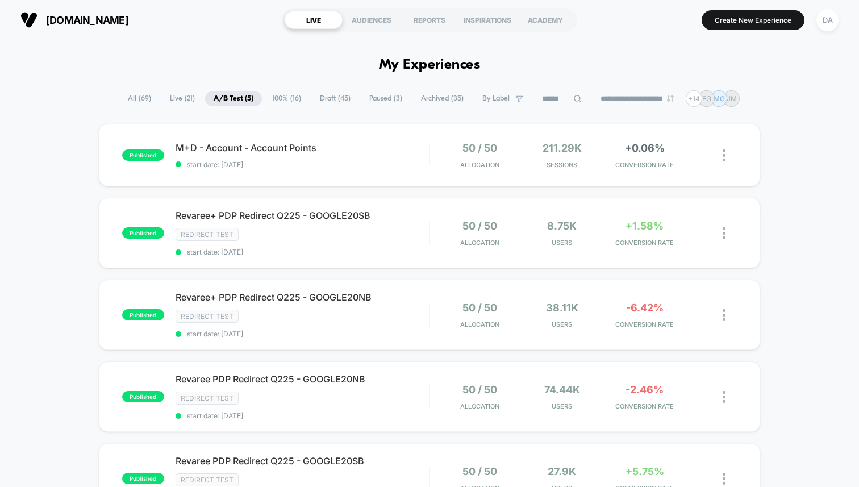
click at [268, 99] on span "100% ( 16 )" at bounding box center [287, 98] width 46 height 15
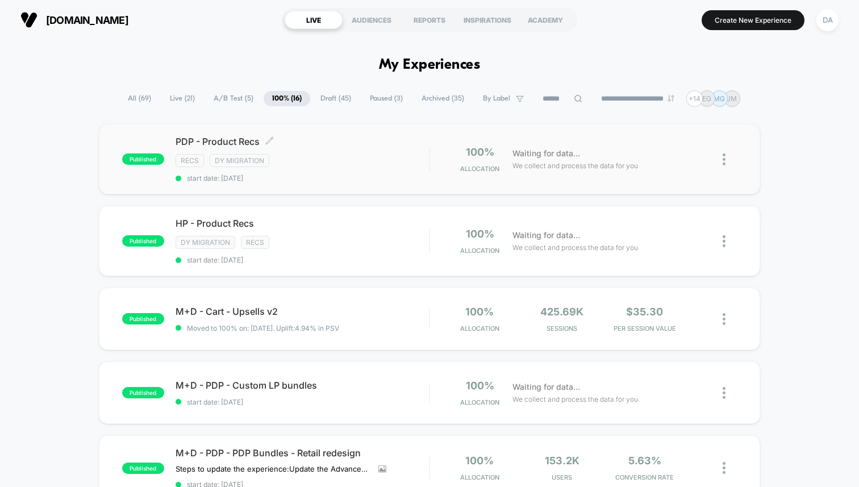
click at [312, 165] on div "Recs DY Migration" at bounding box center [302, 160] width 253 height 13
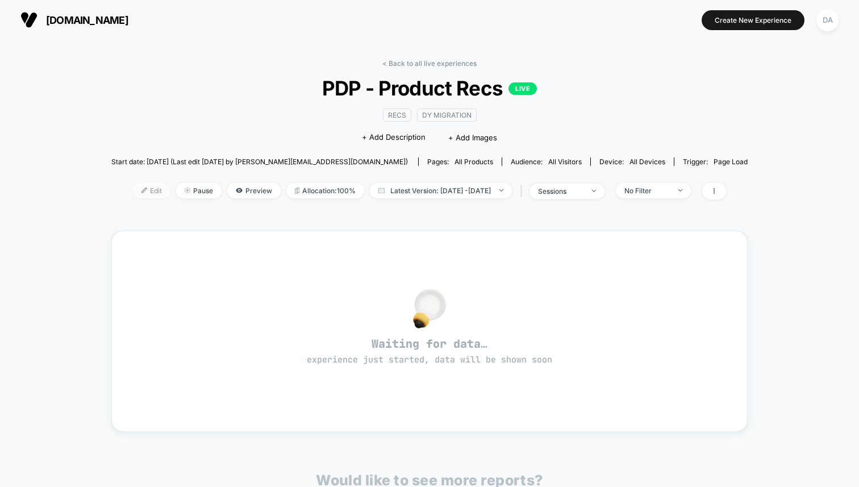
click at [133, 189] on span "Edit" at bounding box center [151, 190] width 37 height 15
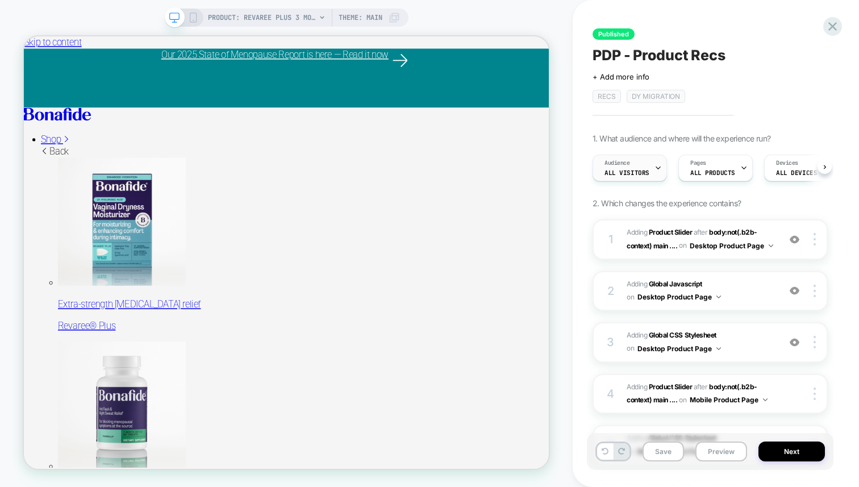
click at [644, 174] on span "All Visitors" at bounding box center [626, 173] width 45 height 8
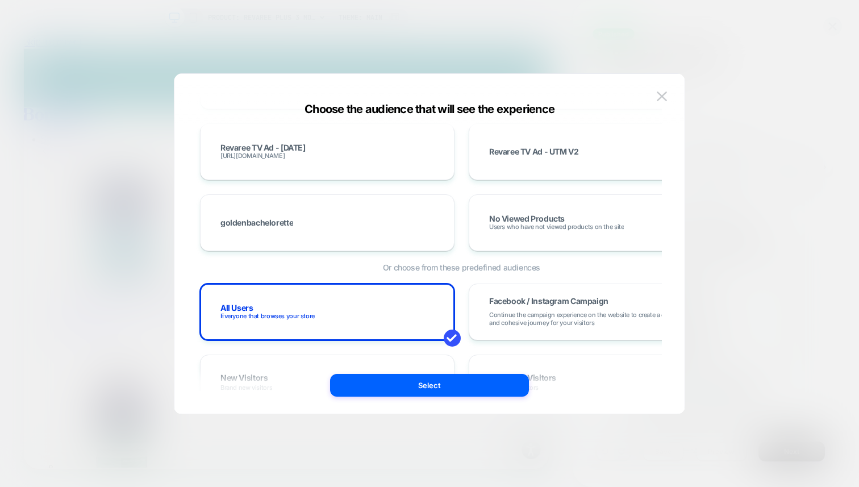
scroll to position [237, 0]
click at [565, 208] on div "No Viewed Products Users who have not viewed products on the site" at bounding box center [596, 223] width 231 height 33
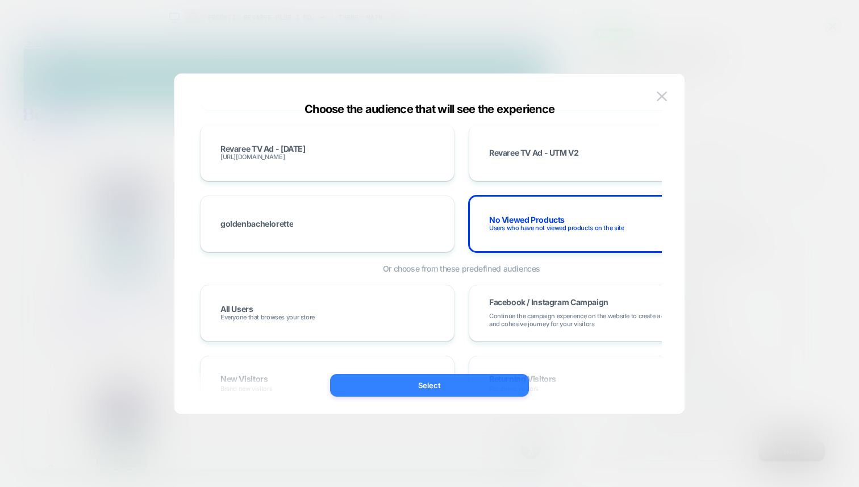
click at [449, 387] on button "Select" at bounding box center [429, 385] width 199 height 23
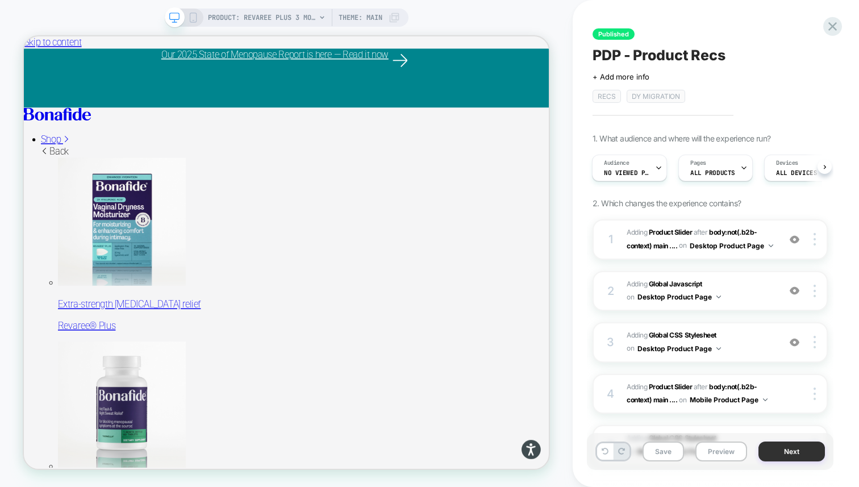
click at [800, 449] on button "Next" at bounding box center [791, 451] width 66 height 20
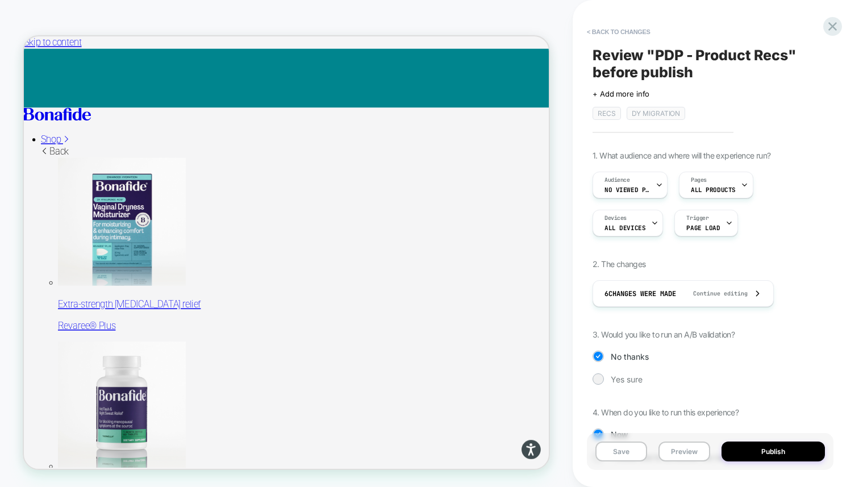
click at [800, 449] on button "Publish" at bounding box center [772, 451] width 103 height 20
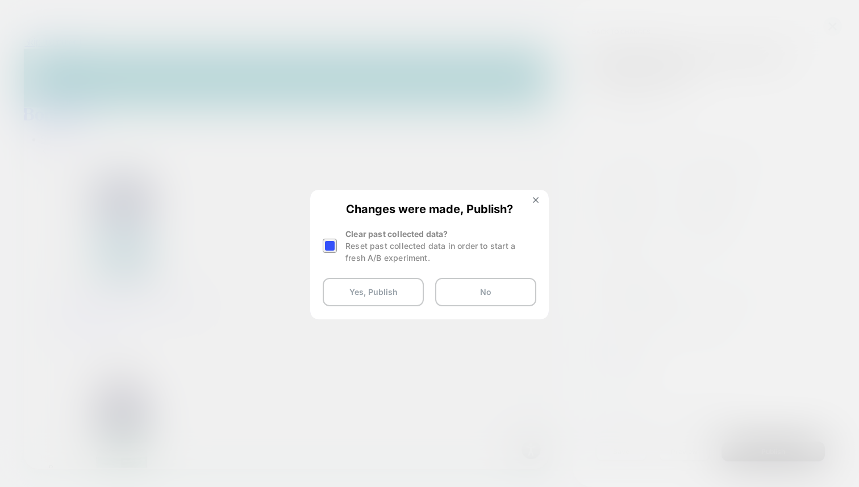
click at [327, 243] on div at bounding box center [330, 246] width 14 height 14
click at [382, 294] on button "Yes, Publish" at bounding box center [373, 292] width 101 height 28
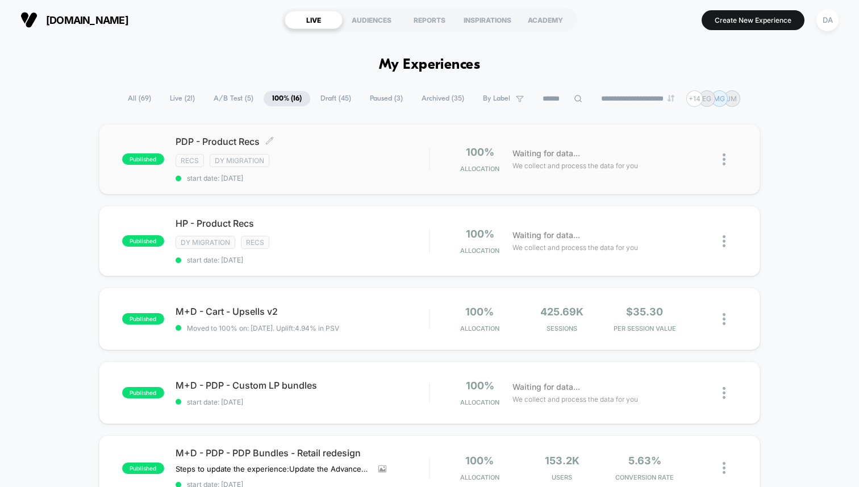
click at [320, 148] on div "PDP - Product Recs Click to edit experience details Click to edit experience de…" at bounding box center [302, 159] width 253 height 47
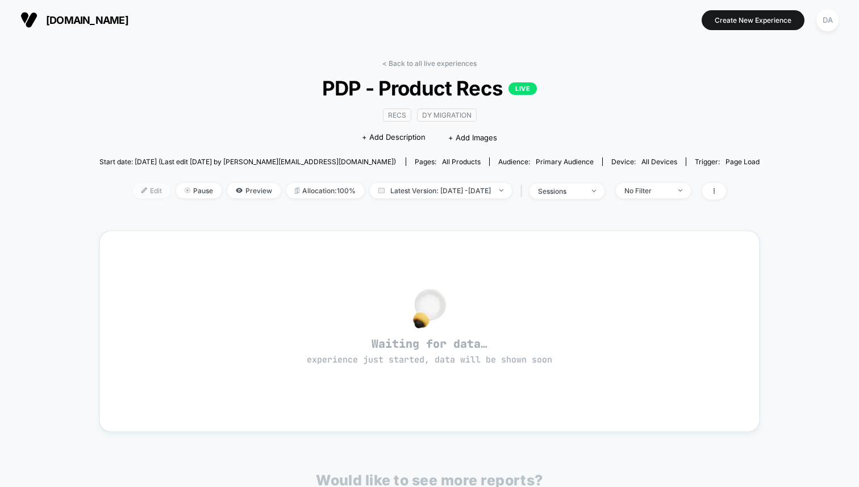
click at [133, 187] on span "Edit" at bounding box center [151, 190] width 37 height 15
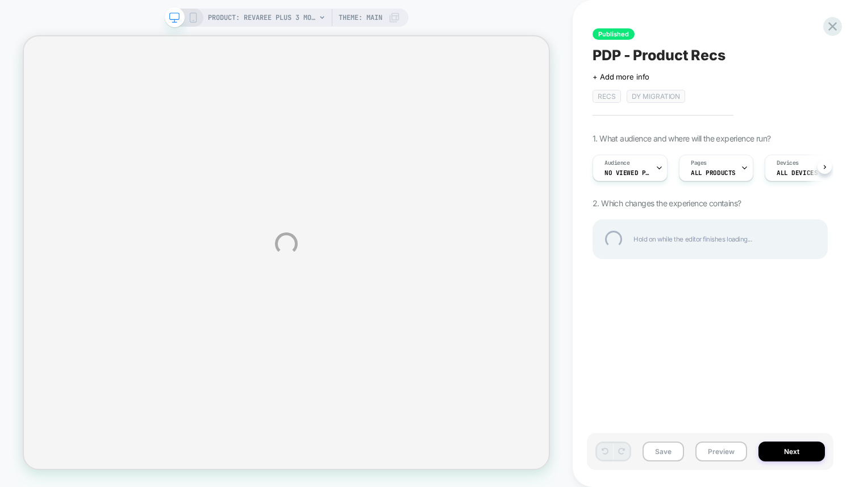
click at [636, 166] on div "PRODUCT: Revaree Plus 3 Month Plan PRODUCT: Revaree Plus 3 Month Plan Theme: MA…" at bounding box center [429, 243] width 859 height 487
click at [627, 178] on div "PRODUCT: Revaree Plus 3 Month Plan PRODUCT: Revaree Plus 3 Month Plan Theme: MA…" at bounding box center [429, 243] width 859 height 487
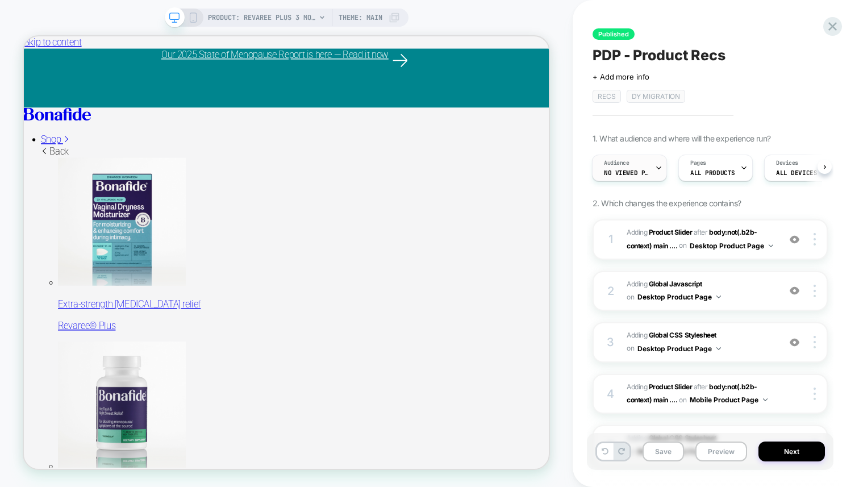
click at [627, 163] on span "Audience" at bounding box center [617, 163] width 26 height 8
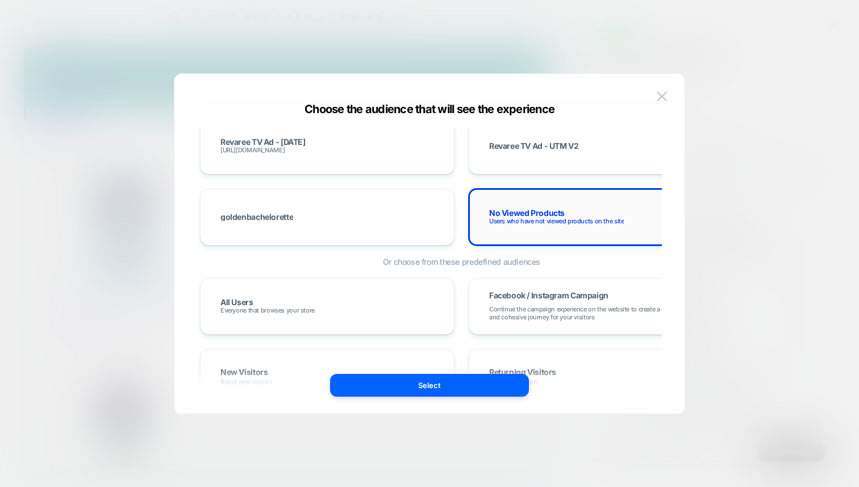
scroll to position [225, 0]
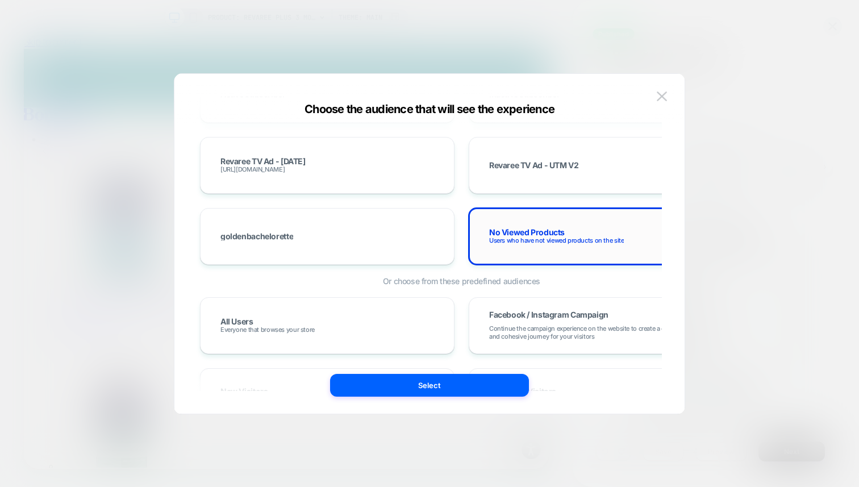
click at [574, 236] on span "Users who have not viewed products on the site" at bounding box center [556, 240] width 135 height 8
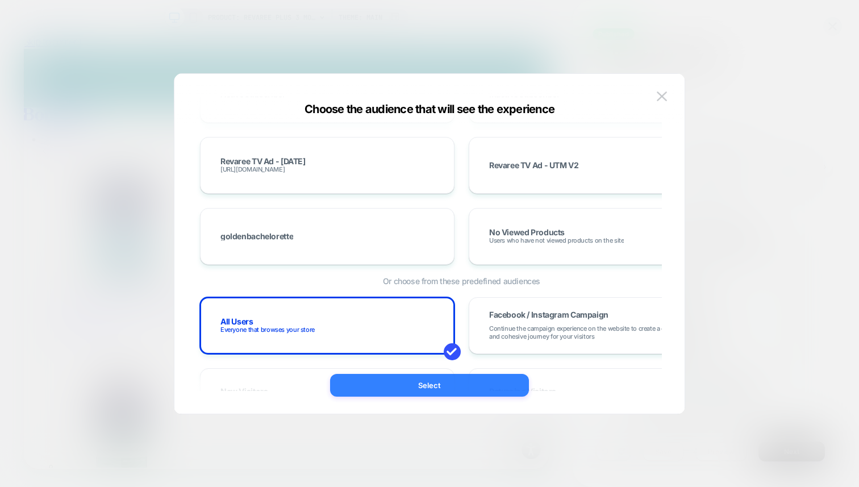
click at [441, 387] on button "Select" at bounding box center [429, 385] width 199 height 23
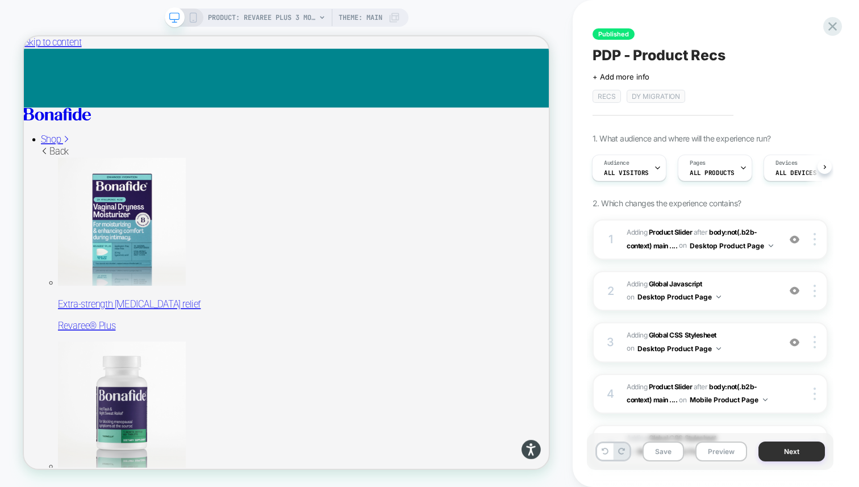
click at [779, 456] on button "Next" at bounding box center [791, 451] width 66 height 20
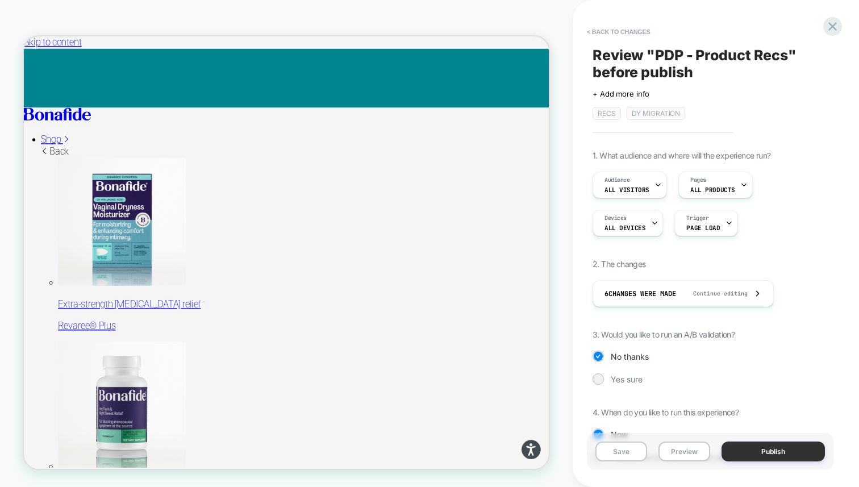
click at [784, 454] on button "Publish" at bounding box center [772, 451] width 103 height 20
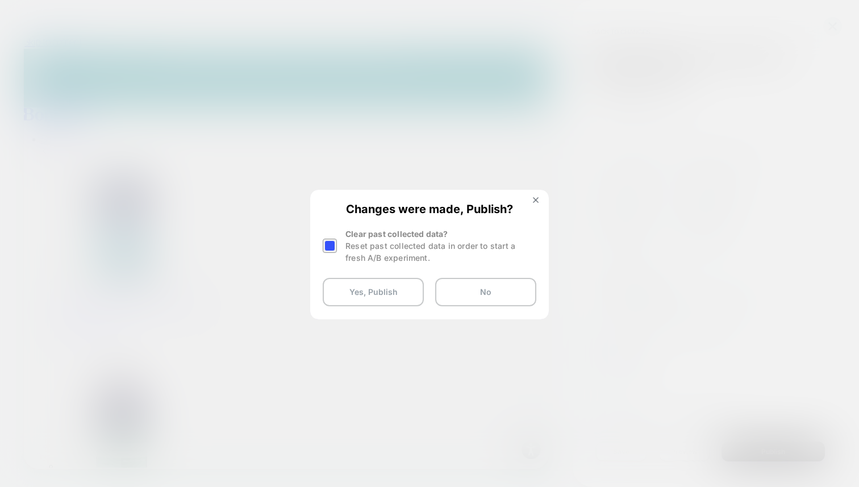
click at [333, 251] on div at bounding box center [330, 246] width 14 height 14
click at [354, 283] on button "Yes, Publish" at bounding box center [373, 292] width 101 height 28
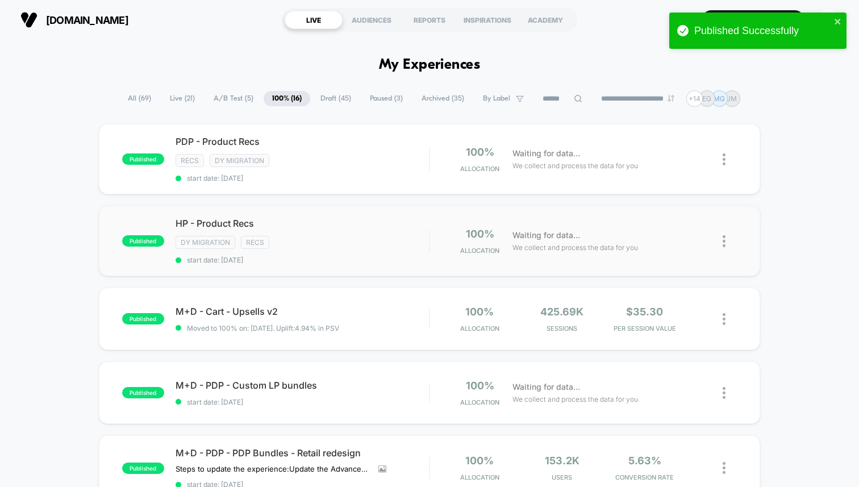
click at [311, 243] on div "DY Migration Recs" at bounding box center [302, 242] width 253 height 13
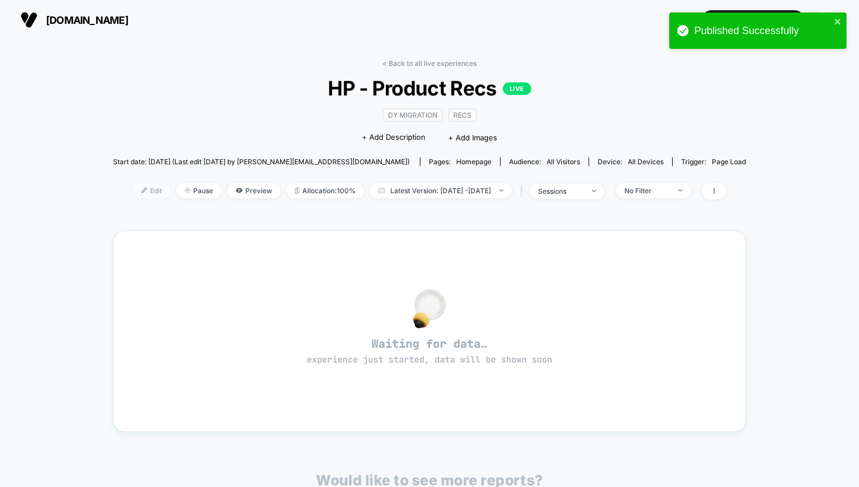
click at [133, 191] on span "Edit" at bounding box center [151, 190] width 37 height 15
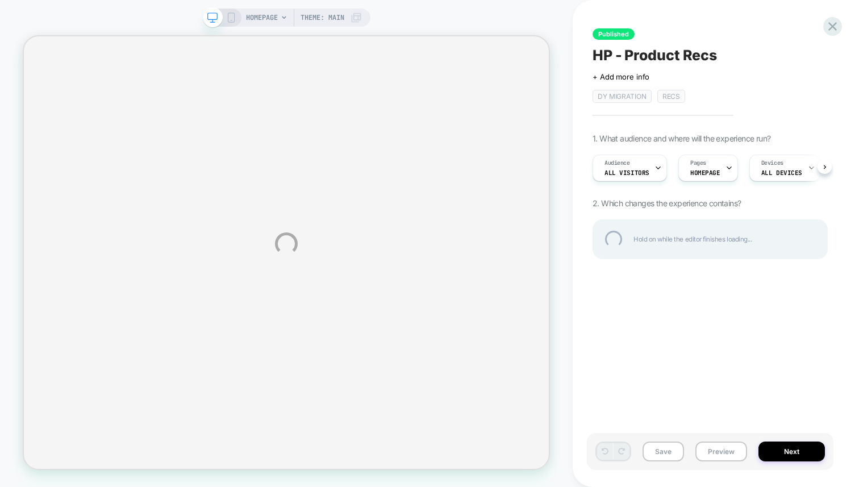
click at [713, 55] on div "Published Successfully" at bounding box center [758, 33] width 182 height 47
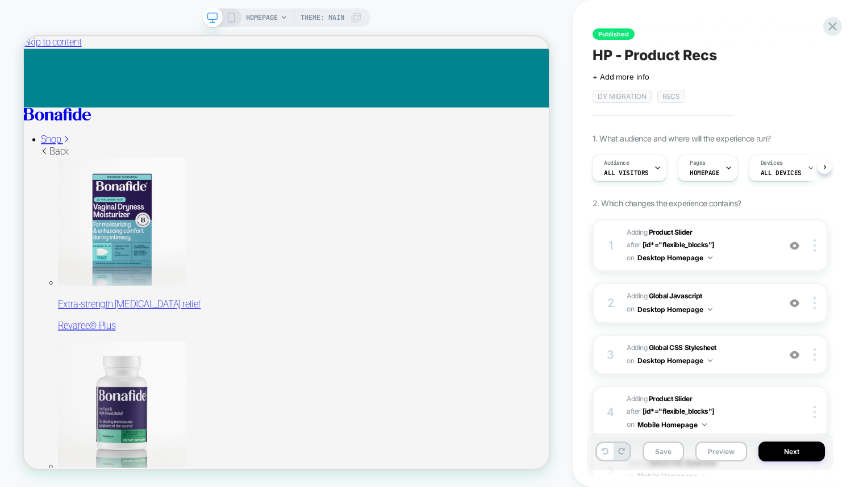
click at [700, 52] on span "HP - Product Recs" at bounding box center [654, 55] width 124 height 17
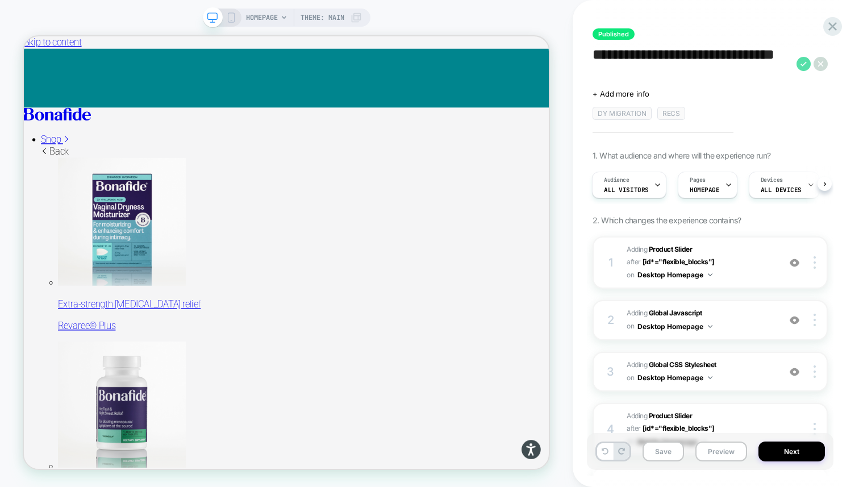
type textarea "**********"
click at [803, 64] on icon at bounding box center [803, 63] width 6 height 5
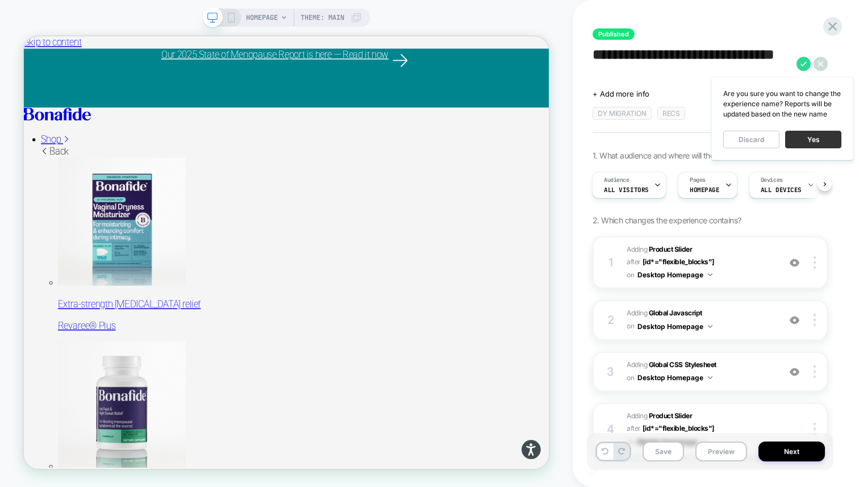
click at [796, 142] on button "Yes" at bounding box center [813, 140] width 56 height 18
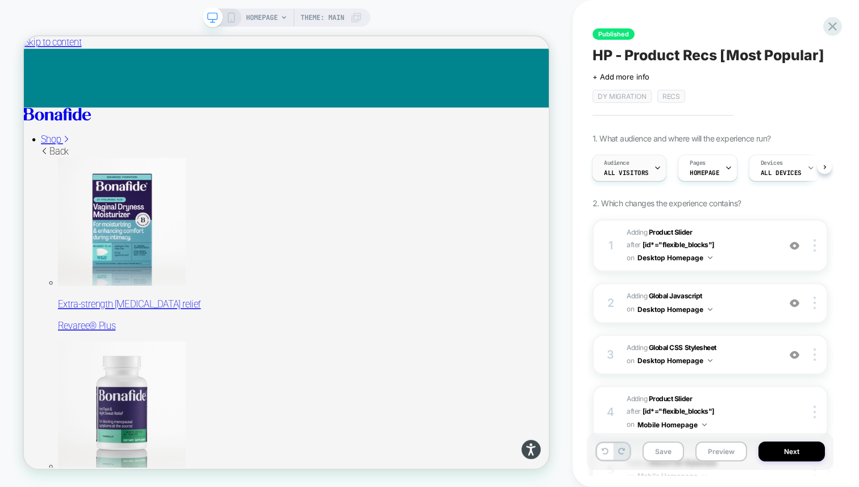
click at [644, 171] on span "All Visitors" at bounding box center [626, 173] width 45 height 8
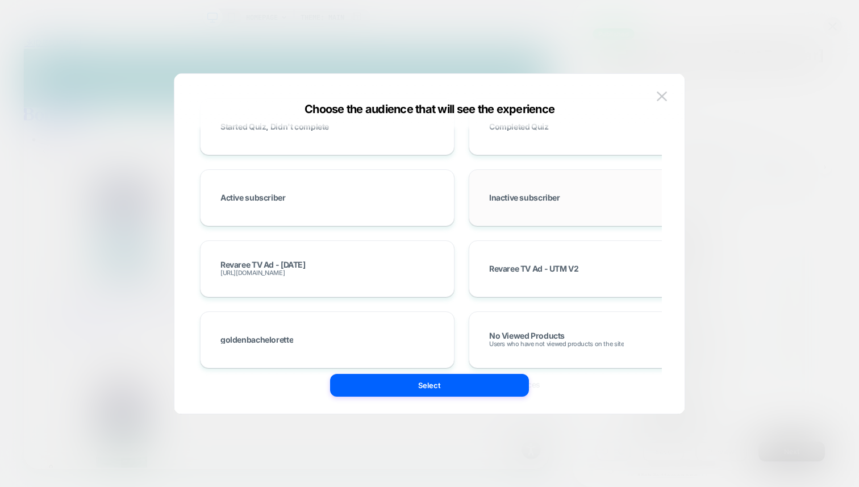
scroll to position [130, 0]
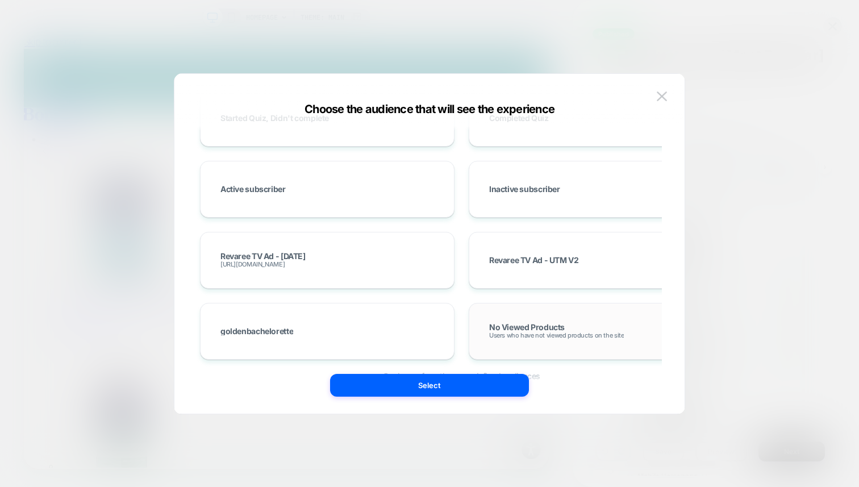
click at [565, 327] on span "No Viewed Products" at bounding box center [527, 327] width 76 height 8
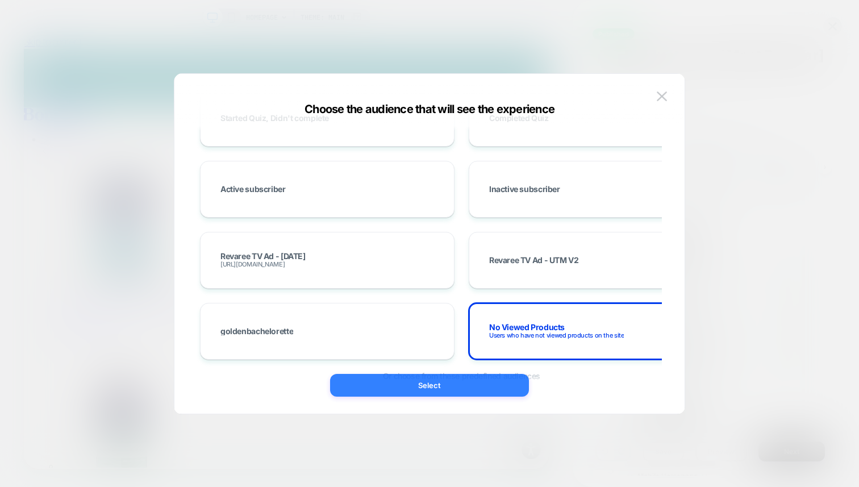
click at [475, 385] on button "Select" at bounding box center [429, 385] width 199 height 23
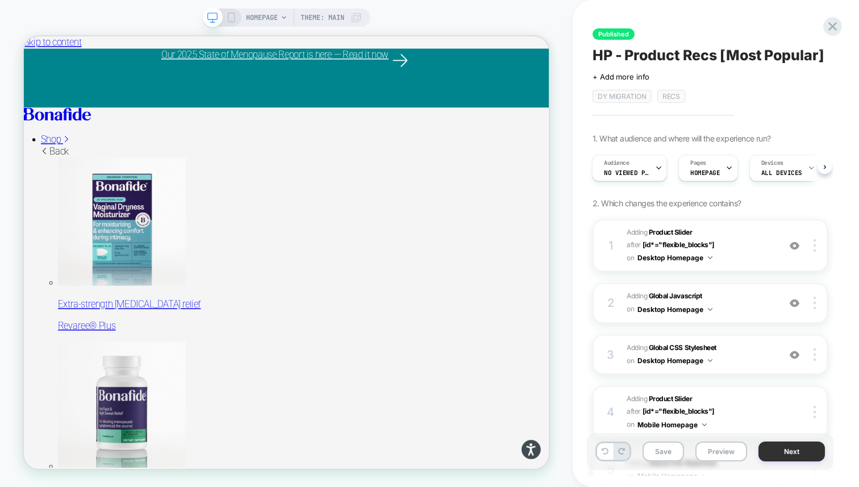
click at [799, 445] on button "Next" at bounding box center [791, 451] width 66 height 20
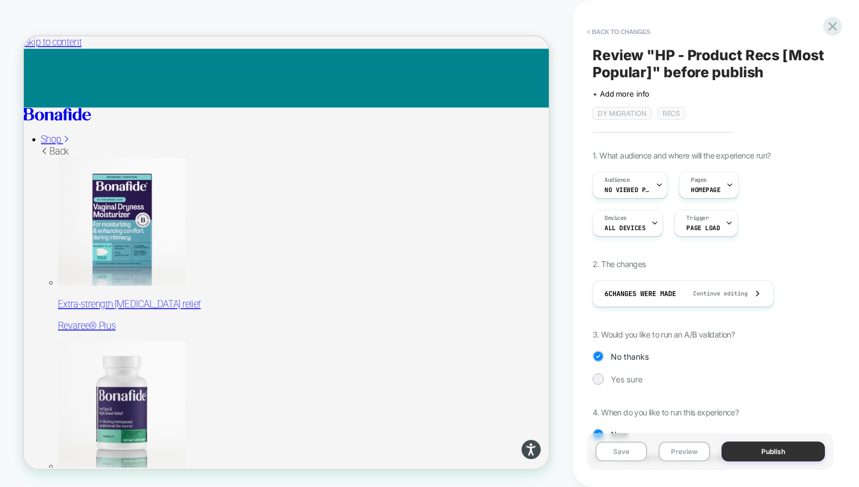
click at [787, 449] on button "Publish" at bounding box center [772, 451] width 103 height 20
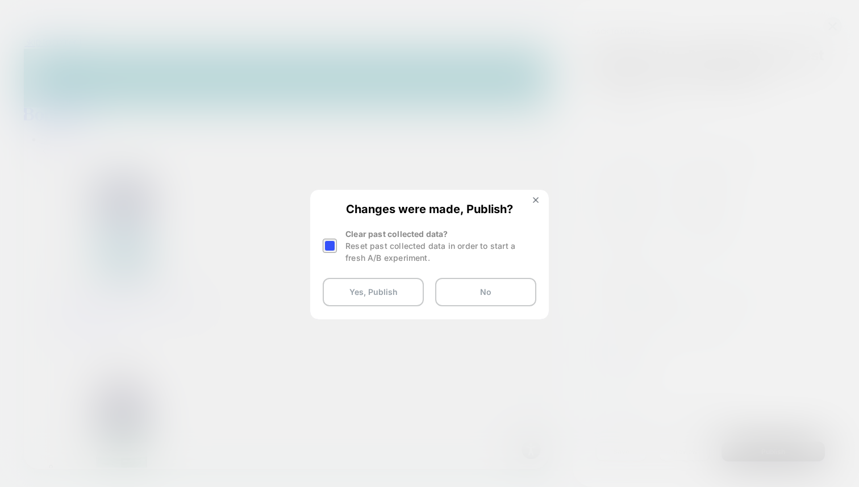
click at [336, 244] on div at bounding box center [330, 246] width 14 height 14
click at [352, 283] on button "Yes, Publish" at bounding box center [373, 292] width 101 height 28
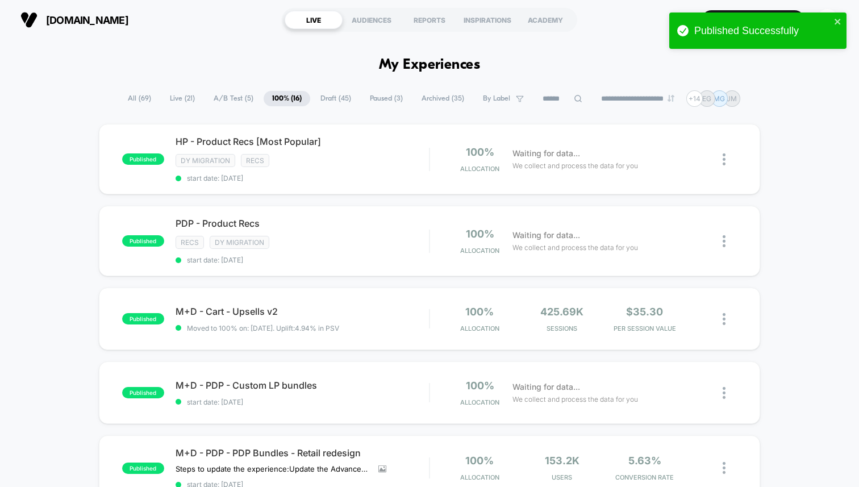
click at [338, 100] on span "Draft ( 45 )" at bounding box center [336, 98] width 48 height 15
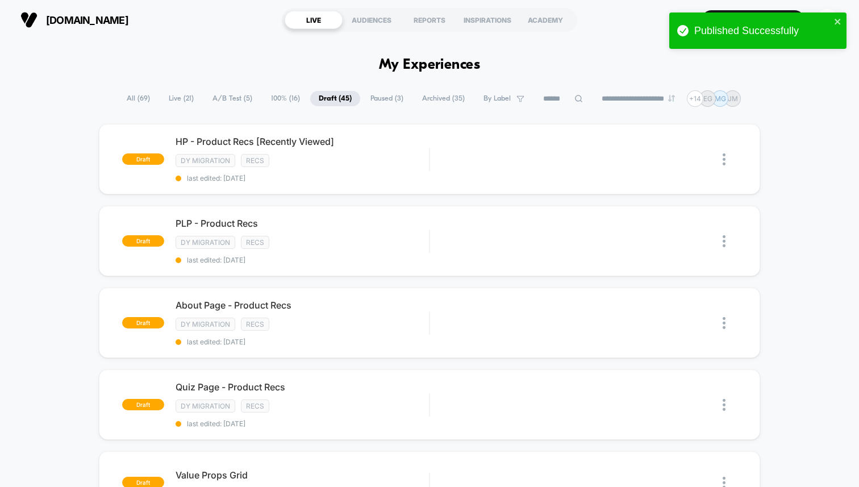
click at [281, 99] on span "100% ( 16 )" at bounding box center [285, 98] width 46 height 15
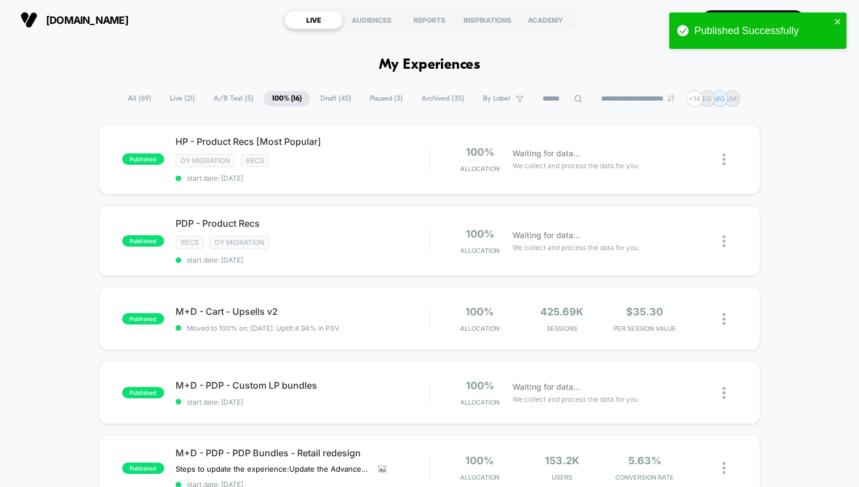
click at [325, 97] on span "Draft ( 45 )" at bounding box center [336, 98] width 48 height 15
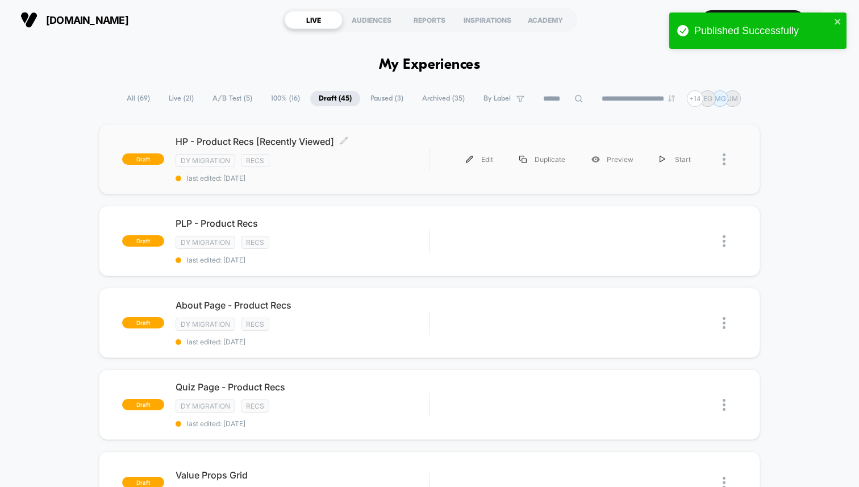
click at [373, 151] on div "HP - Product Recs [Recently Viewed] Click to edit experience details Click to e…" at bounding box center [302, 159] width 253 height 47
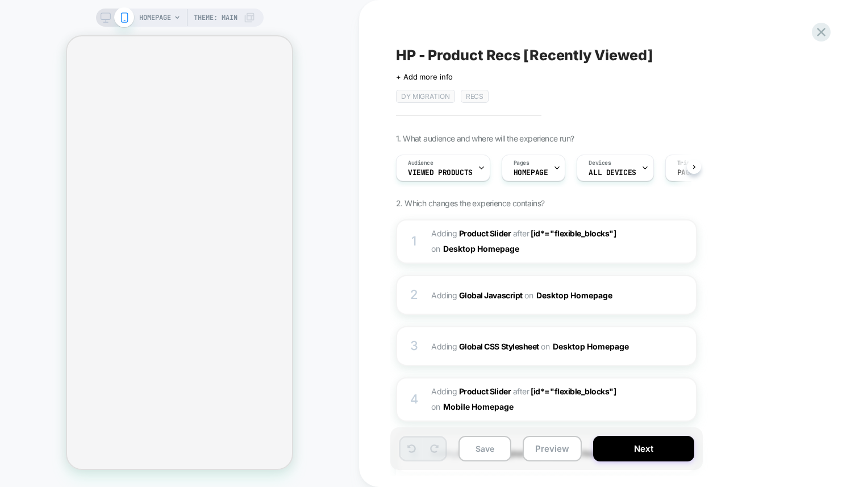
scroll to position [0, 1]
click at [641, 448] on button "Next" at bounding box center [643, 449] width 101 height 26
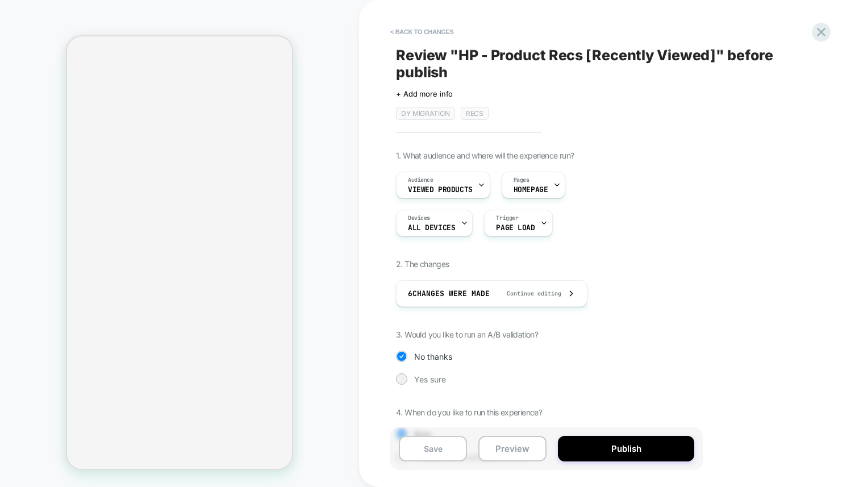
scroll to position [49, 0]
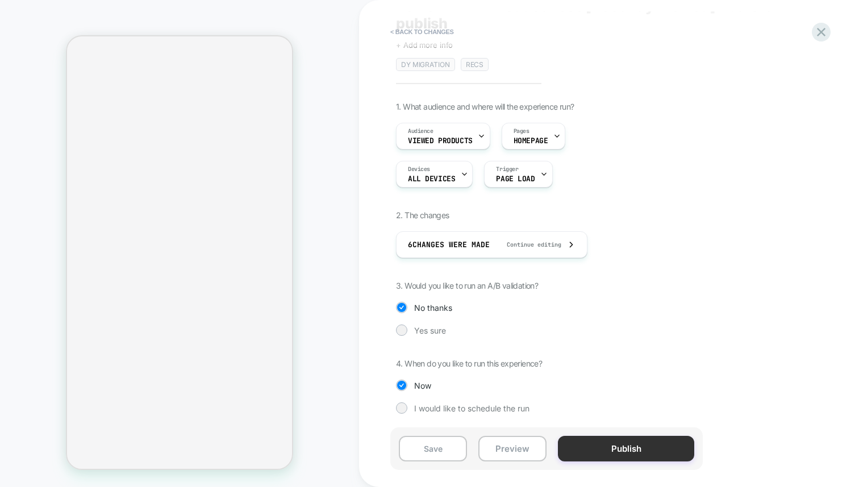
click at [625, 441] on button "Publish" at bounding box center [626, 449] width 136 height 26
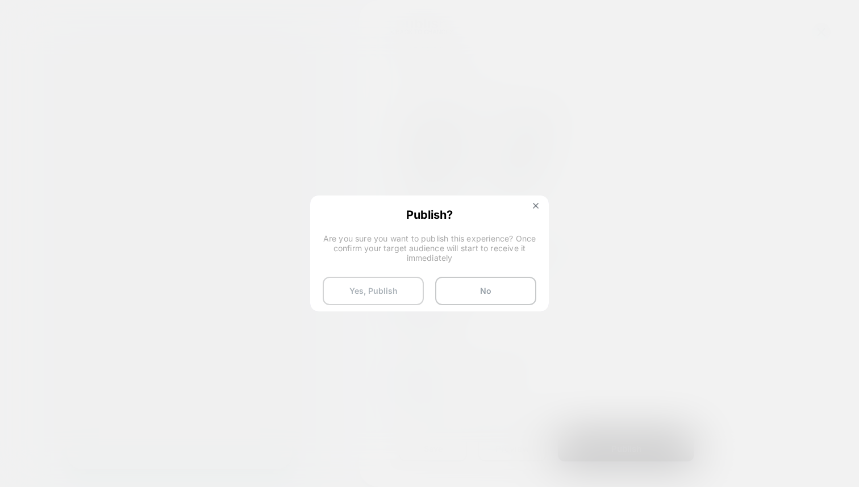
click at [403, 291] on button "Yes, Publish" at bounding box center [373, 291] width 101 height 28
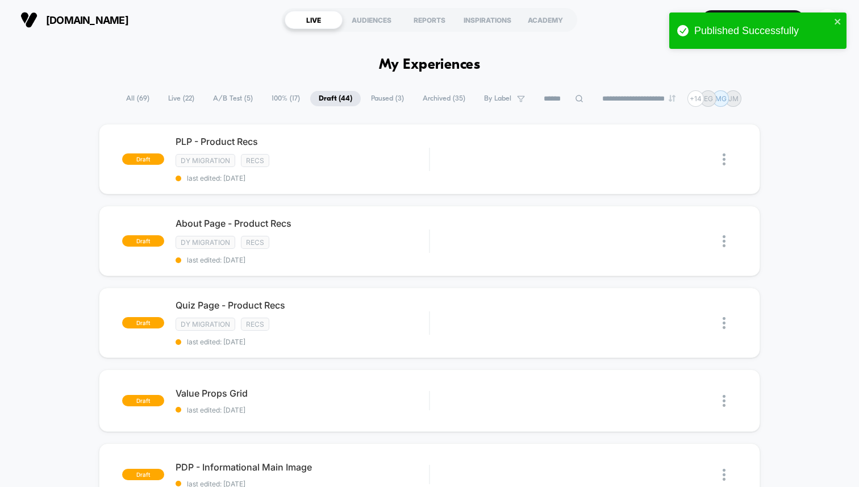
click at [234, 96] on span "A/B Test ( 5 )" at bounding box center [232, 98] width 57 height 15
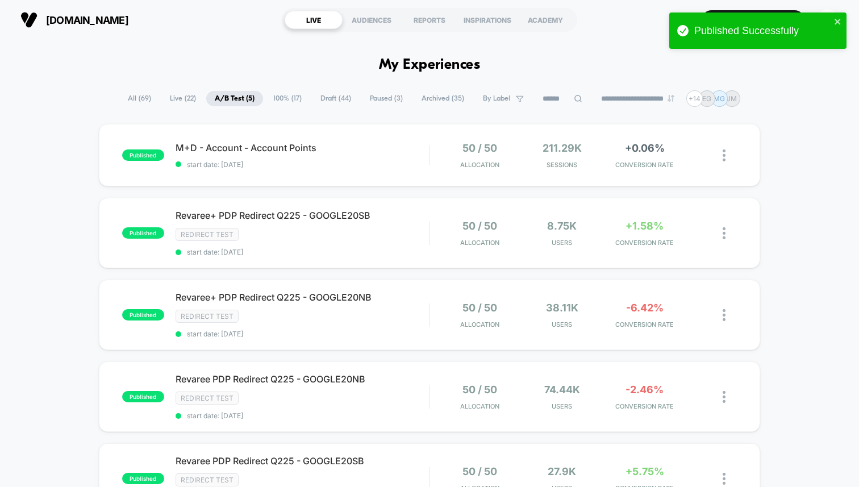
click at [281, 99] on span "100% ( 17 )" at bounding box center [287, 98] width 45 height 15
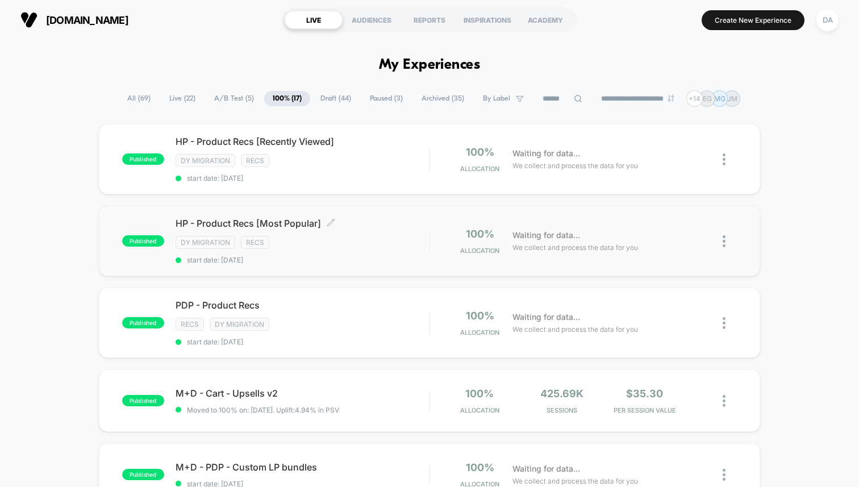
click at [395, 229] on div "HP - Product Recs [Most Popular] Click to edit experience details Click to edit…" at bounding box center [302, 241] width 253 height 47
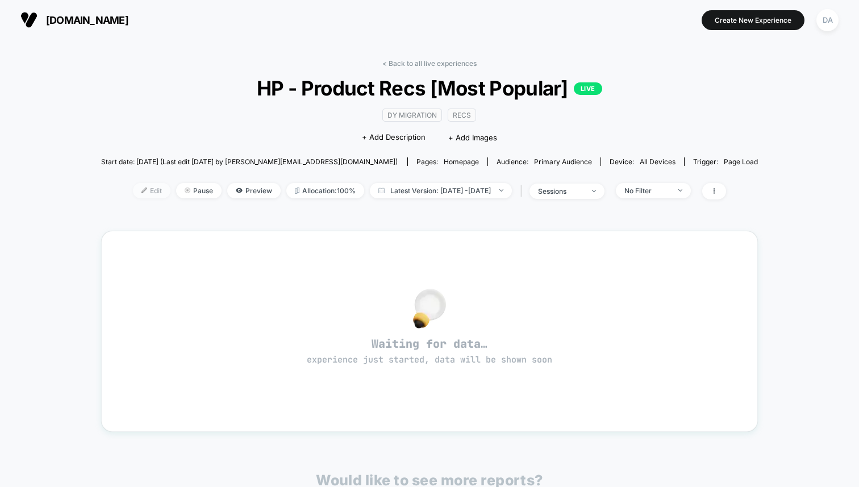
click at [141, 189] on img at bounding box center [144, 190] width 6 height 6
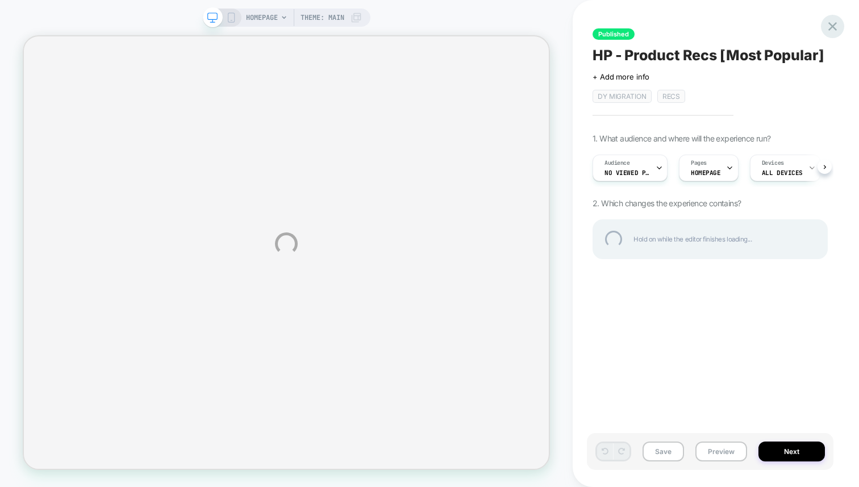
click at [829, 24] on div at bounding box center [832, 26] width 23 height 23
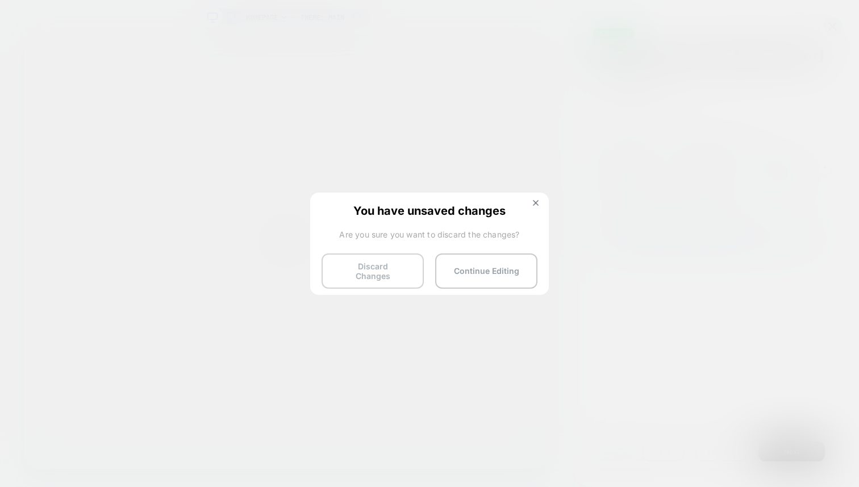
click at [398, 263] on button "Discard Changes" at bounding box center [373, 270] width 102 height 35
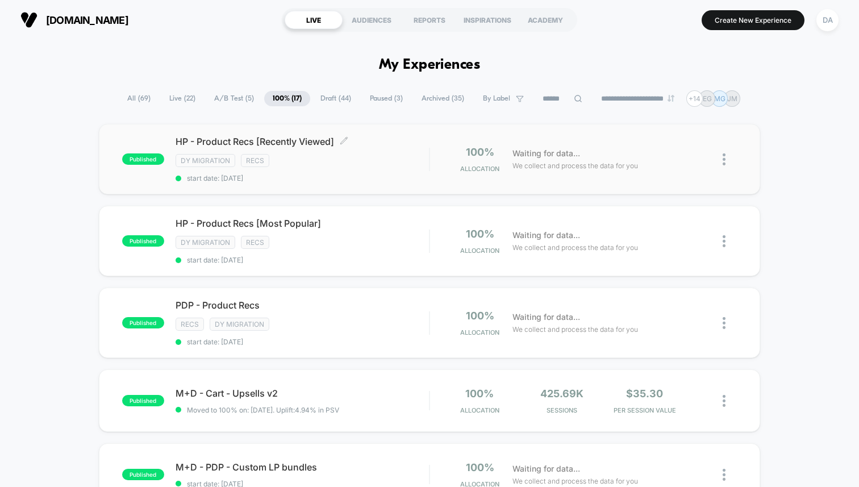
click at [379, 161] on div "DY Migration Recs" at bounding box center [302, 160] width 253 height 13
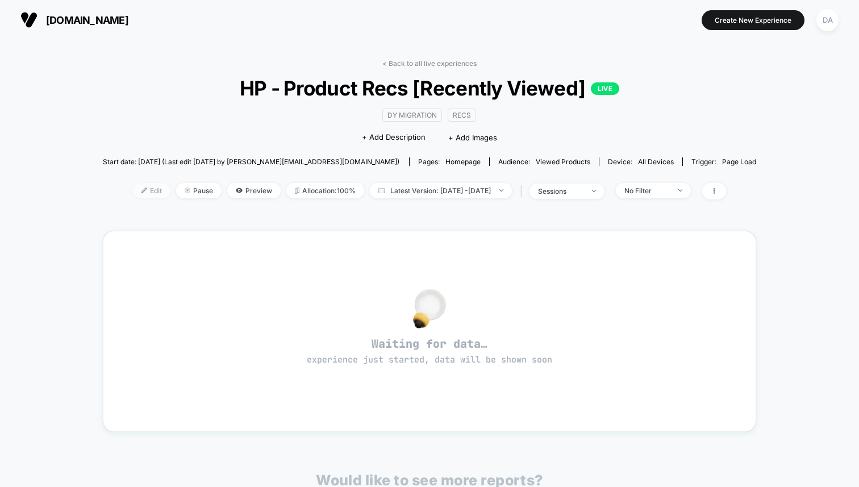
click at [133, 188] on span "Edit" at bounding box center [151, 190] width 37 height 15
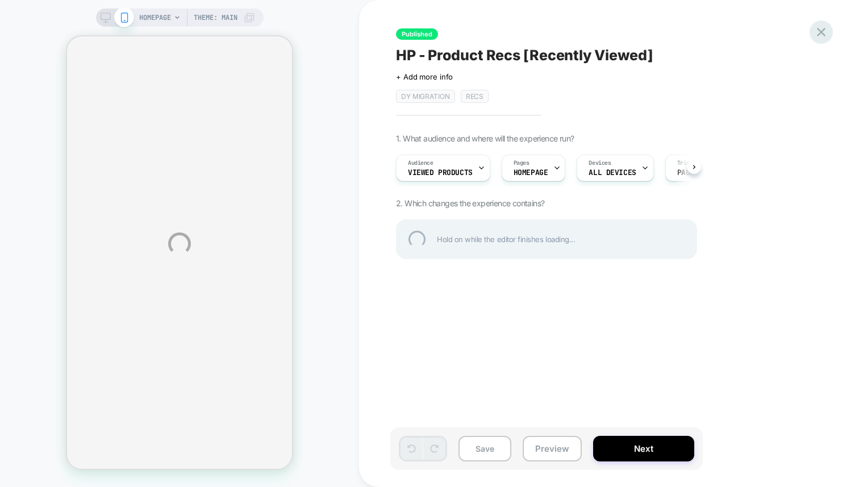
click at [826, 34] on div at bounding box center [820, 31] width 23 height 23
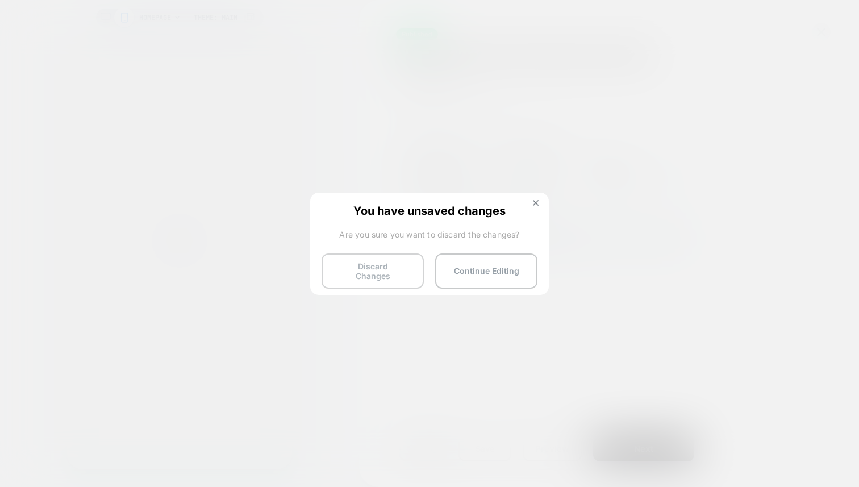
click at [407, 272] on button "Discard Changes" at bounding box center [373, 270] width 102 height 35
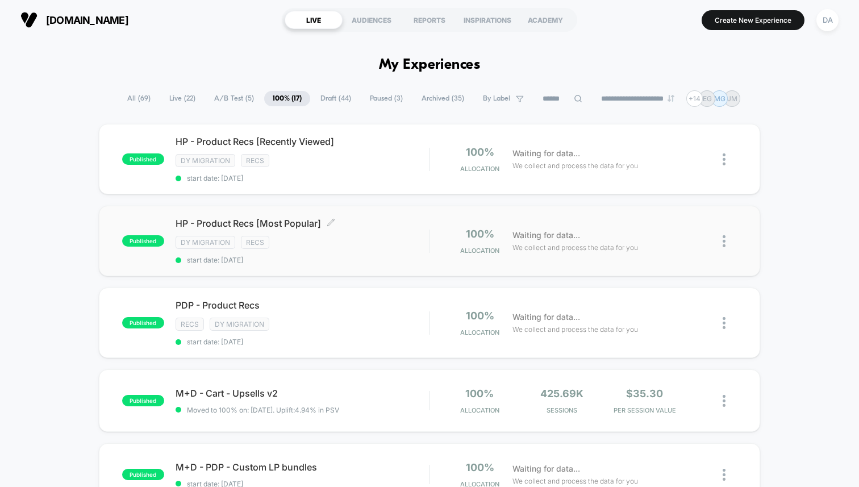
click at [385, 228] on div "HP - Product Recs [Most Popular] Click to edit experience details Click to edit…" at bounding box center [302, 241] width 253 height 47
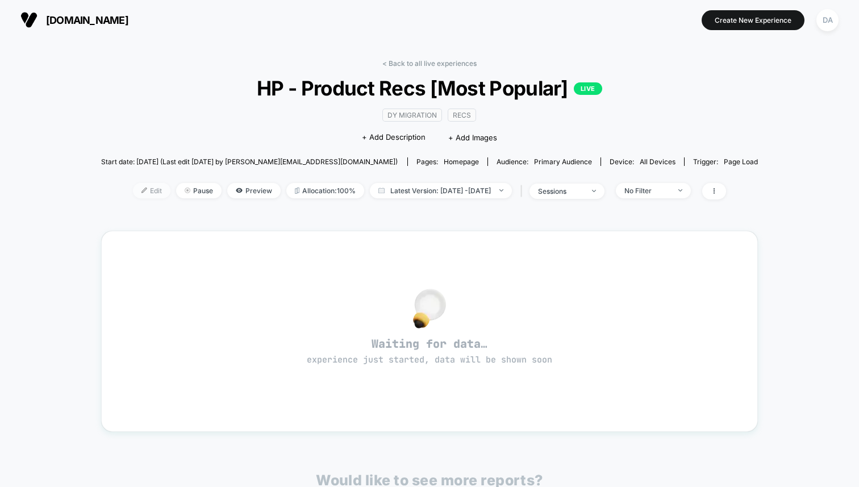
click at [141, 191] on img at bounding box center [144, 190] width 6 height 6
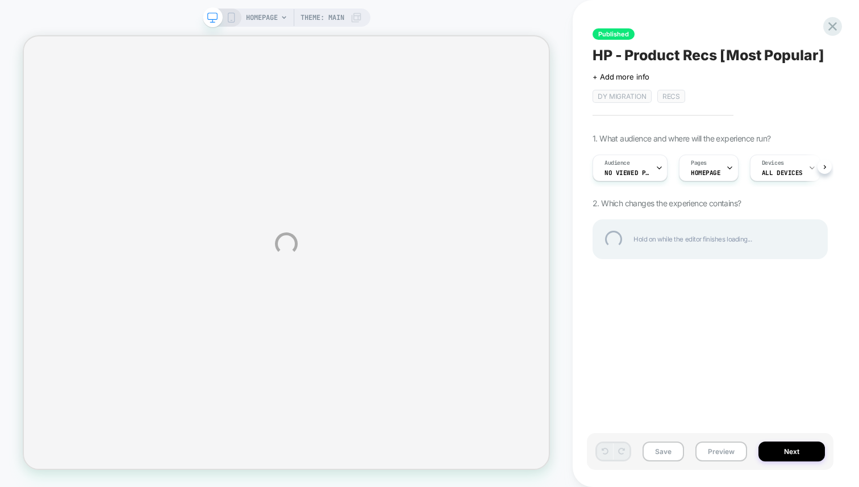
click at [615, 166] on div "HOMEPAGE Theme: MAIN Published HP - Product Recs [Most Popular] Click to edit e…" at bounding box center [429, 243] width 859 height 487
click at [828, 20] on div at bounding box center [832, 26] width 23 height 23
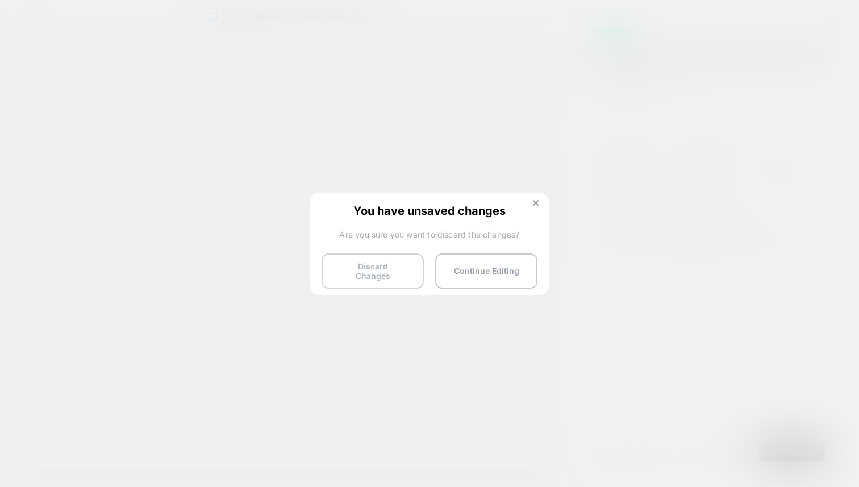
click at [381, 275] on button "Discard Changes" at bounding box center [373, 270] width 102 height 35
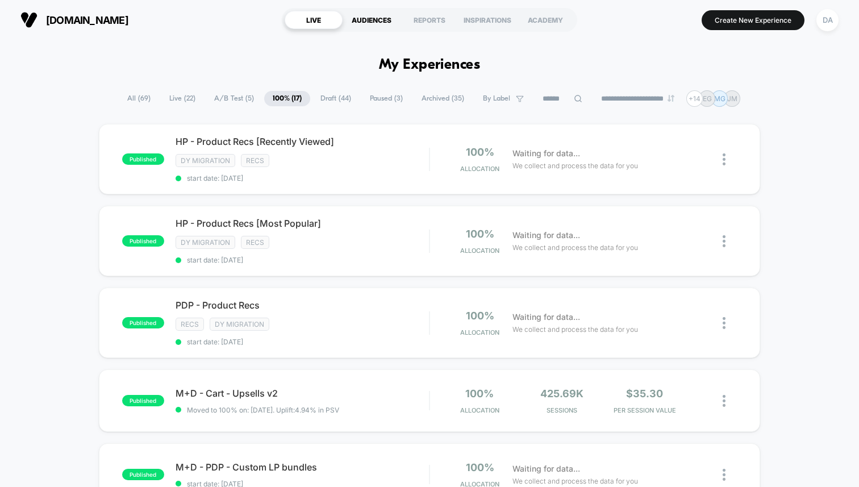
click at [371, 18] on div "AUDIENCES" at bounding box center [372, 20] width 58 height 18
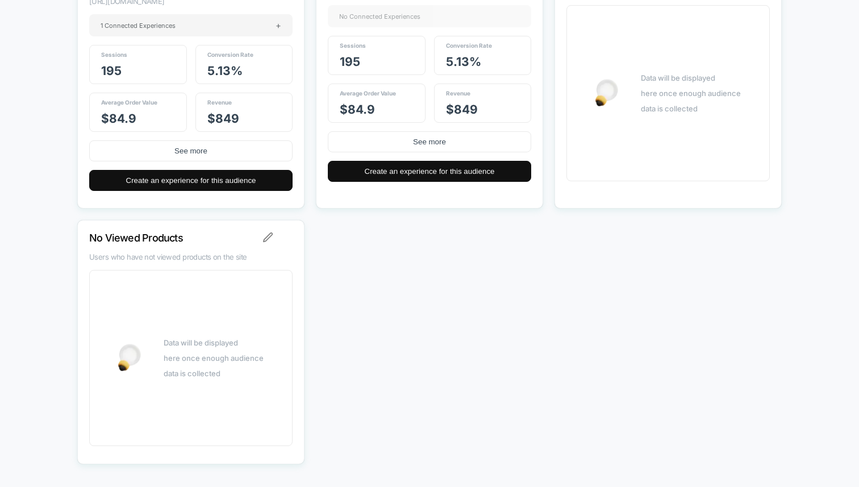
scroll to position [974, 0]
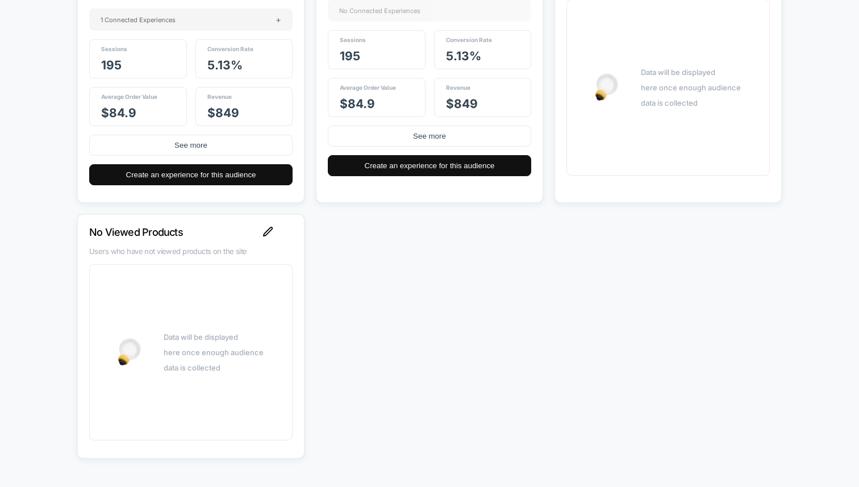
click at [267, 229] on img at bounding box center [268, 232] width 10 height 10
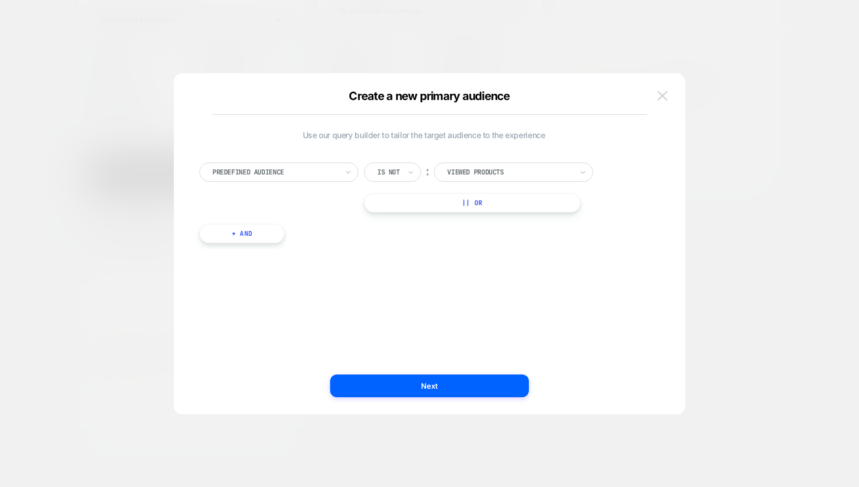
click at [667, 98] on img at bounding box center [662, 96] width 10 height 10
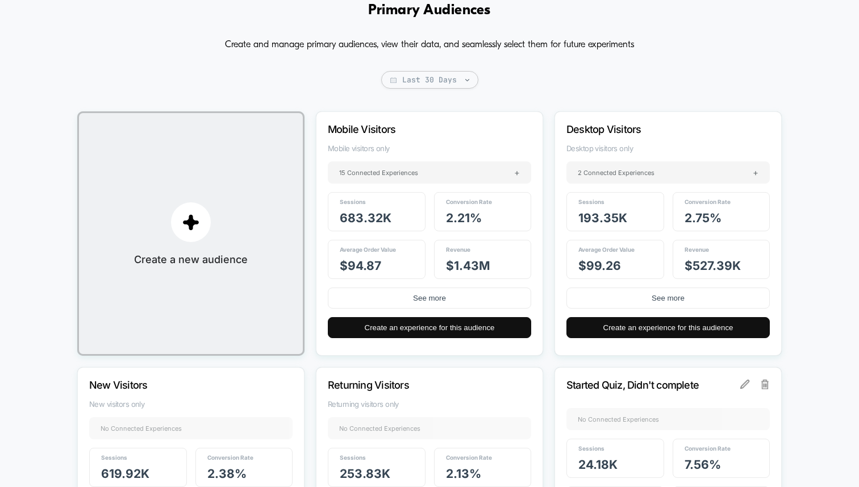
scroll to position [0, 0]
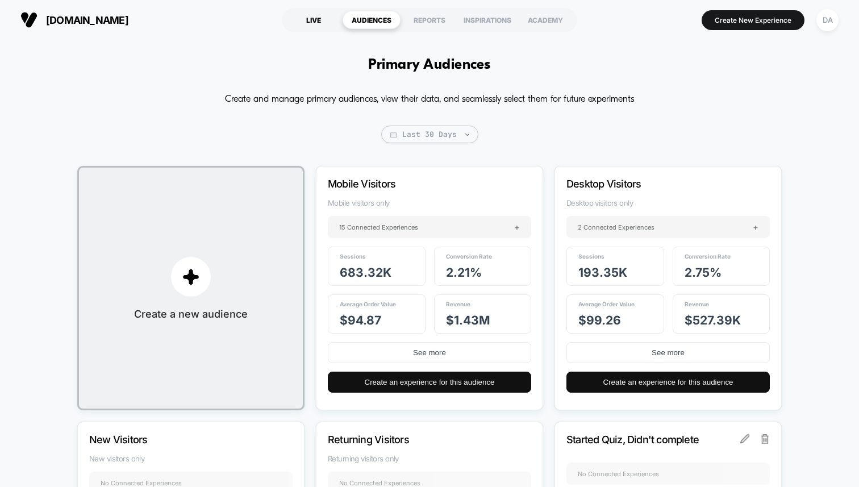
click at [304, 14] on div "LIVE" at bounding box center [314, 20] width 58 height 18
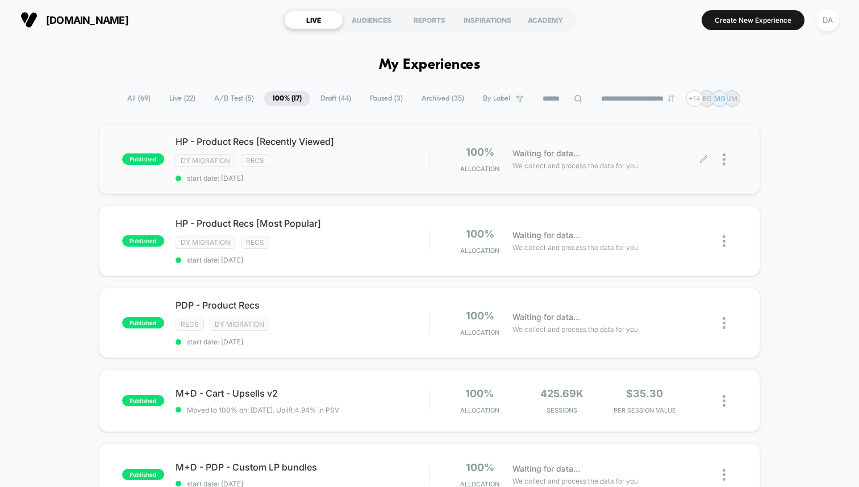
click at [730, 156] on div at bounding box center [730, 159] width 14 height 27
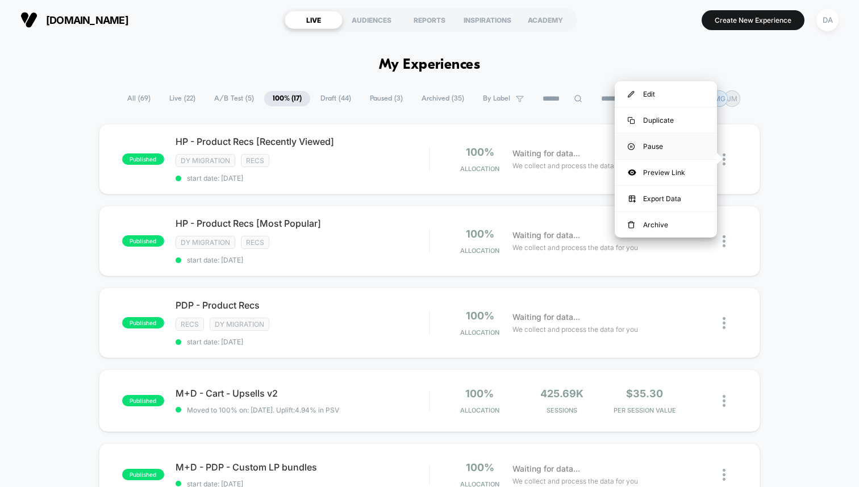
click at [667, 145] on div "Pause" at bounding box center [666, 146] width 102 height 26
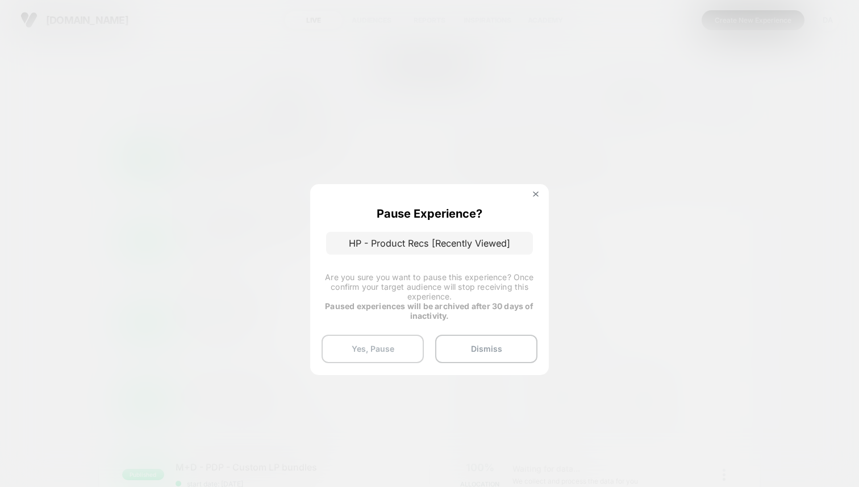
click at [403, 347] on button "Yes, Pause" at bounding box center [373, 349] width 102 height 28
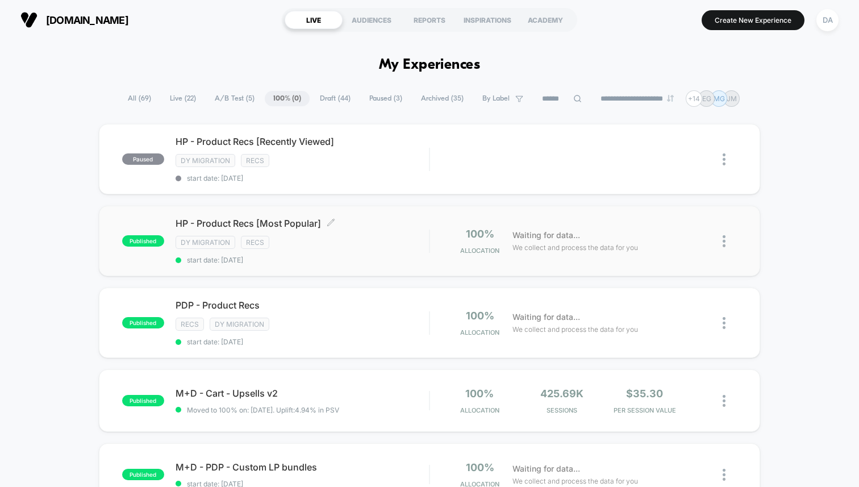
click at [378, 244] on div "DY Migration Recs" at bounding box center [302, 242] width 253 height 13
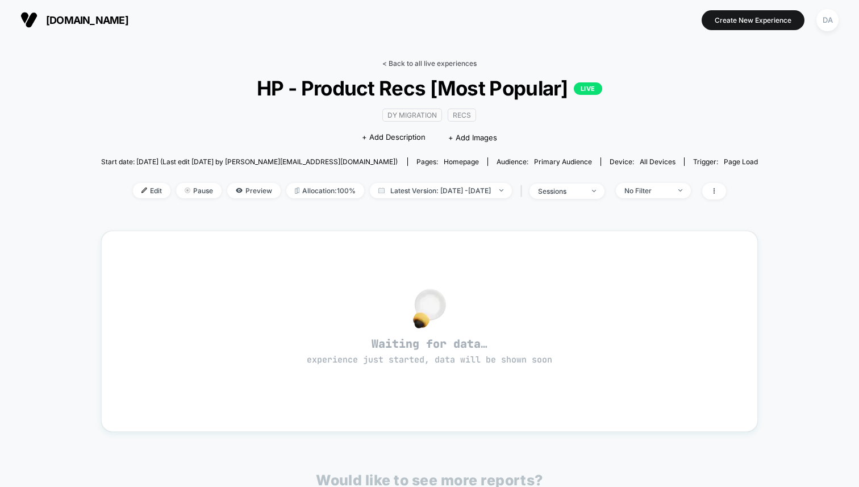
click at [388, 65] on link "< Back to all live experiences" at bounding box center [429, 63] width 94 height 9
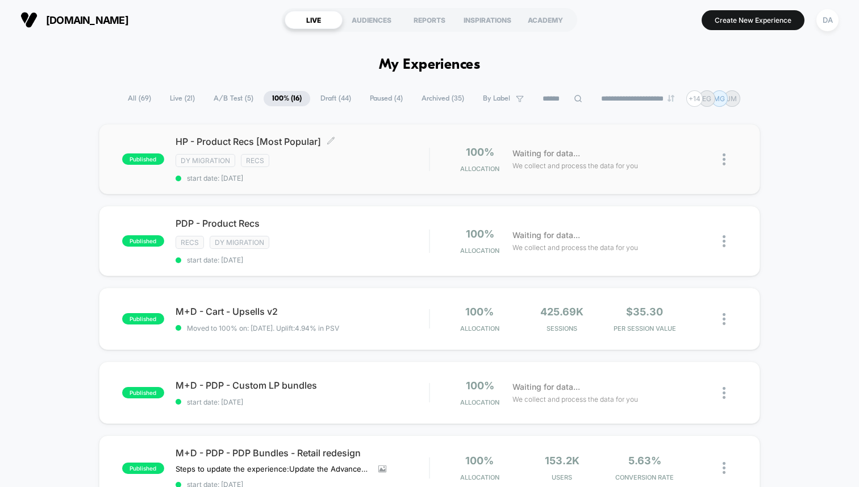
click at [289, 136] on span "HP - Product Recs [Most Popular] Click to edit experience details" at bounding box center [302, 141] width 253 height 11
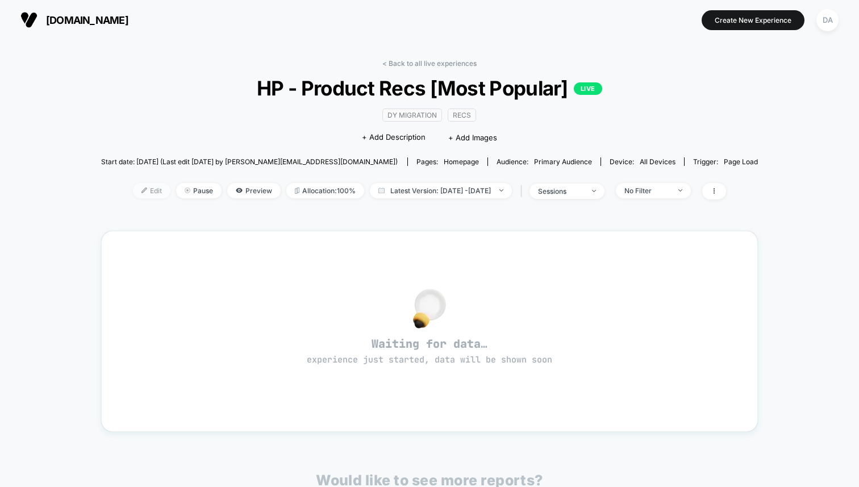
click at [133, 190] on span "Edit" at bounding box center [151, 190] width 37 height 15
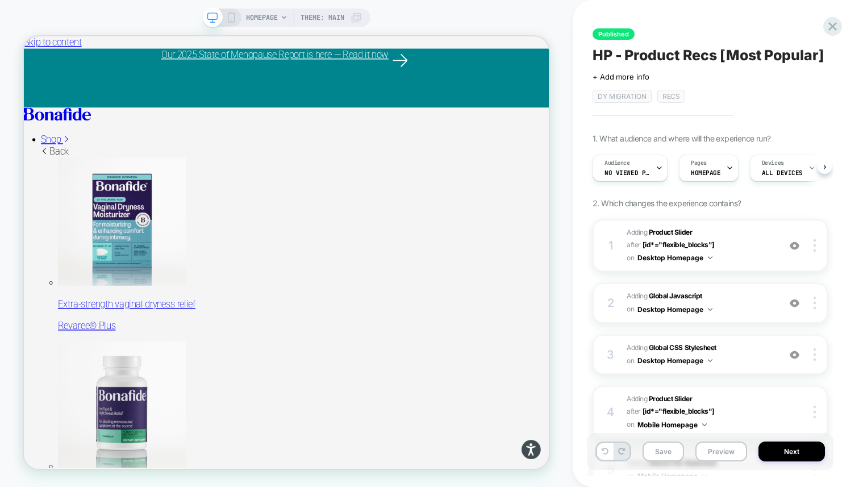
scroll to position [0, 1]
click at [837, 28] on icon at bounding box center [832, 26] width 15 height 15
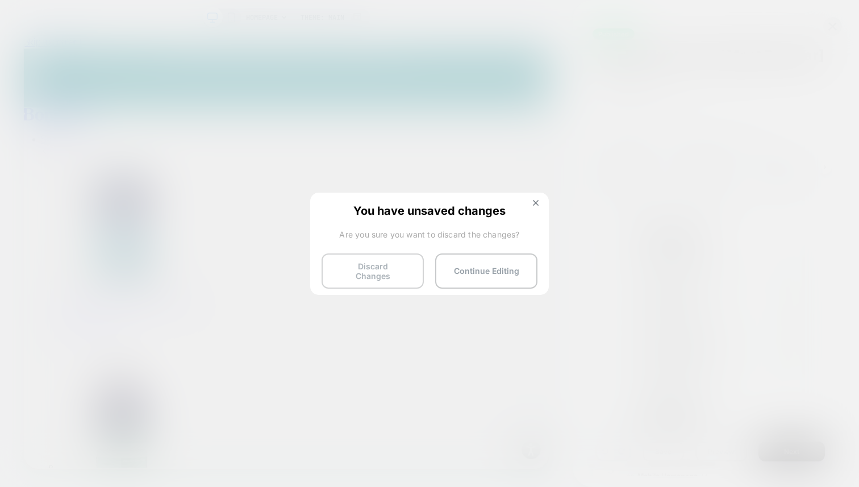
click at [389, 275] on button "Discard Changes" at bounding box center [373, 270] width 102 height 35
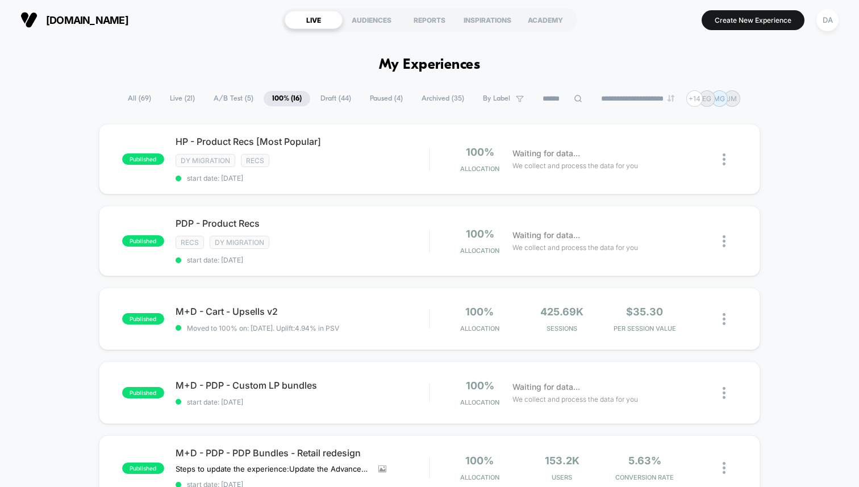
click at [336, 96] on span "Draft ( 44 )" at bounding box center [336, 98] width 48 height 15
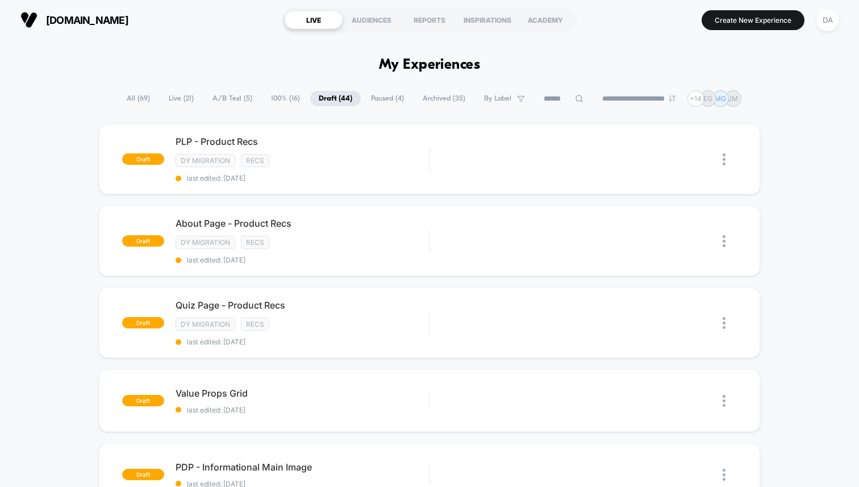
click at [239, 99] on span "A/B Test ( 5 )" at bounding box center [232, 98] width 57 height 15
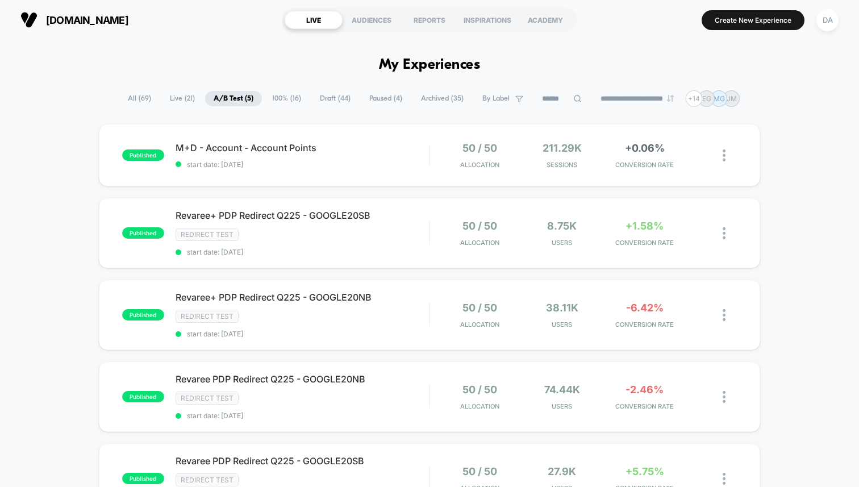
click at [280, 97] on span "100% ( 16 )" at bounding box center [287, 98] width 46 height 15
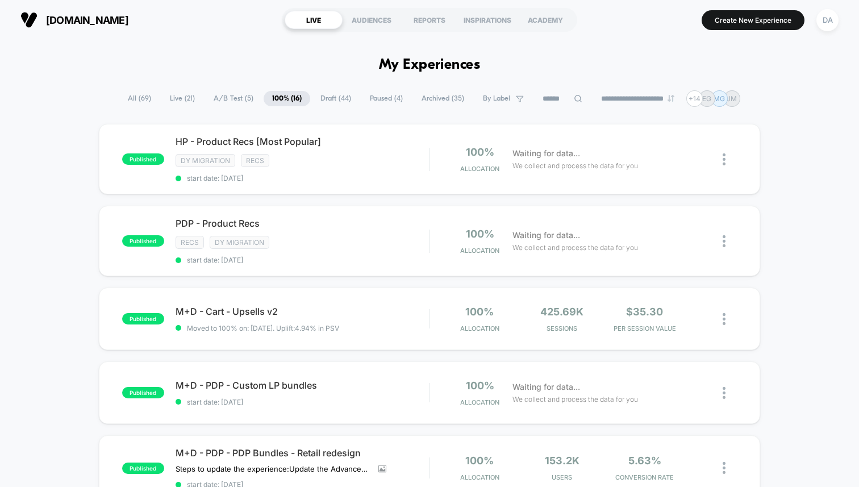
click at [336, 93] on span "Draft ( 44 )" at bounding box center [336, 98] width 48 height 15
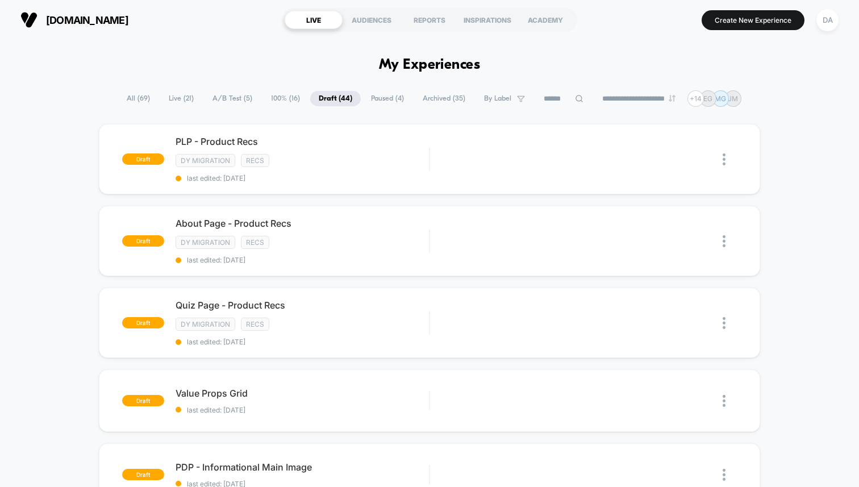
click at [362, 99] on span "Paused ( 4 )" at bounding box center [387, 98] width 50 height 15
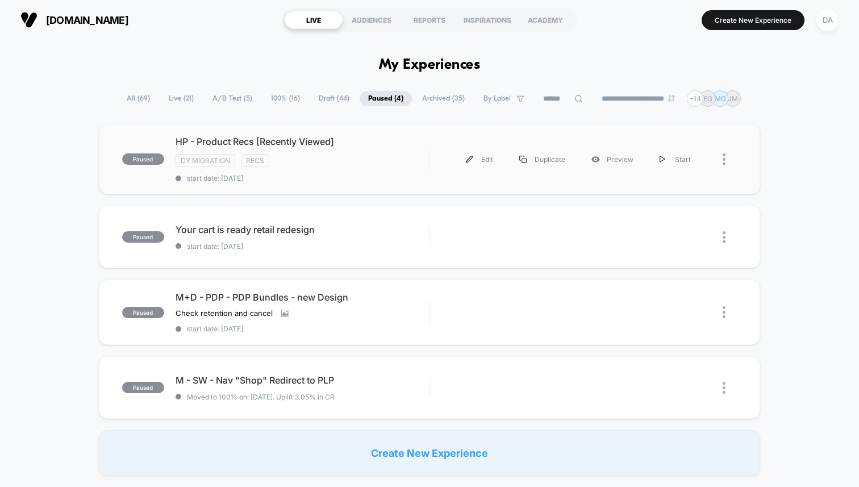
click at [725, 156] on div at bounding box center [730, 160] width 14 height 26
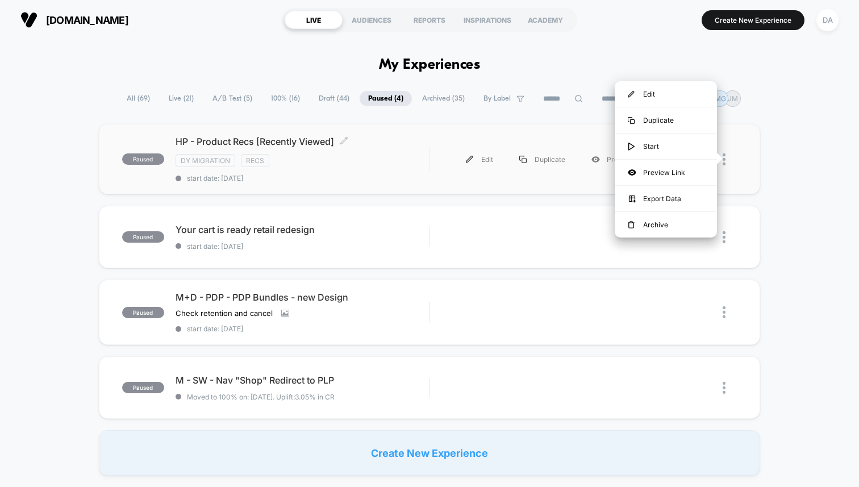
click at [290, 141] on span "HP - Product Recs [Recently Viewed] Click to edit experience details" at bounding box center [302, 141] width 253 height 11
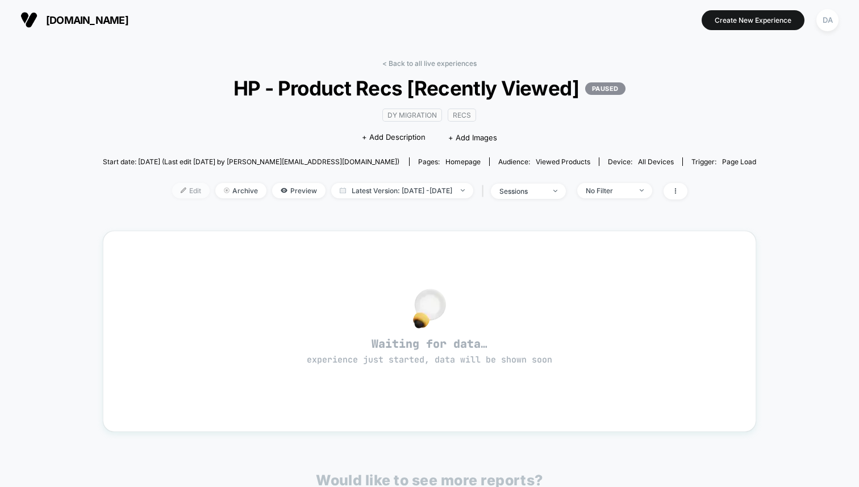
click at [181, 192] on img at bounding box center [184, 190] width 6 height 6
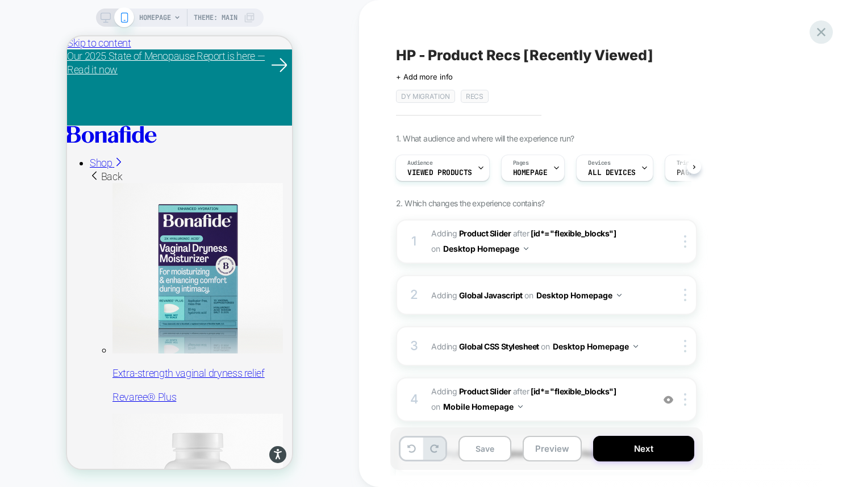
click at [828, 34] on icon at bounding box center [820, 31] width 15 height 15
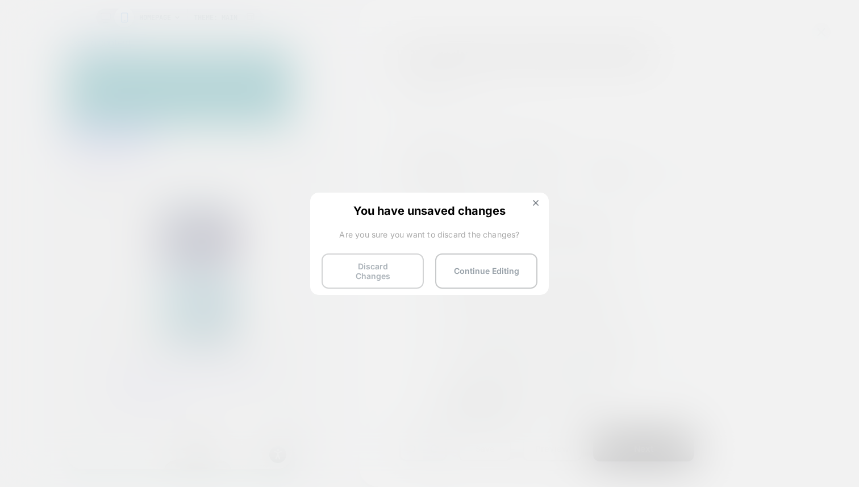
click at [396, 264] on button "Discard Changes" at bounding box center [373, 270] width 102 height 35
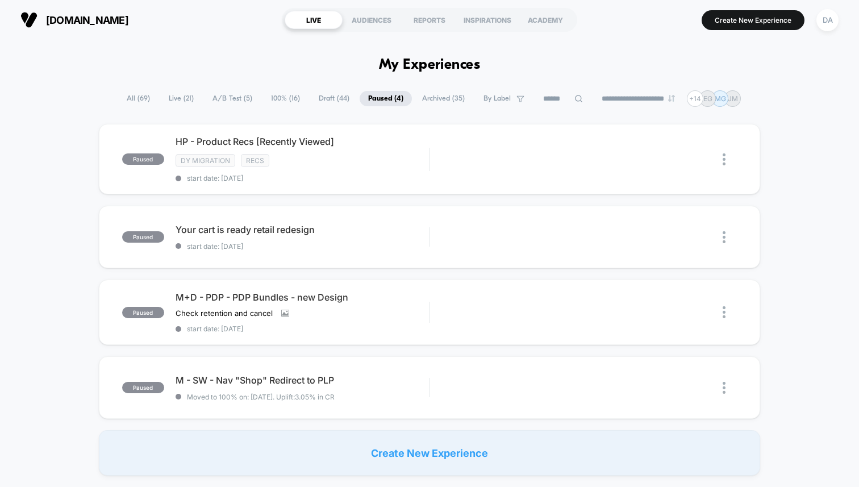
click at [231, 99] on span "A/B Test ( 5 )" at bounding box center [232, 98] width 57 height 15
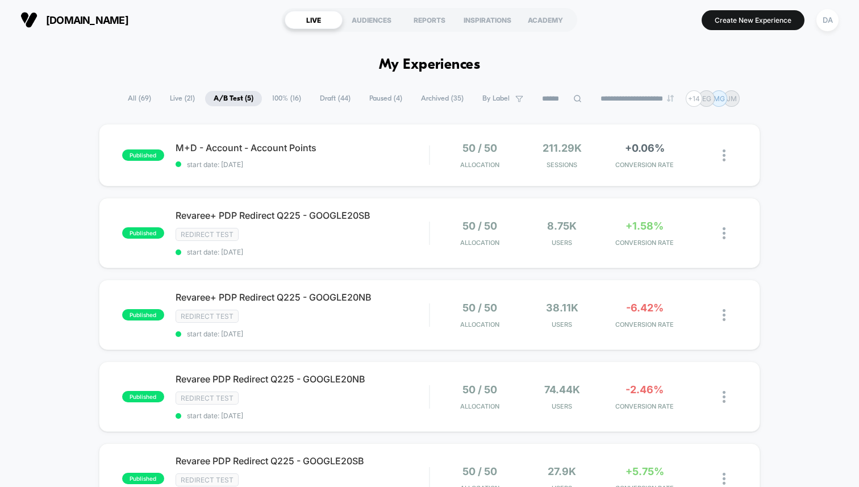
click at [283, 97] on span "100% ( 16 )" at bounding box center [287, 98] width 46 height 15
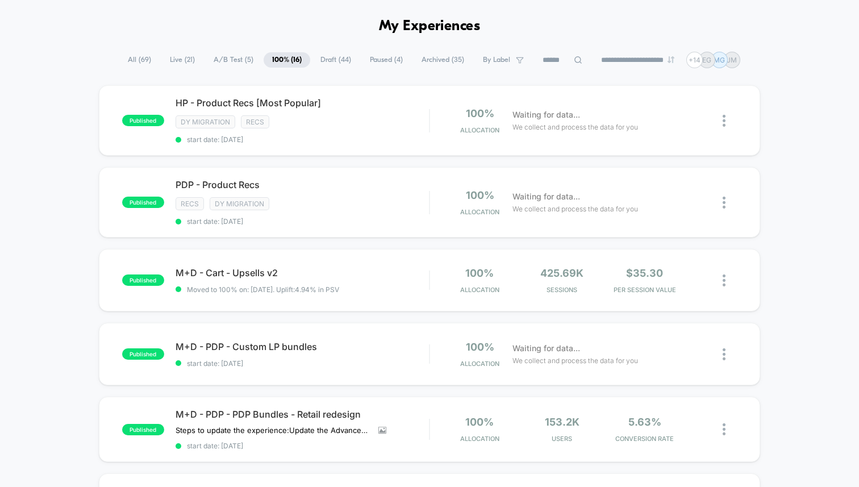
scroll to position [17, 0]
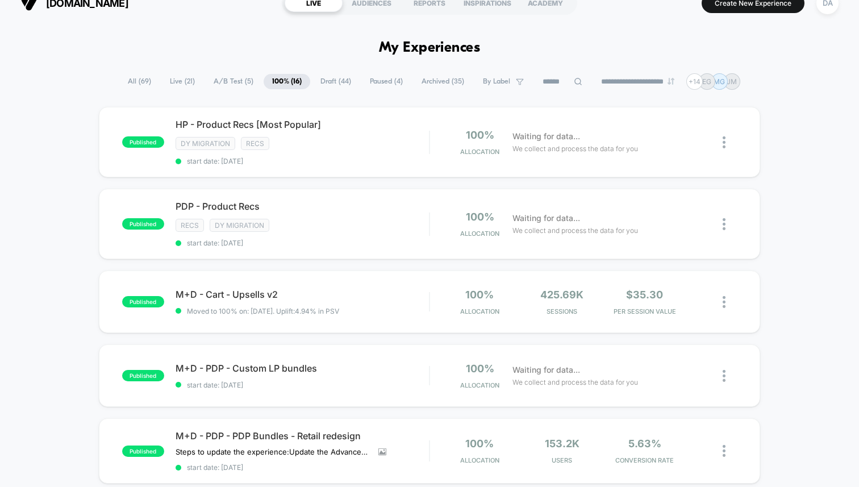
click at [365, 81] on span "Paused ( 4 )" at bounding box center [386, 81] width 50 height 15
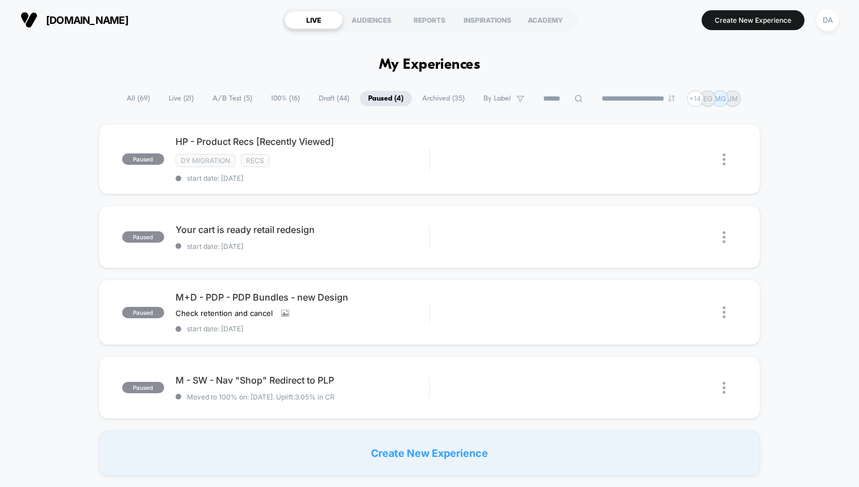
click at [328, 99] on span "Draft ( 44 )" at bounding box center [334, 98] width 48 height 15
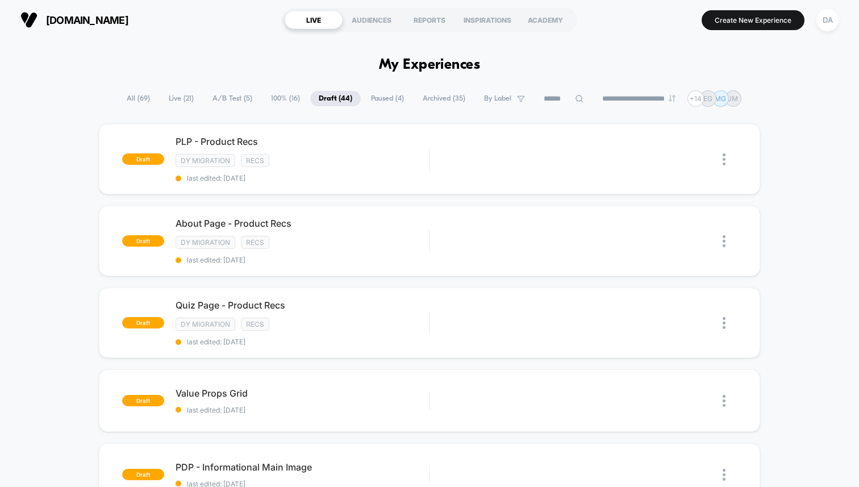
click at [267, 97] on span "100% ( 16 )" at bounding box center [285, 98] width 46 height 15
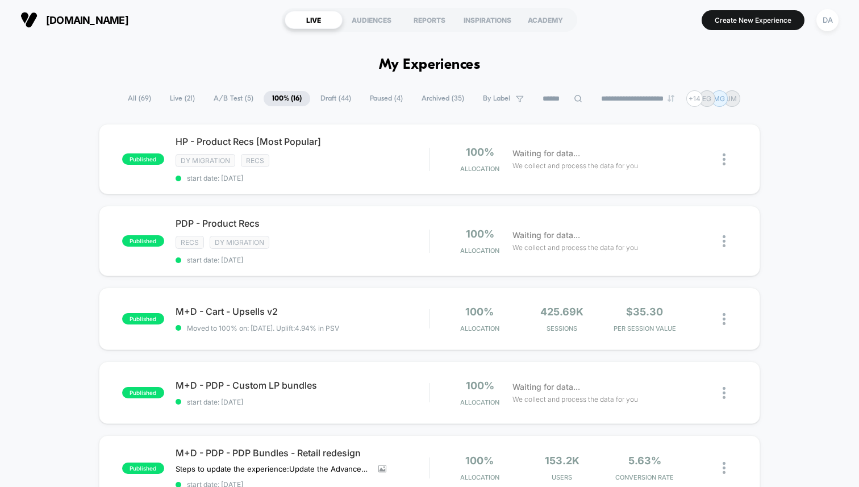
click at [239, 95] on span "A/B Test ( 5 )" at bounding box center [233, 98] width 57 height 15
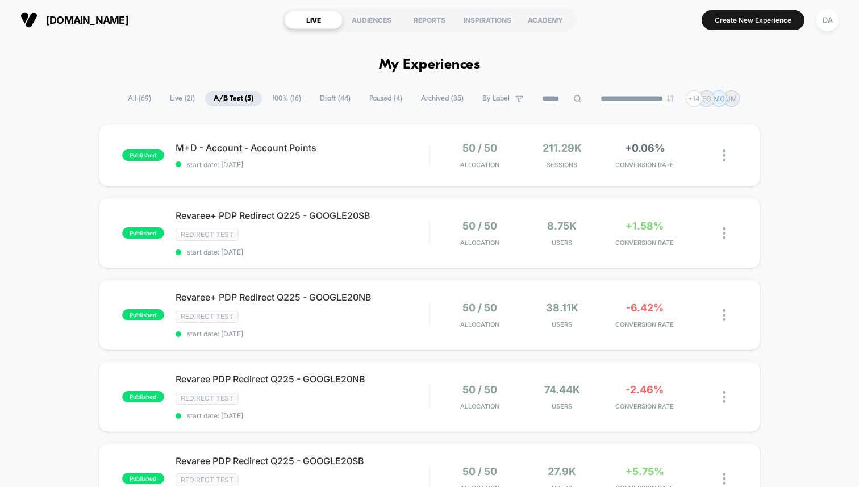
click at [283, 94] on span "100% ( 16 )" at bounding box center [287, 98] width 46 height 15
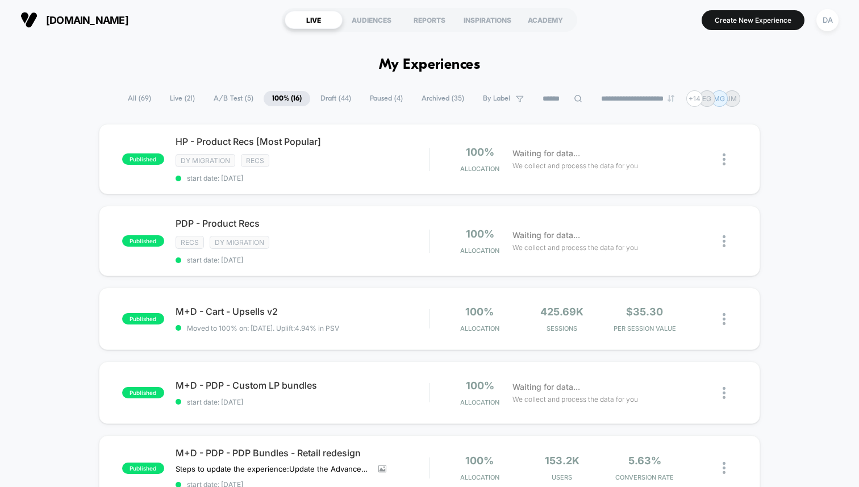
click at [334, 97] on span "Draft ( 44 )" at bounding box center [336, 98] width 48 height 15
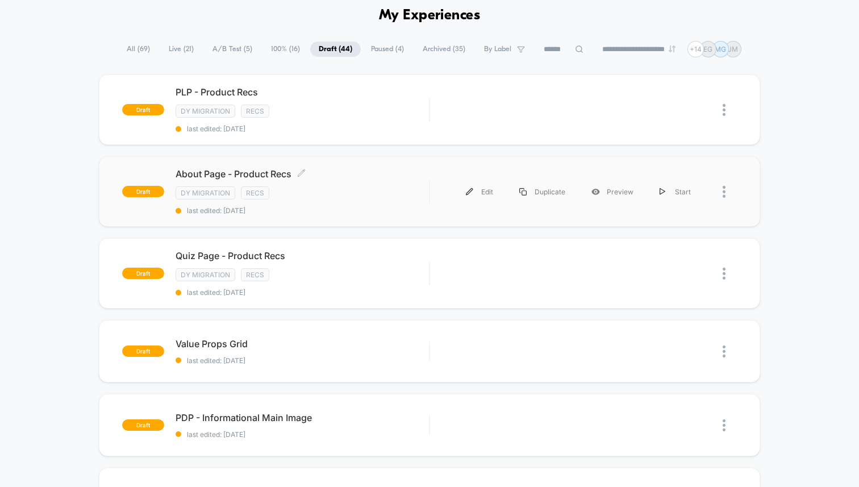
scroll to position [59, 0]
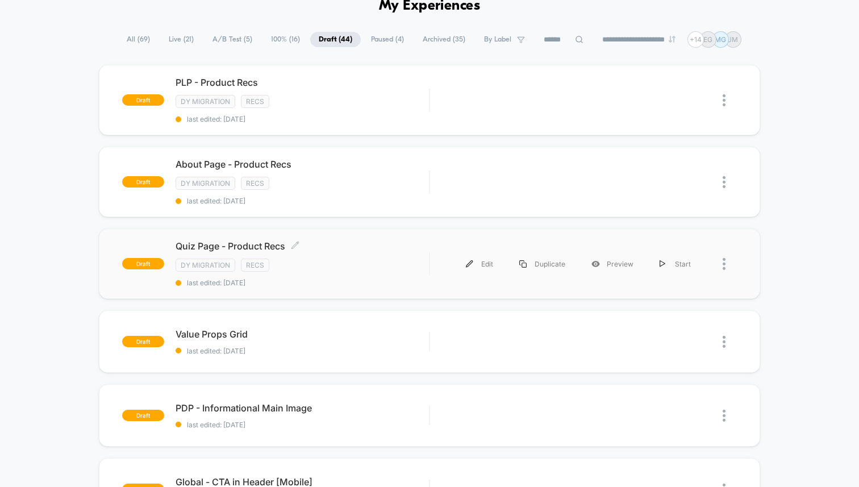
click at [357, 254] on div "Quiz Page - Product Recs Click to edit experience details Click to edit experie…" at bounding box center [302, 263] width 253 height 47
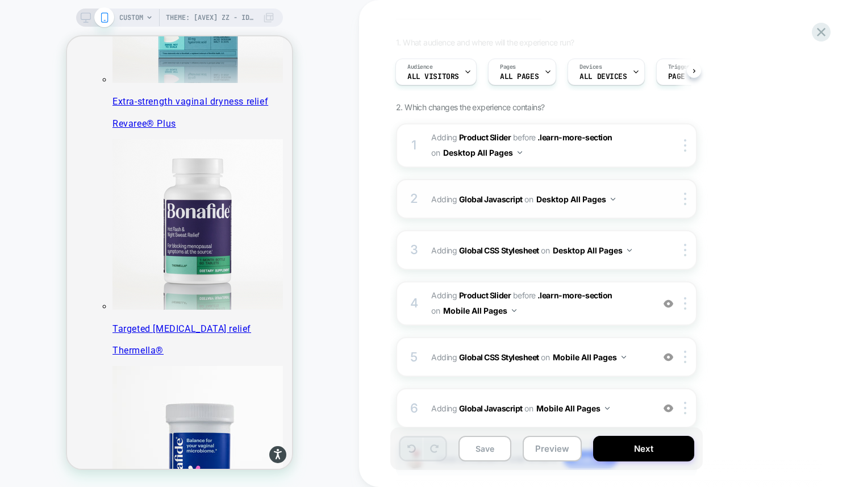
scroll to position [119, 0]
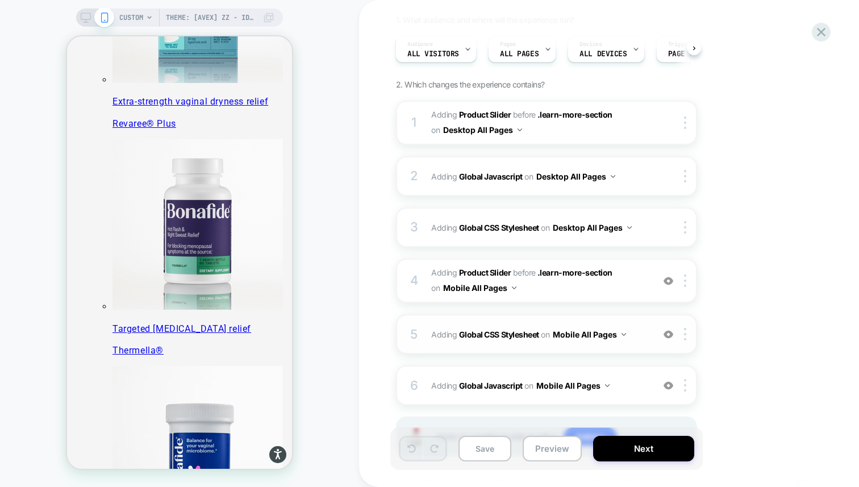
click at [640, 336] on span "Adding Global CSS Stylesheet on Mobile All Pages" at bounding box center [539, 334] width 216 height 16
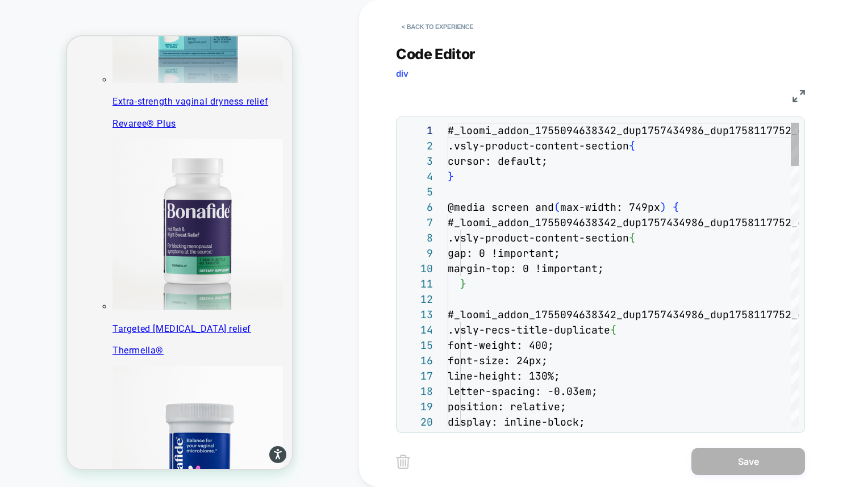
scroll to position [153, 0]
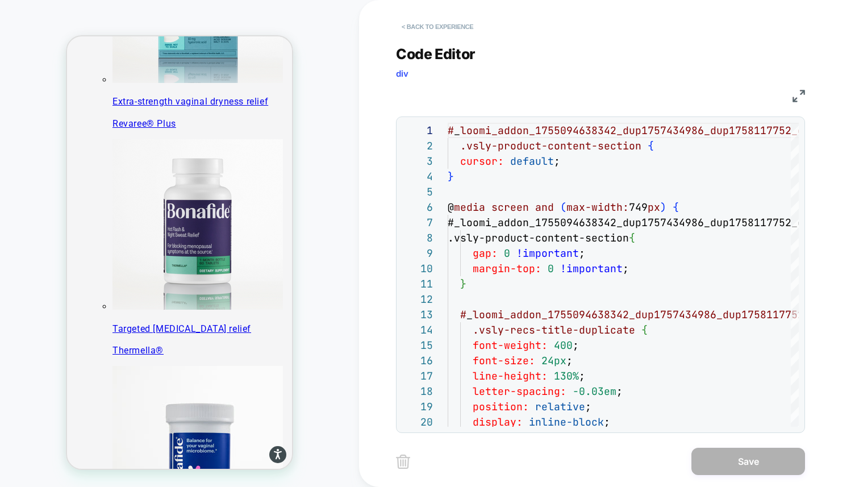
click at [419, 21] on button "< Back to experience" at bounding box center [437, 27] width 83 height 18
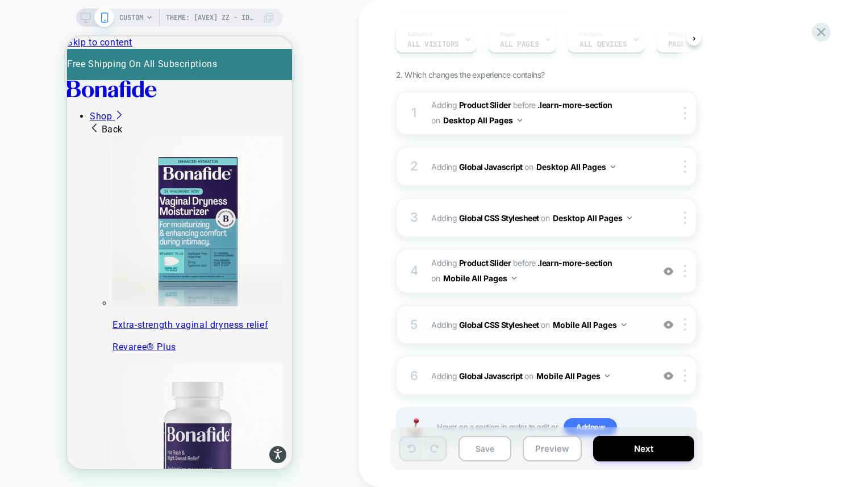
scroll to position [139, 0]
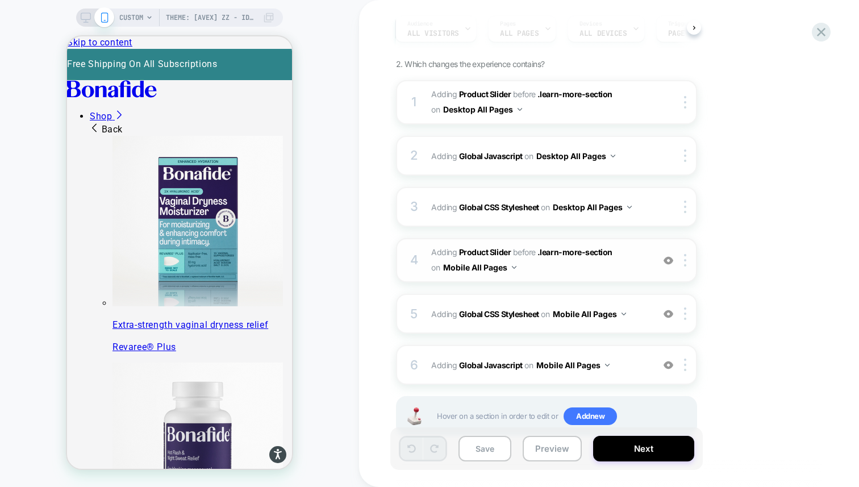
click at [617, 255] on span "#_loomi_addon_1755094638342_dup1757434986_dup1758117752_dup1758117990 Adding Pr…" at bounding box center [539, 260] width 216 height 31
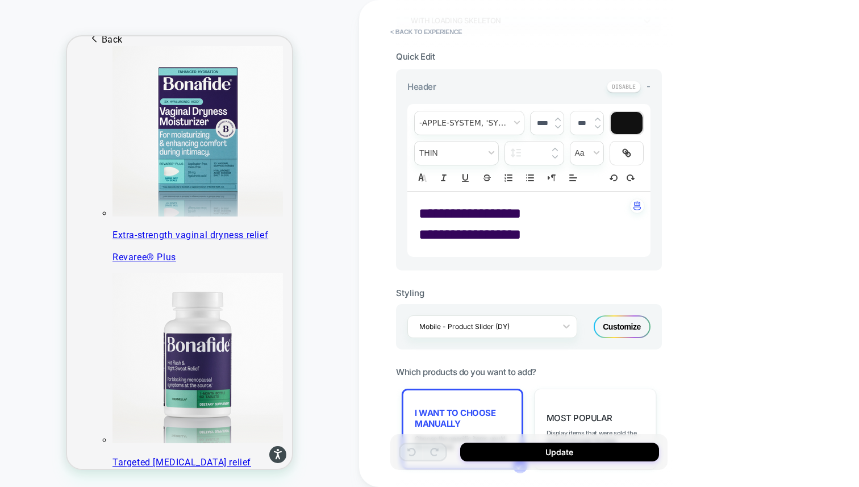
scroll to position [89, 0]
drag, startPoint x: 524, startPoint y: 237, endPoint x: 427, endPoint y: 215, distance: 98.9
click at [427, 215] on div "**********" at bounding box center [528, 224] width 243 height 65
drag, startPoint x: 420, startPoint y: 212, endPoint x: 530, endPoint y: 236, distance: 112.1
click at [530, 236] on div "**********" at bounding box center [528, 224] width 243 height 65
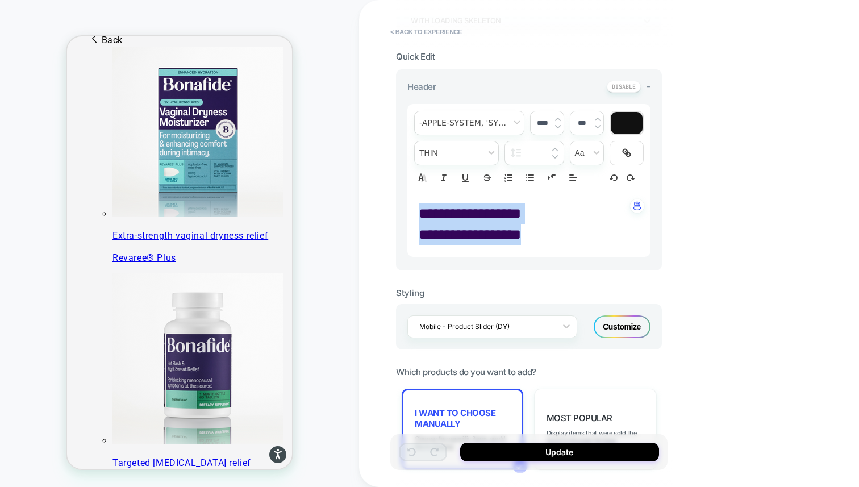
type input "****"
click at [472, 118] on span "font" at bounding box center [469, 122] width 109 height 23
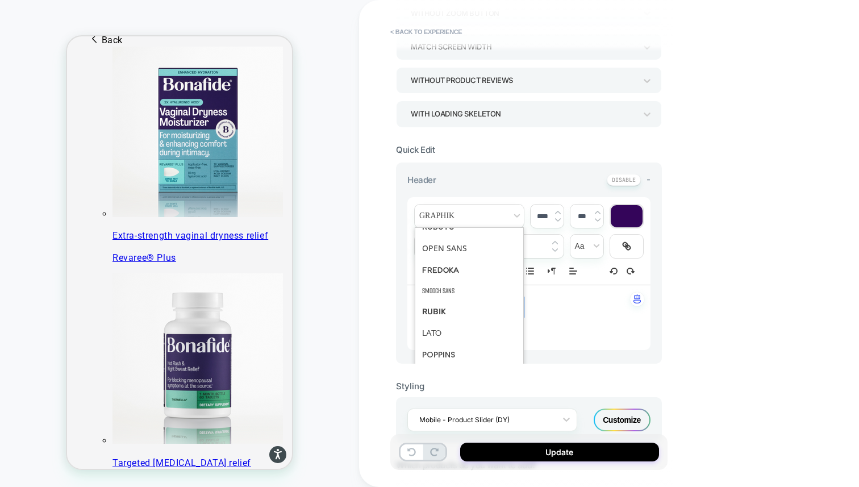
scroll to position [0, 0]
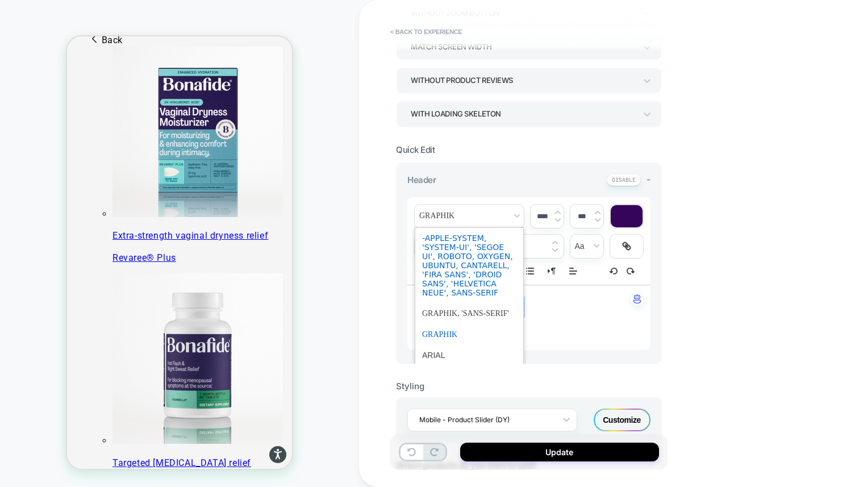
click at [465, 258] on span "font" at bounding box center [469, 265] width 94 height 75
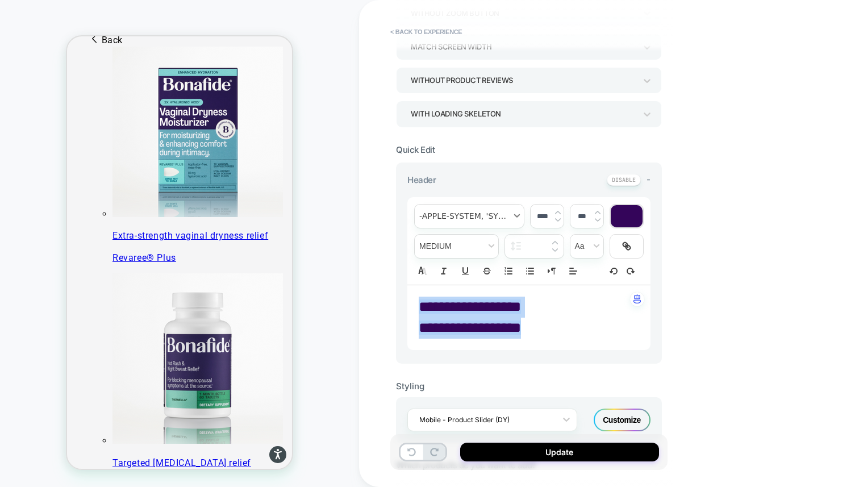
click at [466, 212] on span "font" at bounding box center [469, 215] width 109 height 23
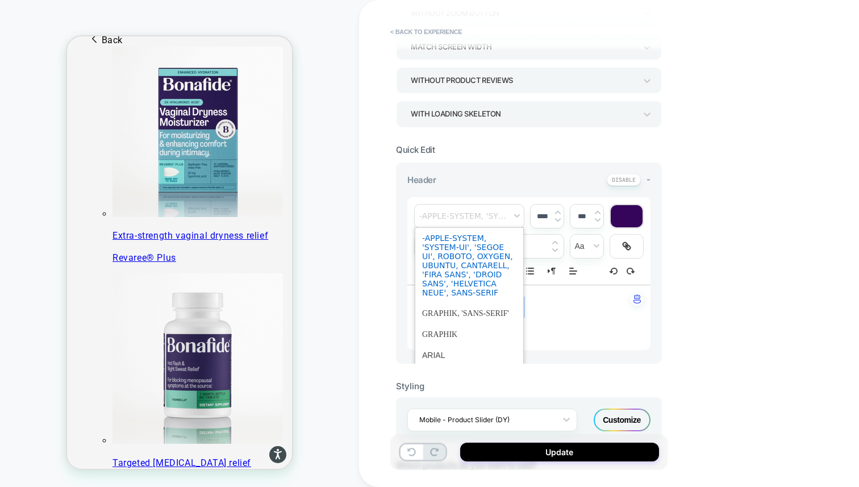
scroll to position [30, 0]
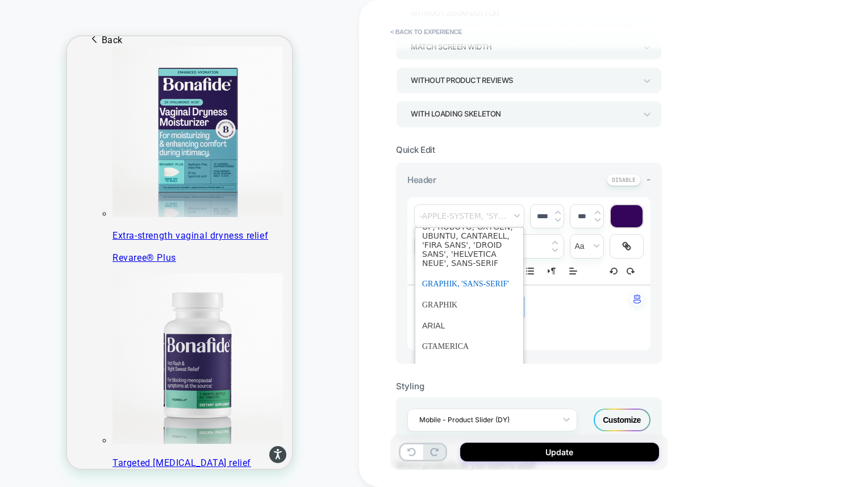
click at [469, 285] on span "font" at bounding box center [469, 283] width 94 height 21
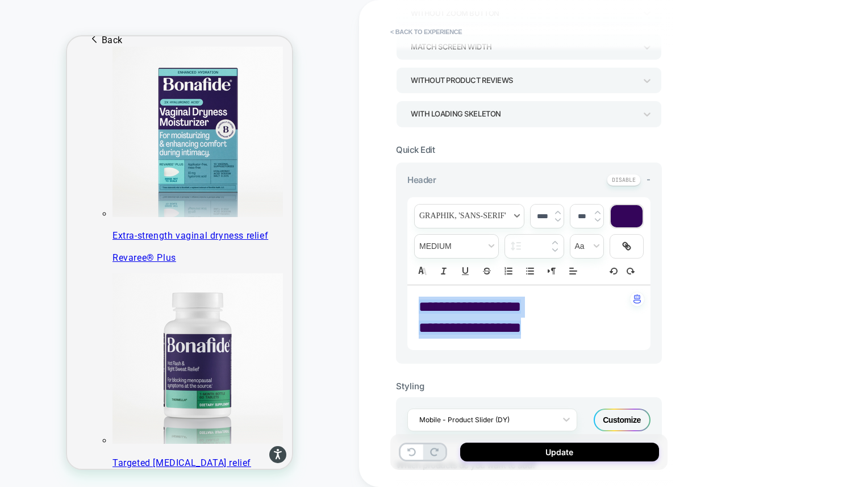
click at [475, 212] on span "font" at bounding box center [469, 215] width 109 height 23
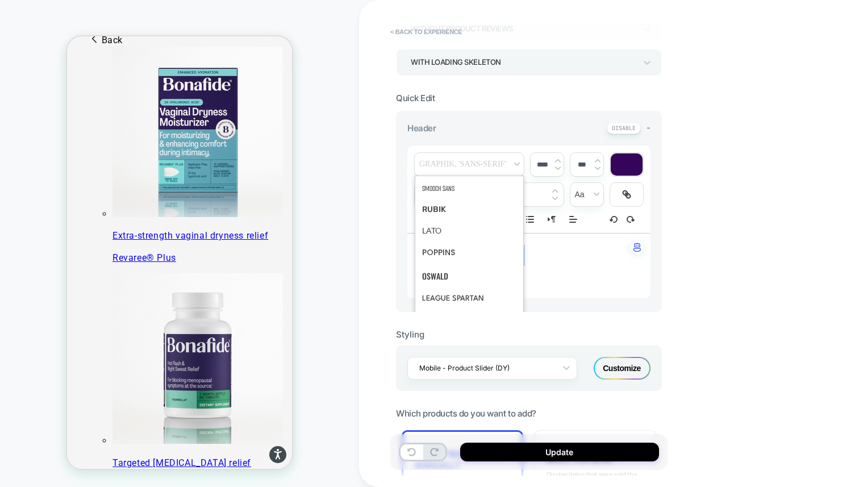
scroll to position [0, 0]
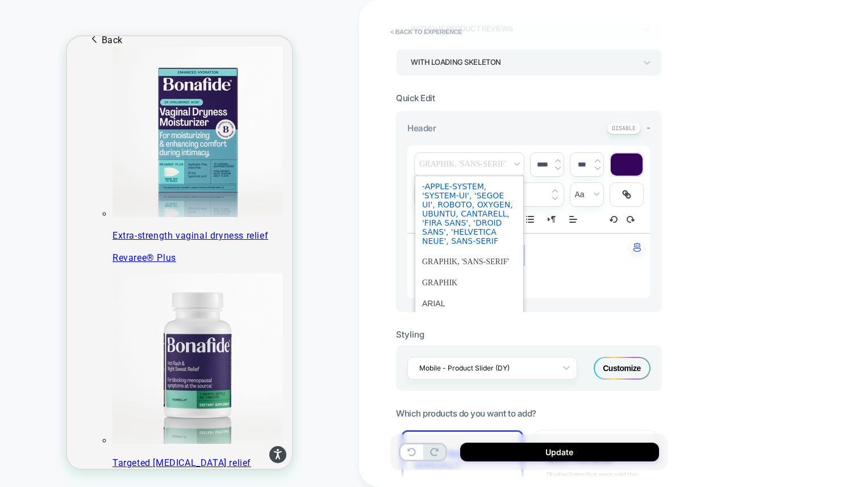
click at [466, 229] on span "font" at bounding box center [469, 213] width 94 height 75
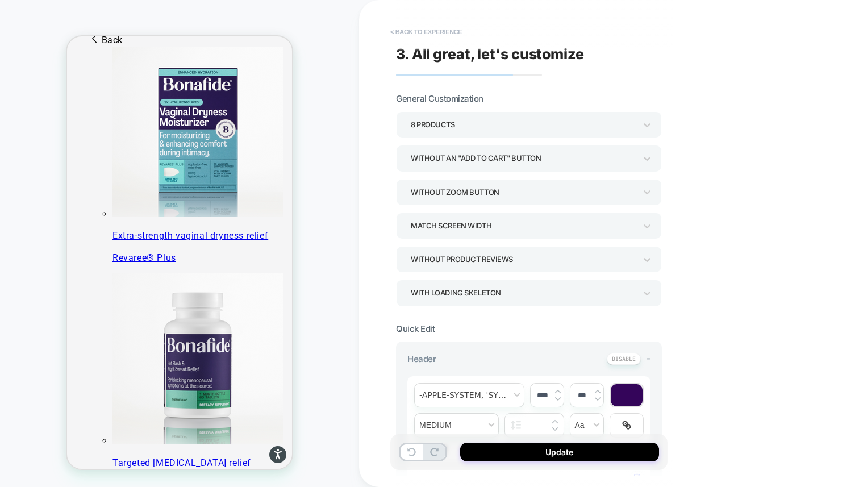
click at [417, 31] on button "< Back to experience" at bounding box center [426, 32] width 83 height 18
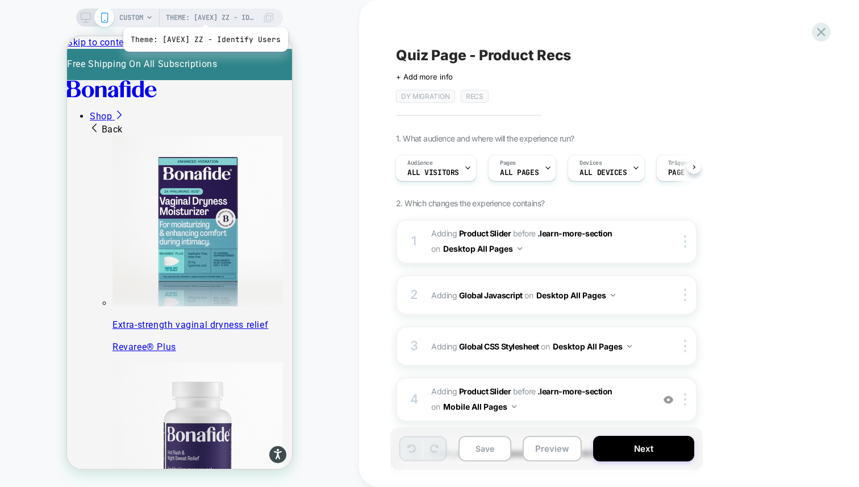
click at [204, 13] on span "Theme: [AVEX] ZZ - Identify Users" at bounding box center [211, 18] width 91 height 18
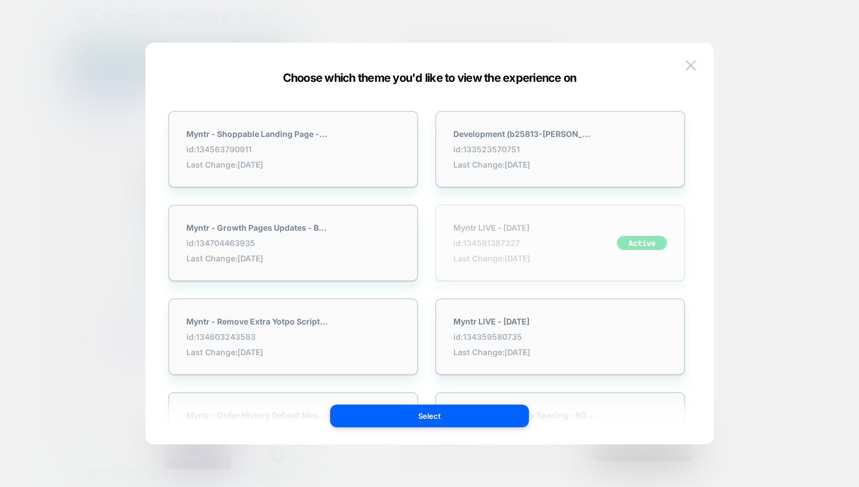
click at [543, 216] on div "Myntr LIVE - [DATE] id: 134581387327 Last Change: [DATE] Active" at bounding box center [560, 242] width 250 height 77
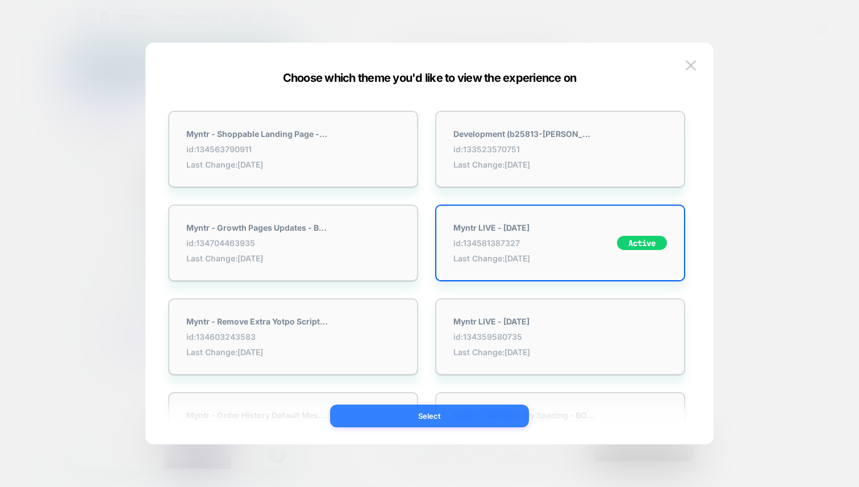
click at [502, 413] on button "Select" at bounding box center [429, 415] width 199 height 23
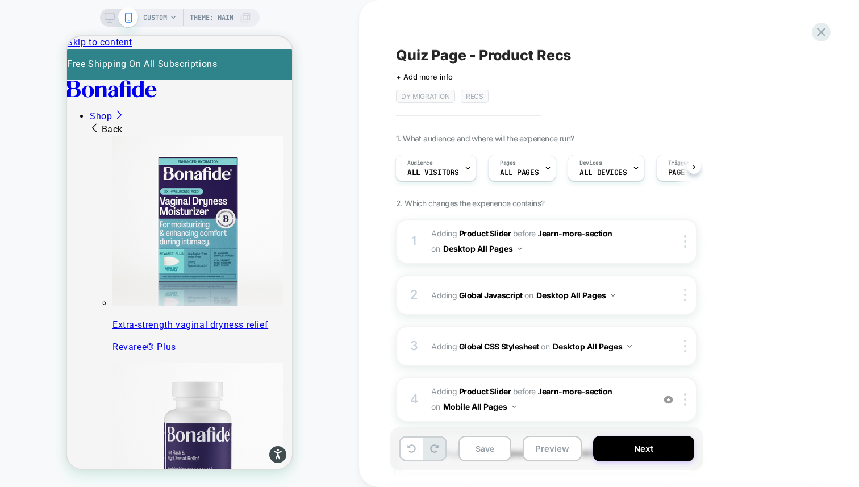
scroll to position [0, 1]
click at [164, 19] on span "CUSTOM" at bounding box center [155, 18] width 24 height 18
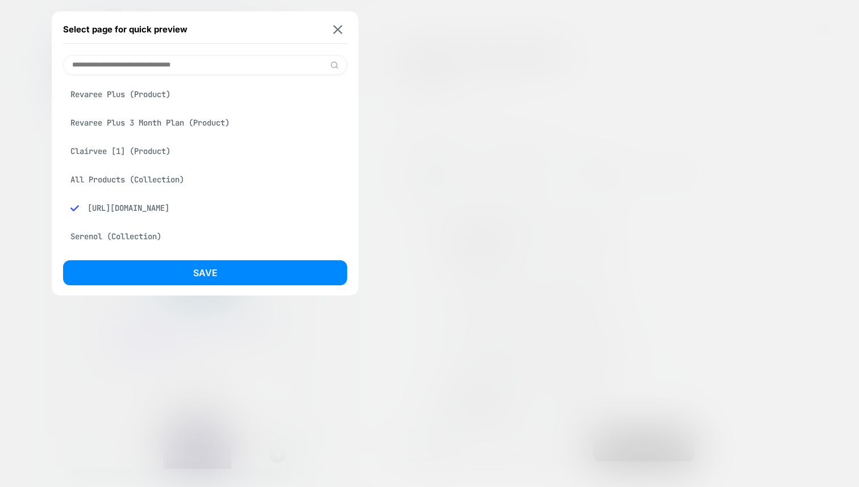
click at [441, 119] on div at bounding box center [429, 243] width 859 height 487
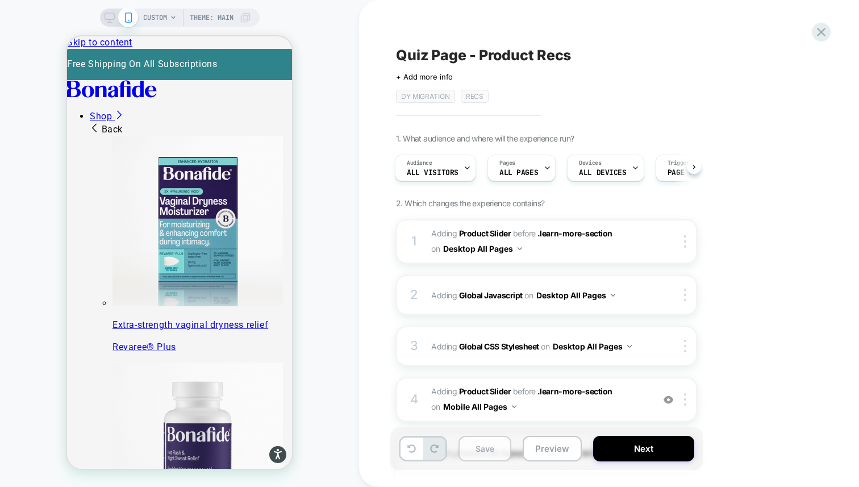
click at [485, 446] on button "Save" at bounding box center [484, 449] width 53 height 26
click at [544, 161] on div at bounding box center [547, 168] width 7 height 26
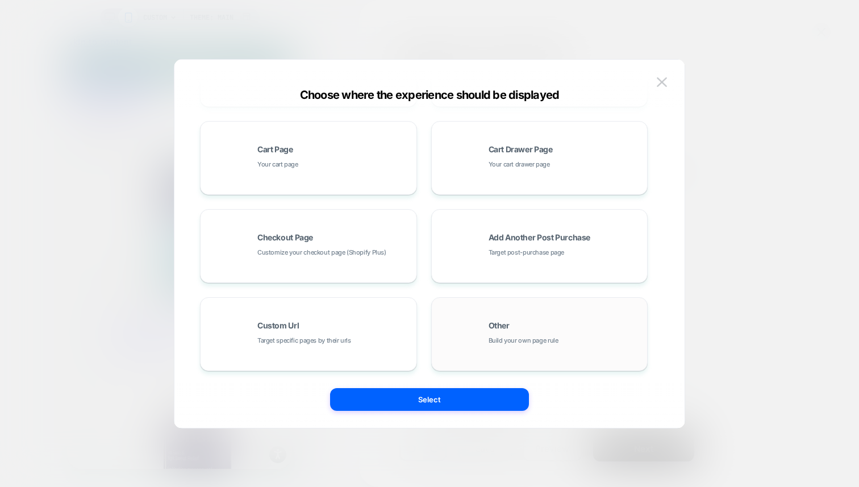
scroll to position [0, 0]
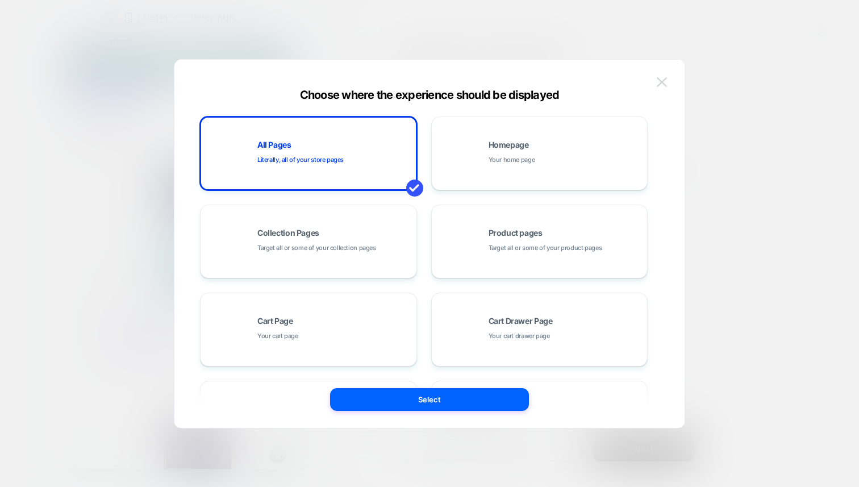
click at [662, 82] on img at bounding box center [662, 82] width 10 height 10
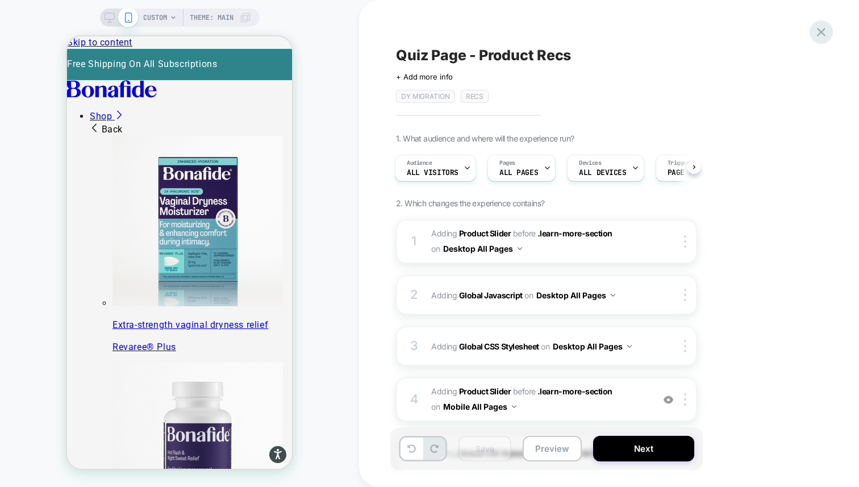
click at [821, 30] on icon at bounding box center [820, 31] width 15 height 15
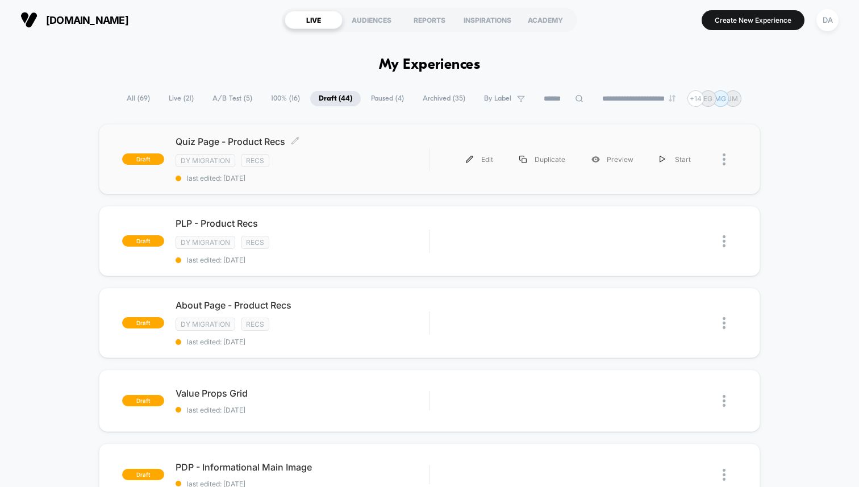
click at [340, 152] on div "Quiz Page - Product Recs Click to edit experience details Click to edit experie…" at bounding box center [302, 159] width 253 height 47
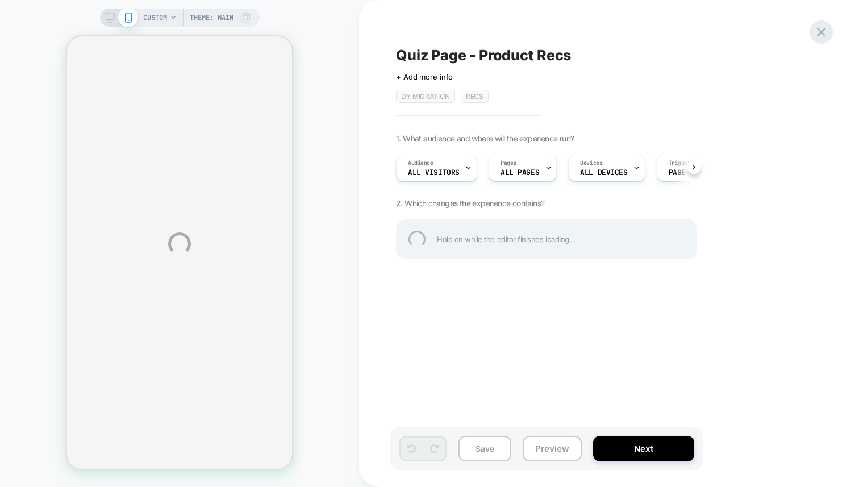
click at [819, 28] on div at bounding box center [820, 31] width 23 height 23
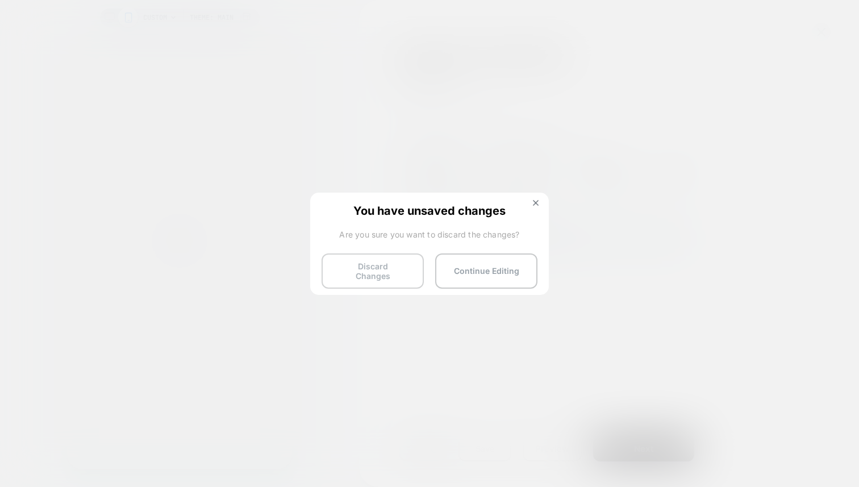
click at [377, 265] on button "Discard Changes" at bounding box center [373, 270] width 102 height 35
